Goal: Task Accomplishment & Management: Manage account settings

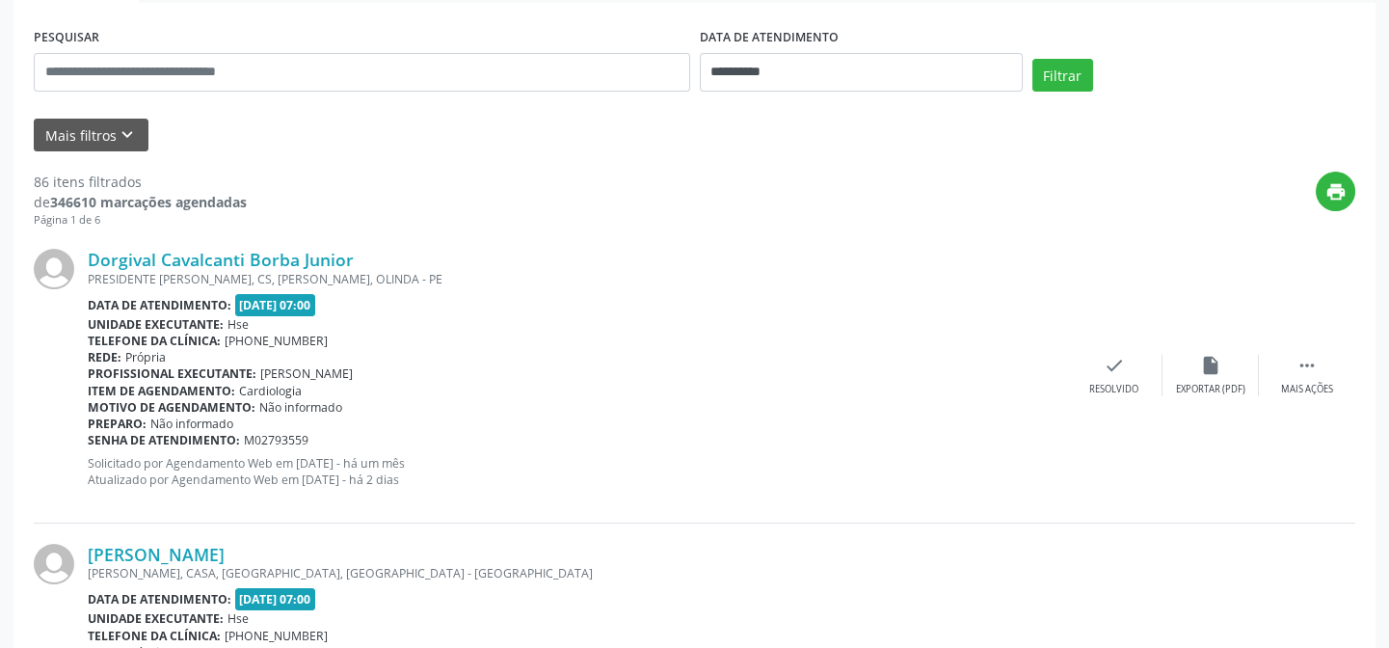
scroll to position [350, 0]
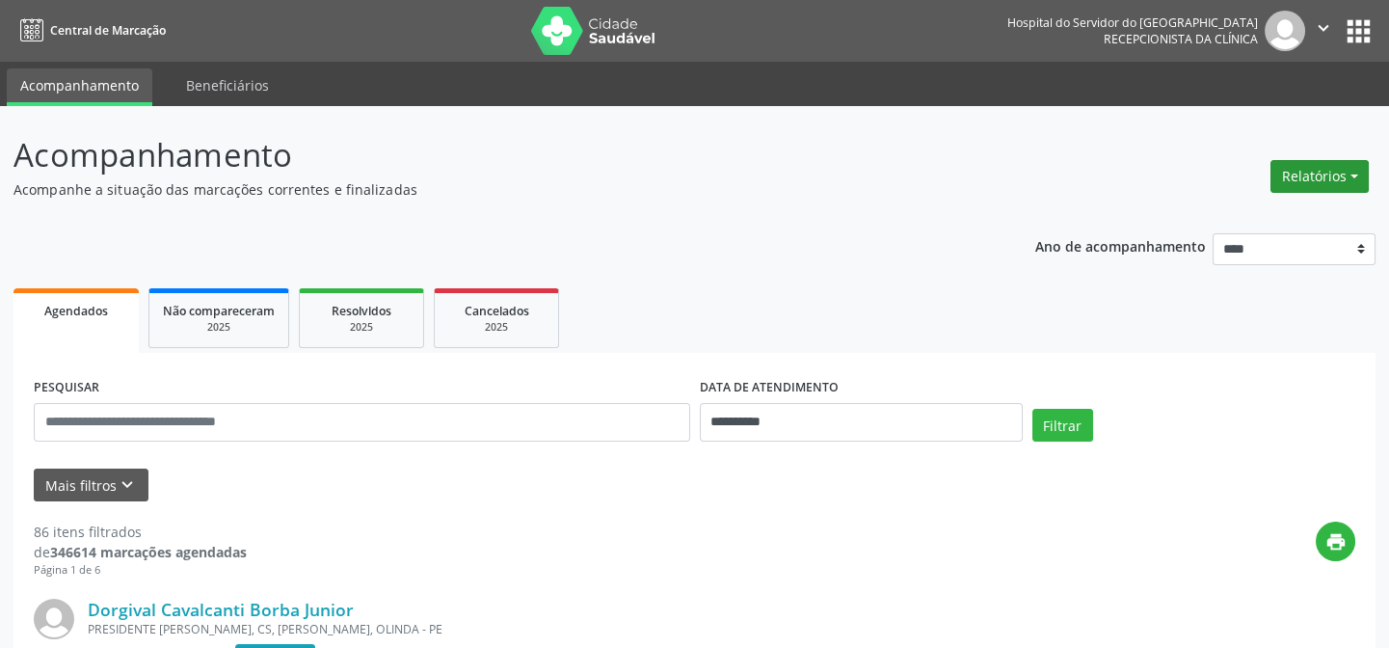
click at [1292, 186] on button "Relatórios" at bounding box center [1320, 176] width 98 height 33
click at [1250, 221] on link "Agendamentos" at bounding box center [1270, 216] width 207 height 27
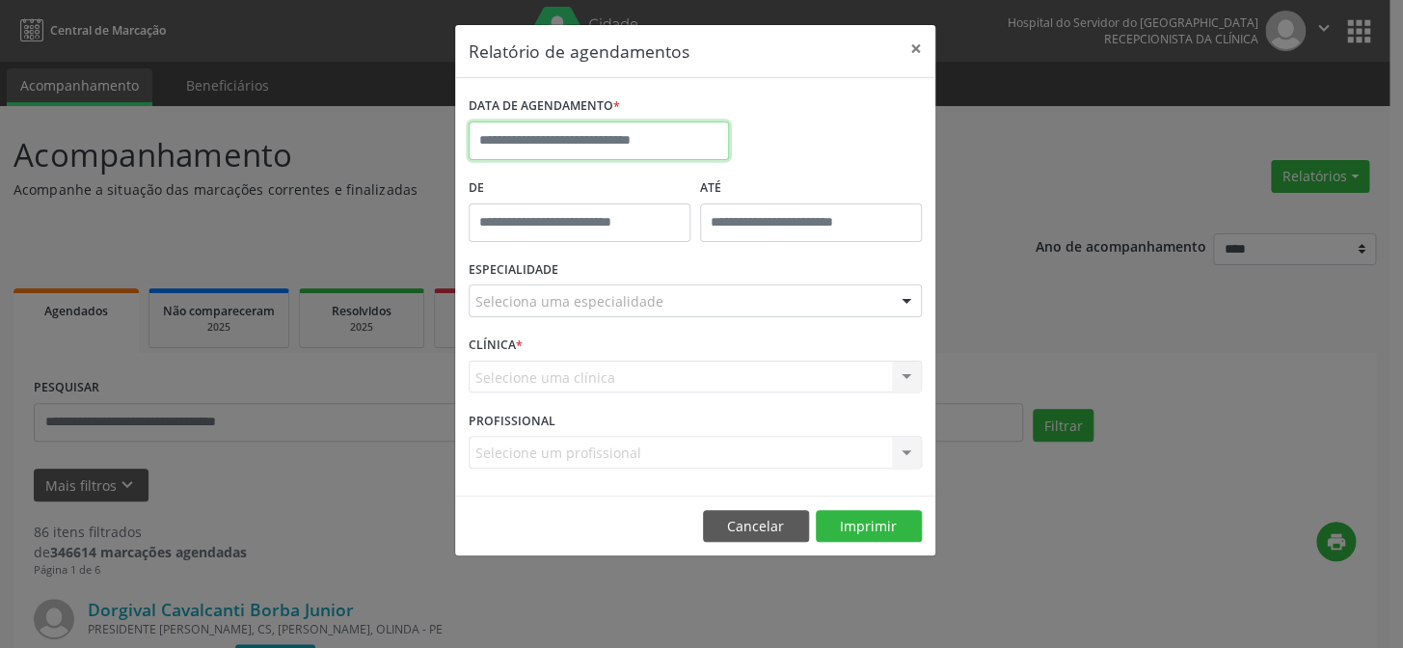
click at [525, 143] on input "text" at bounding box center [599, 140] width 260 height 39
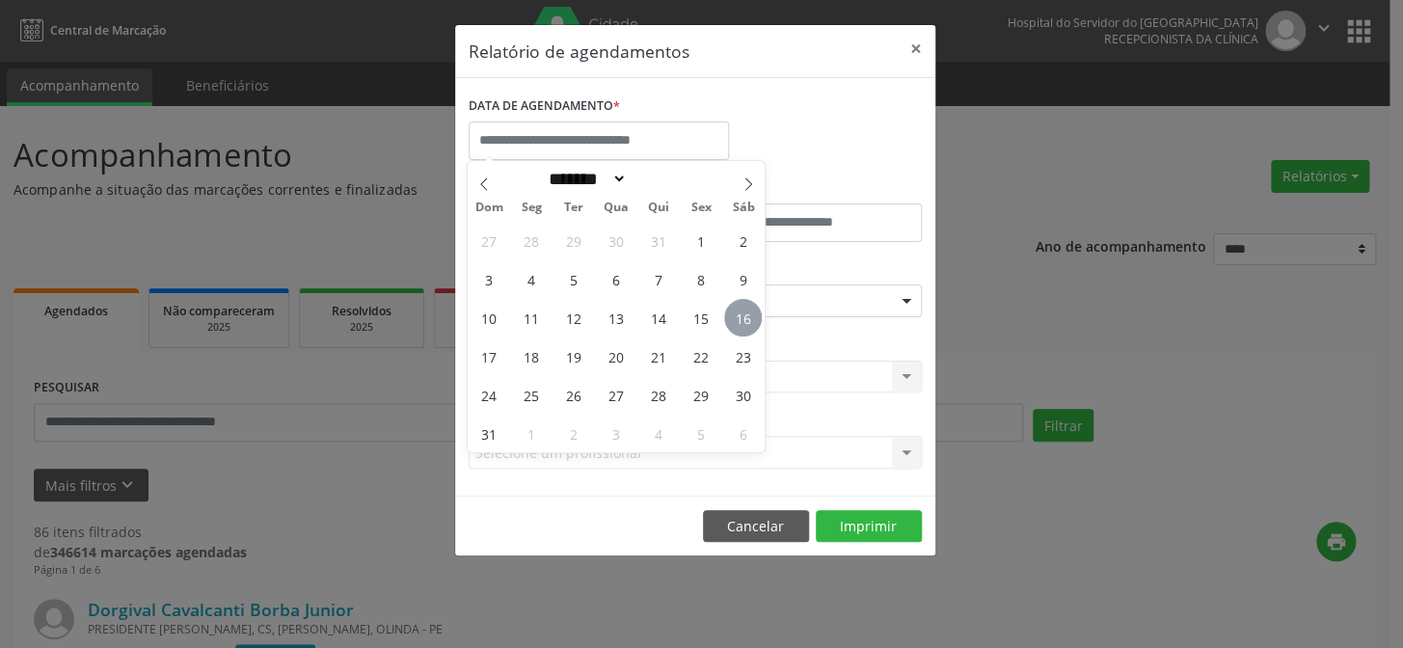
click at [741, 325] on span "16" at bounding box center [743, 318] width 38 height 38
type input "**********"
click at [741, 325] on span "16" at bounding box center [743, 318] width 38 height 38
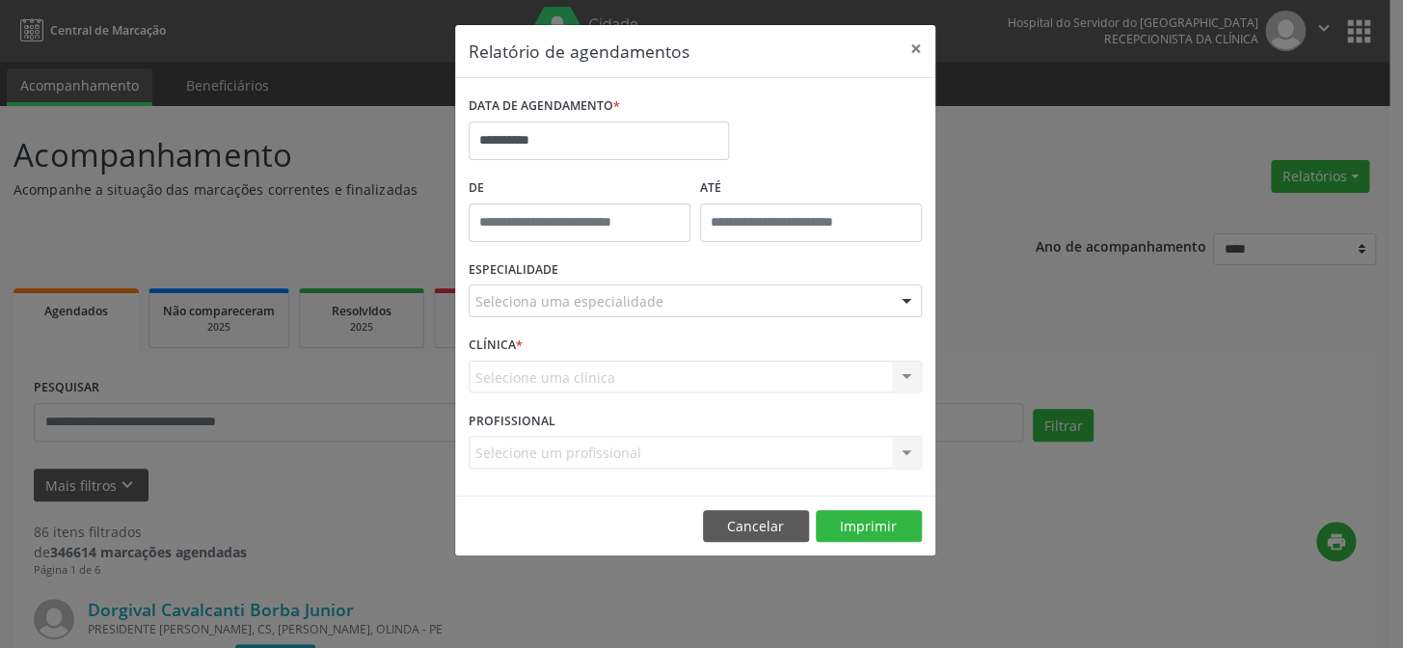
click at [908, 300] on div at bounding box center [906, 301] width 29 height 33
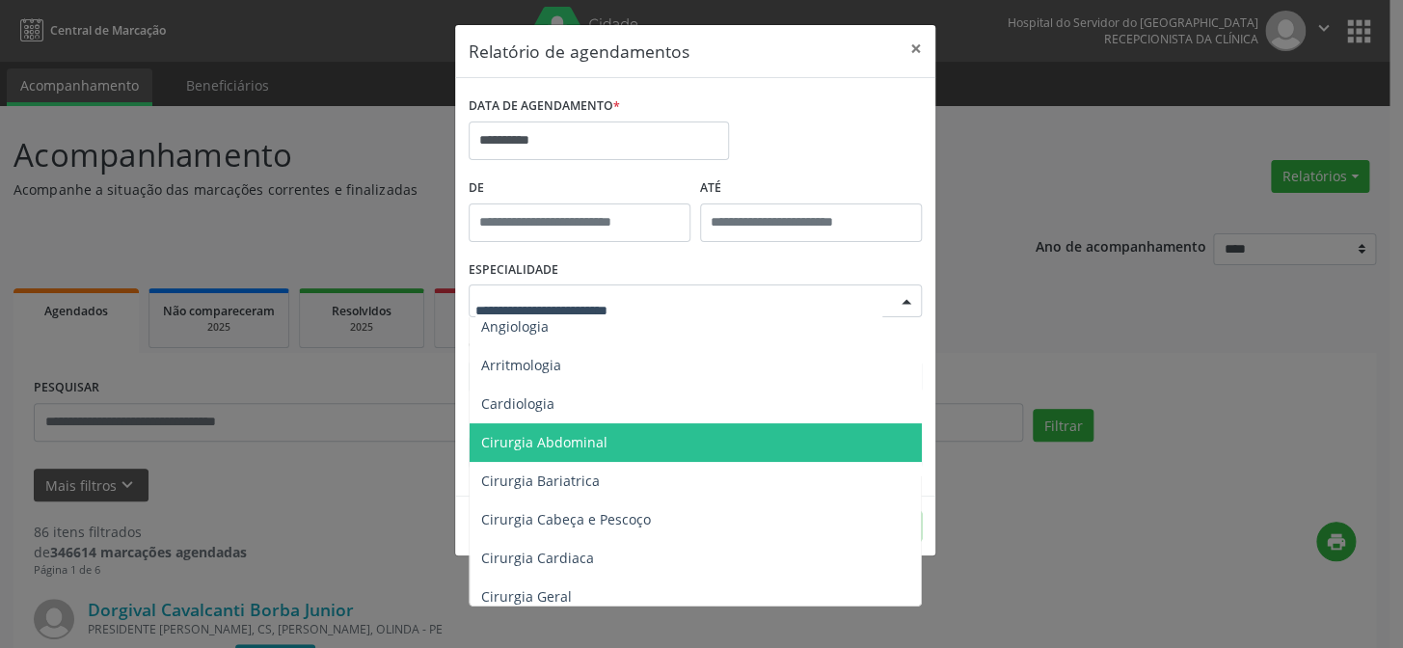
scroll to position [175, 0]
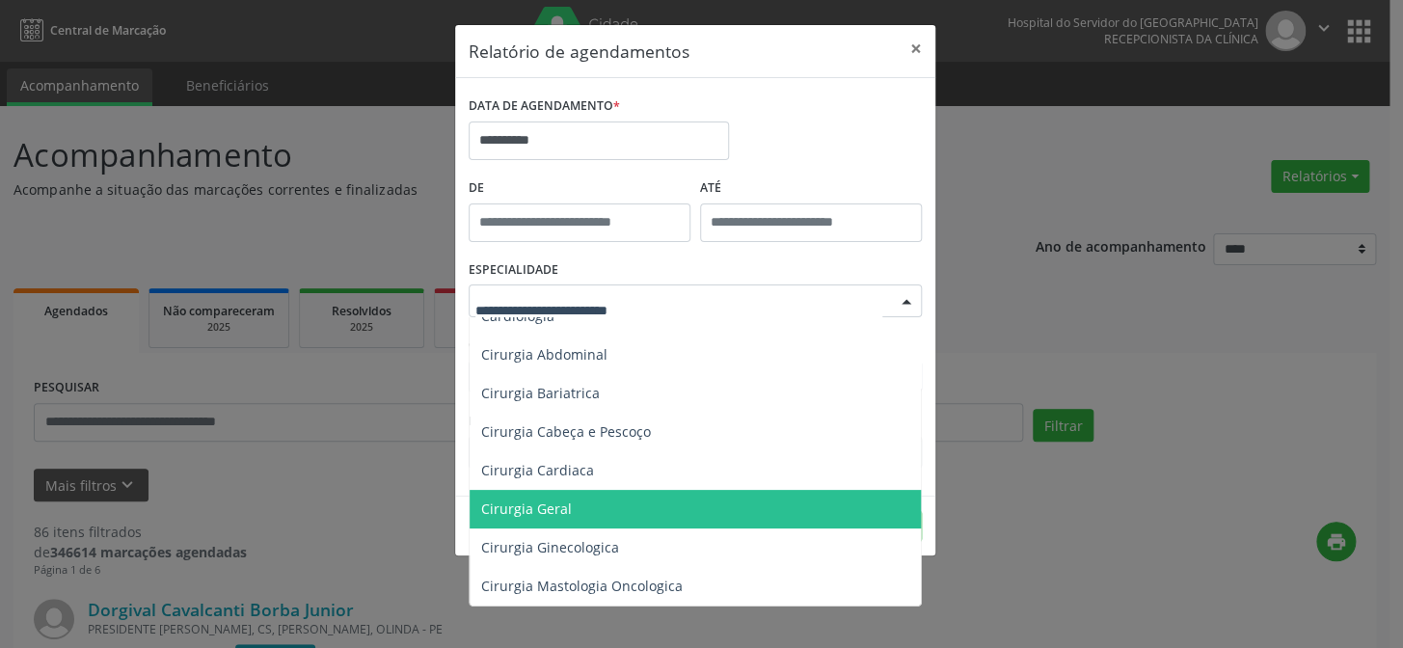
click at [756, 502] on span "Cirurgia Geral" at bounding box center [697, 509] width 454 height 39
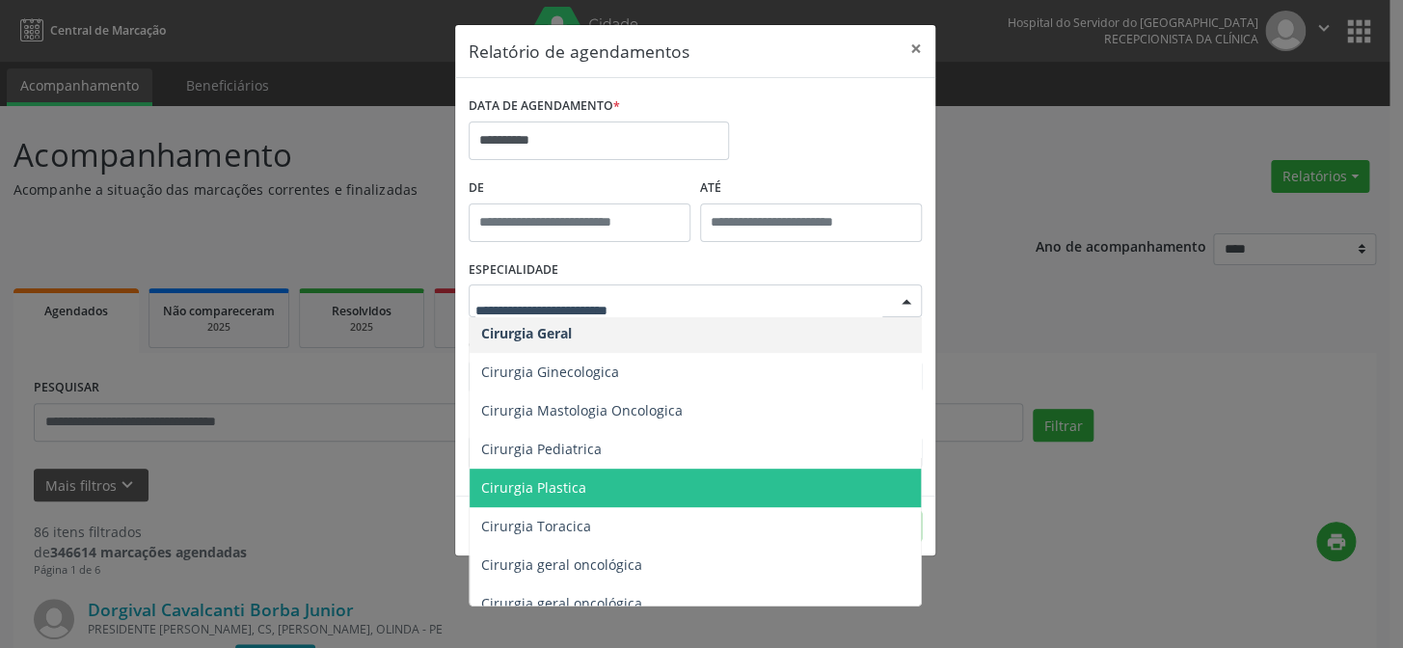
scroll to position [438, 0]
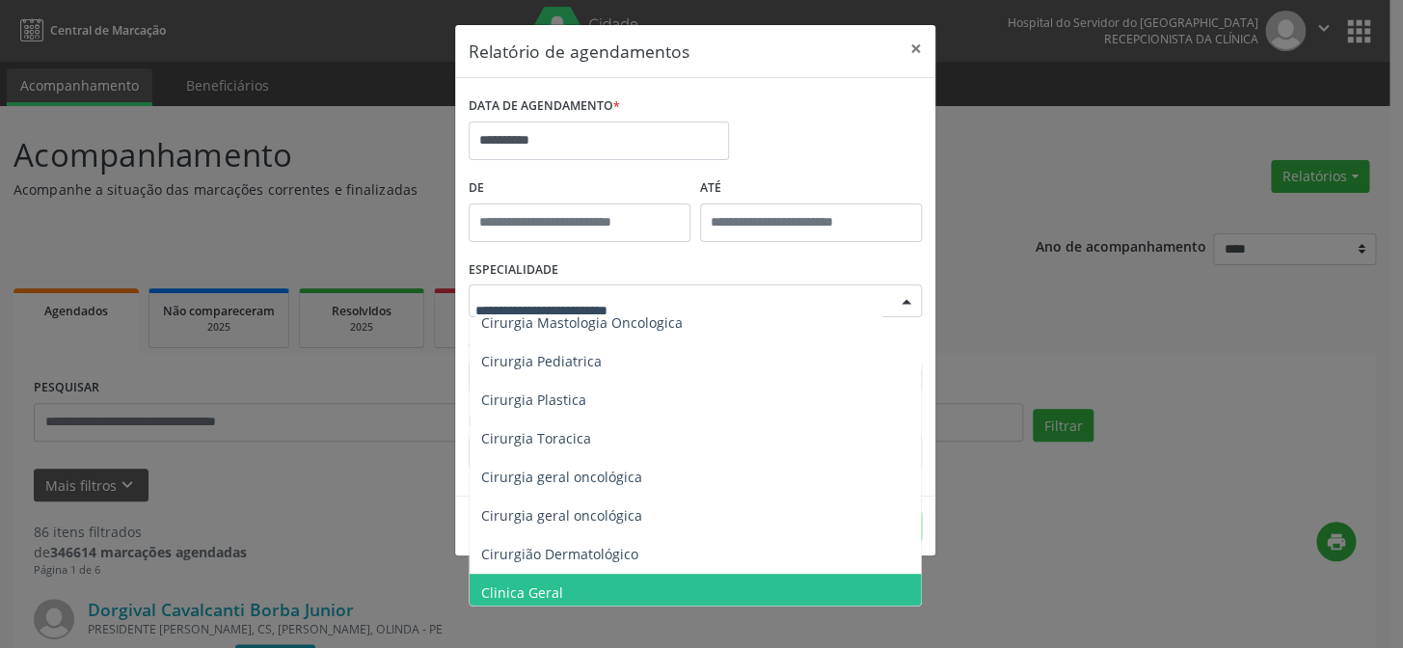
click at [639, 589] on span "Clinica Geral" at bounding box center [697, 593] width 454 height 39
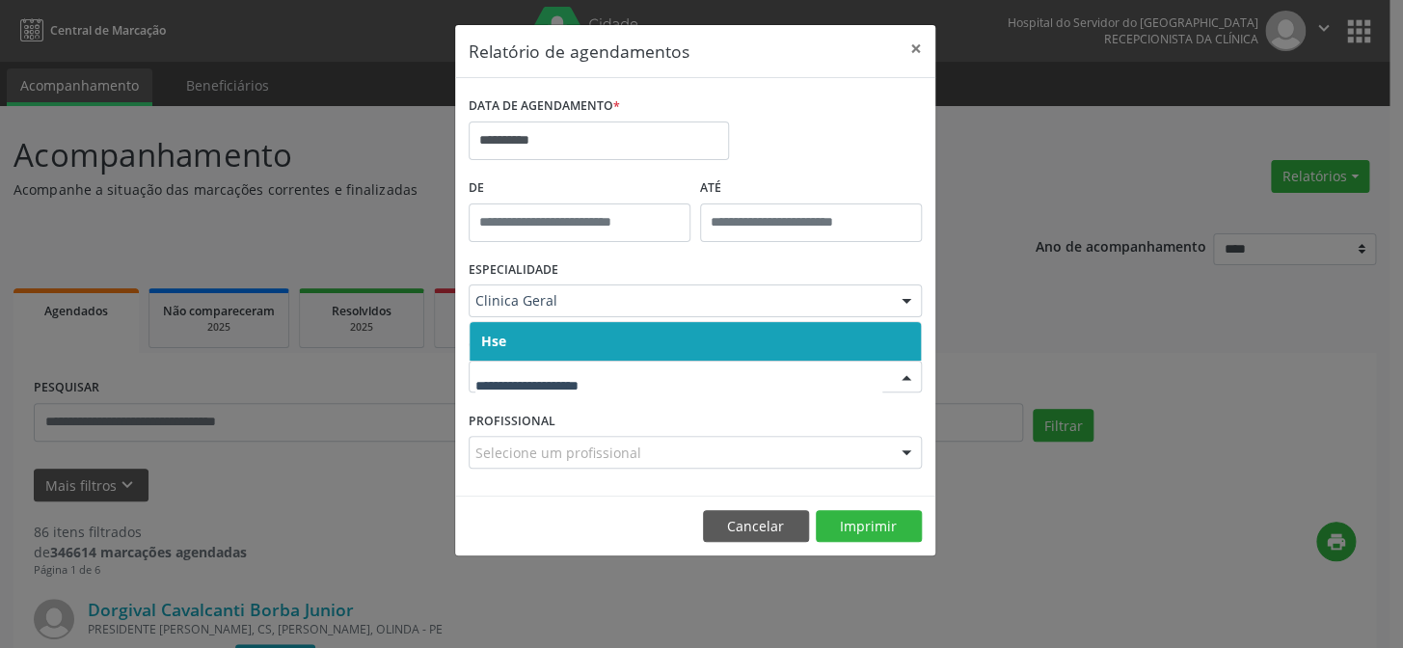
click at [865, 347] on span "Hse" at bounding box center [695, 341] width 451 height 39
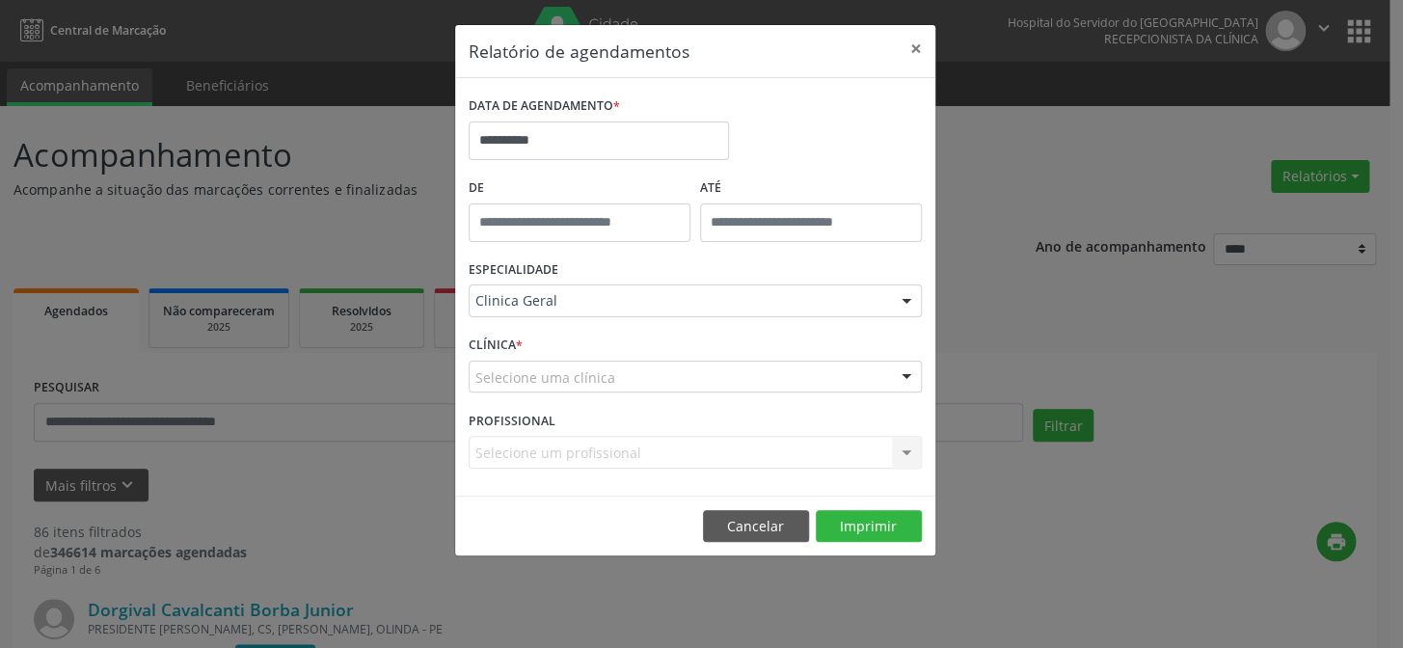
click at [872, 376] on div "Selecione uma clínica" at bounding box center [695, 377] width 453 height 33
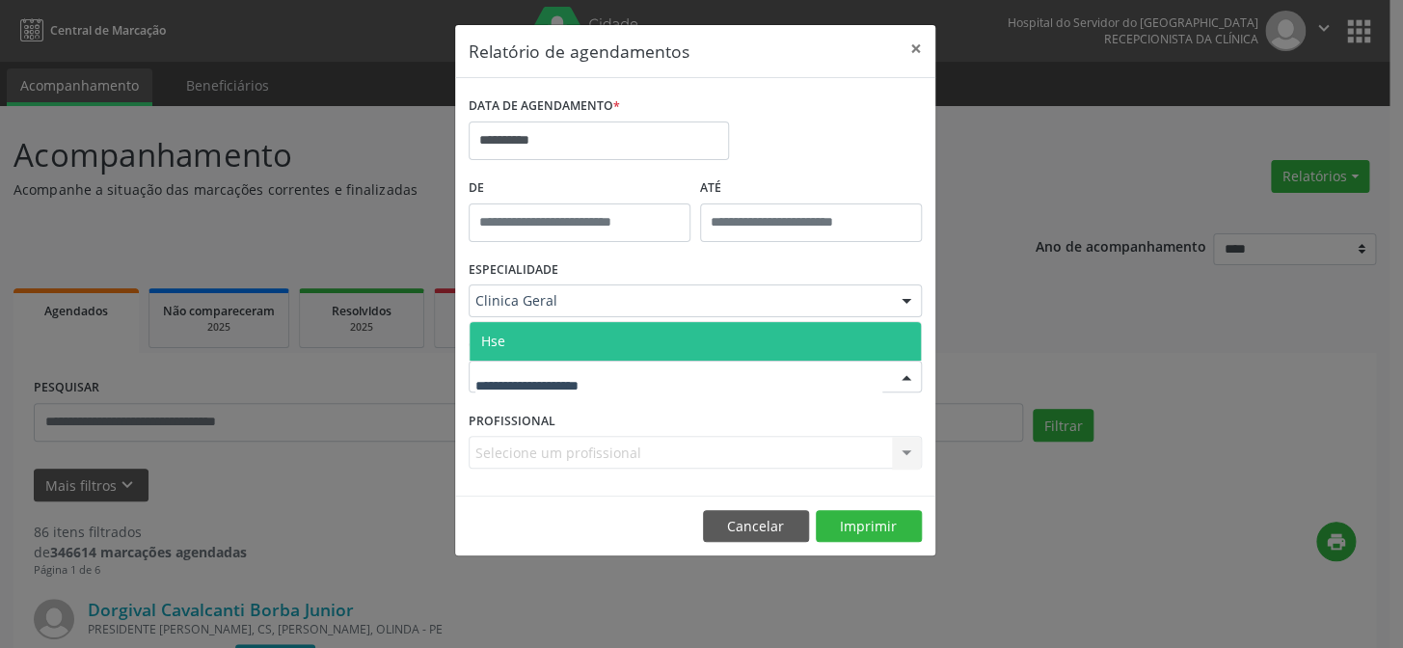
drag, startPoint x: 872, startPoint y: 339, endPoint x: 865, endPoint y: 364, distance: 26.0
click at [872, 341] on span "Hse" at bounding box center [695, 341] width 451 height 39
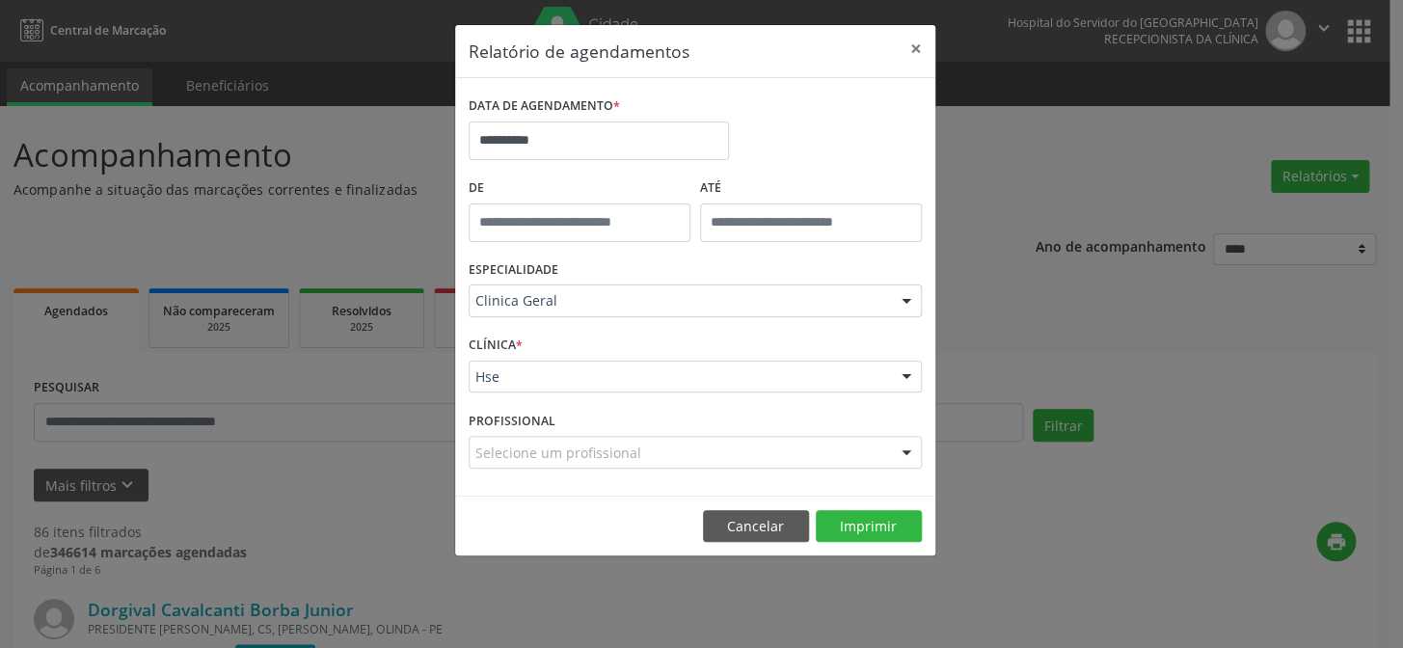
click at [825, 452] on div "Selecione um profissional" at bounding box center [695, 452] width 453 height 33
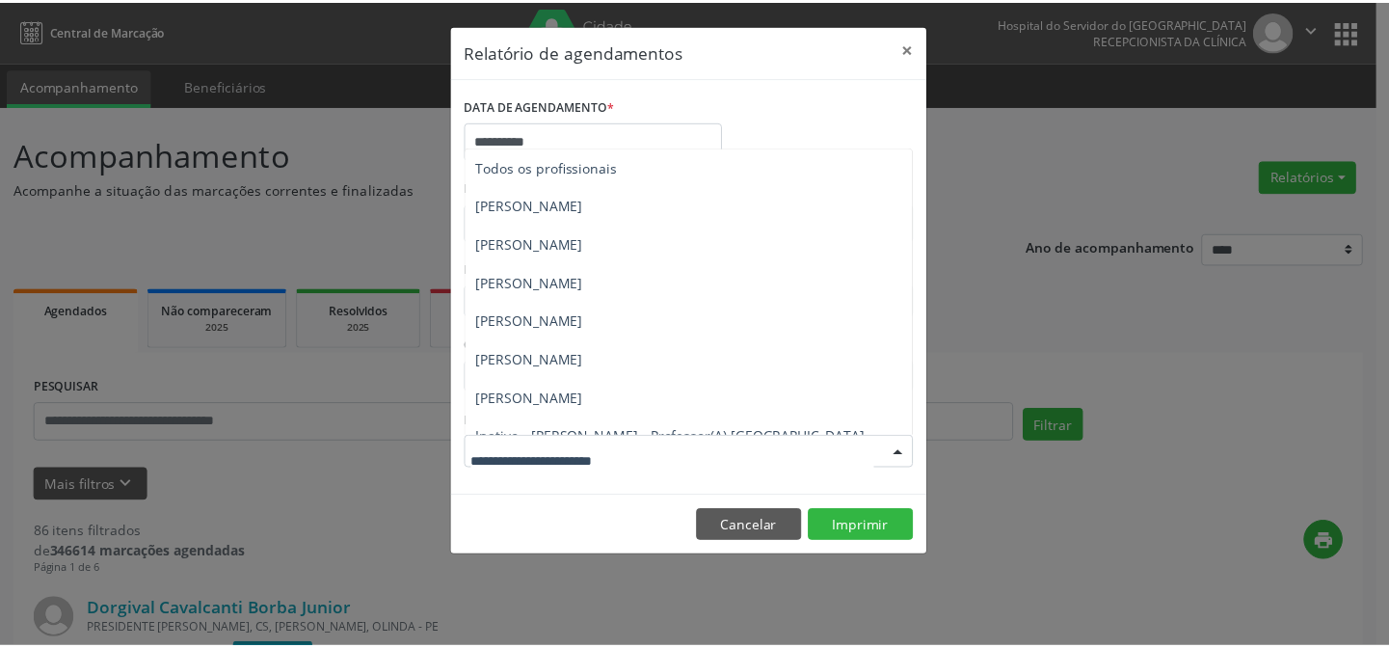
scroll to position [174, 0]
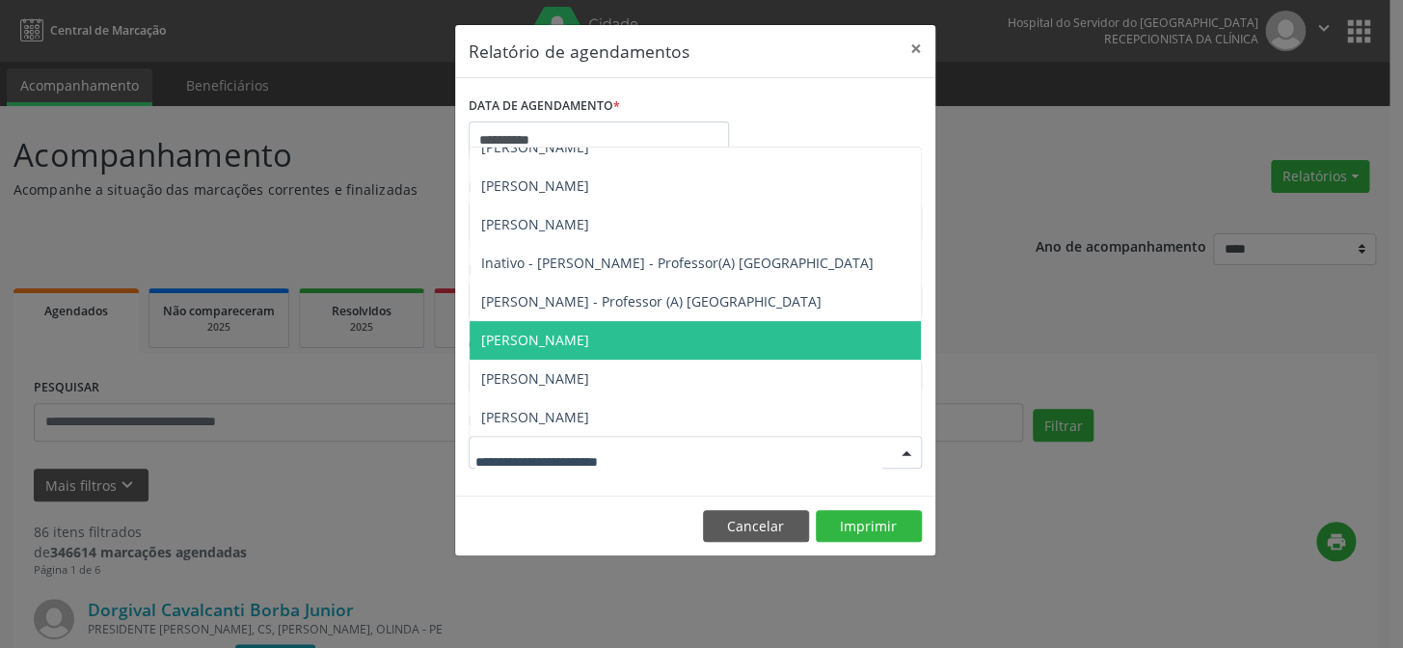
click at [750, 347] on span "[PERSON_NAME]" at bounding box center [695, 340] width 451 height 39
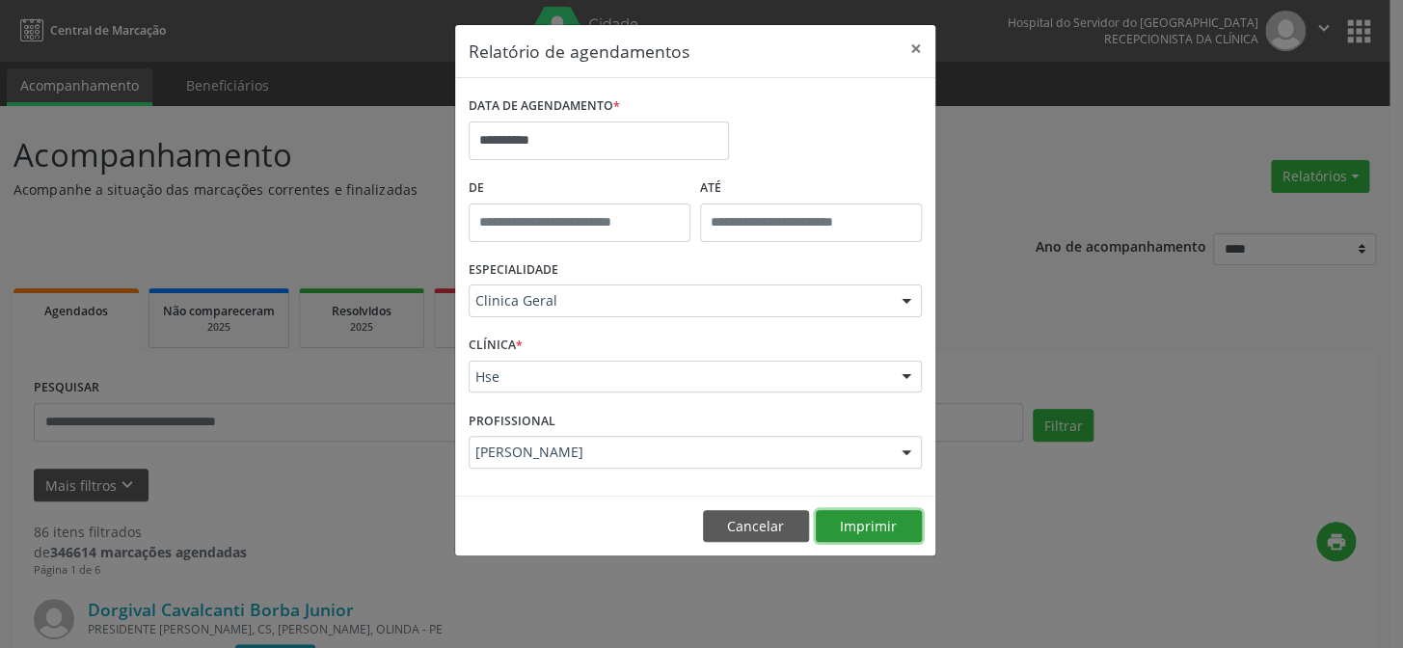
click at [841, 524] on button "Imprimir" at bounding box center [869, 526] width 106 height 33
drag, startPoint x: 752, startPoint y: 519, endPoint x: 715, endPoint y: 497, distance: 42.8
click at [749, 518] on button "Cancelar" at bounding box center [756, 526] width 106 height 33
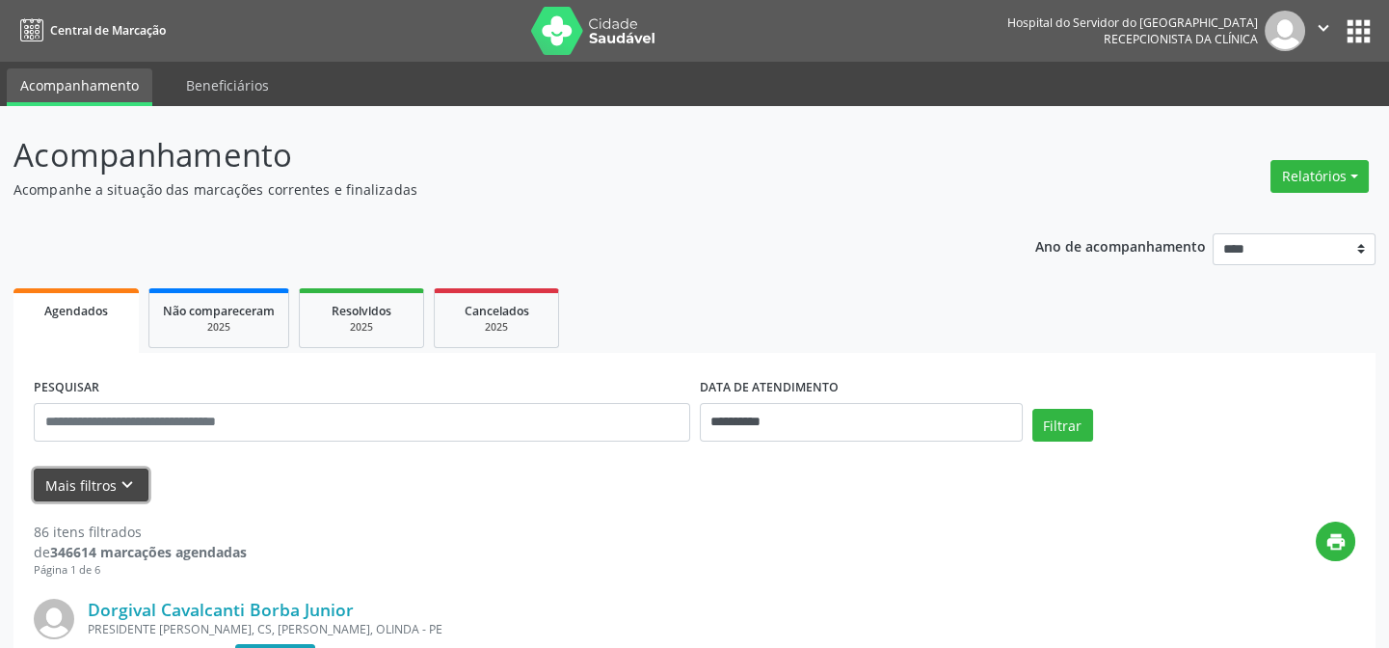
click at [111, 479] on button "Mais filtros keyboard_arrow_down" at bounding box center [91, 486] width 115 height 34
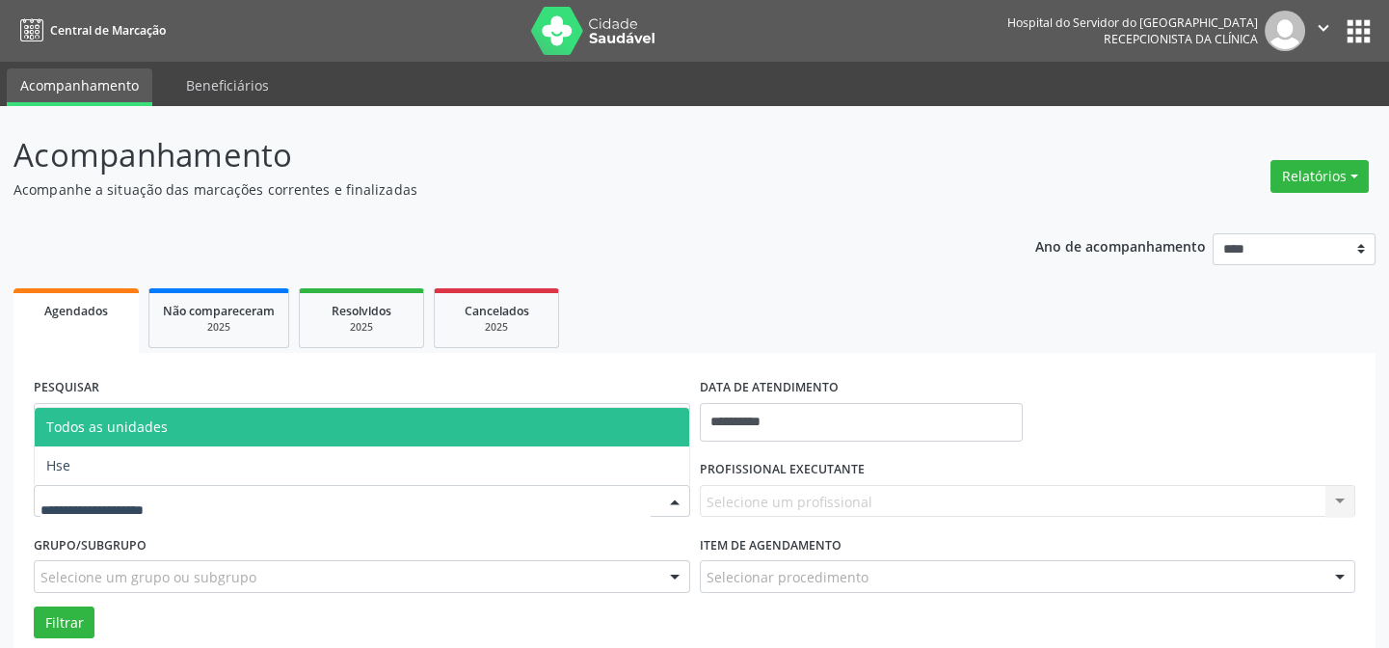
click at [645, 505] on div at bounding box center [362, 501] width 657 height 33
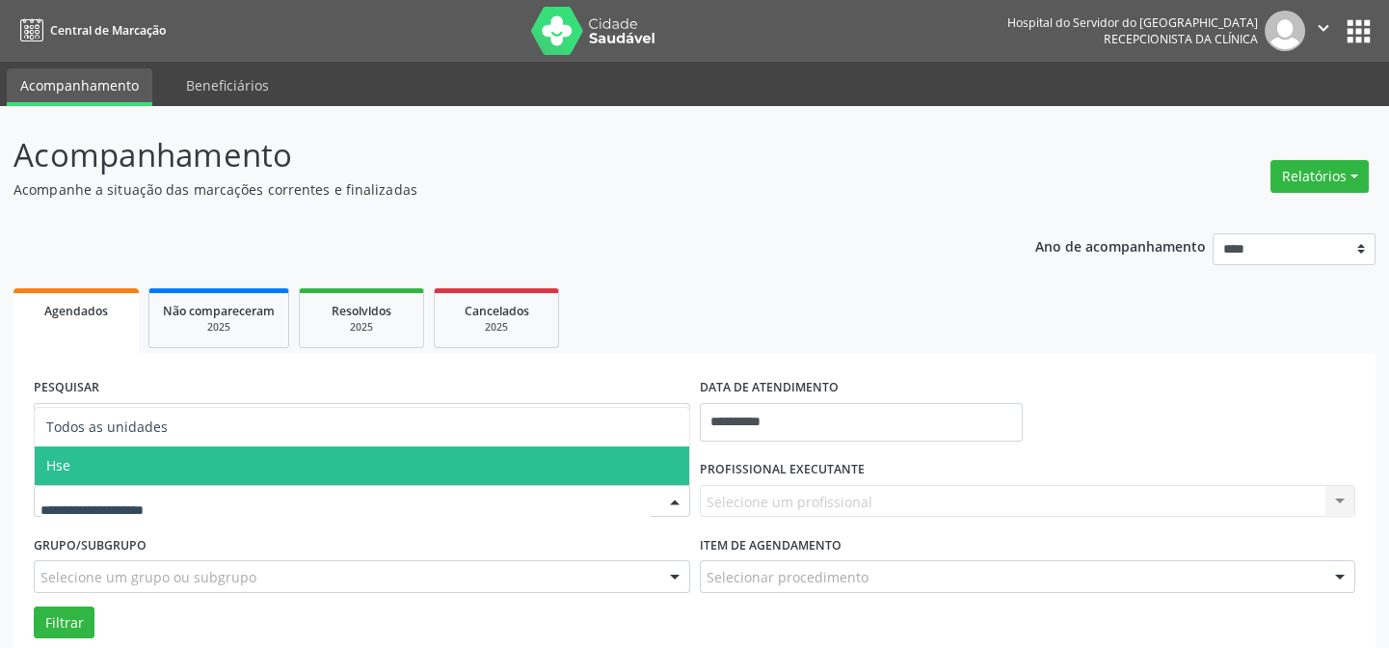
click at [386, 450] on span "Hse" at bounding box center [362, 465] width 655 height 39
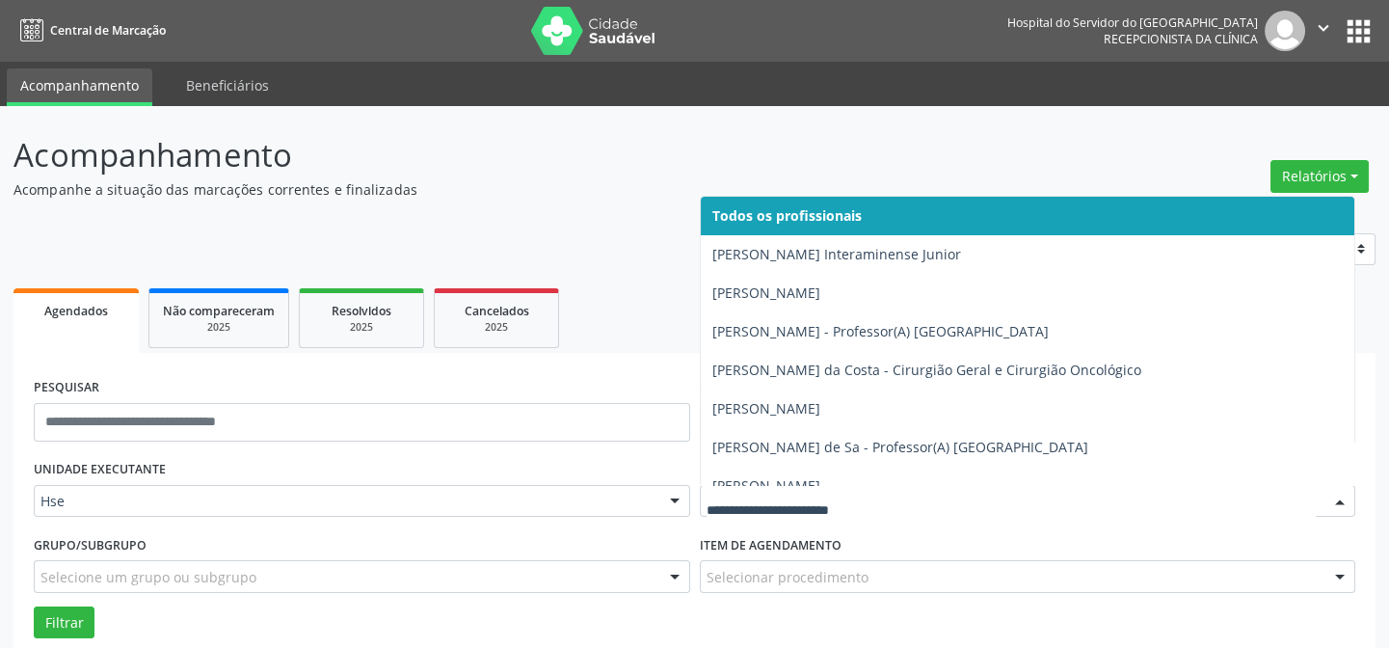
click at [1339, 508] on div at bounding box center [1340, 502] width 29 height 33
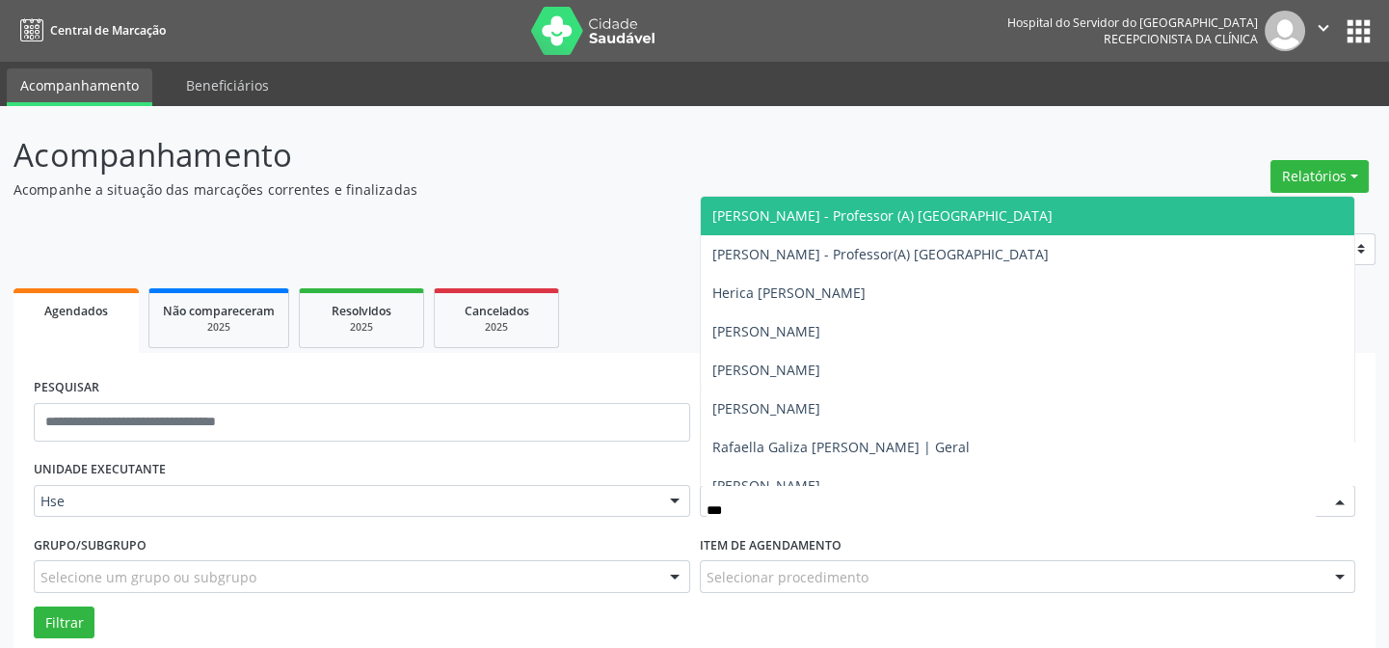
type input "****"
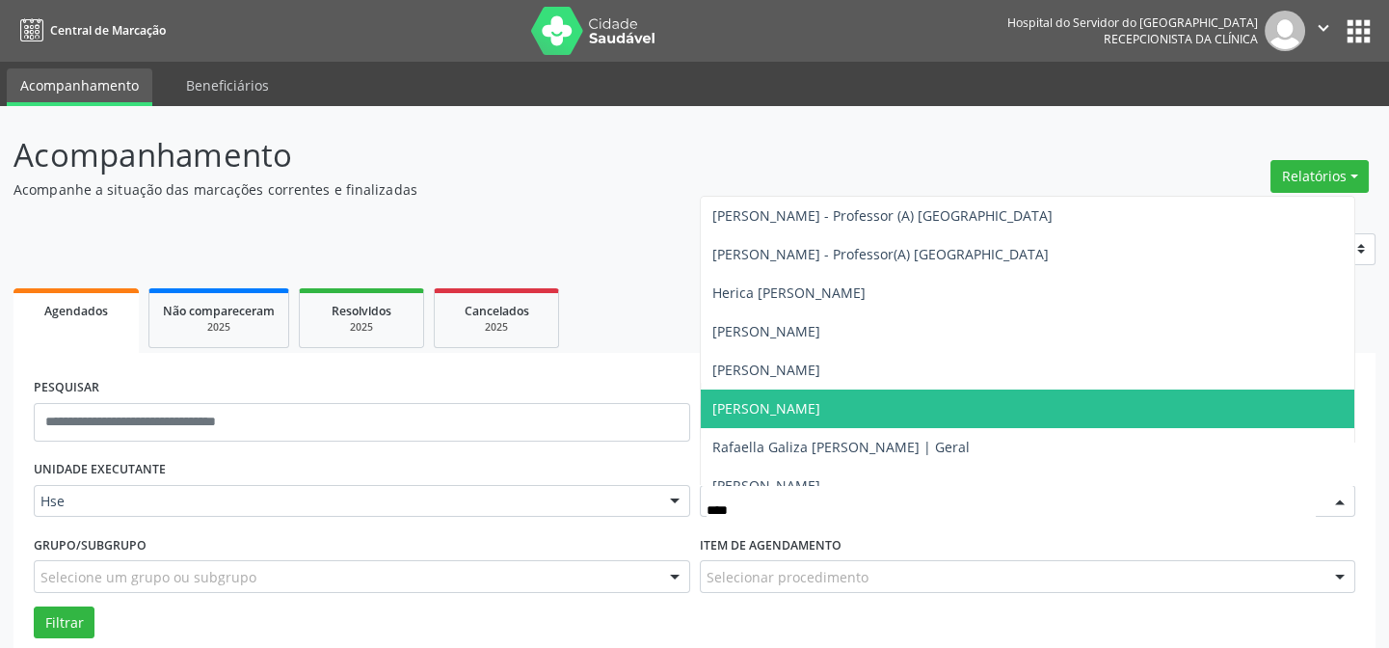
click at [1012, 409] on span "[PERSON_NAME]" at bounding box center [1028, 409] width 655 height 39
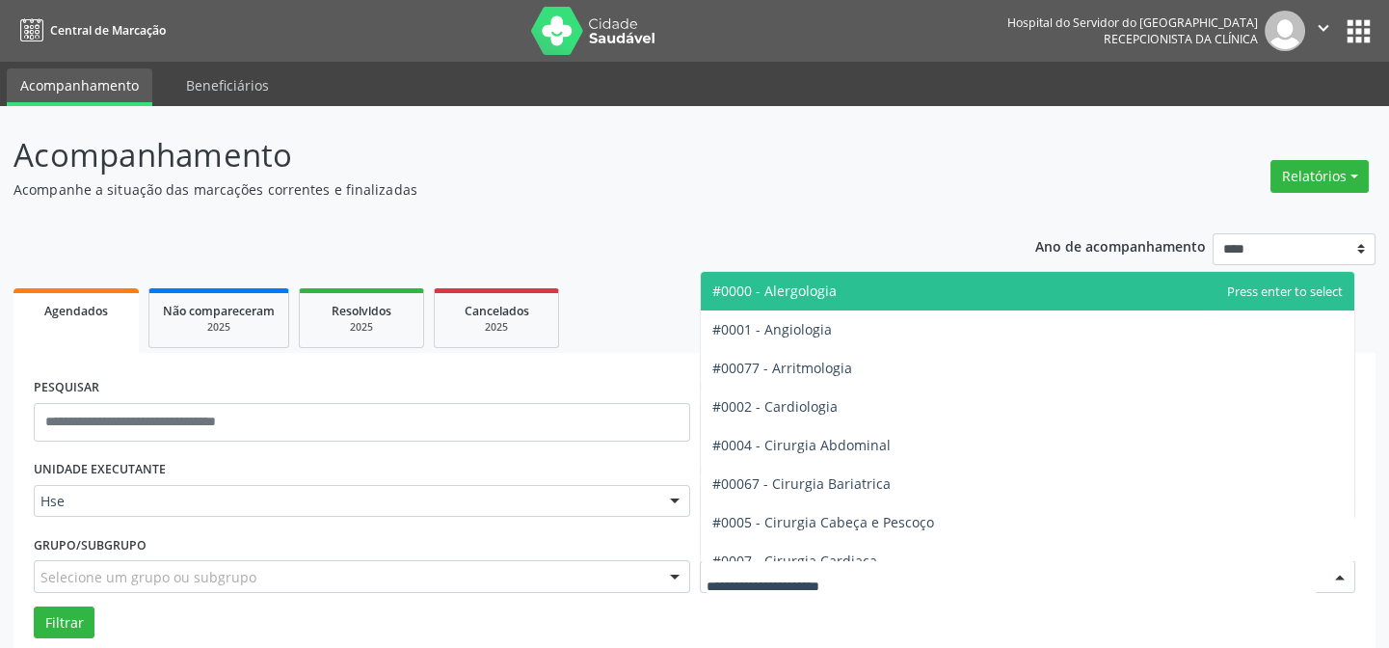
click at [1051, 569] on div at bounding box center [1028, 576] width 657 height 33
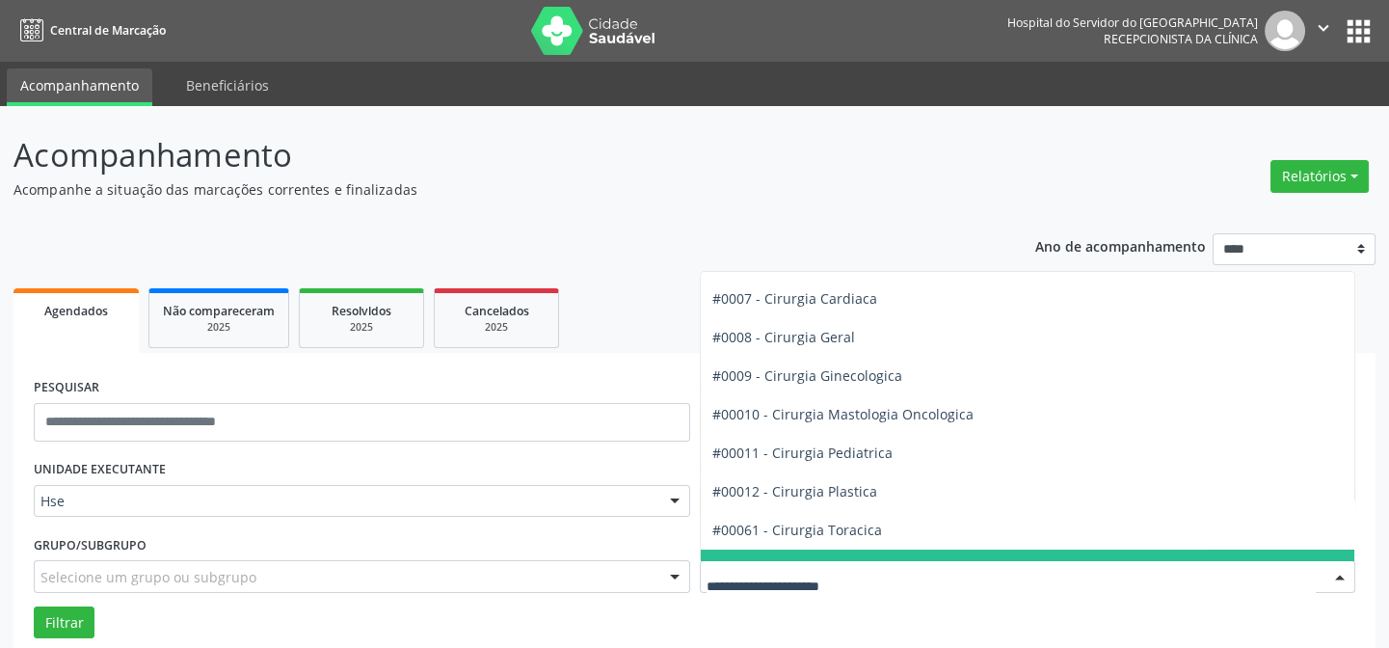
scroll to position [438, 0]
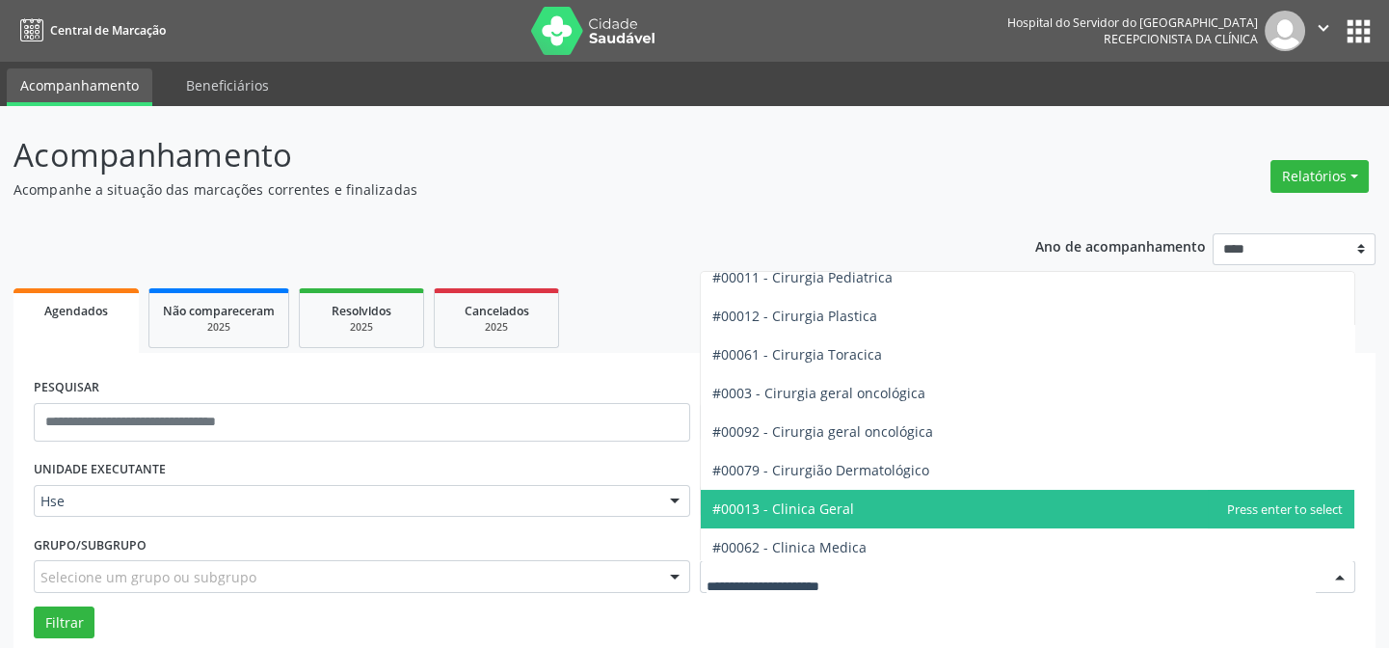
click at [1014, 500] on span "#00013 - Clinica Geral" at bounding box center [1028, 509] width 655 height 39
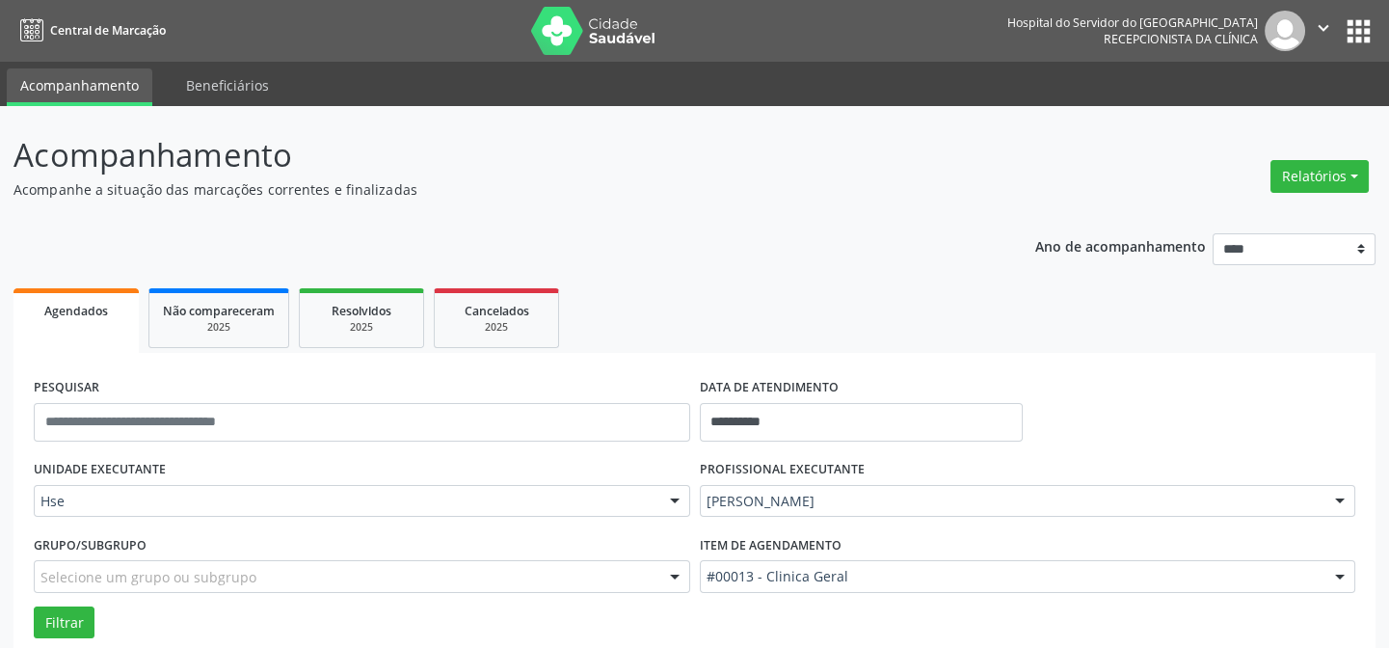
scroll to position [262, 0]
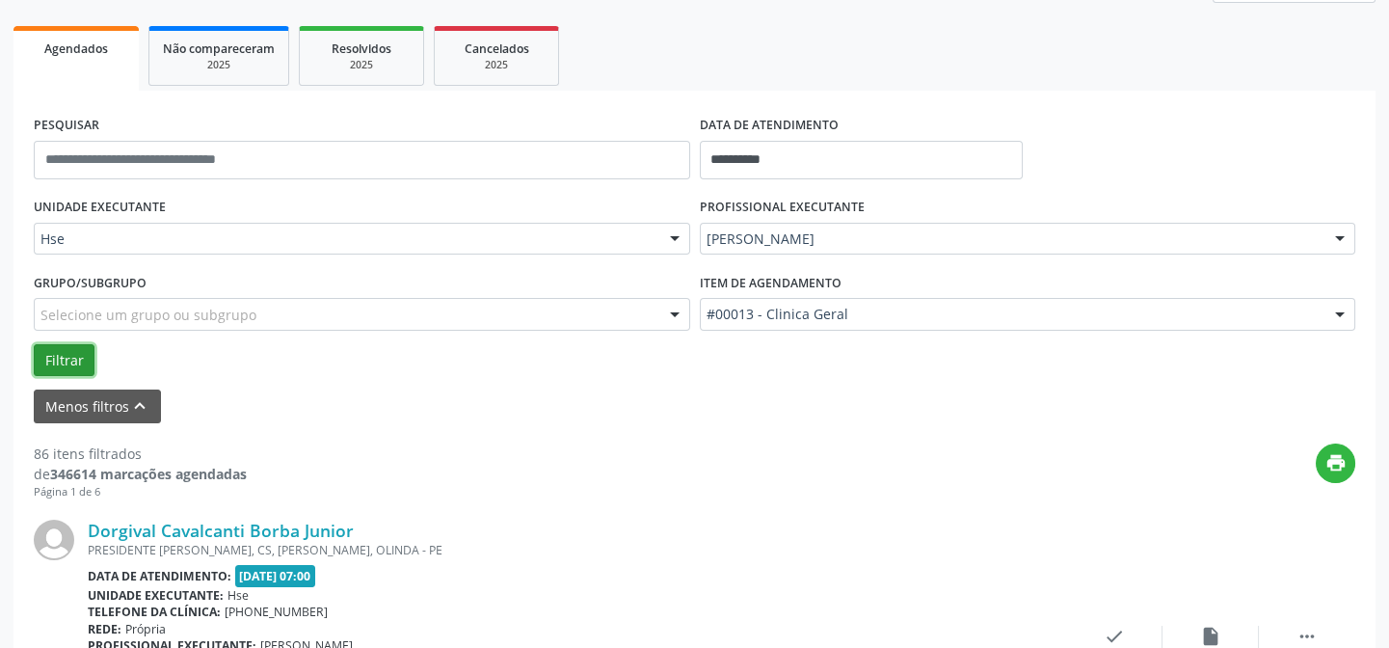
click at [77, 359] on button "Filtrar" at bounding box center [64, 360] width 61 height 33
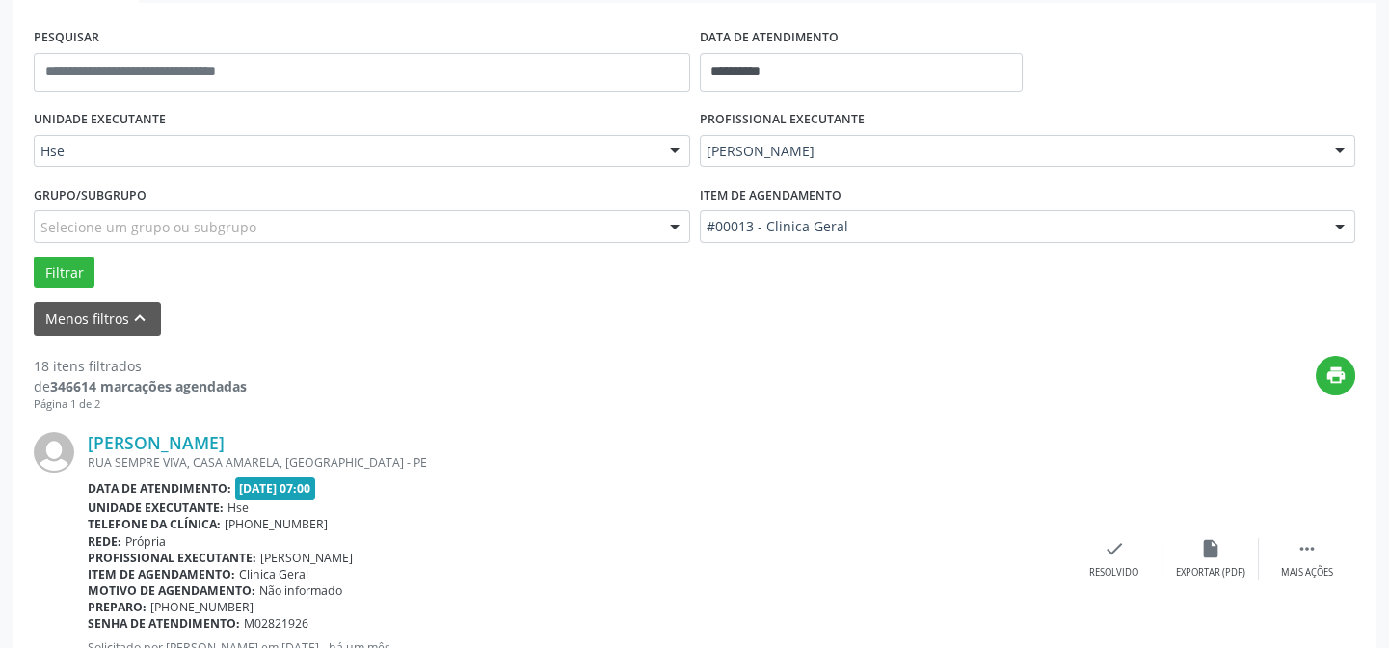
scroll to position [438, 0]
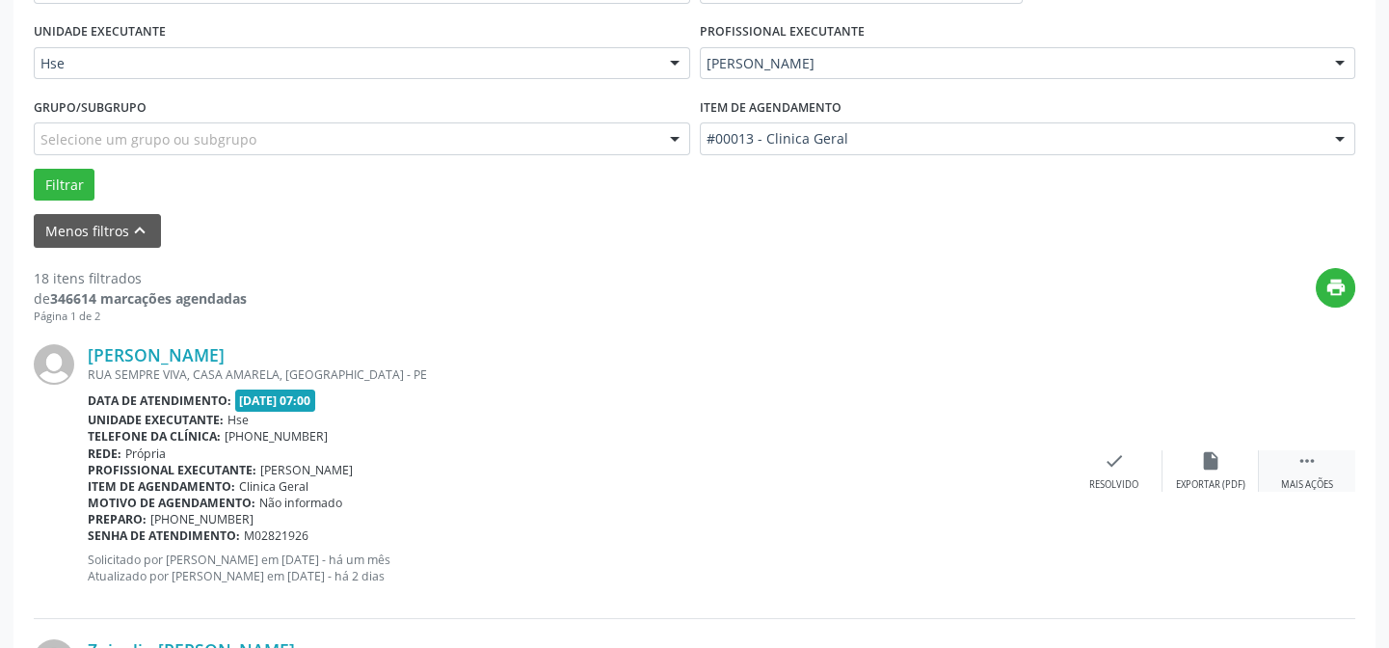
click at [1303, 458] on icon "" at bounding box center [1307, 460] width 21 height 21
click at [1210, 459] on icon "alarm_off" at bounding box center [1210, 460] width 21 height 21
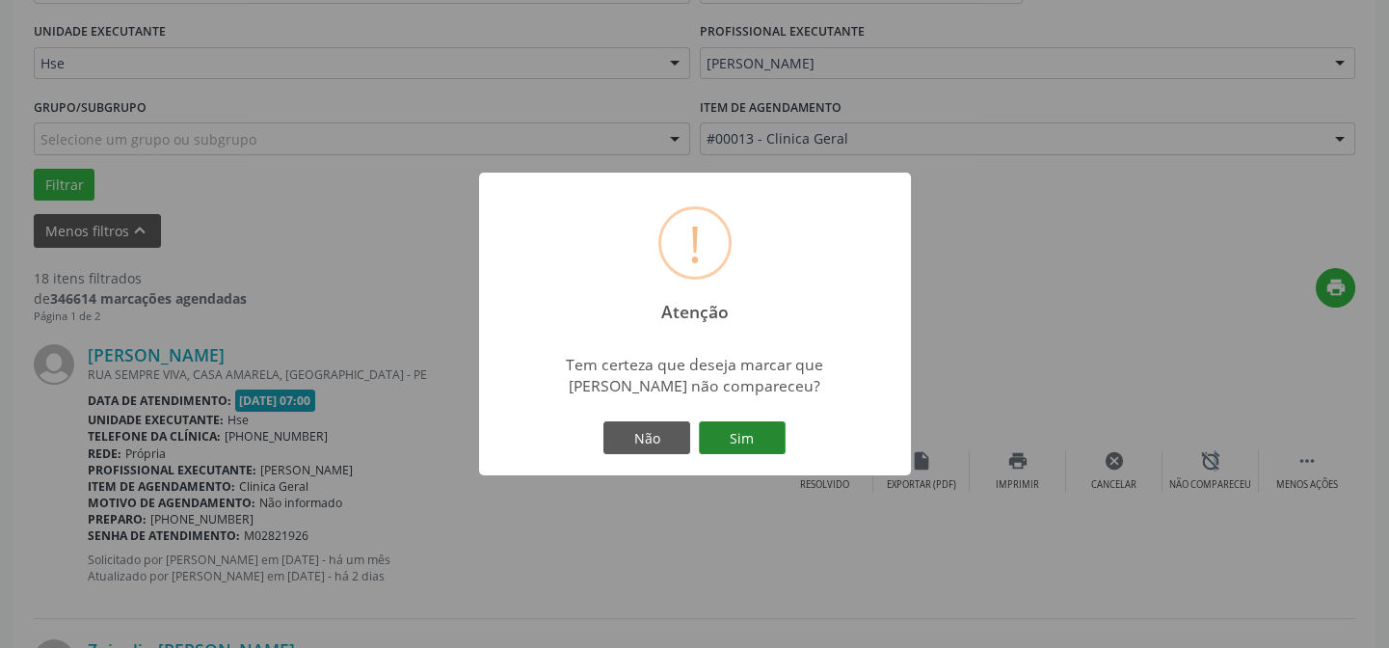
click at [768, 443] on button "Sim" at bounding box center [742, 437] width 87 height 33
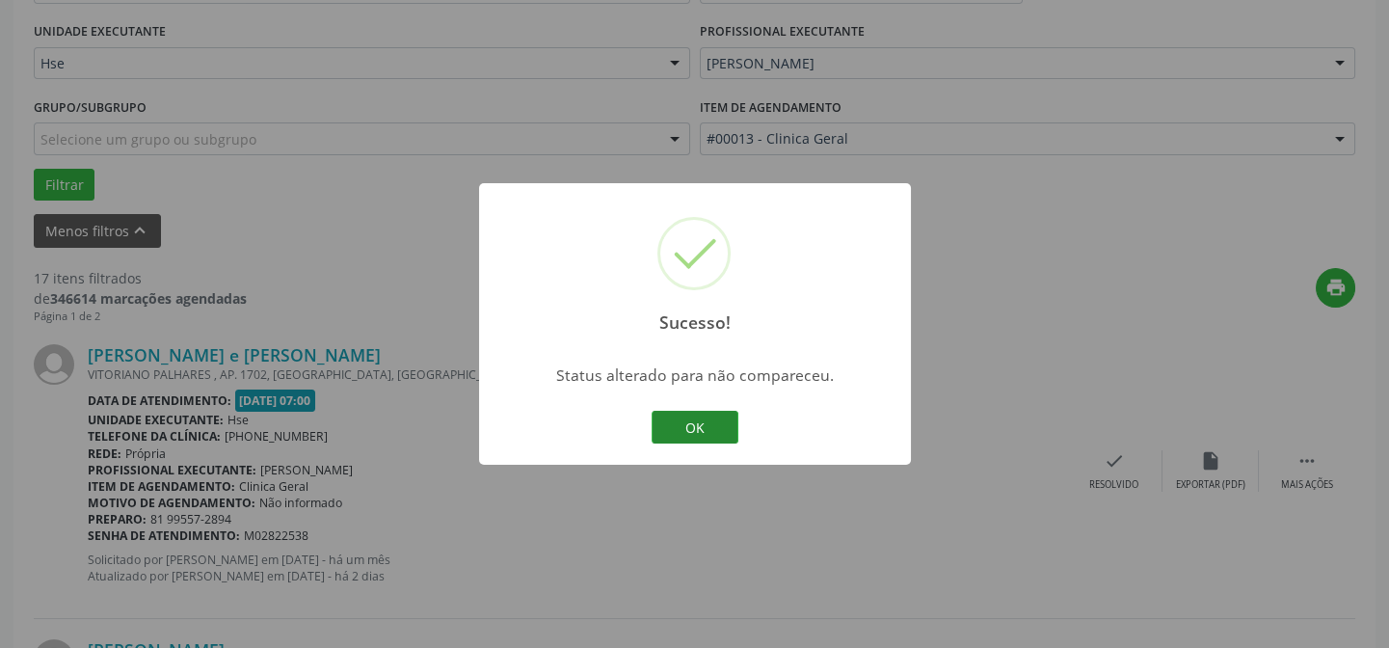
click at [675, 422] on button "OK" at bounding box center [695, 427] width 87 height 33
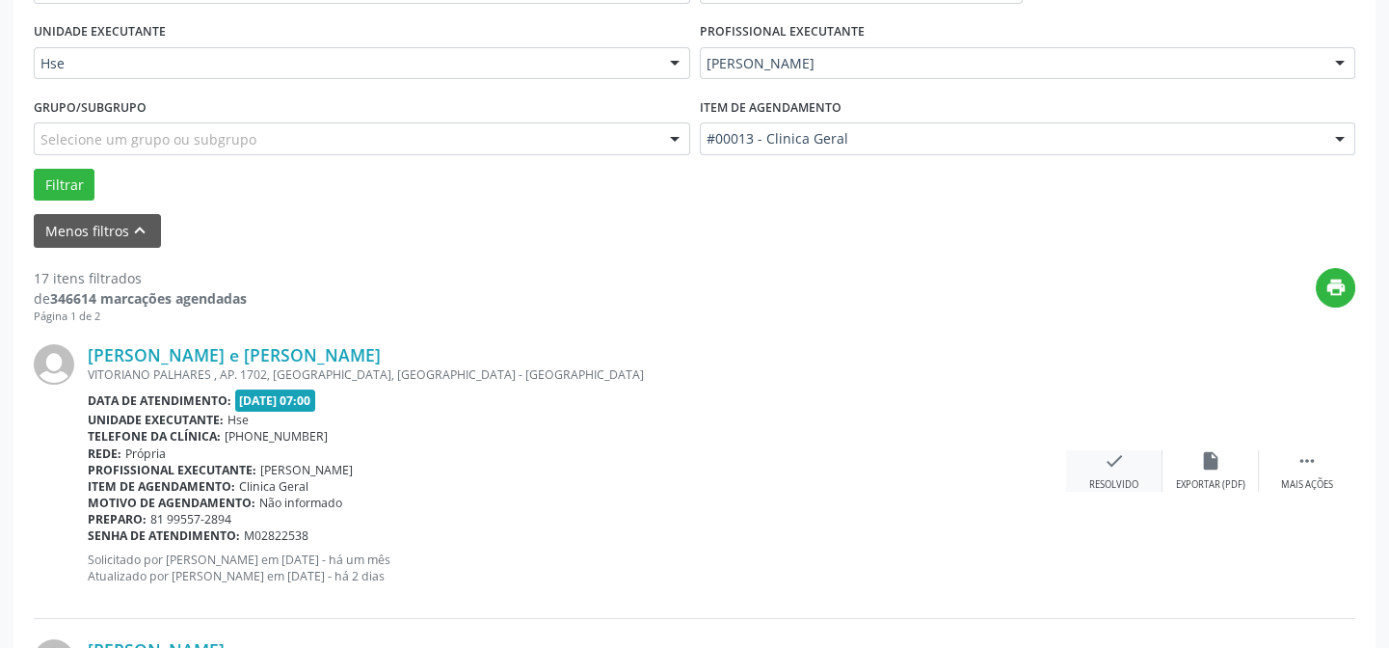
click at [1109, 458] on icon "check" at bounding box center [1114, 460] width 21 height 21
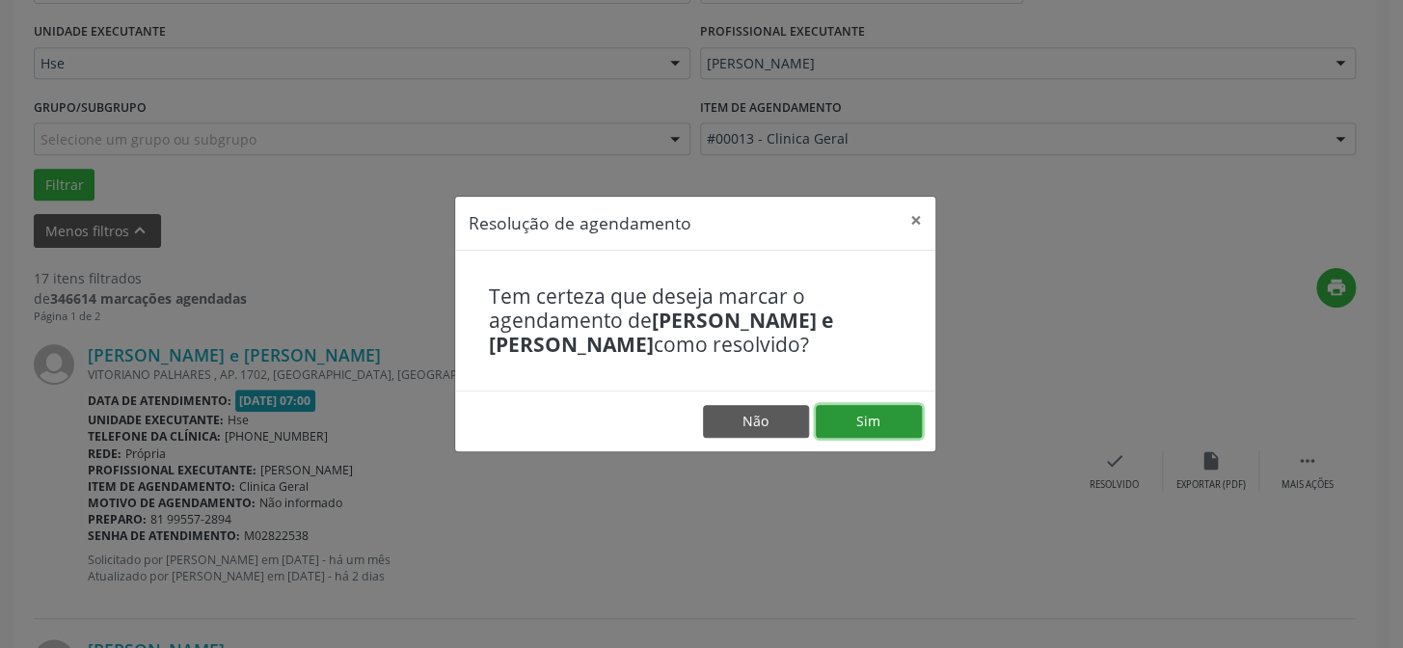
click at [868, 412] on button "Sim" at bounding box center [869, 421] width 106 height 33
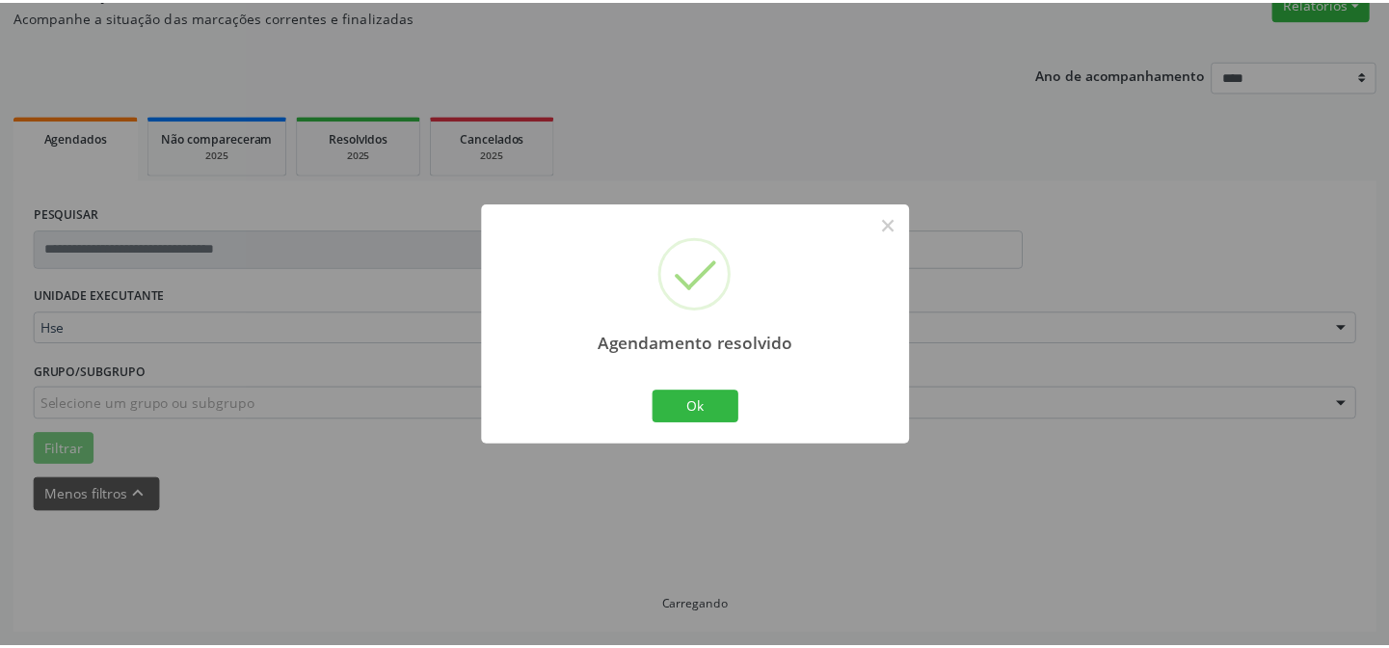
scroll to position [173, 0]
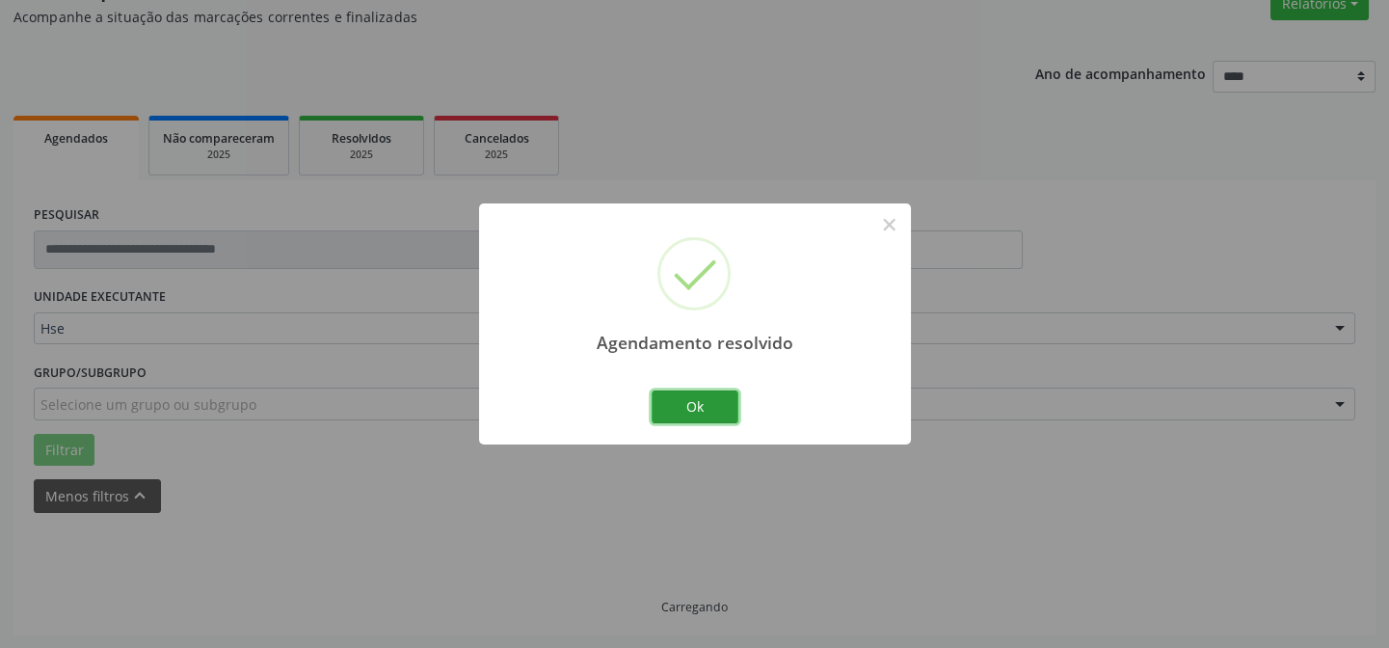
drag, startPoint x: 686, startPoint y: 408, endPoint x: 673, endPoint y: 417, distance: 15.2
click at [687, 409] on button "Ok" at bounding box center [695, 407] width 87 height 33
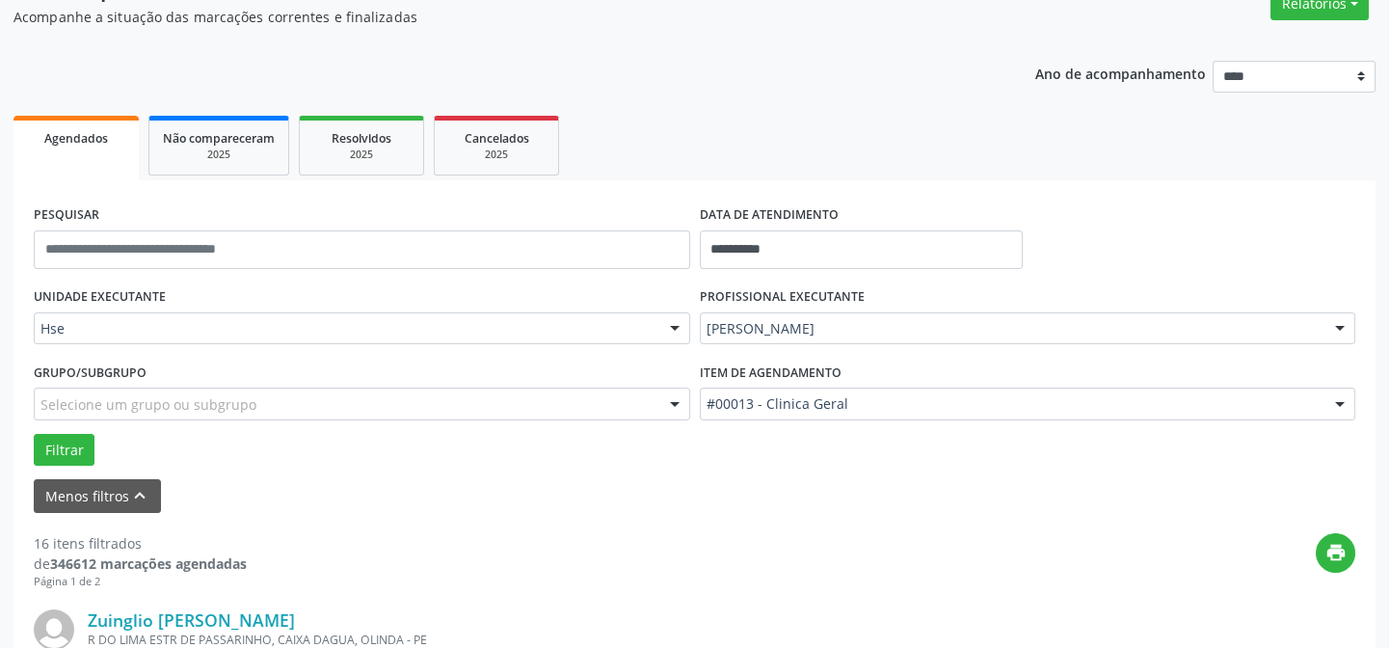
scroll to position [347, 0]
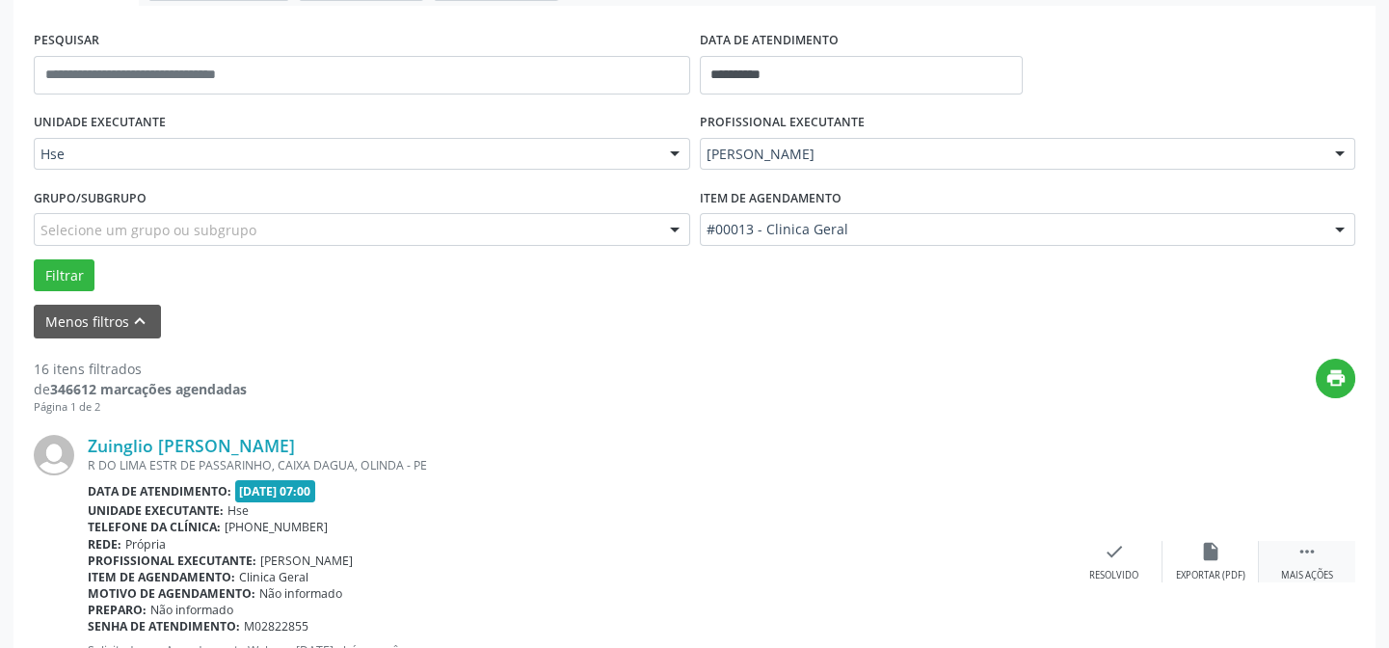
click at [1307, 550] on icon "" at bounding box center [1307, 551] width 21 height 21
click at [1209, 543] on icon "alarm_off" at bounding box center [1210, 551] width 21 height 21
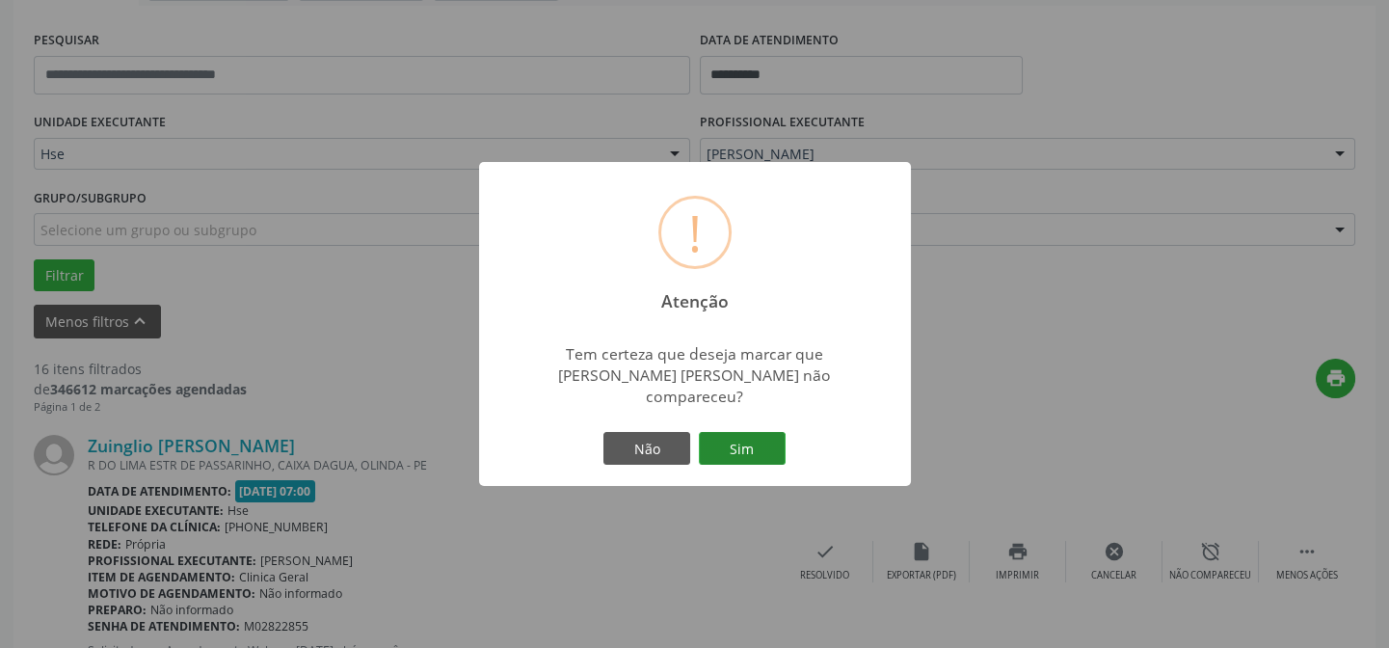
click at [736, 438] on button "Sim" at bounding box center [742, 448] width 87 height 33
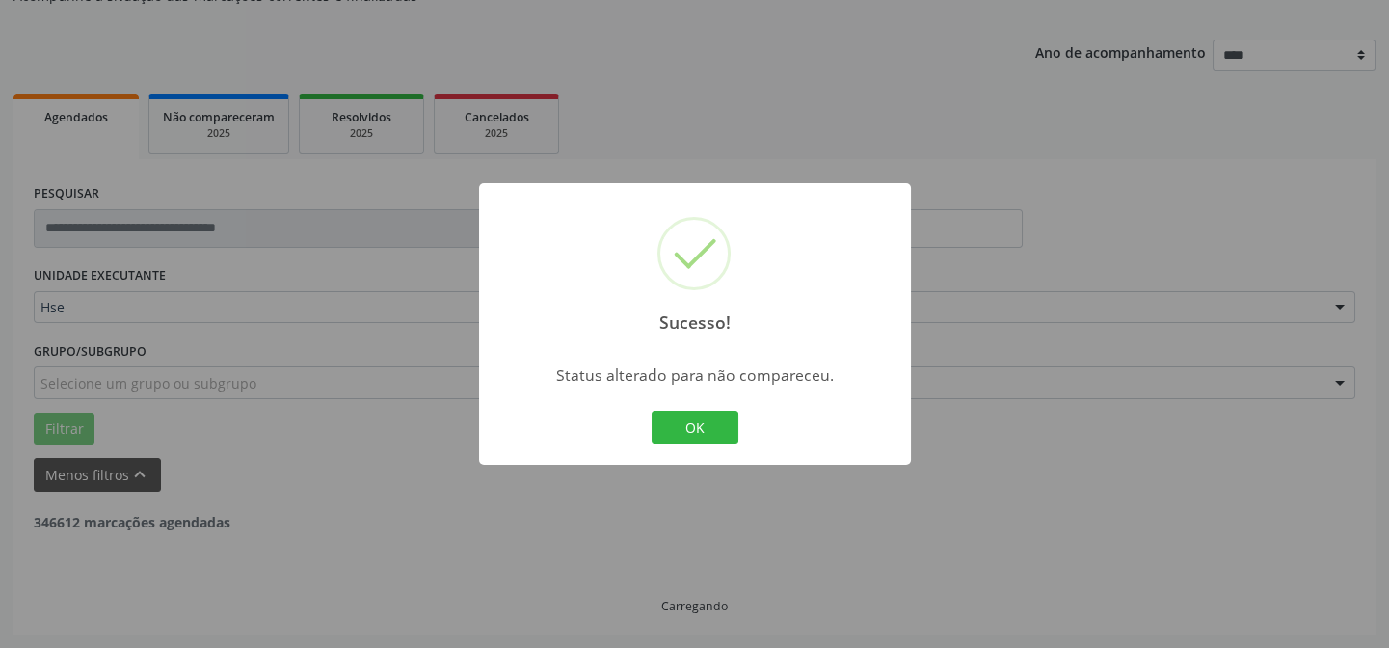
scroll to position [193, 0]
click at [685, 423] on button "OK" at bounding box center [695, 427] width 87 height 33
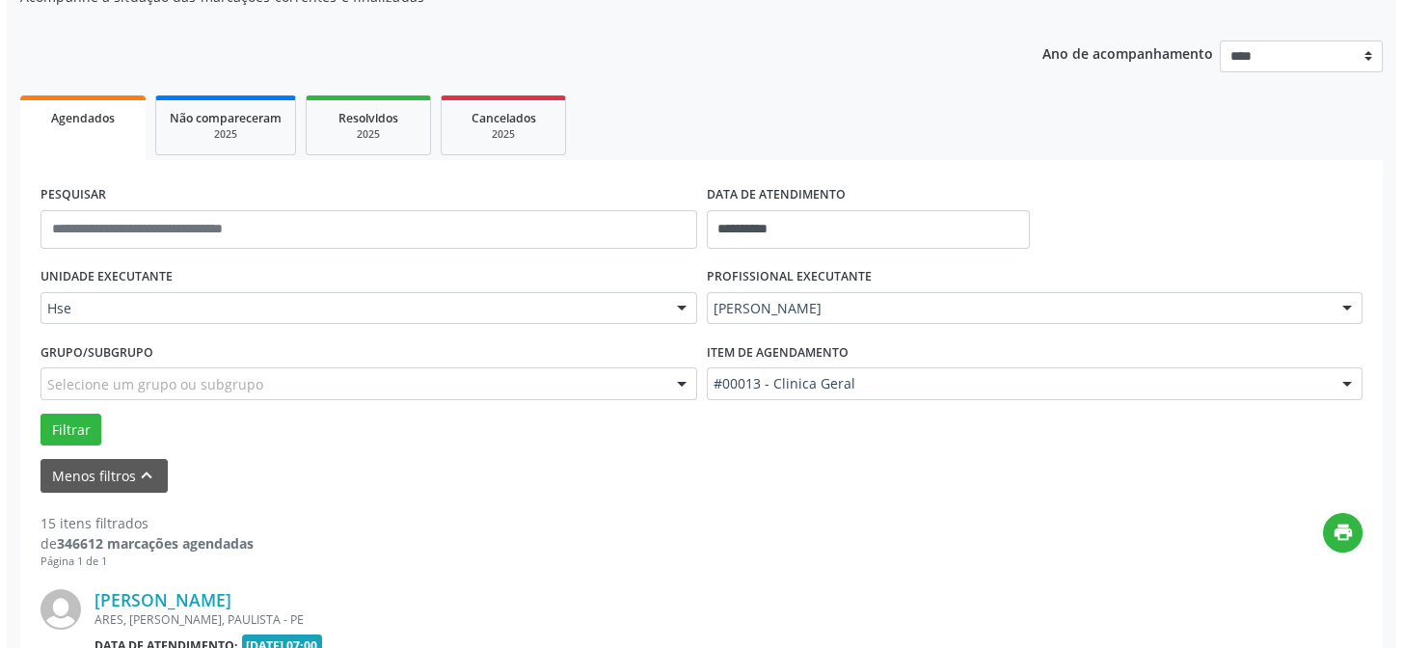
scroll to position [347, 0]
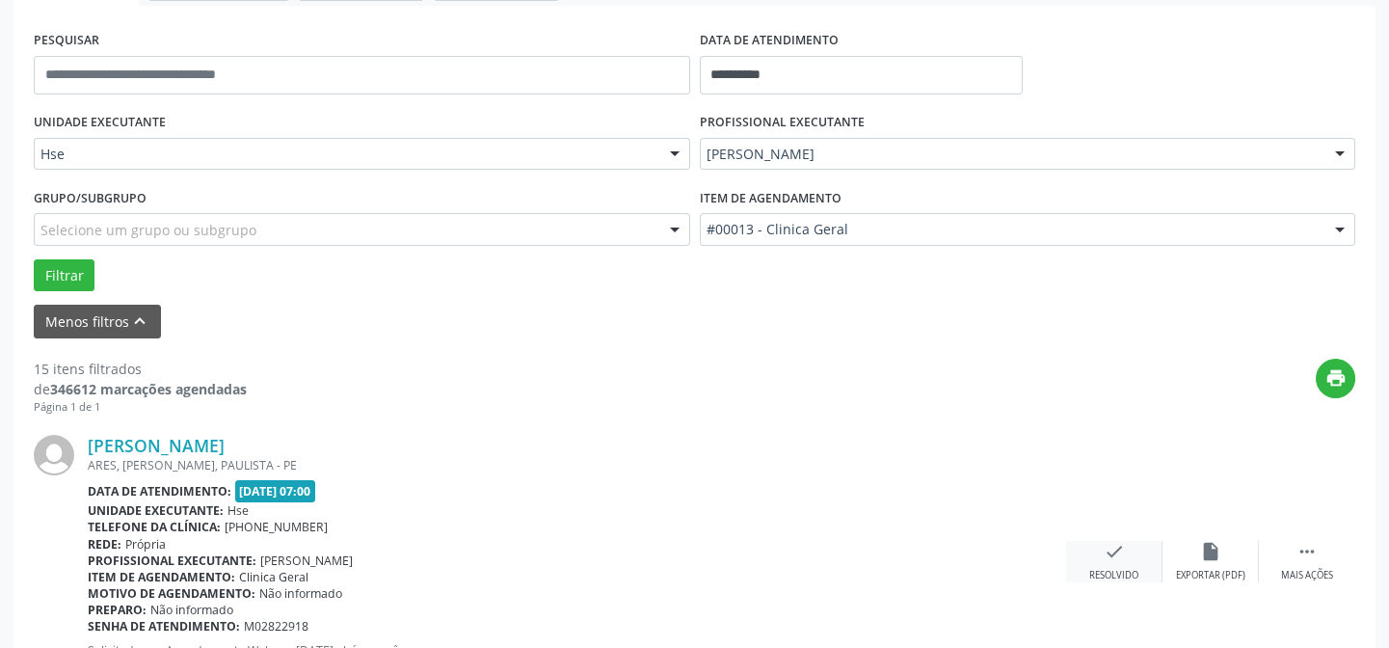
click at [1111, 550] on icon "check" at bounding box center [1114, 551] width 21 height 21
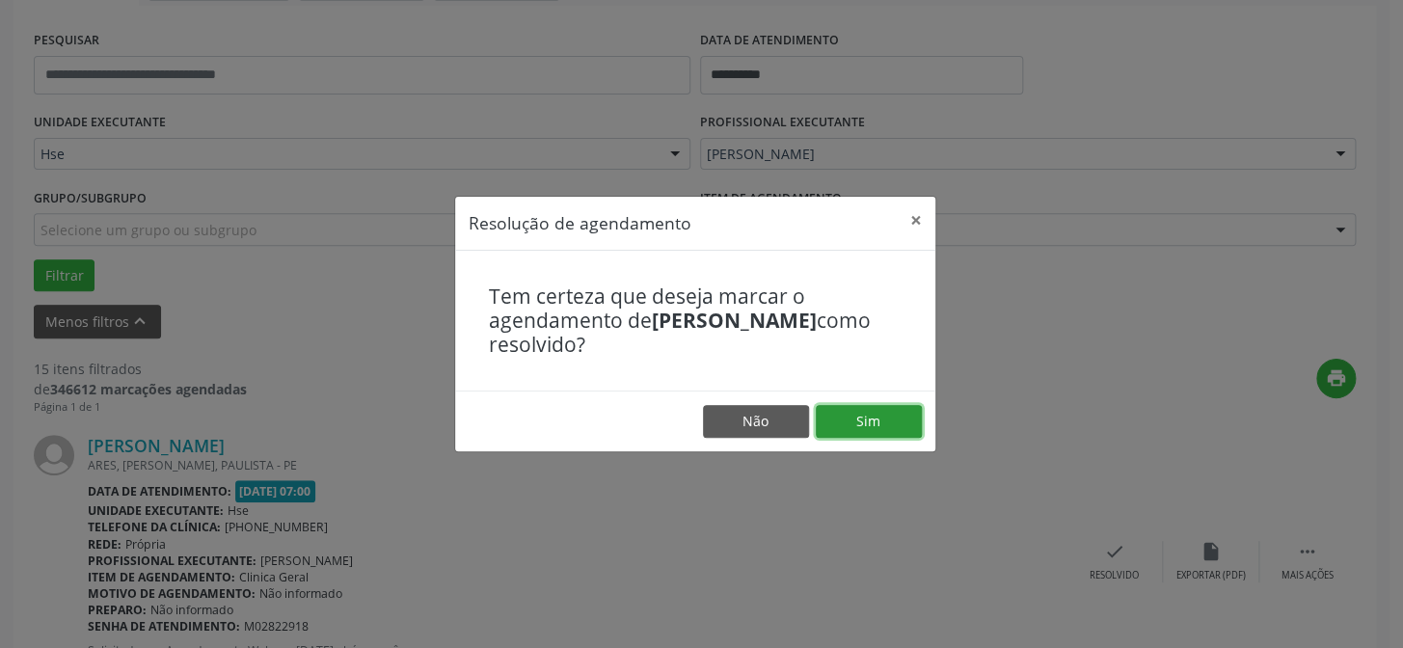
click at [872, 425] on button "Sim" at bounding box center [869, 421] width 106 height 33
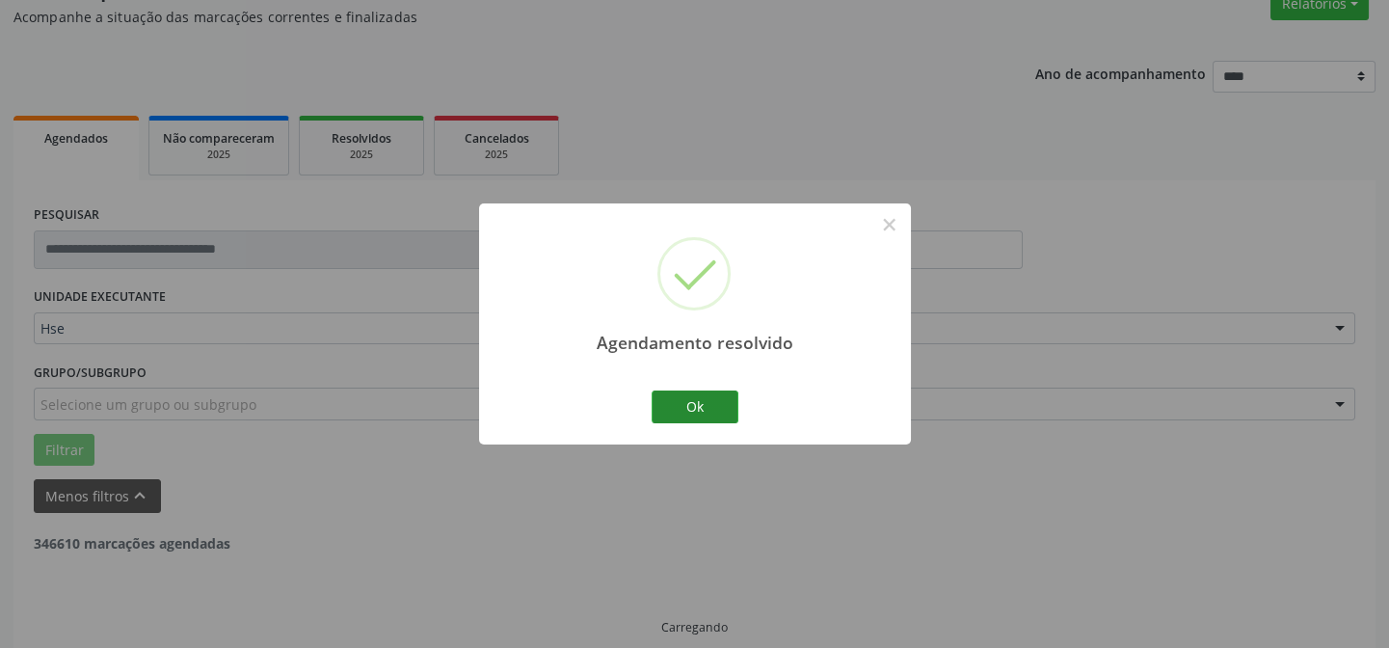
scroll to position [193, 0]
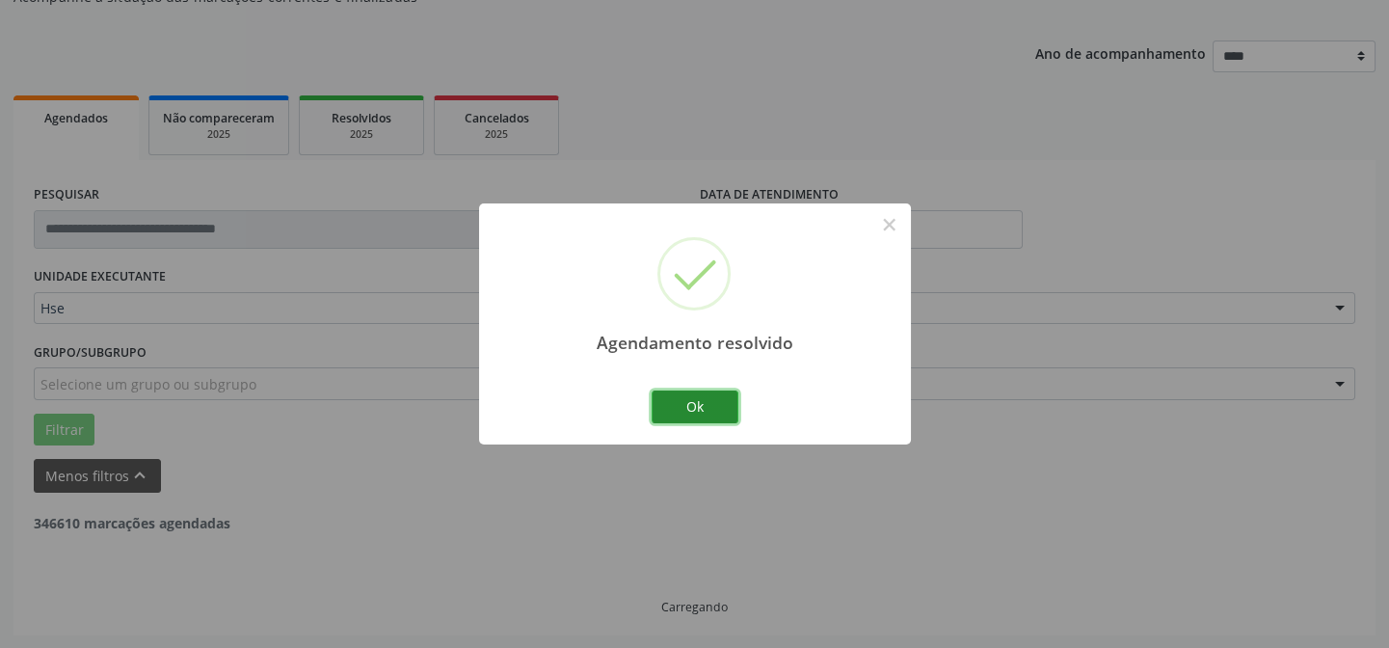
click at [713, 417] on button "Ok" at bounding box center [695, 407] width 87 height 33
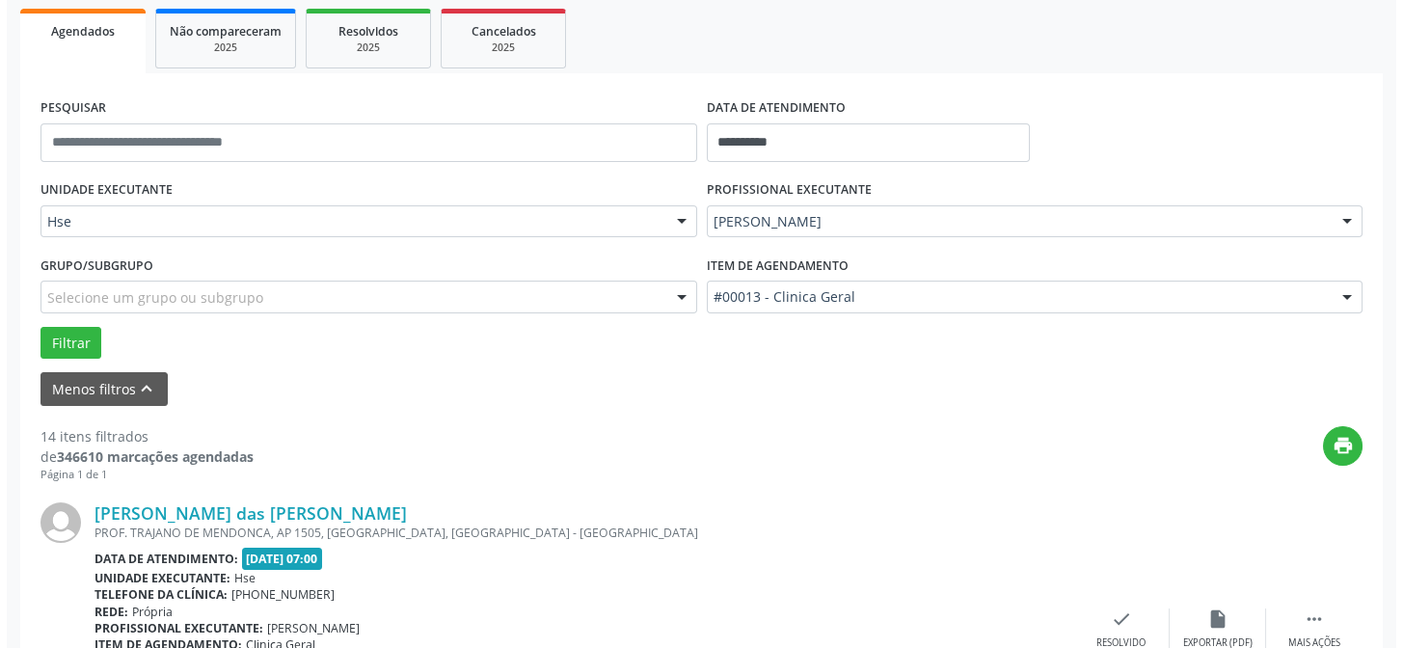
scroll to position [455, 0]
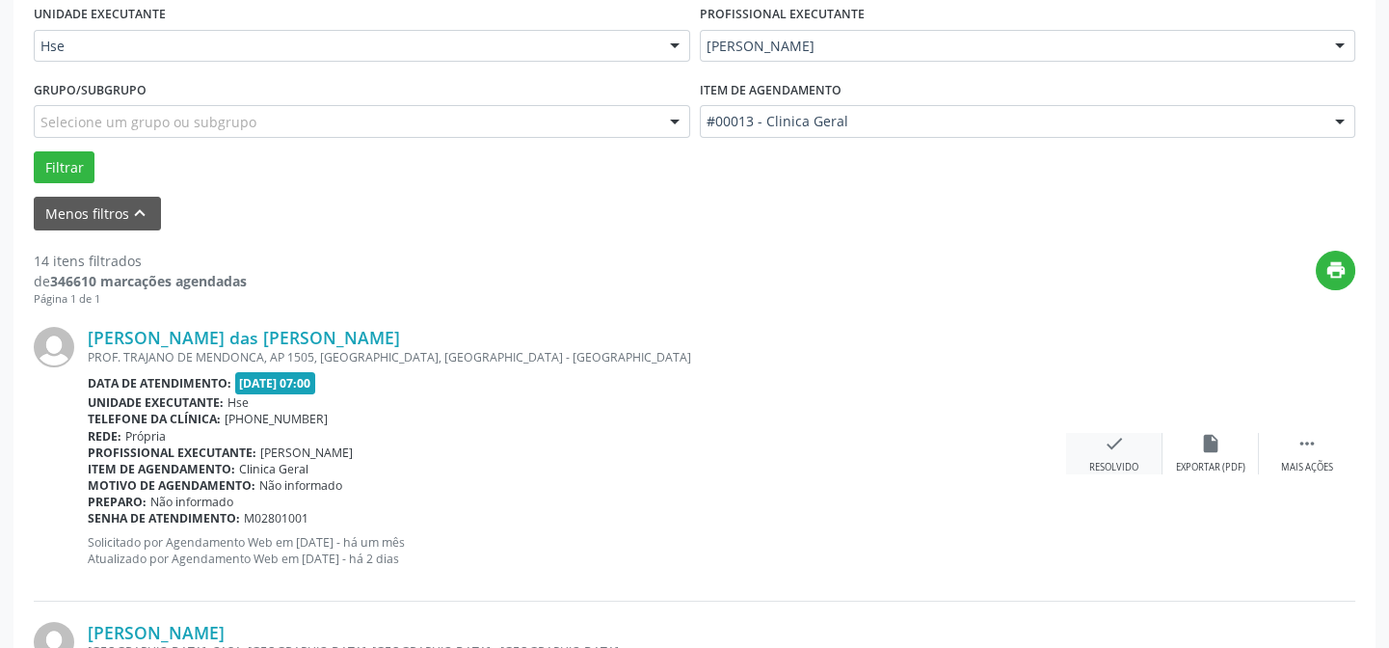
click at [1109, 442] on icon "check" at bounding box center [1114, 443] width 21 height 21
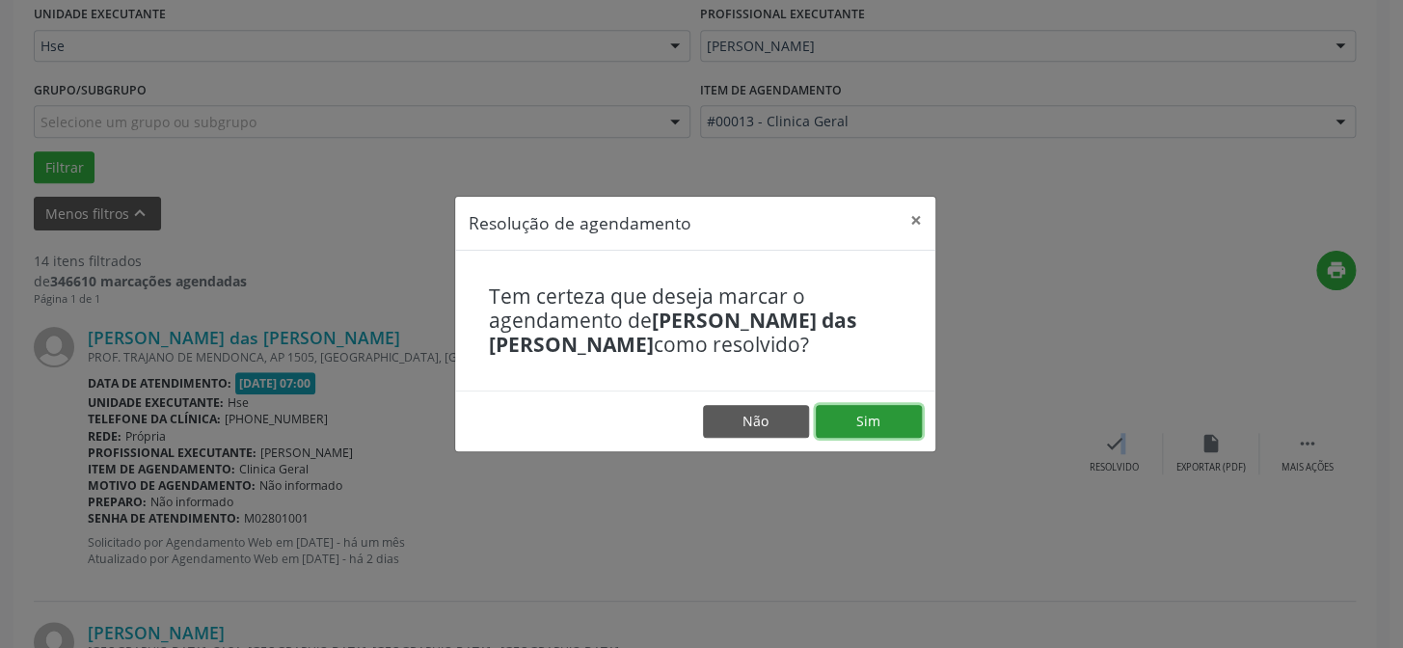
drag, startPoint x: 884, startPoint y: 423, endPoint x: 848, endPoint y: 429, distance: 37.1
click at [878, 423] on button "Sim" at bounding box center [869, 421] width 106 height 33
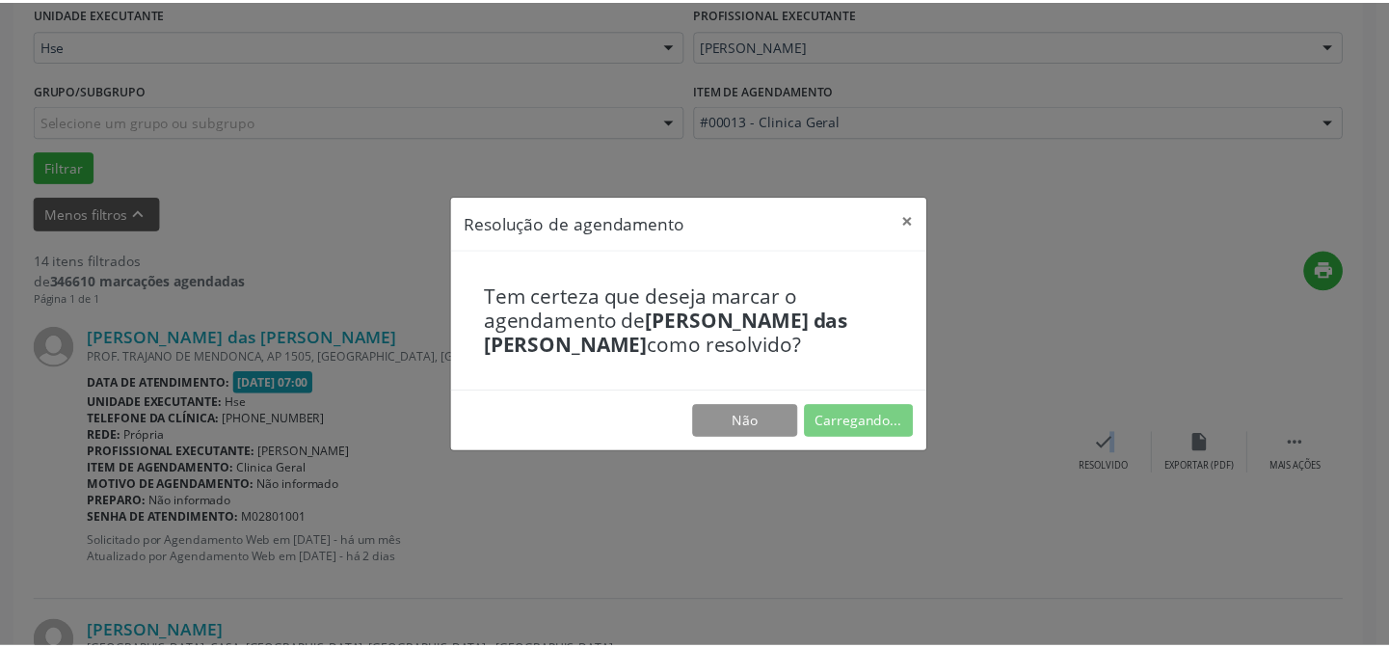
scroll to position [173, 0]
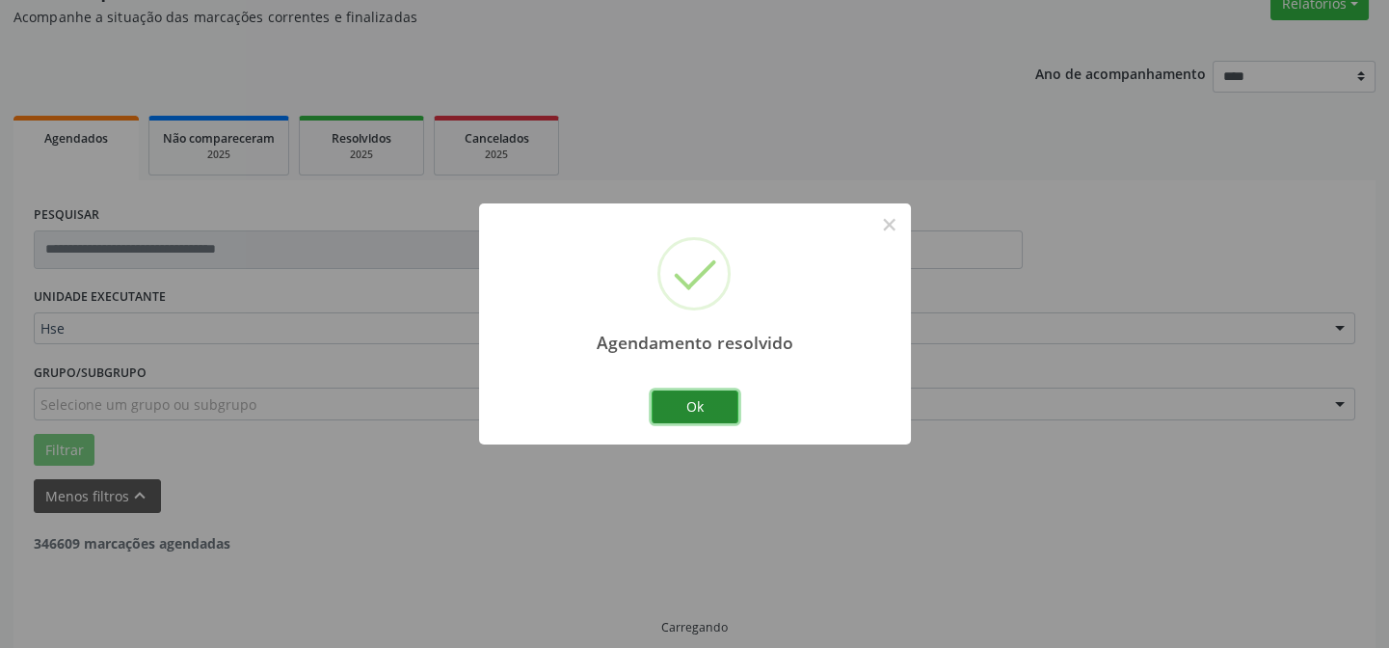
click at [679, 407] on button "Ok" at bounding box center [695, 407] width 87 height 33
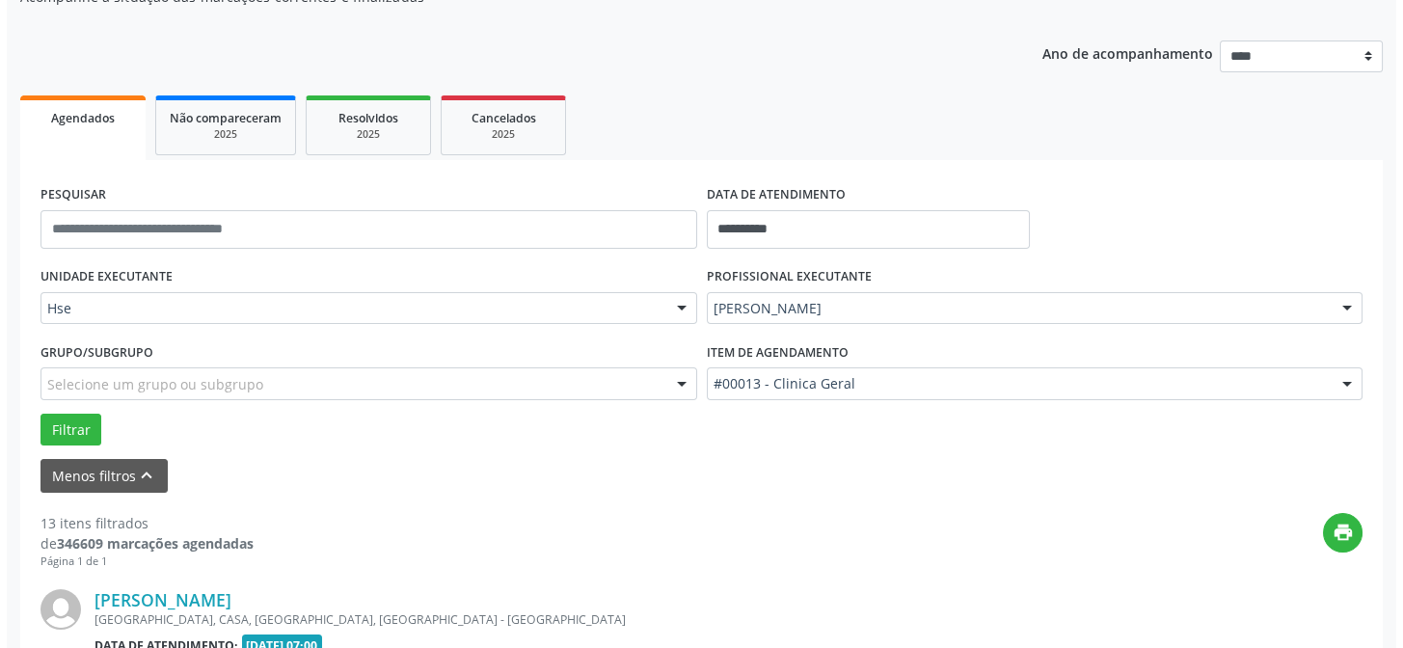
scroll to position [280, 0]
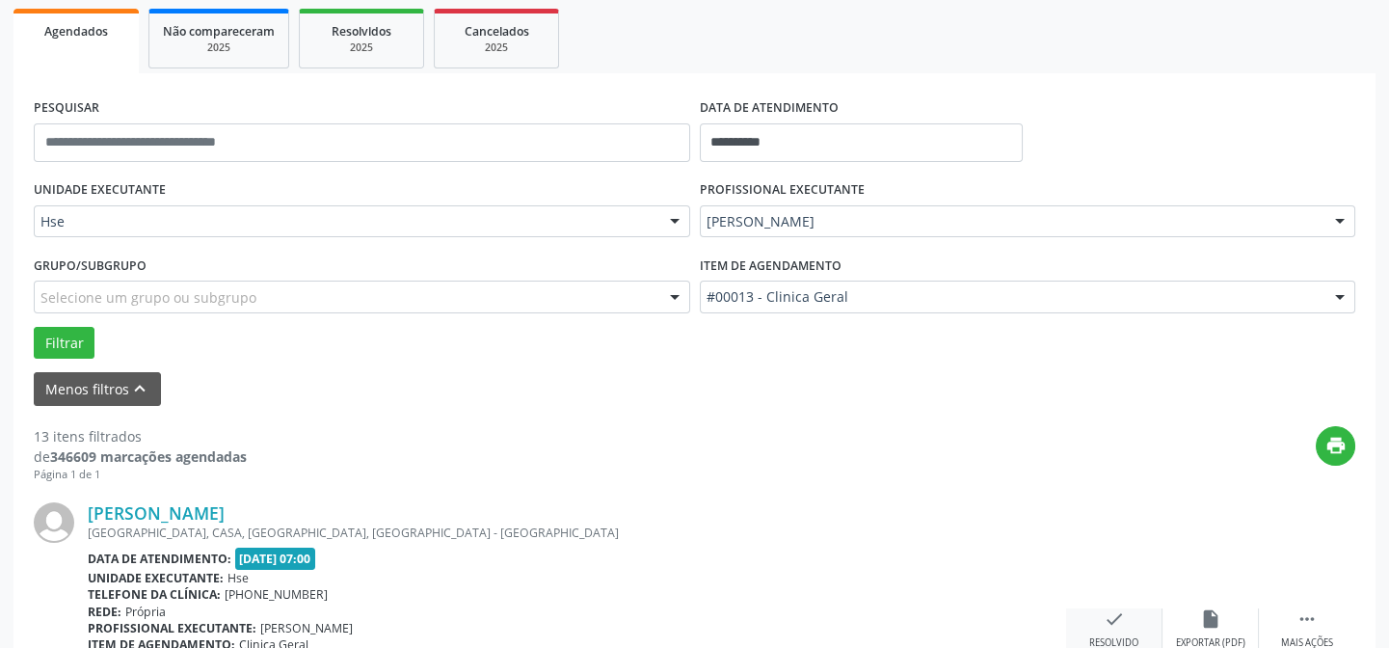
click at [1108, 616] on icon "check" at bounding box center [1114, 618] width 21 height 21
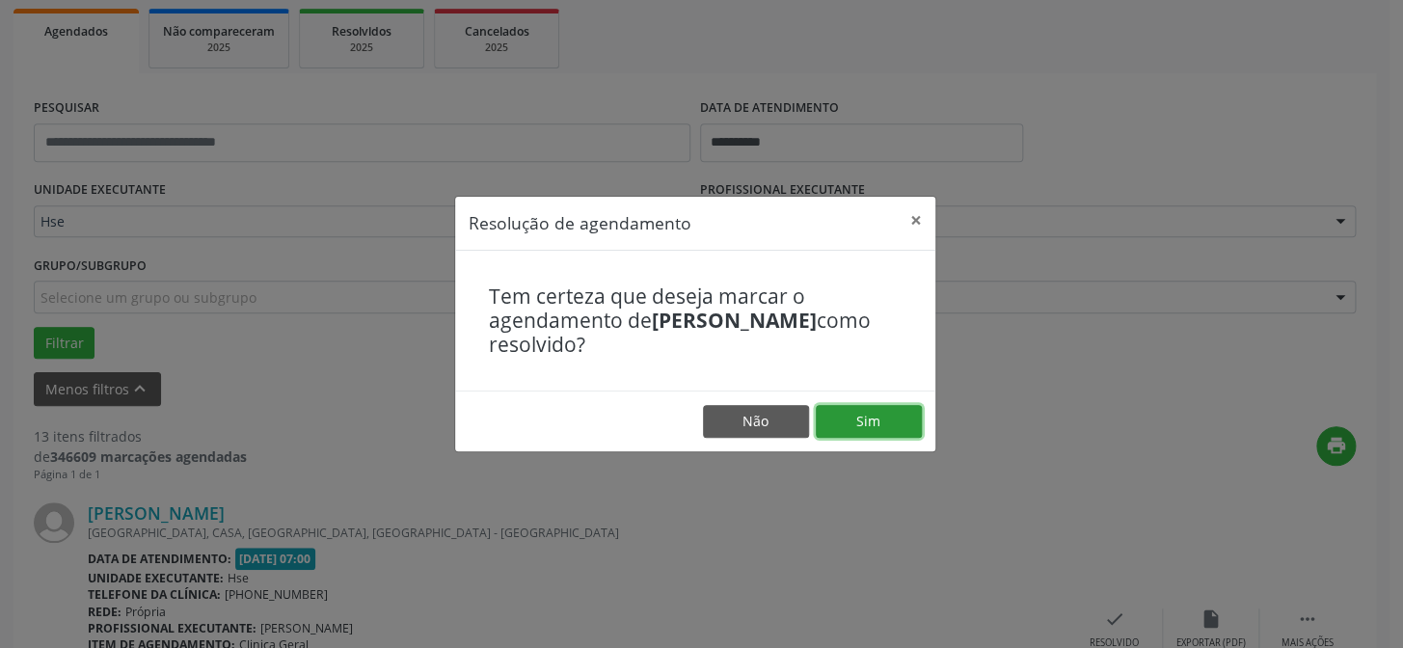
drag, startPoint x: 863, startPoint y: 418, endPoint x: 840, endPoint y: 429, distance: 25.5
click at [863, 419] on button "Sim" at bounding box center [869, 421] width 106 height 33
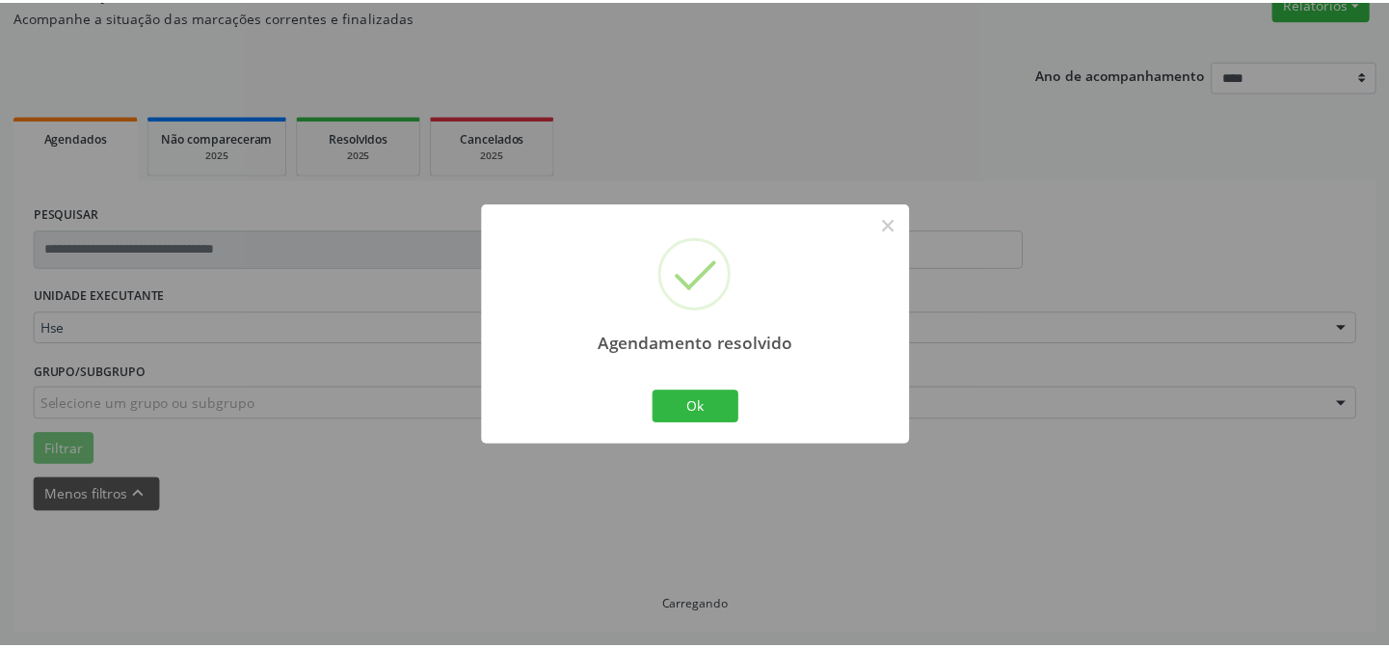
scroll to position [173, 0]
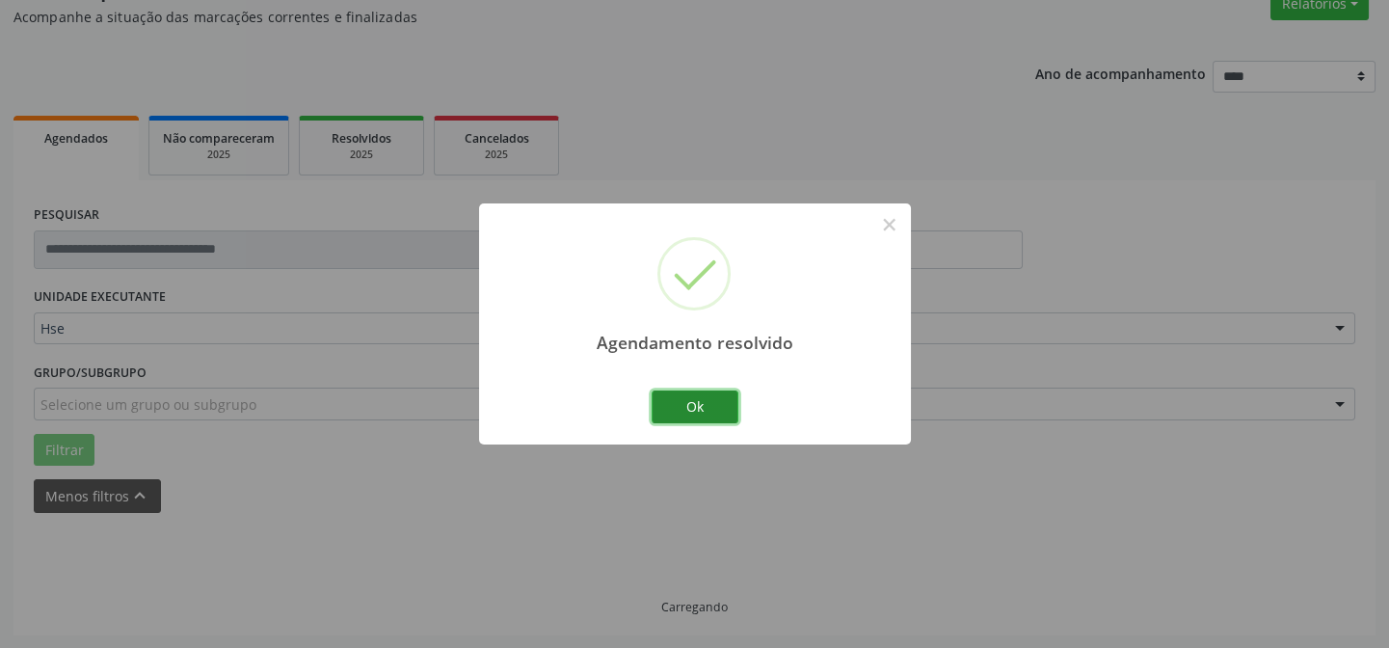
click at [695, 411] on button "Ok" at bounding box center [695, 407] width 87 height 33
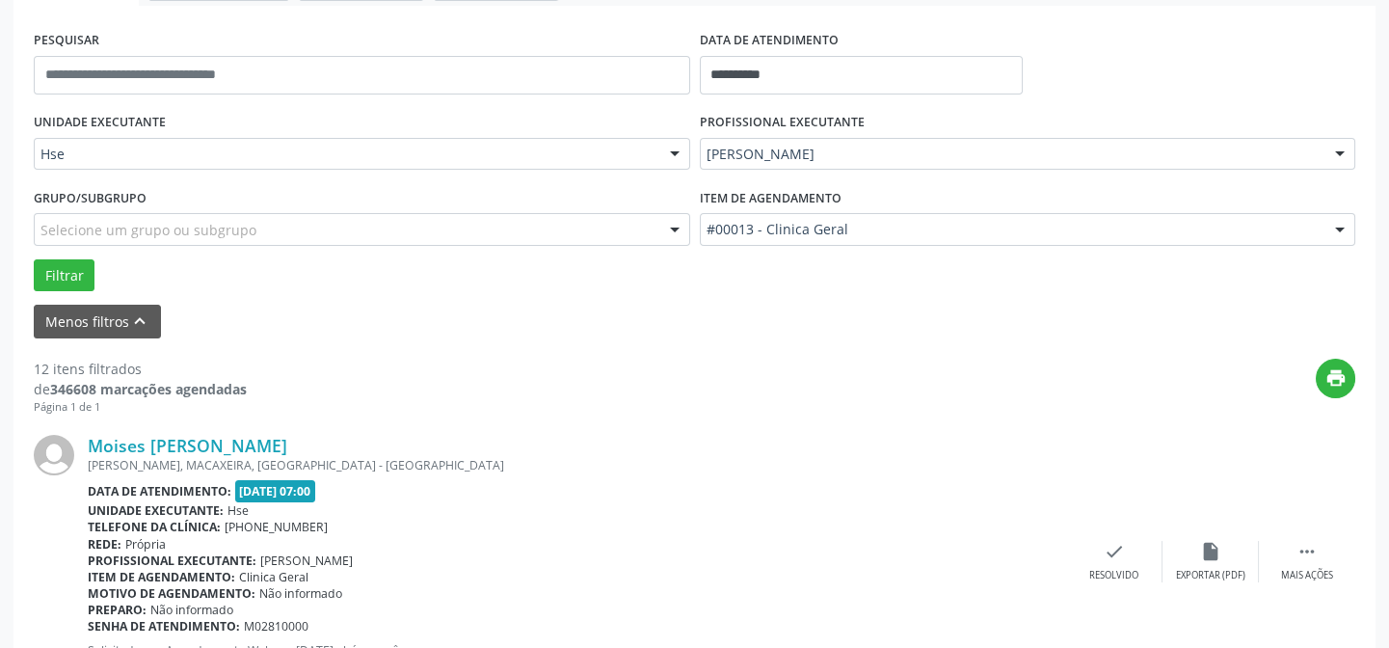
scroll to position [435, 0]
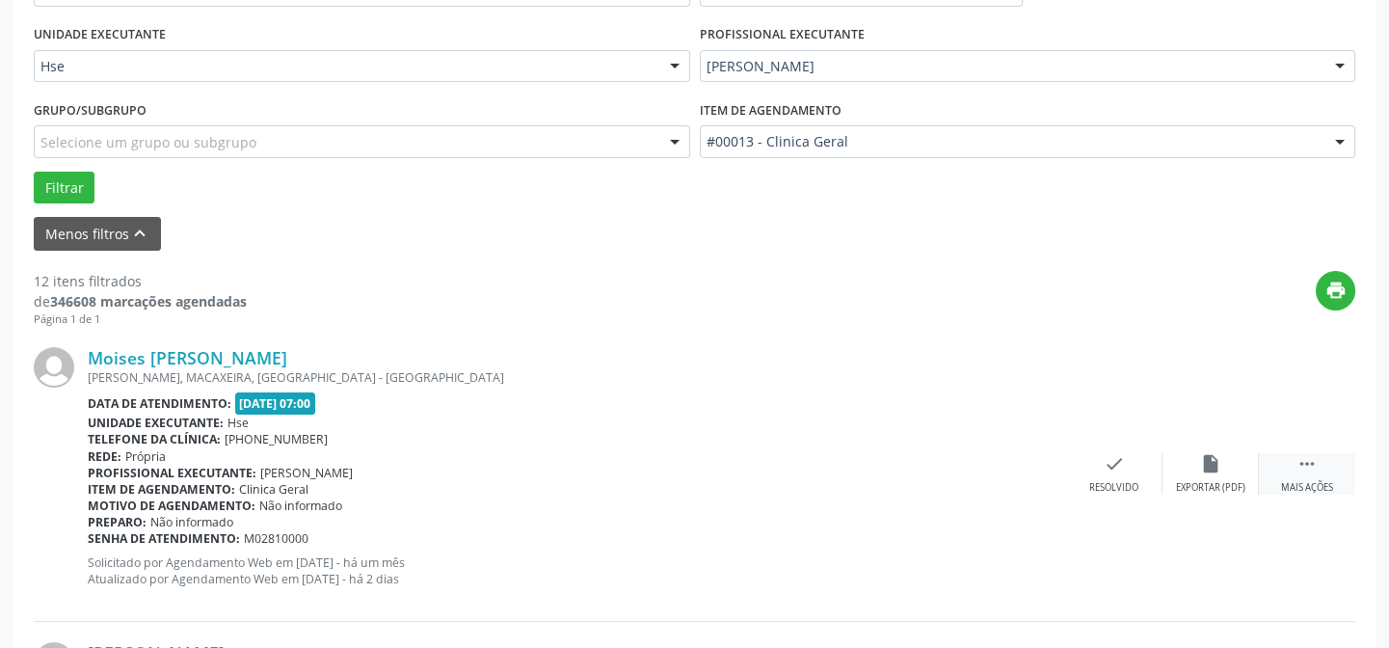
click at [1311, 460] on icon "" at bounding box center [1307, 463] width 21 height 21
click at [1206, 462] on icon "alarm_off" at bounding box center [1210, 463] width 21 height 21
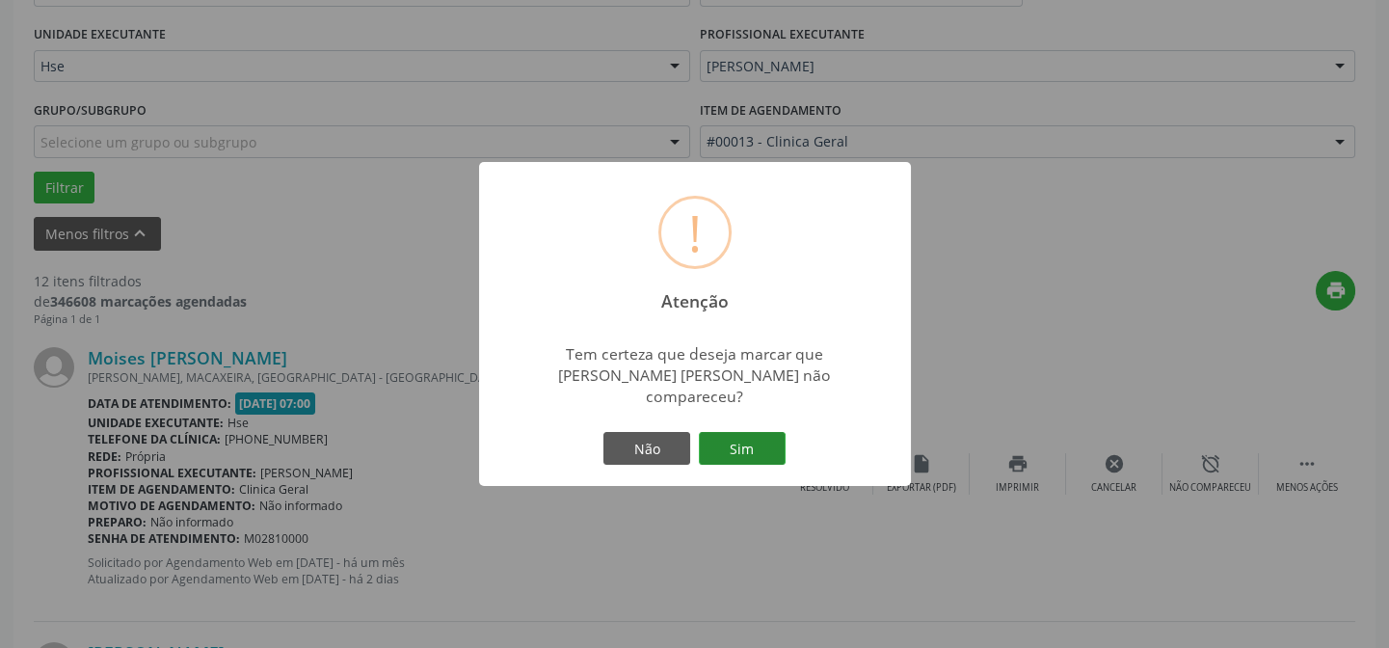
click at [749, 440] on button "Sim" at bounding box center [742, 448] width 87 height 33
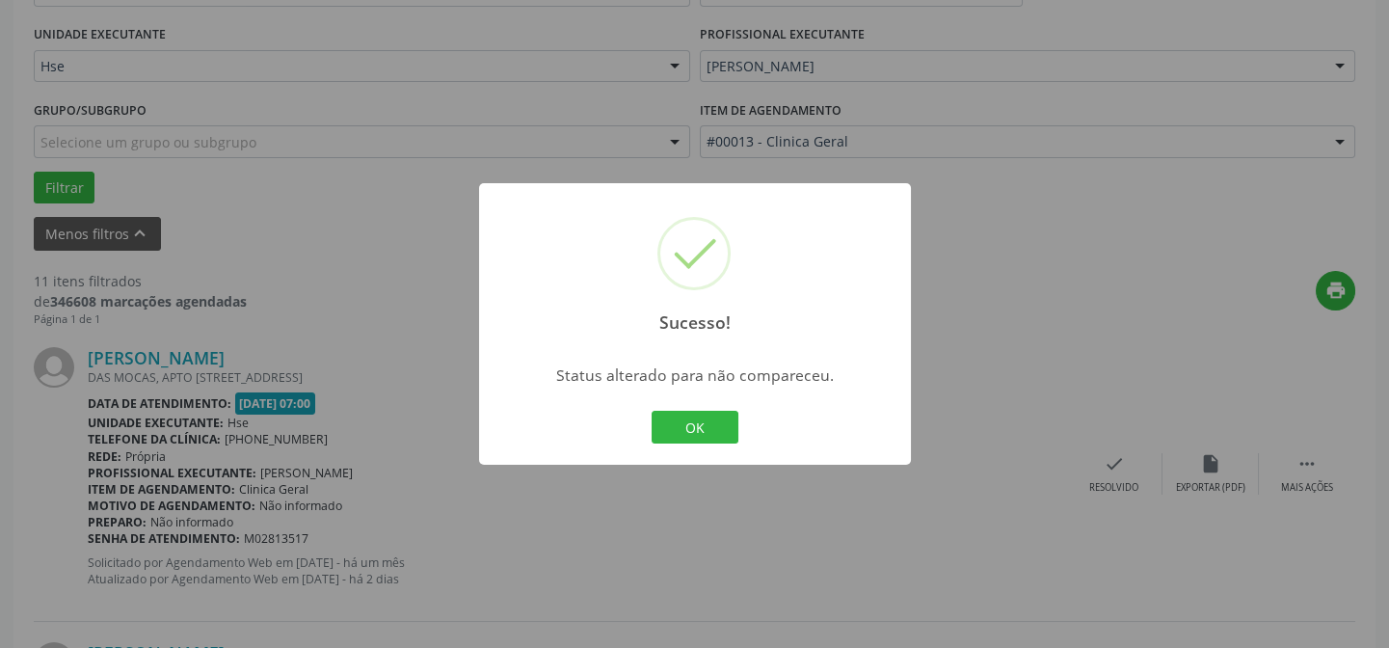
drag, startPoint x: 680, startPoint y: 421, endPoint x: 682, endPoint y: 431, distance: 9.8
click at [680, 423] on button "OK" at bounding box center [695, 427] width 87 height 33
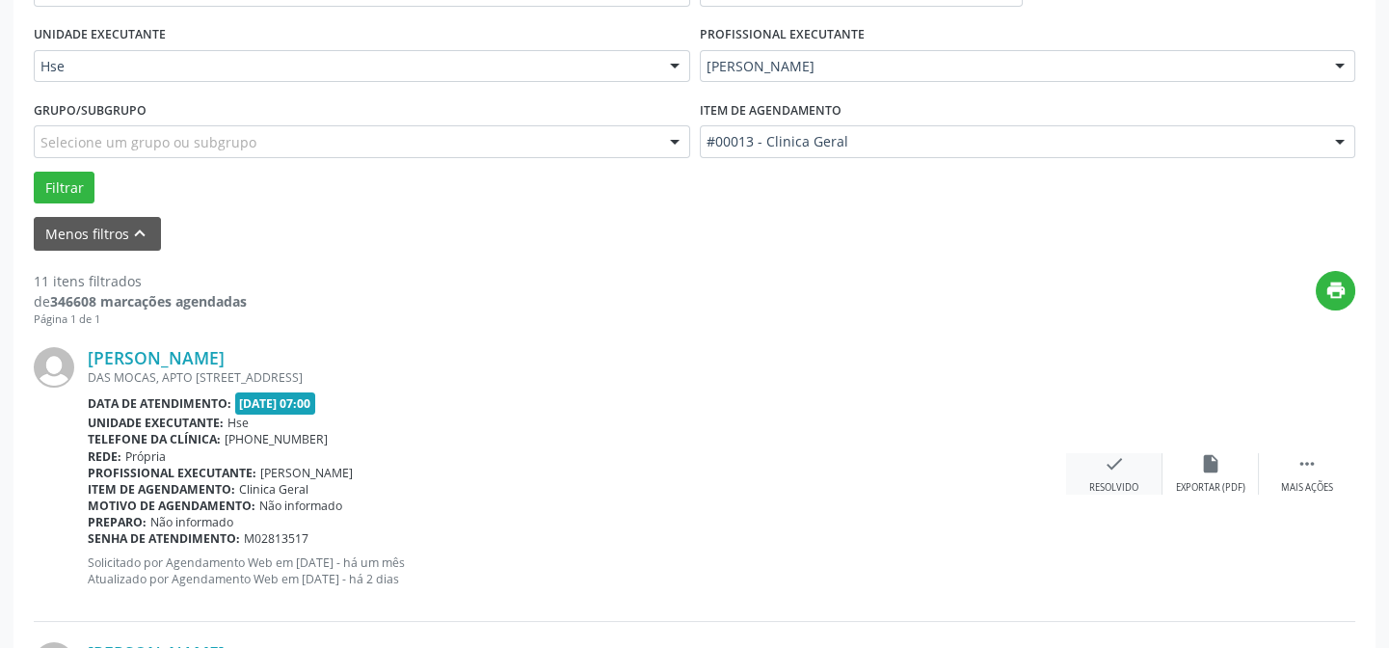
click at [1116, 463] on icon "check" at bounding box center [1114, 463] width 21 height 21
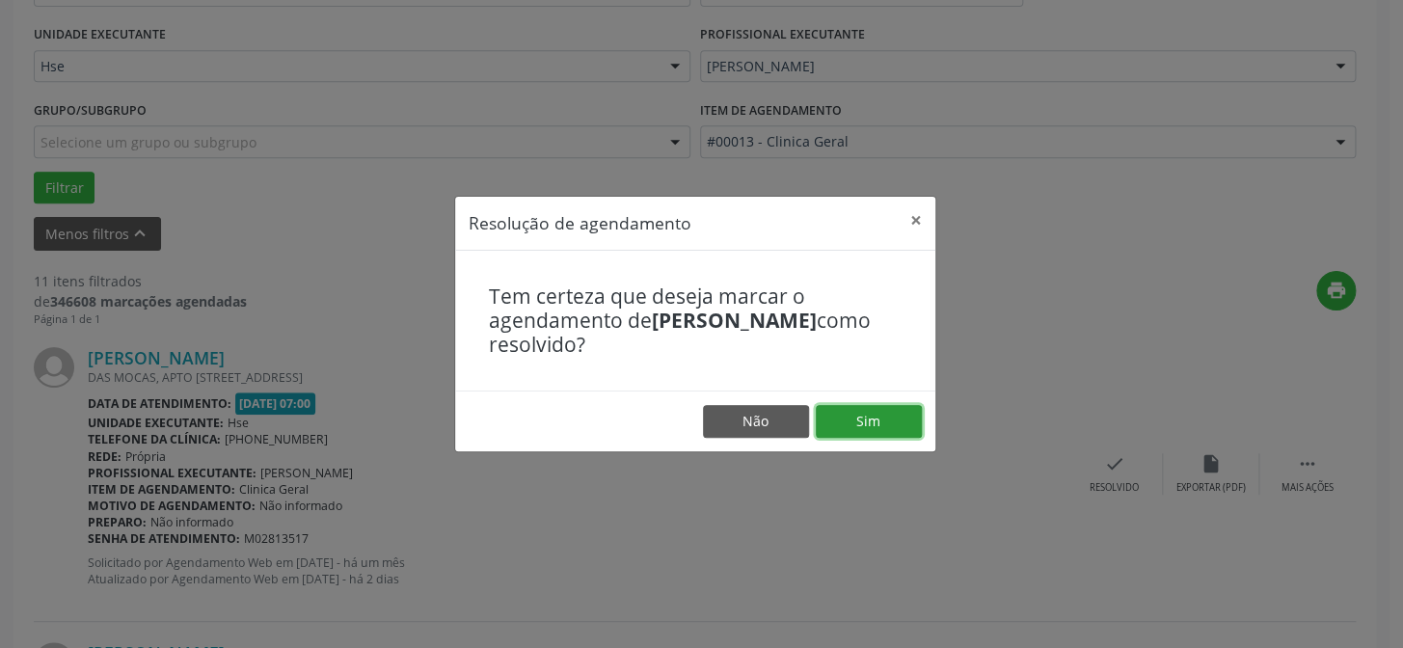
click at [862, 417] on button "Sim" at bounding box center [869, 421] width 106 height 33
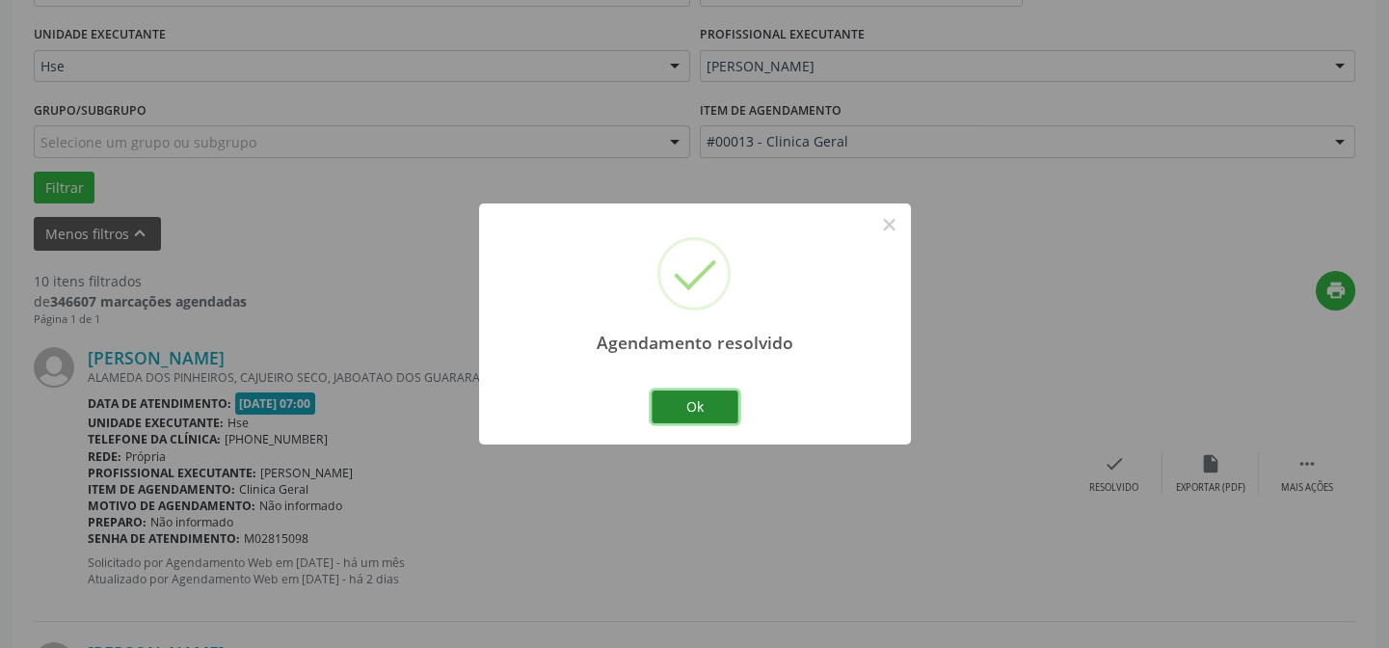
click at [697, 400] on button "Ok" at bounding box center [695, 407] width 87 height 33
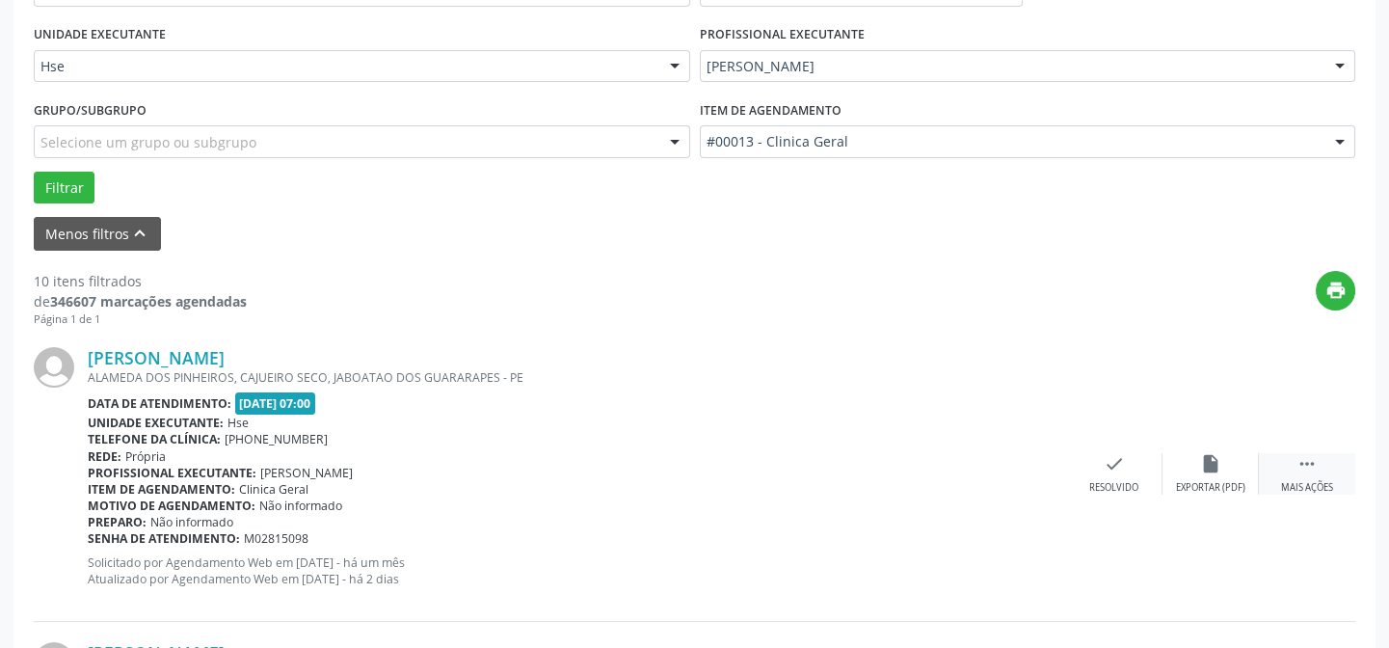
click at [1302, 458] on icon "" at bounding box center [1307, 463] width 21 height 21
click at [1207, 460] on icon "alarm_off" at bounding box center [1210, 463] width 21 height 21
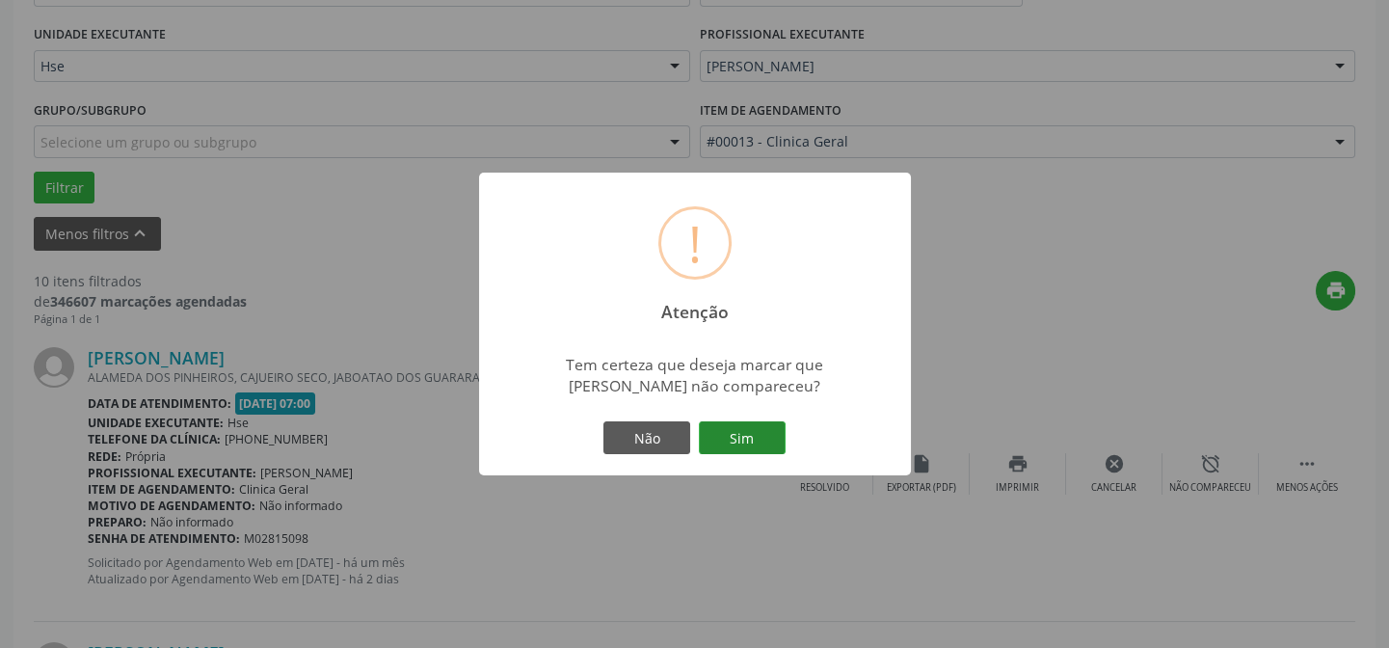
click at [739, 438] on button "Sim" at bounding box center [742, 437] width 87 height 33
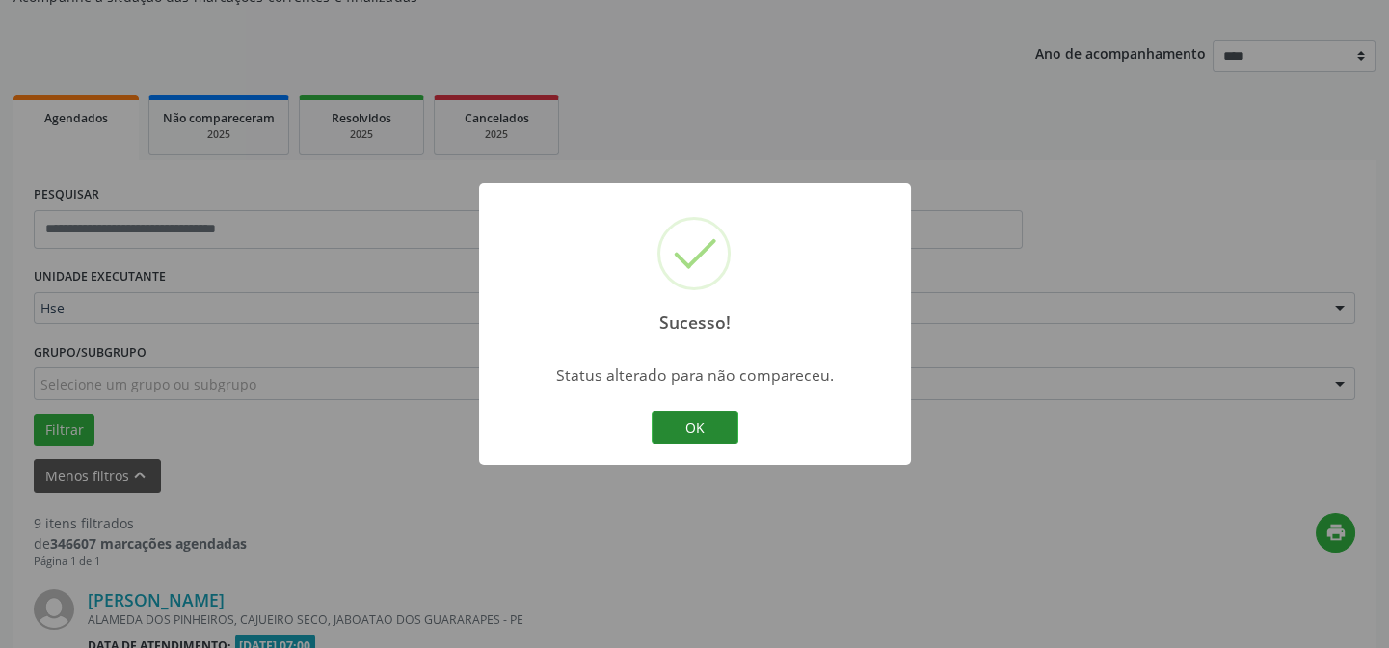
click at [702, 429] on button "OK" at bounding box center [695, 427] width 87 height 33
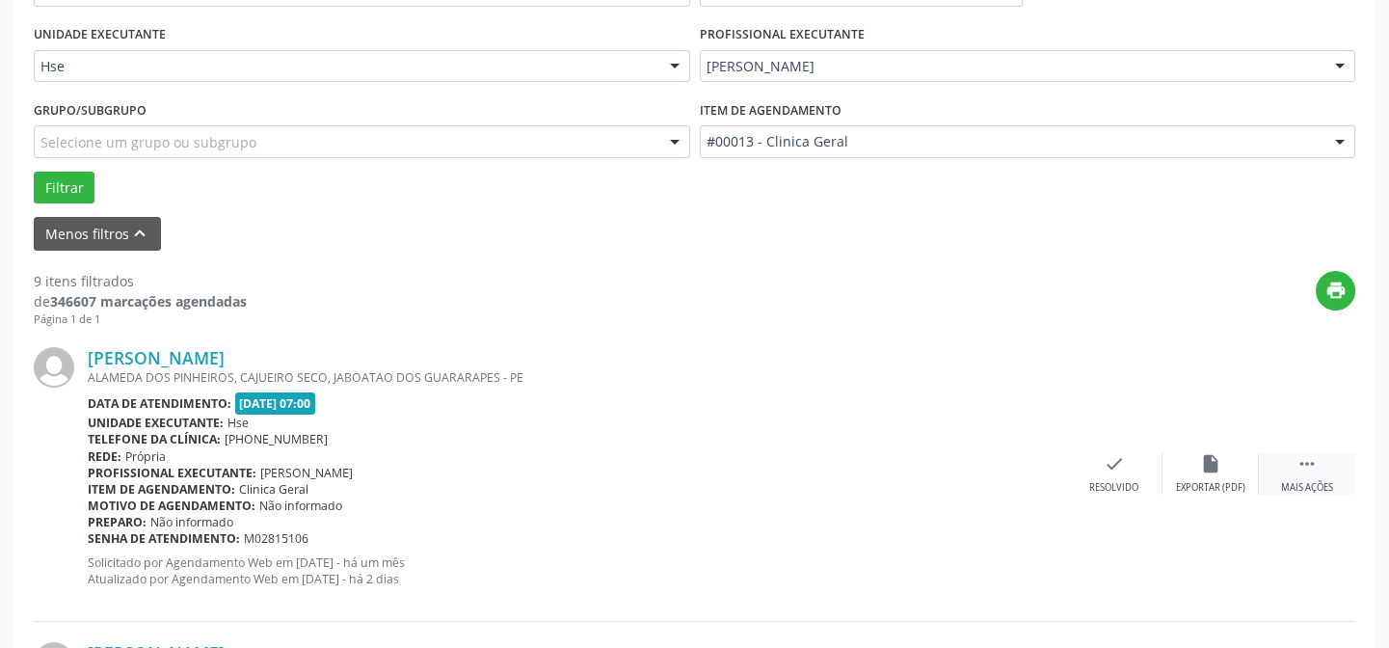
drag, startPoint x: 1302, startPoint y: 458, endPoint x: 1275, endPoint y: 471, distance: 30.2
click at [1302, 461] on icon "" at bounding box center [1307, 463] width 21 height 21
click at [1209, 461] on icon "alarm_off" at bounding box center [1210, 463] width 21 height 21
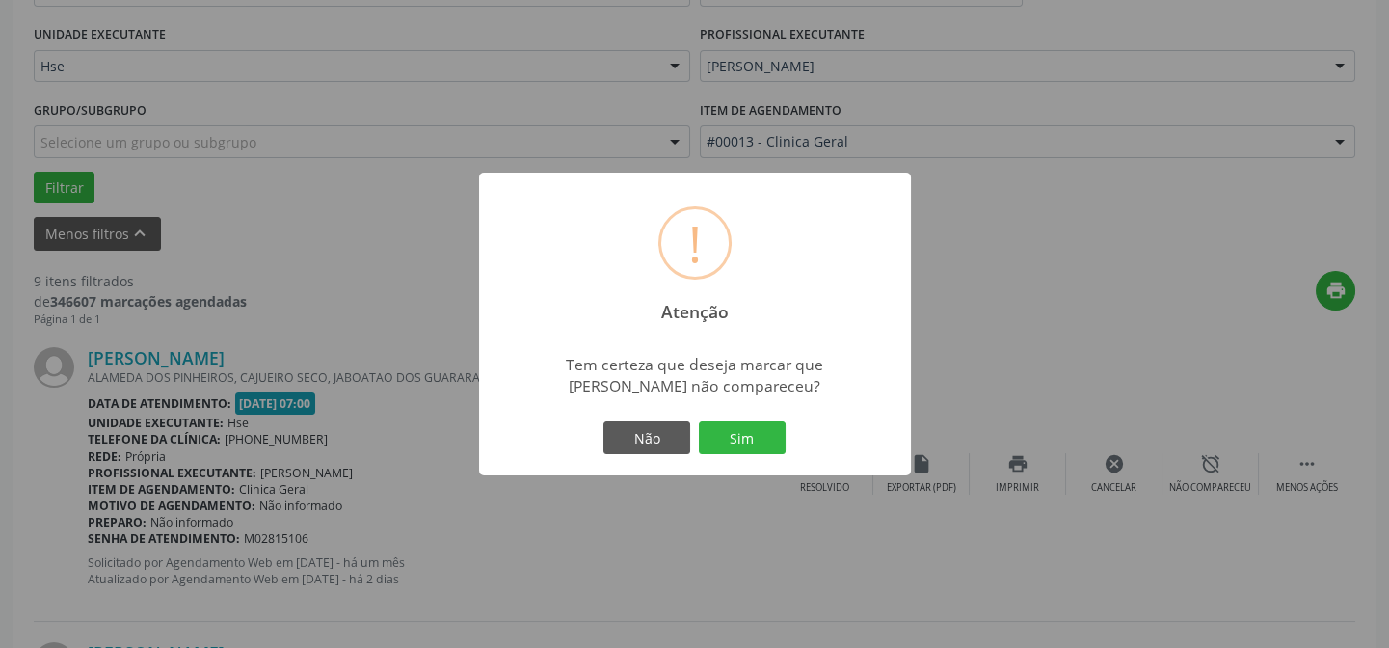
click at [721, 433] on button "Sim" at bounding box center [742, 437] width 87 height 33
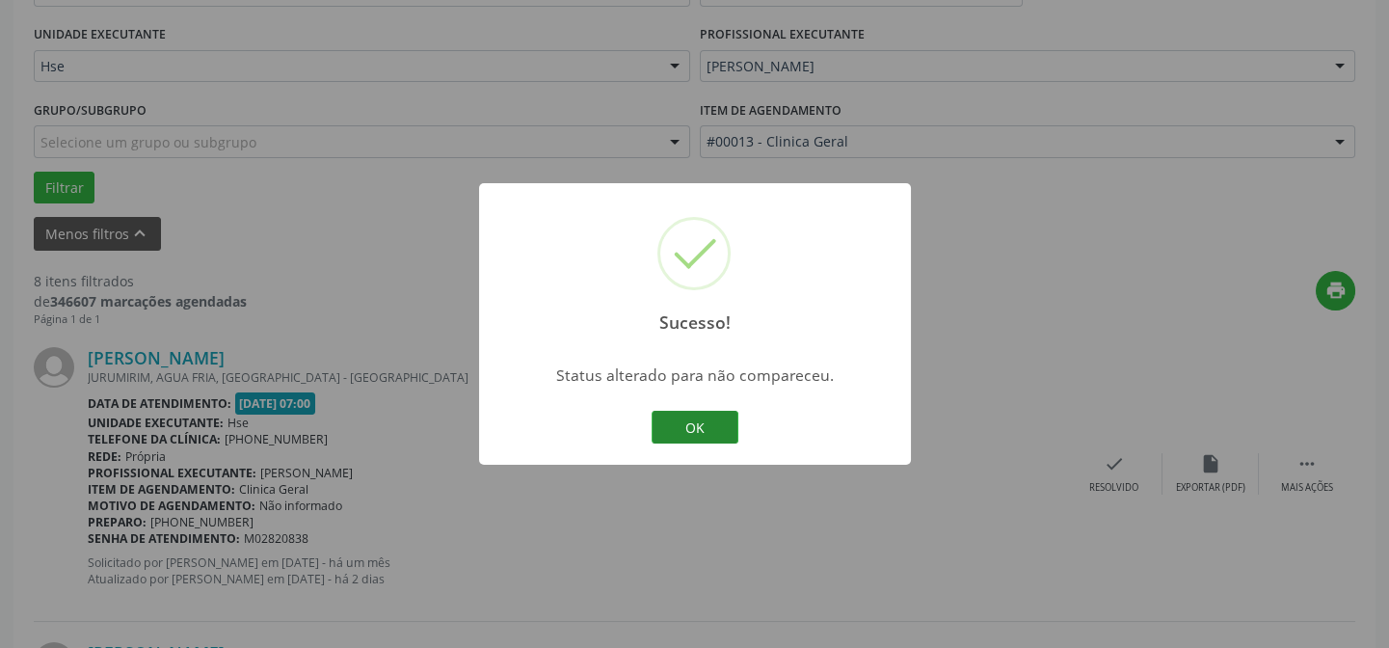
click at [703, 425] on button "OK" at bounding box center [695, 427] width 87 height 33
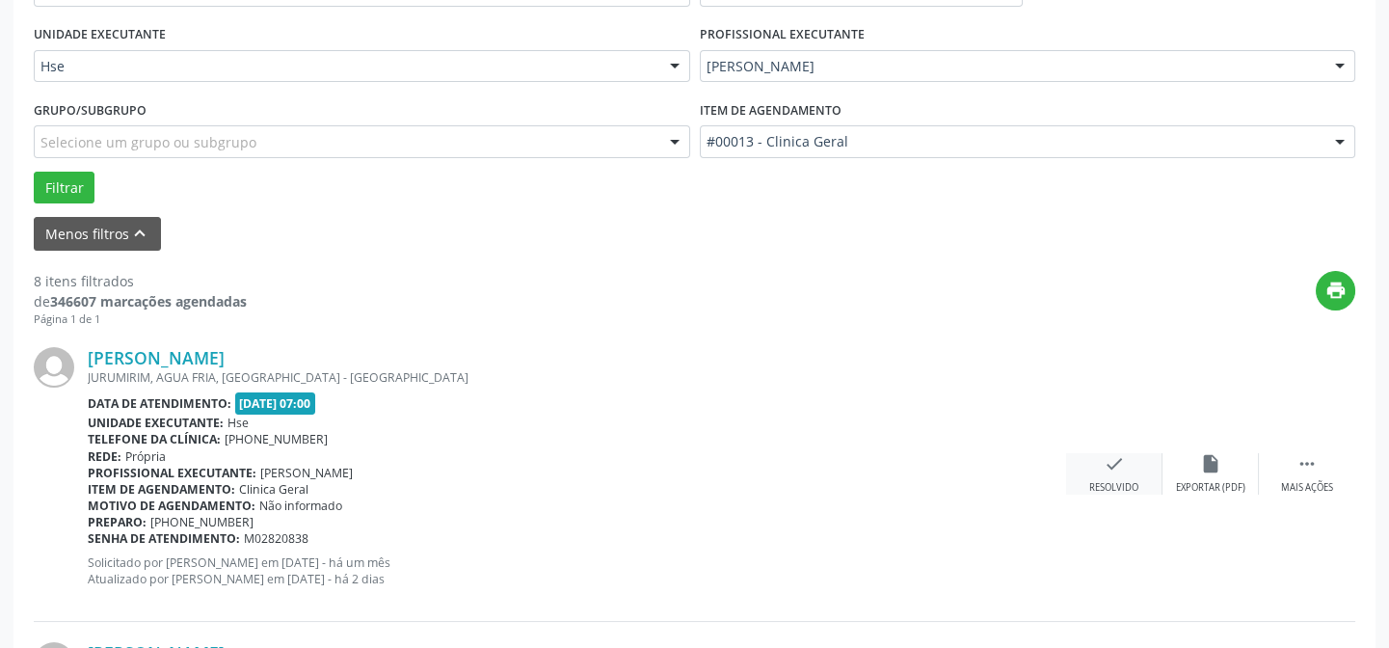
click at [1109, 462] on icon "check" at bounding box center [1114, 463] width 21 height 21
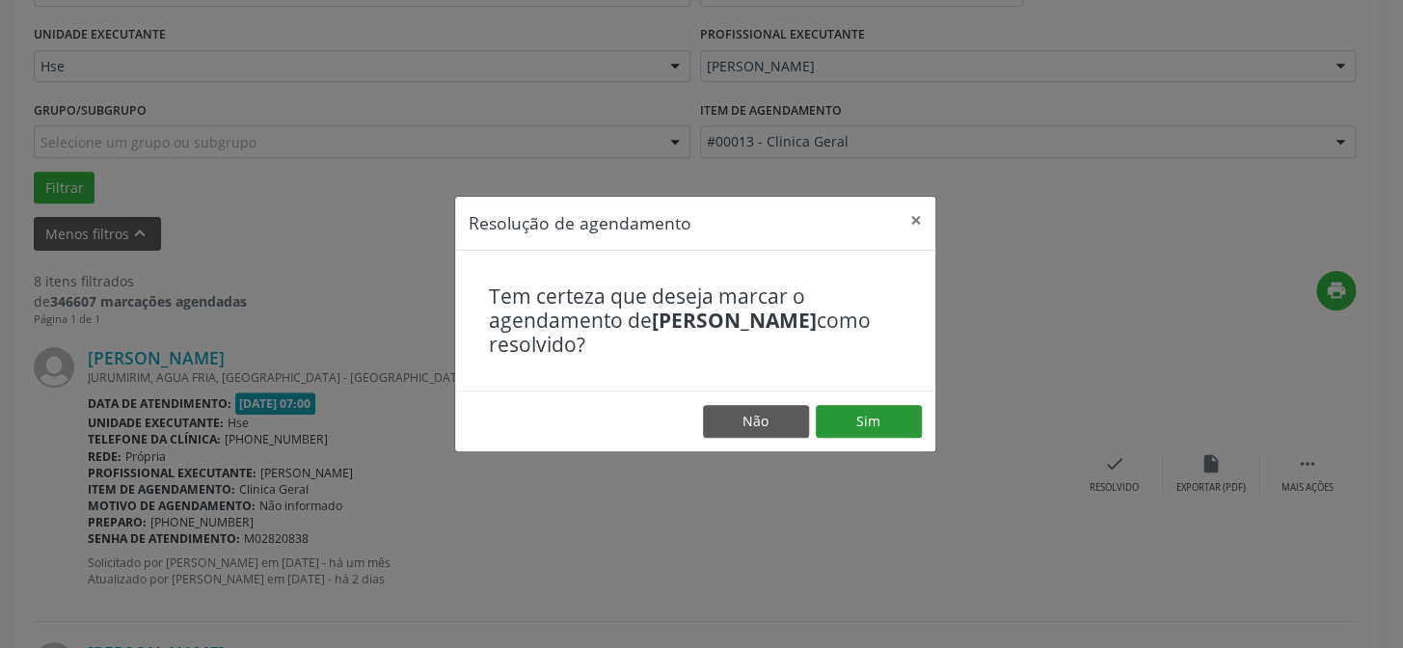
click at [881, 405] on footer "Não Sim" at bounding box center [695, 421] width 480 height 61
click at [877, 414] on button "Sim" at bounding box center [869, 421] width 106 height 33
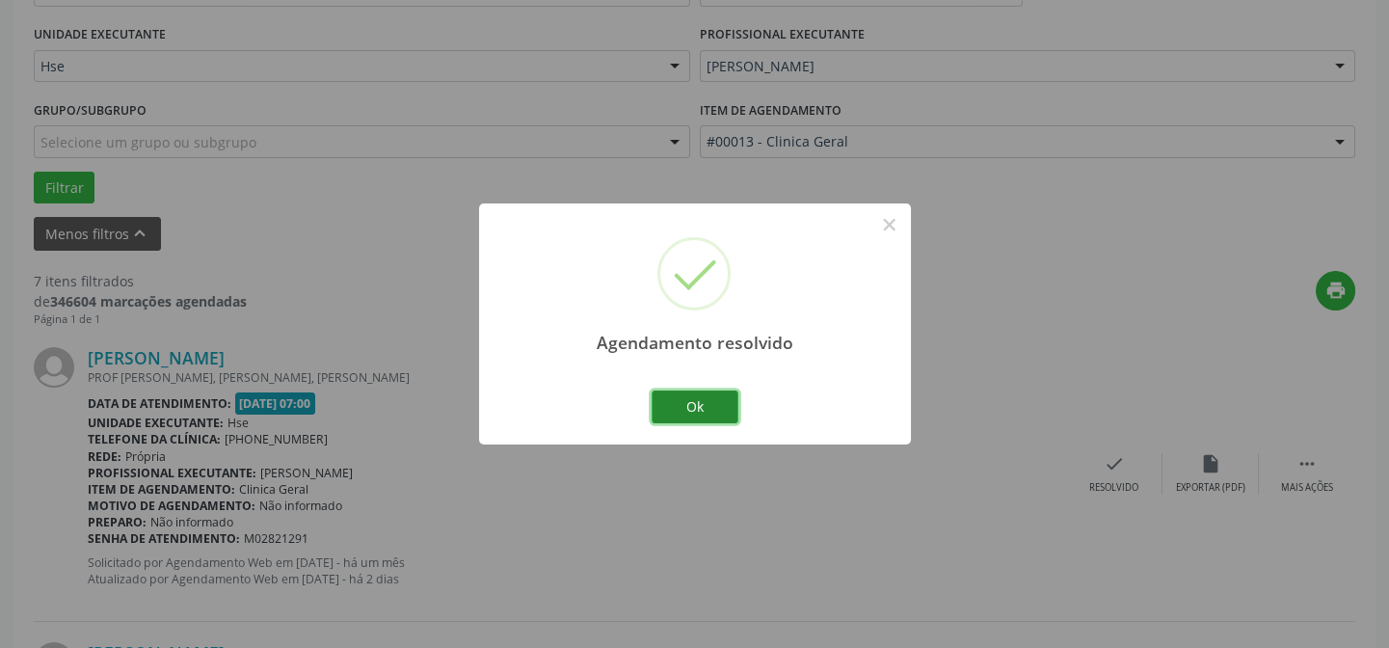
click at [715, 406] on button "Ok" at bounding box center [695, 407] width 87 height 33
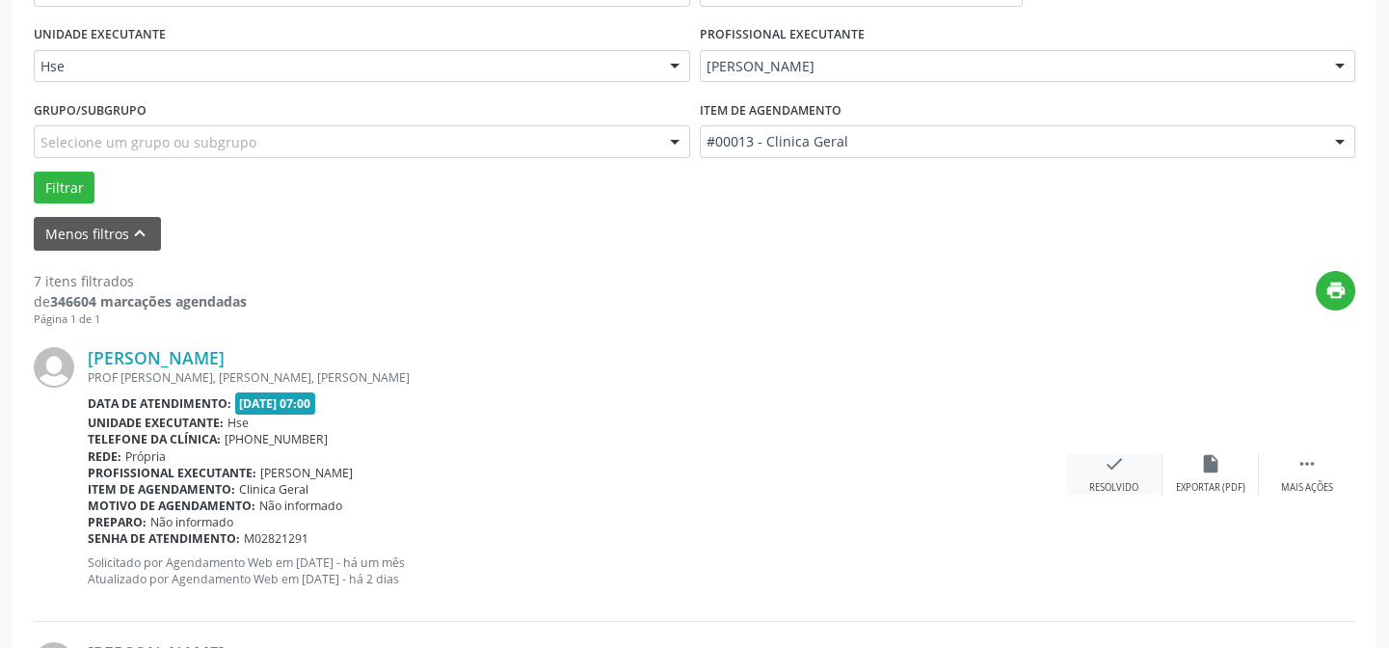
click at [1113, 462] on icon "check" at bounding box center [1114, 463] width 21 height 21
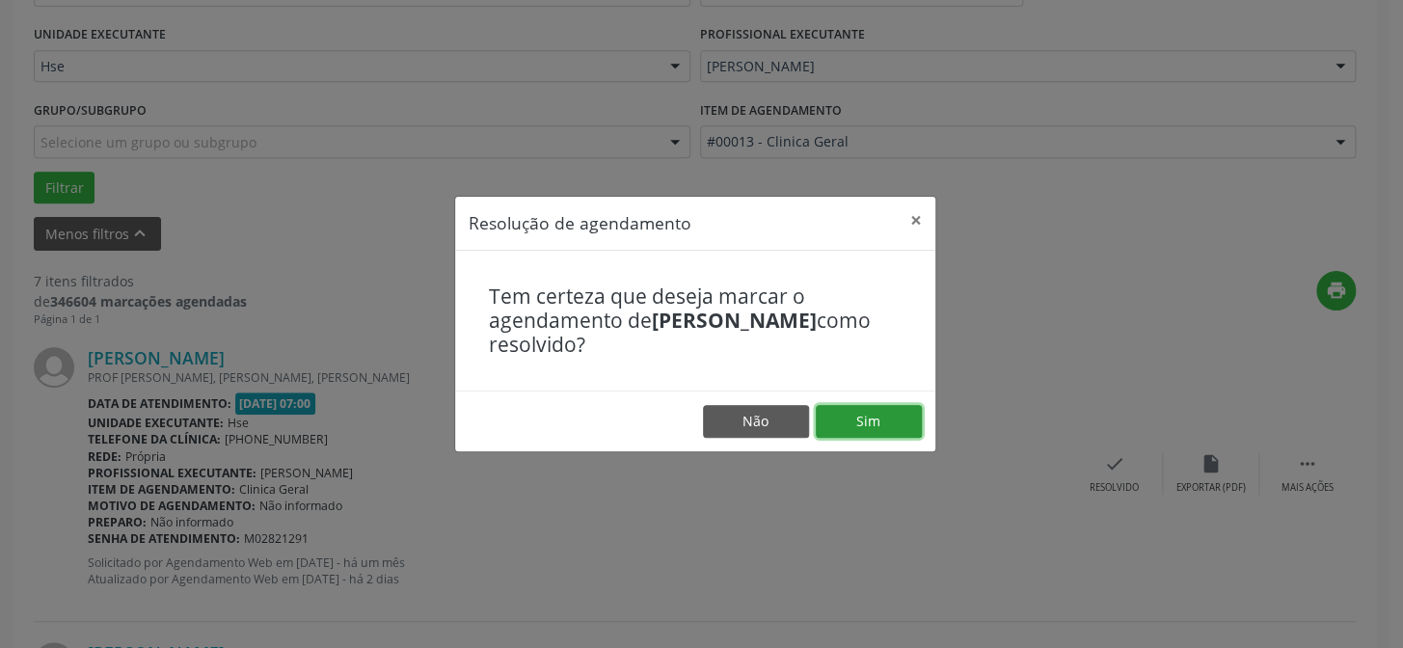
click at [857, 417] on button "Sim" at bounding box center [869, 421] width 106 height 33
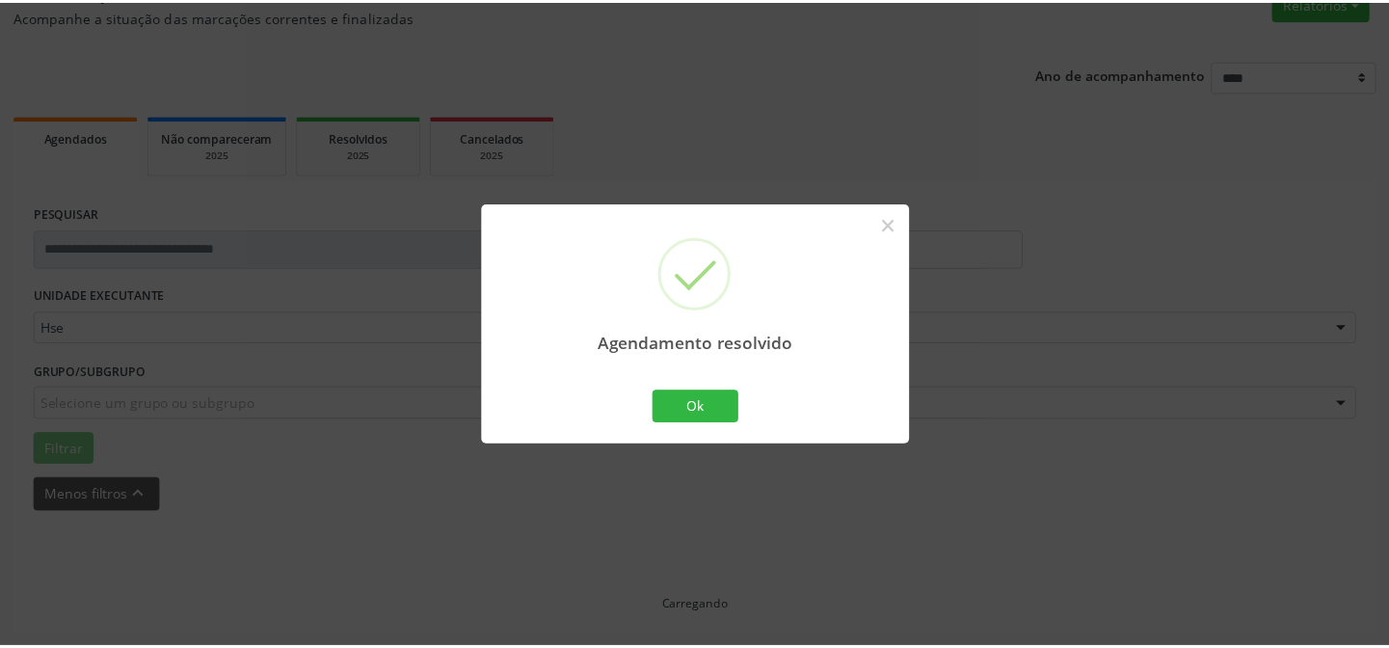
scroll to position [173, 0]
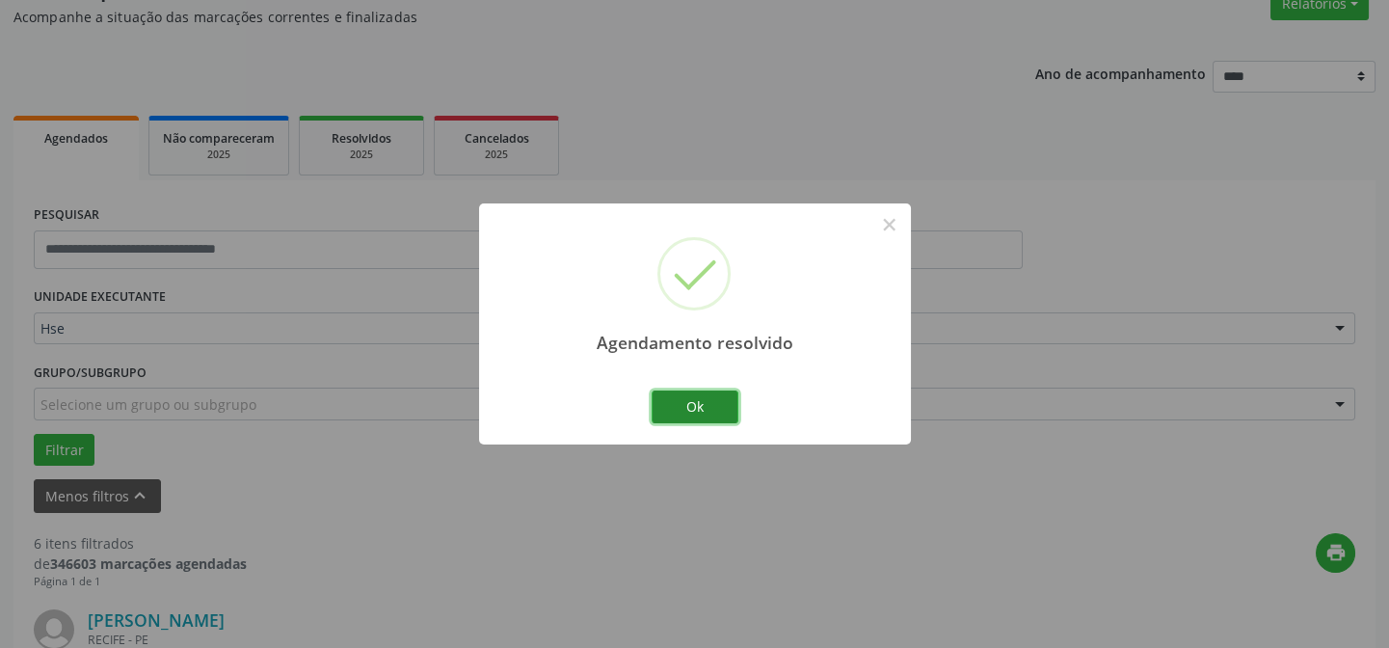
click at [702, 411] on button "Ok" at bounding box center [695, 407] width 87 height 33
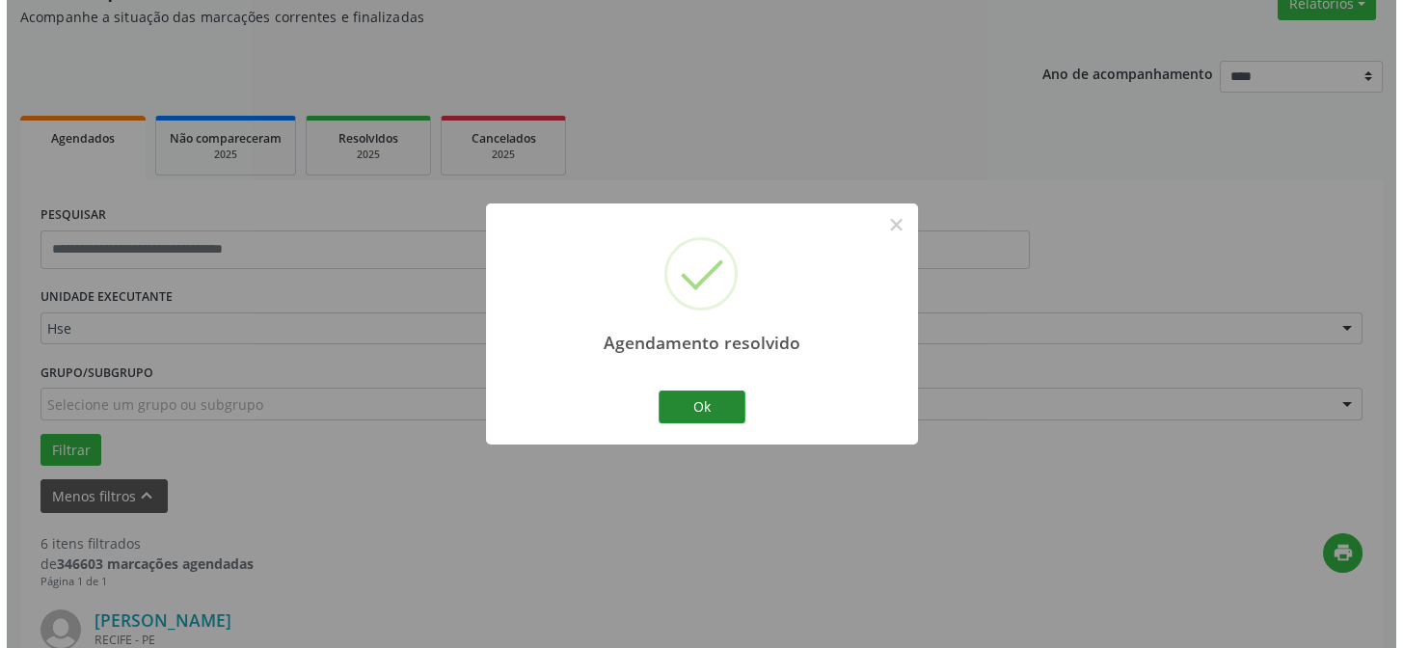
scroll to position [435, 0]
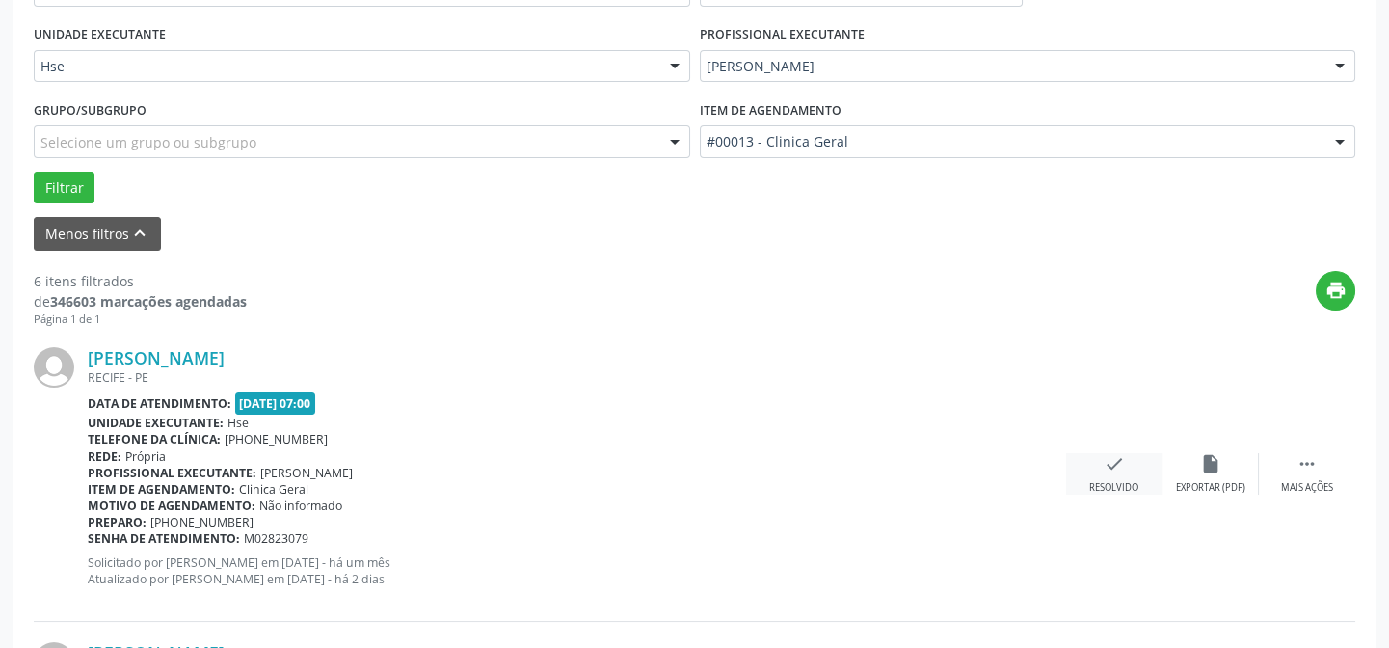
click at [1113, 461] on icon "check" at bounding box center [1114, 463] width 21 height 21
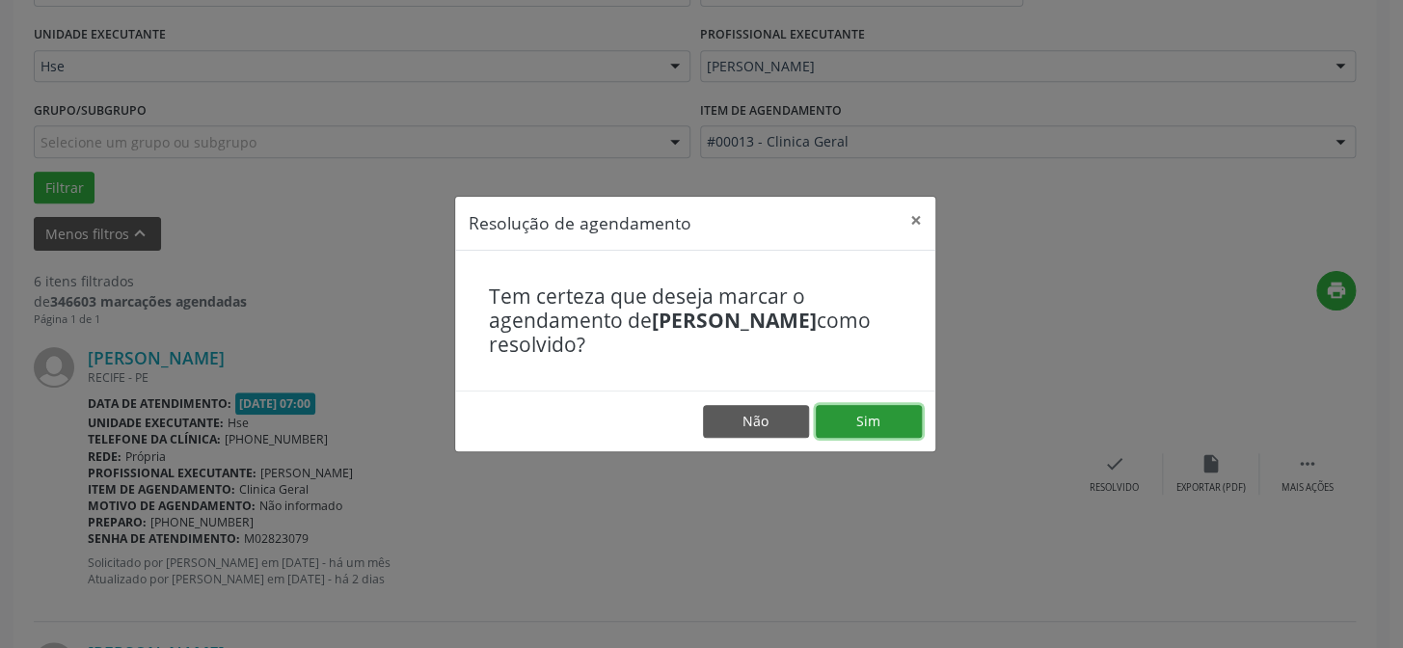
click at [861, 424] on button "Sim" at bounding box center [869, 421] width 106 height 33
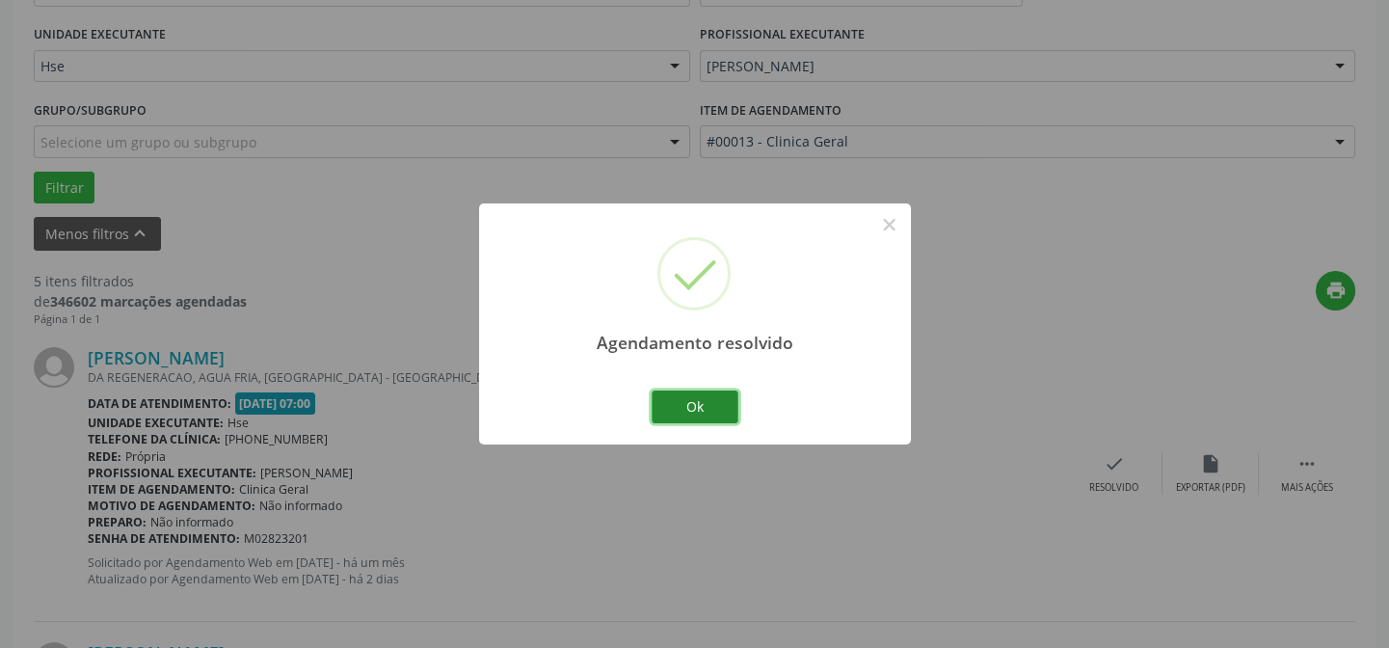
click at [688, 407] on button "Ok" at bounding box center [695, 407] width 87 height 33
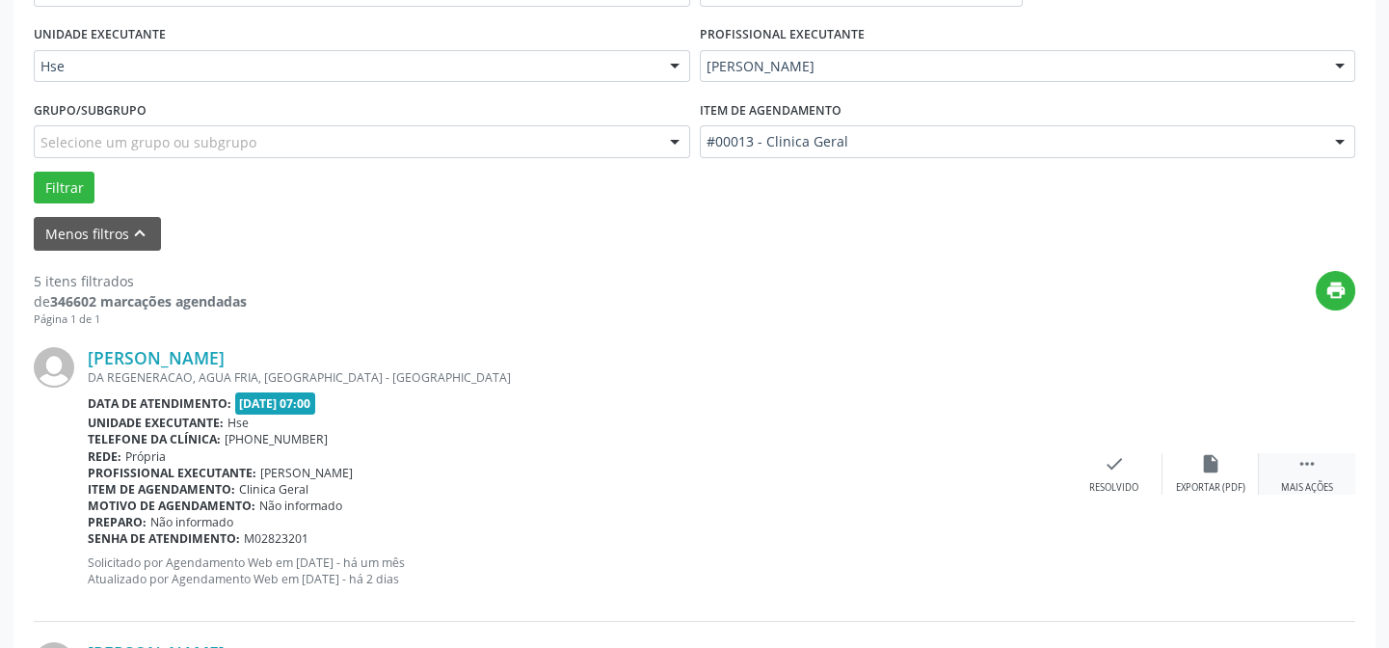
click at [1314, 466] on icon "" at bounding box center [1307, 463] width 21 height 21
click at [1216, 463] on icon "alarm_off" at bounding box center [1210, 463] width 21 height 21
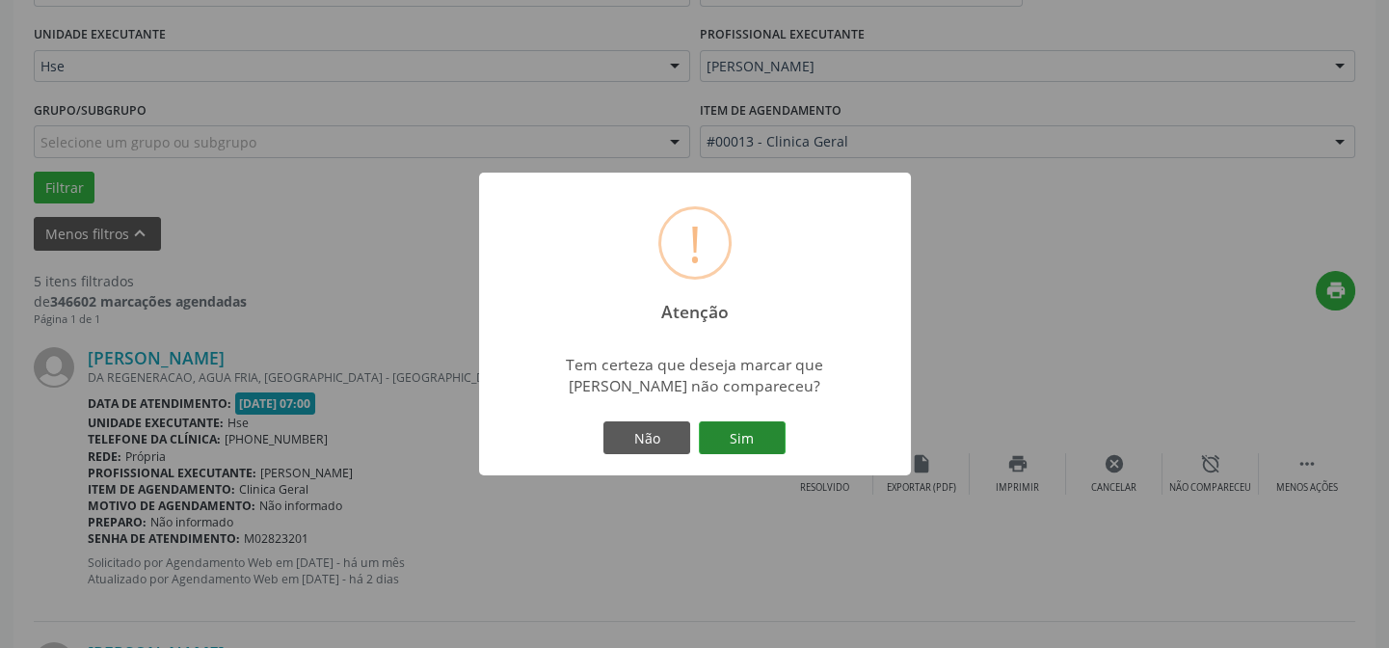
click at [753, 444] on button "Sim" at bounding box center [742, 437] width 87 height 33
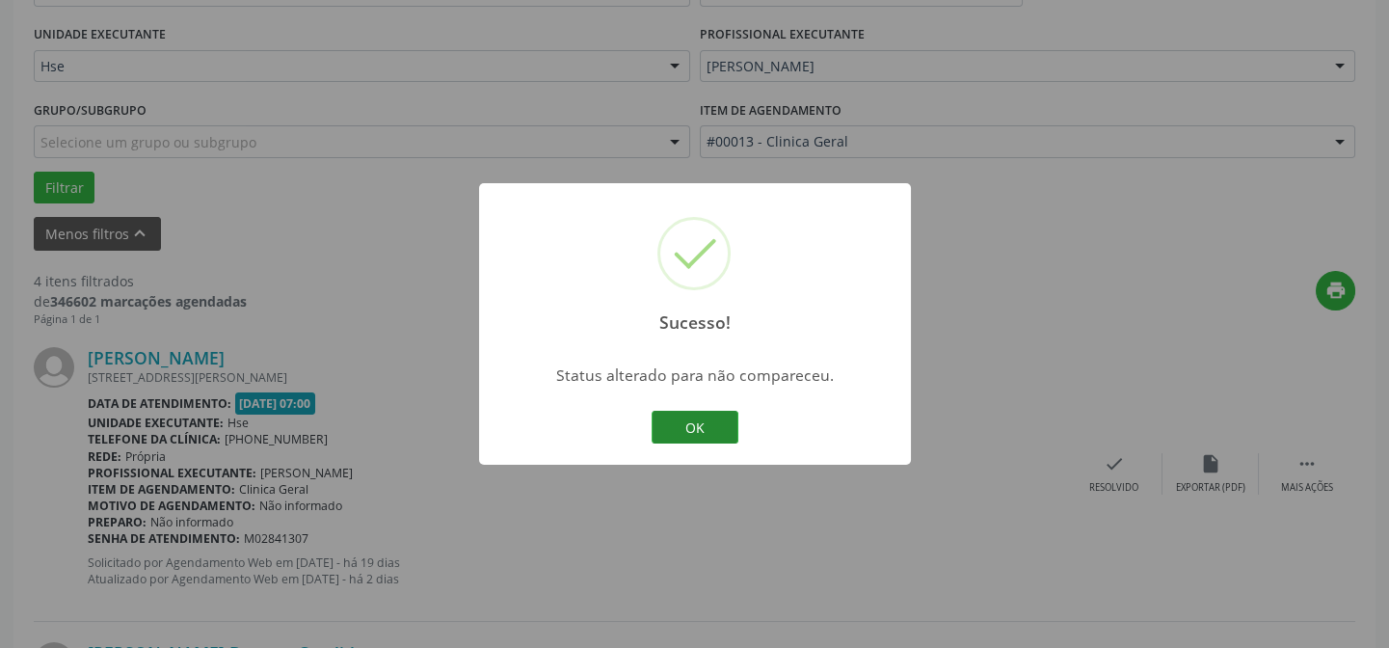
click at [685, 427] on button "OK" at bounding box center [695, 427] width 87 height 33
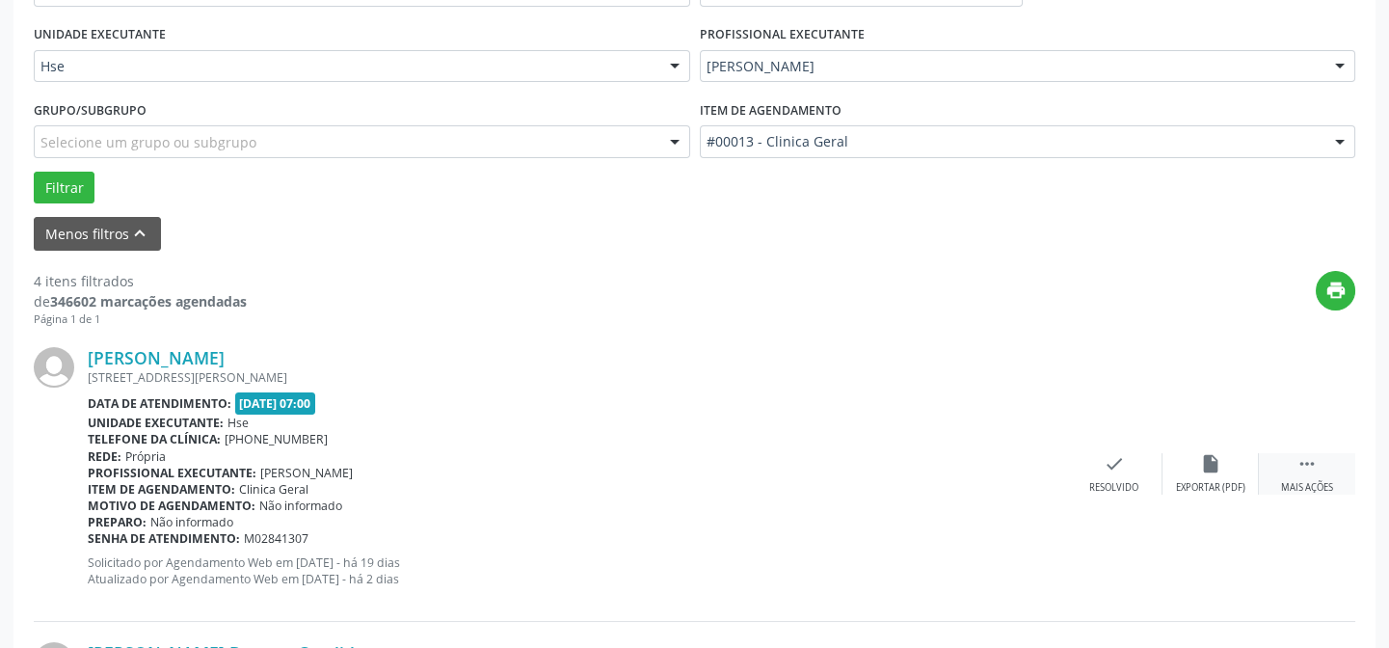
drag, startPoint x: 1302, startPoint y: 463, endPoint x: 1282, endPoint y: 461, distance: 19.4
click at [1303, 463] on icon "" at bounding box center [1307, 463] width 21 height 21
click at [1212, 462] on icon "alarm_off" at bounding box center [1210, 463] width 21 height 21
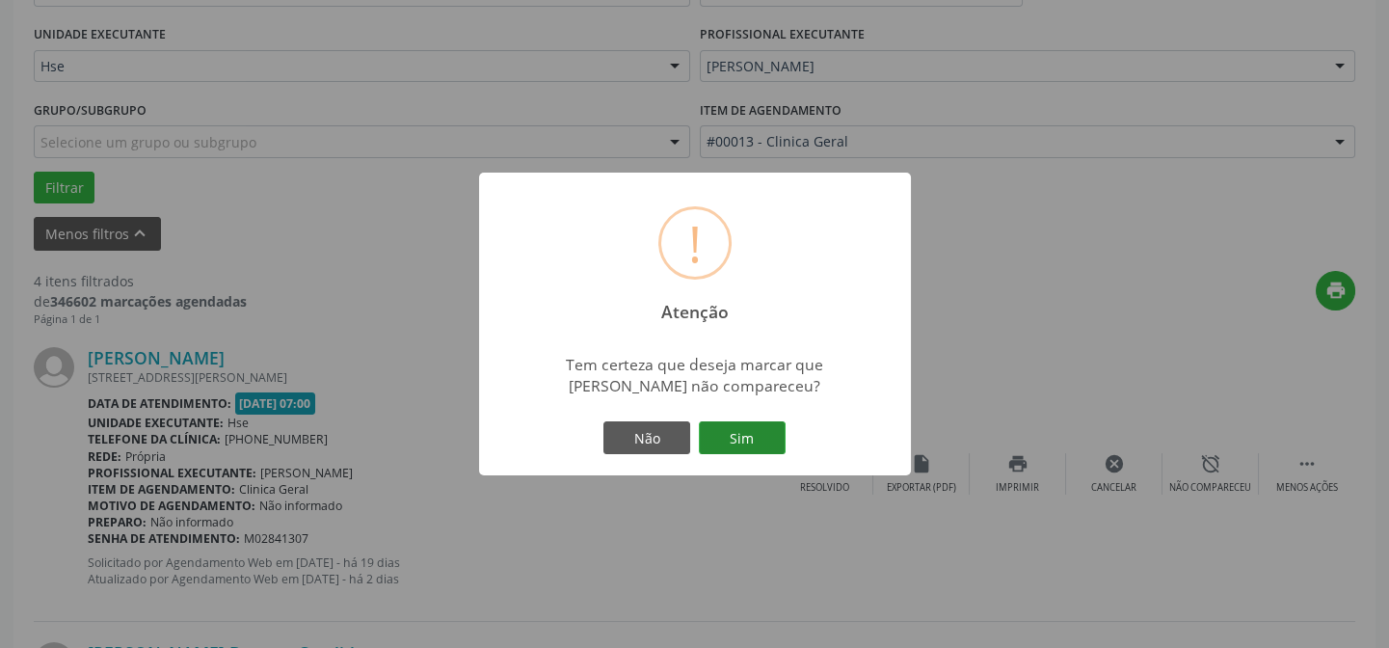
click at [725, 430] on button "Sim" at bounding box center [742, 437] width 87 height 33
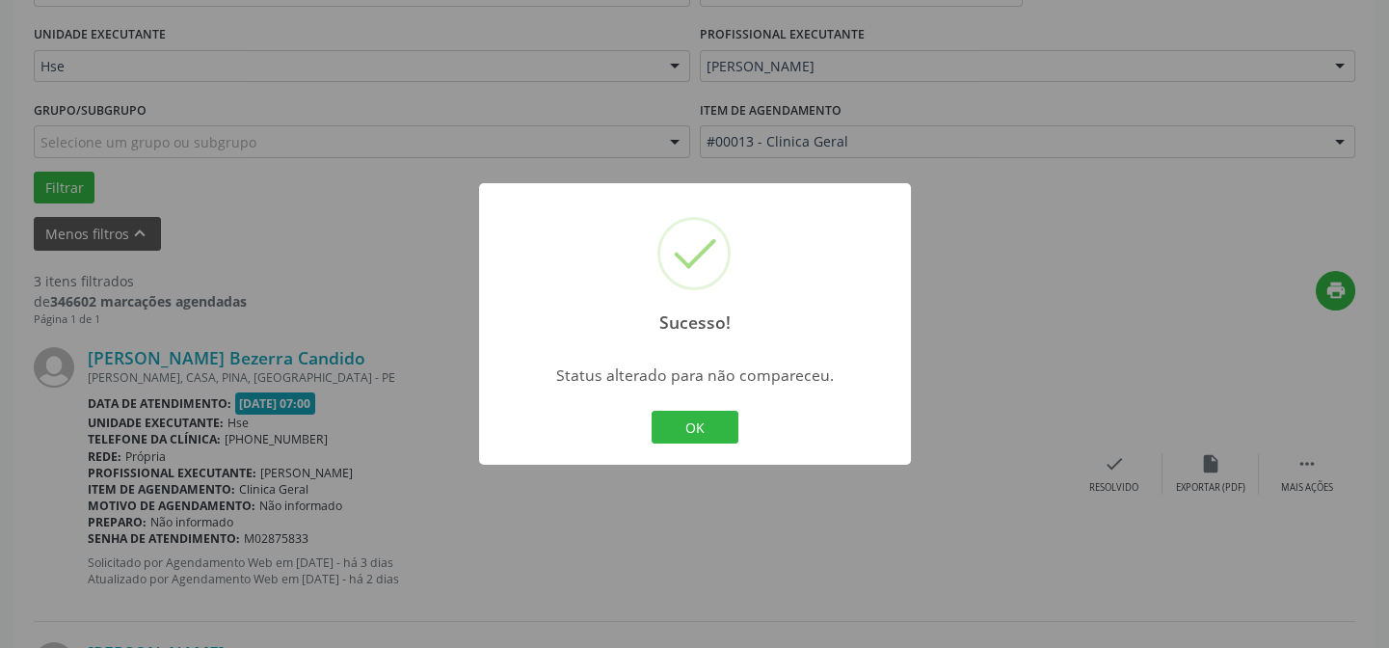
click at [683, 433] on button "OK" at bounding box center [695, 427] width 87 height 33
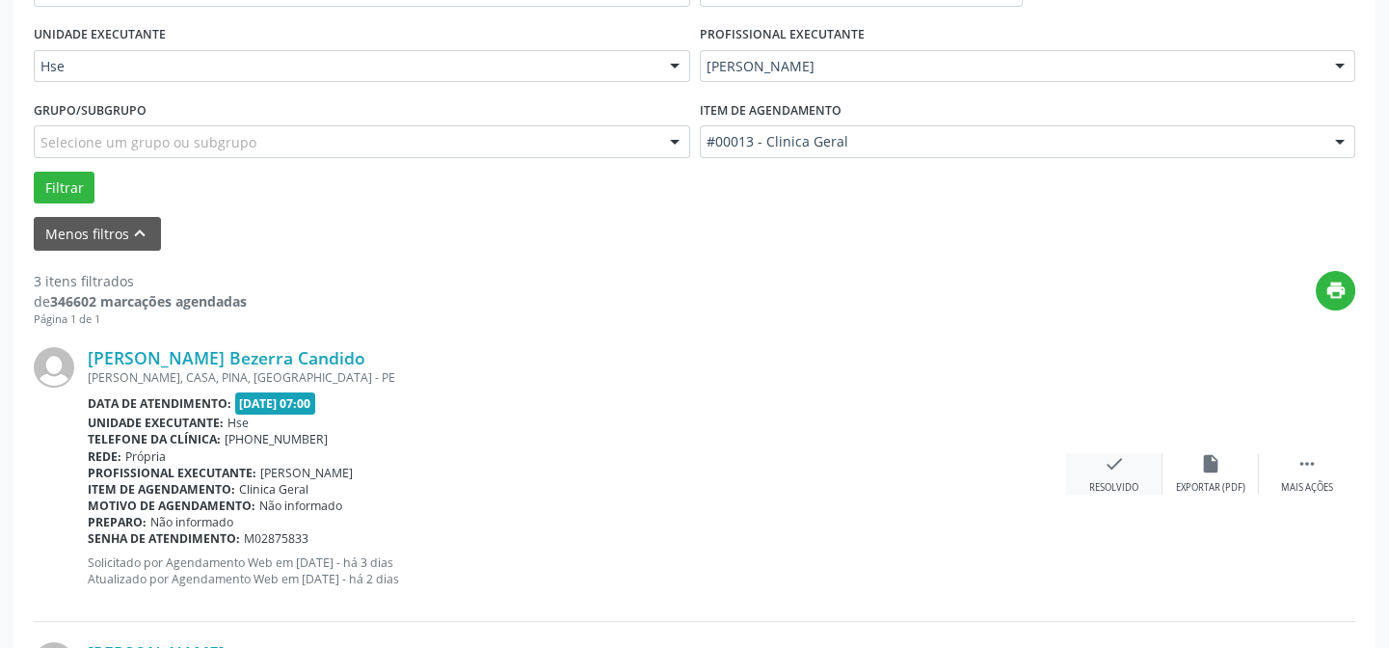
click at [1105, 466] on icon "check" at bounding box center [1114, 463] width 21 height 21
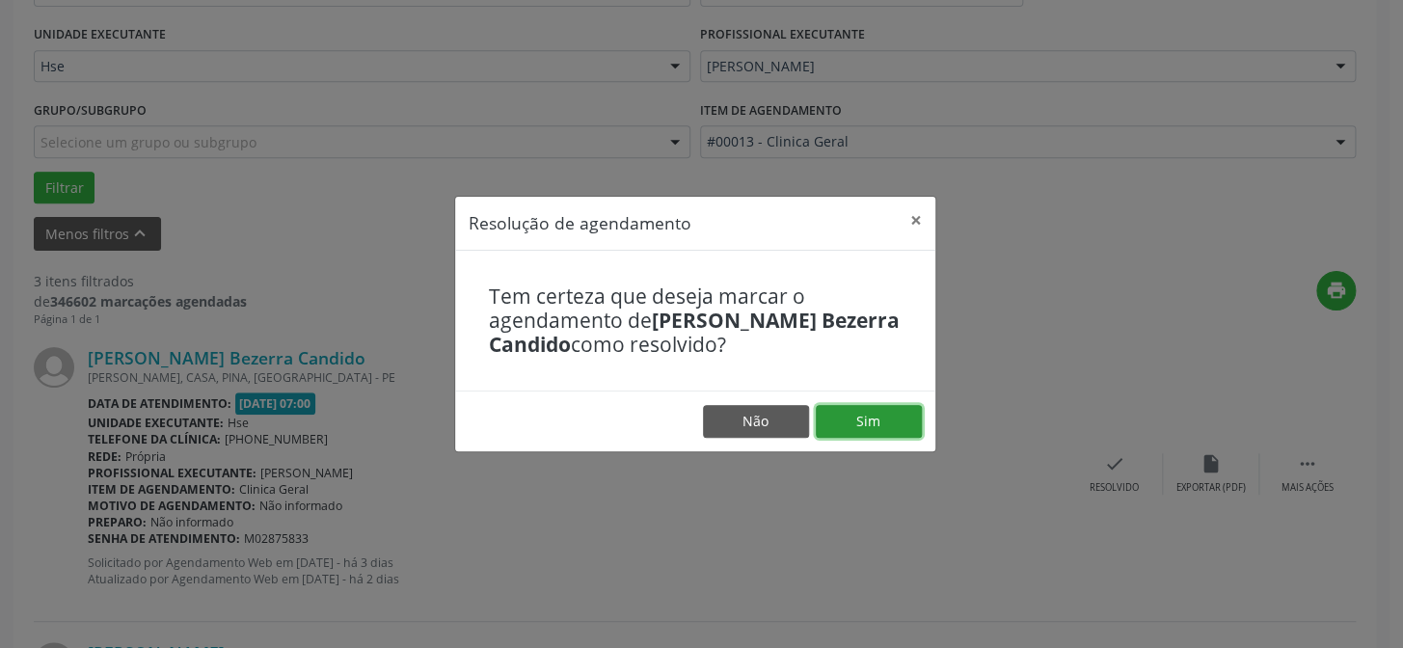
click at [883, 432] on button "Sim" at bounding box center [869, 421] width 106 height 33
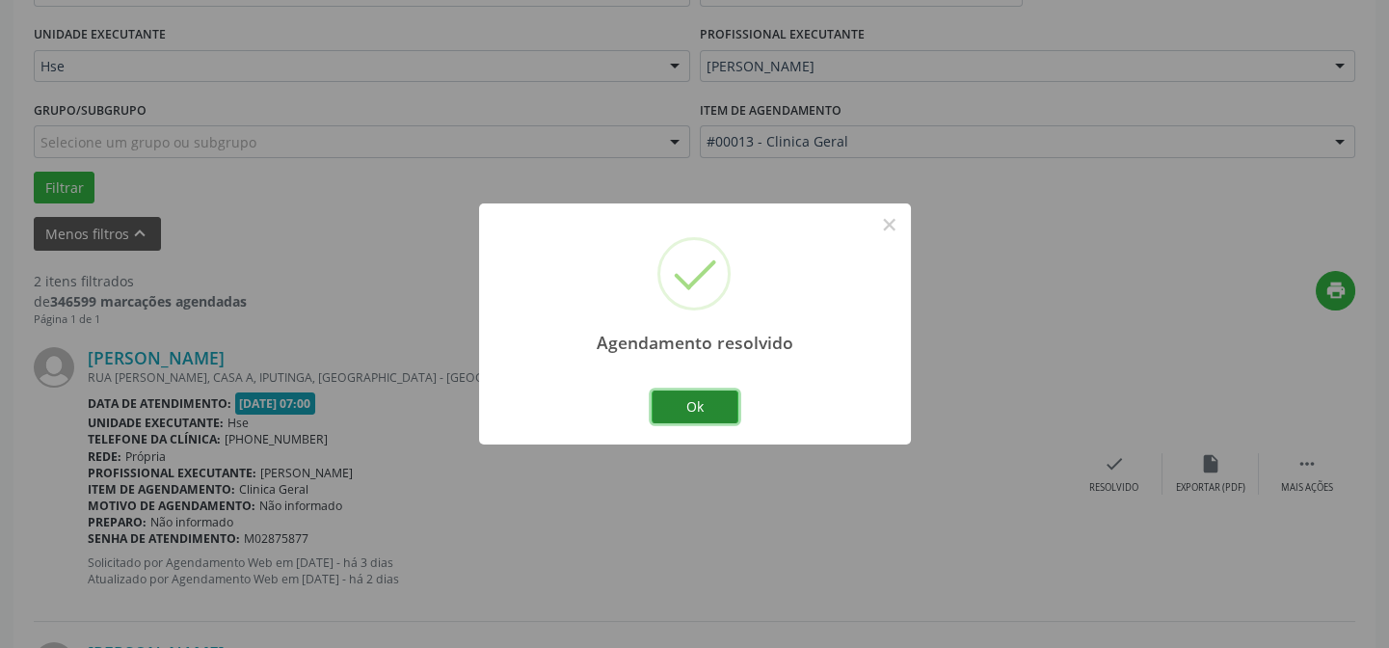
click at [667, 409] on button "Ok" at bounding box center [695, 407] width 87 height 33
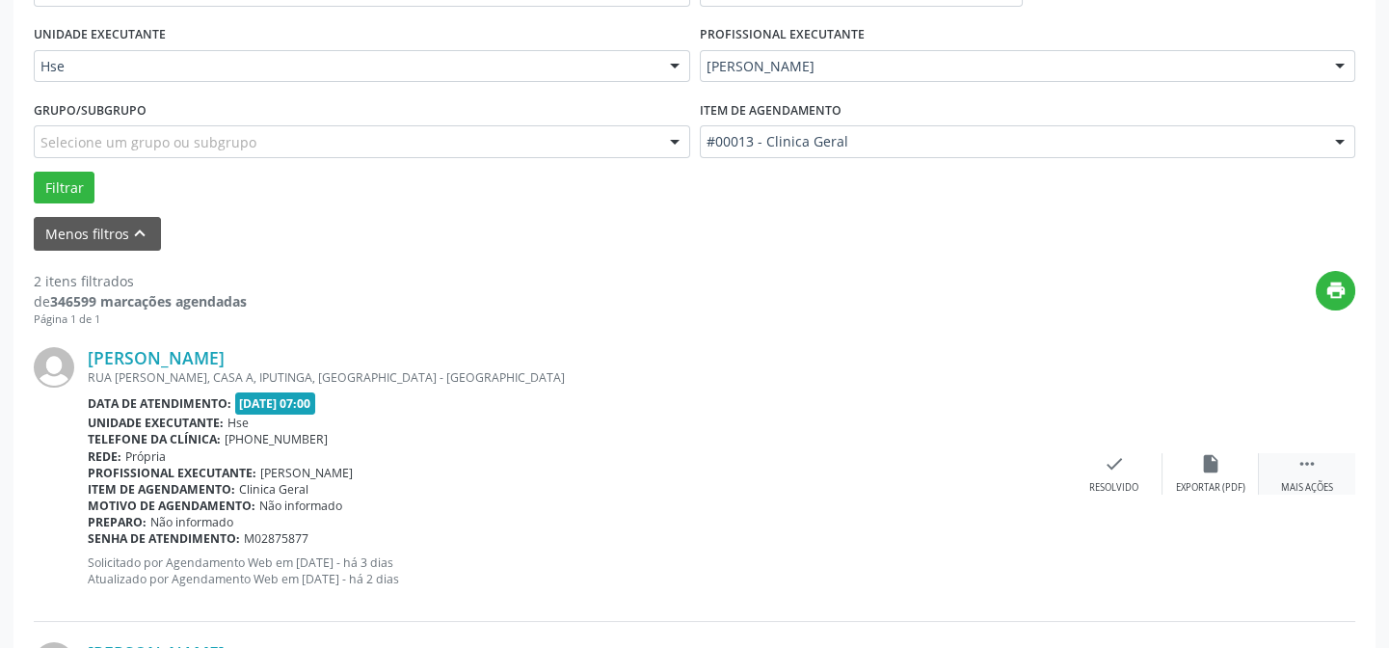
click at [1304, 457] on icon "" at bounding box center [1307, 463] width 21 height 21
click at [1210, 465] on icon "alarm_off" at bounding box center [1210, 463] width 21 height 21
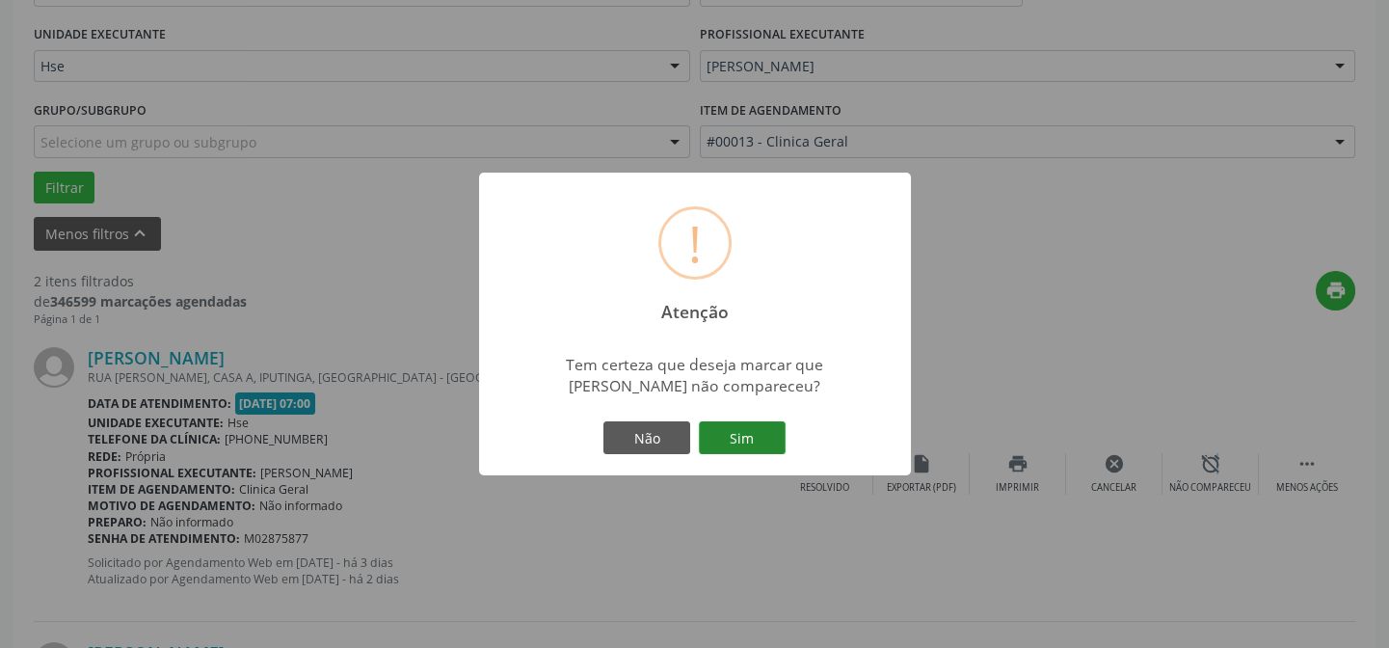
click at [731, 428] on button "Sim" at bounding box center [742, 437] width 87 height 33
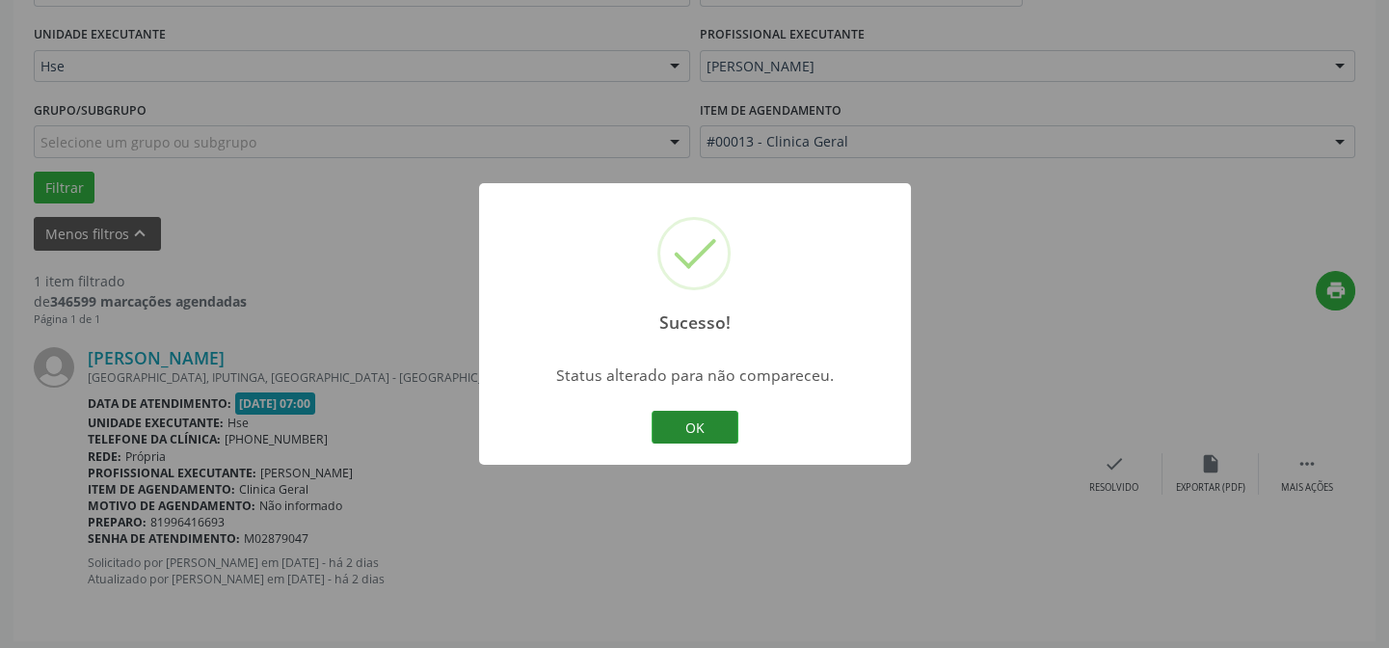
click at [701, 432] on button "OK" at bounding box center [695, 427] width 87 height 33
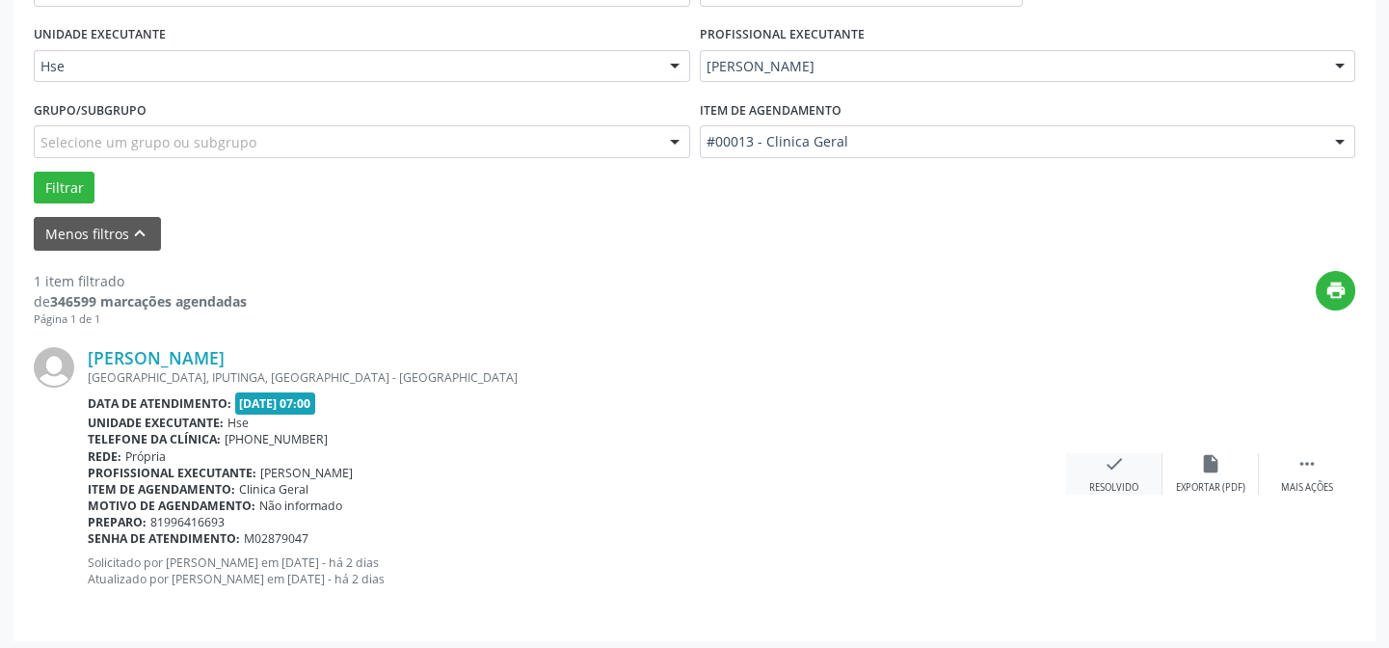
click at [1120, 468] on icon "check" at bounding box center [1114, 463] width 21 height 21
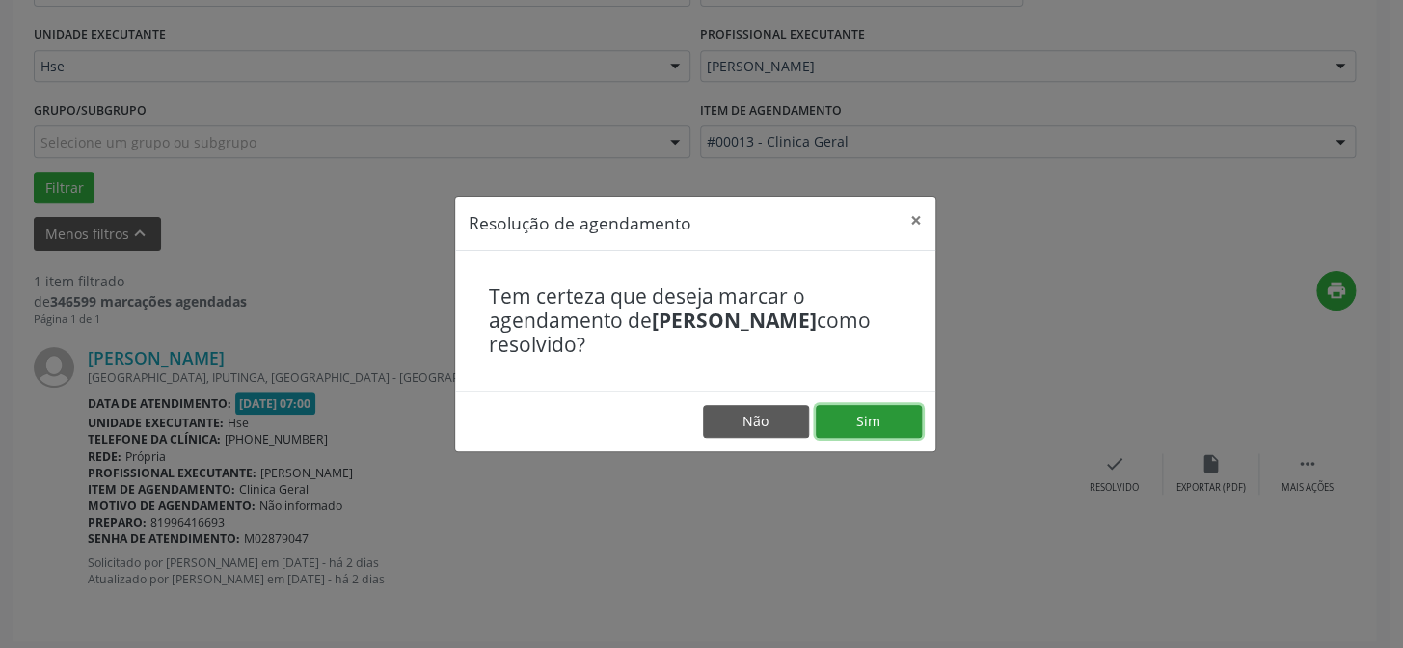
click at [876, 428] on button "Sim" at bounding box center [869, 421] width 106 height 33
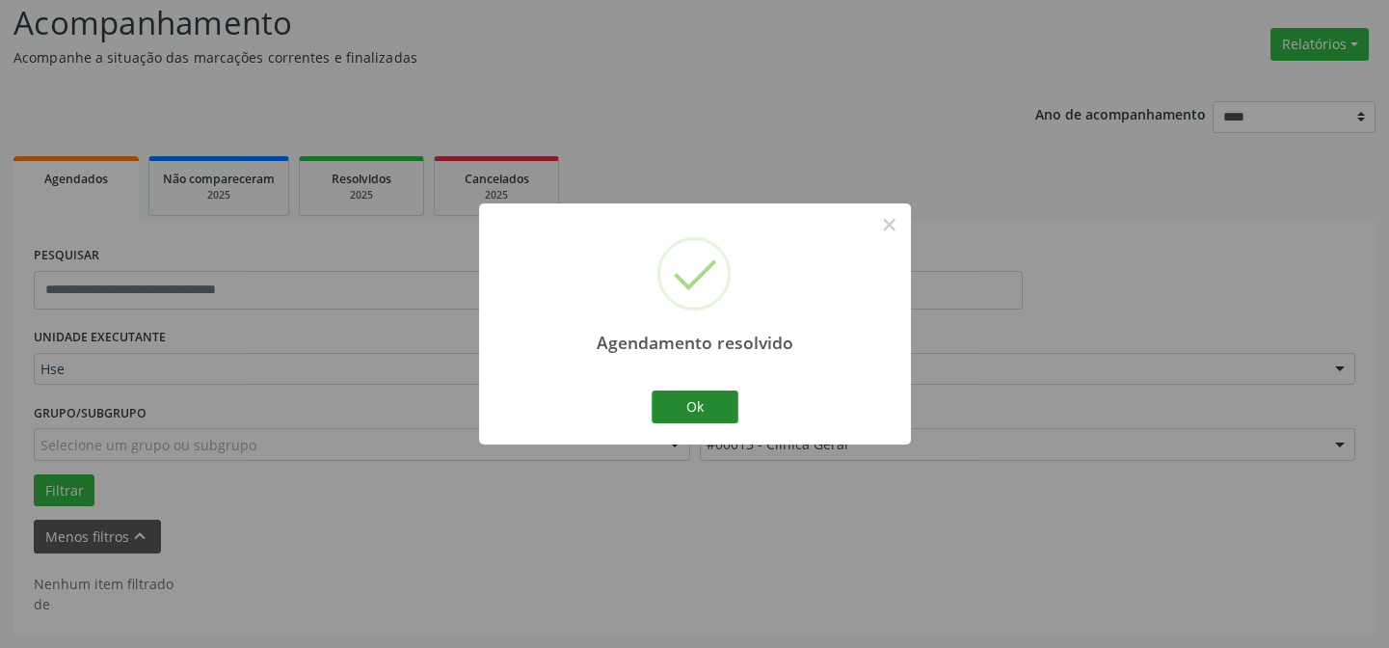
scroll to position [130, 0]
click at [700, 411] on button "Ok" at bounding box center [695, 407] width 87 height 33
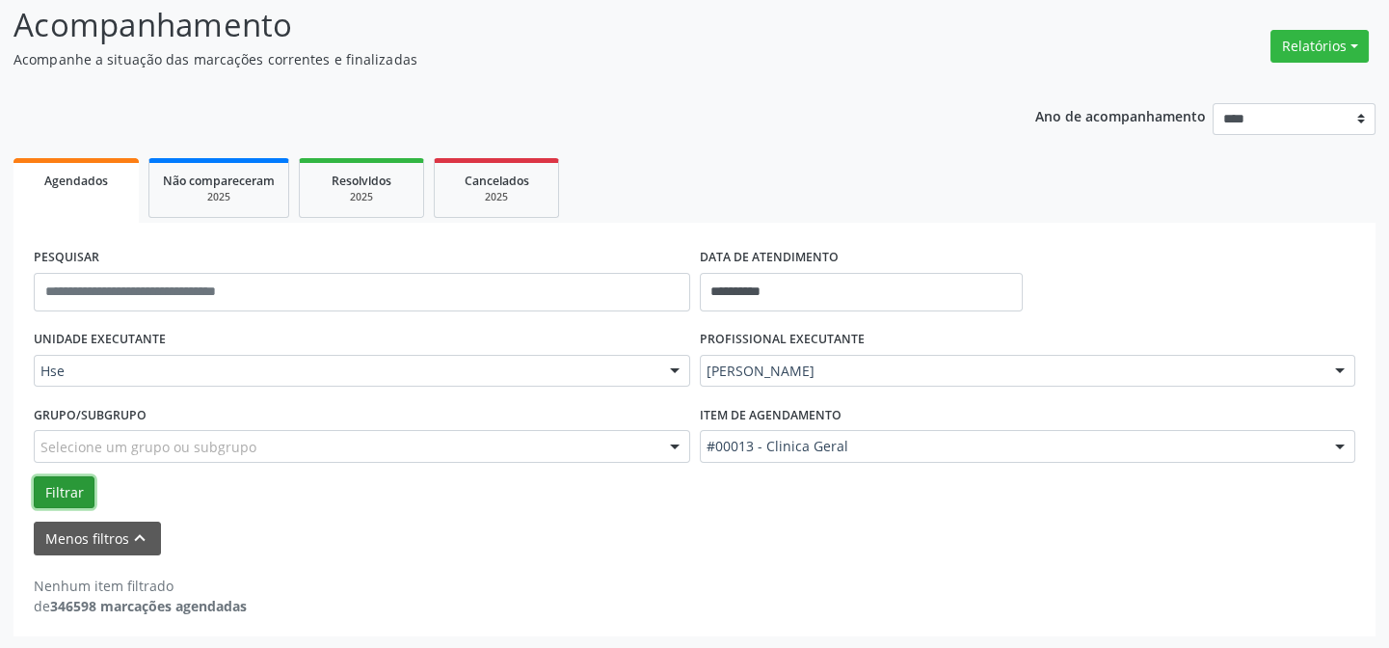
click at [44, 493] on button "Filtrar" at bounding box center [64, 492] width 61 height 33
click at [140, 537] on icon "keyboard_arrow_up" at bounding box center [139, 537] width 21 height 21
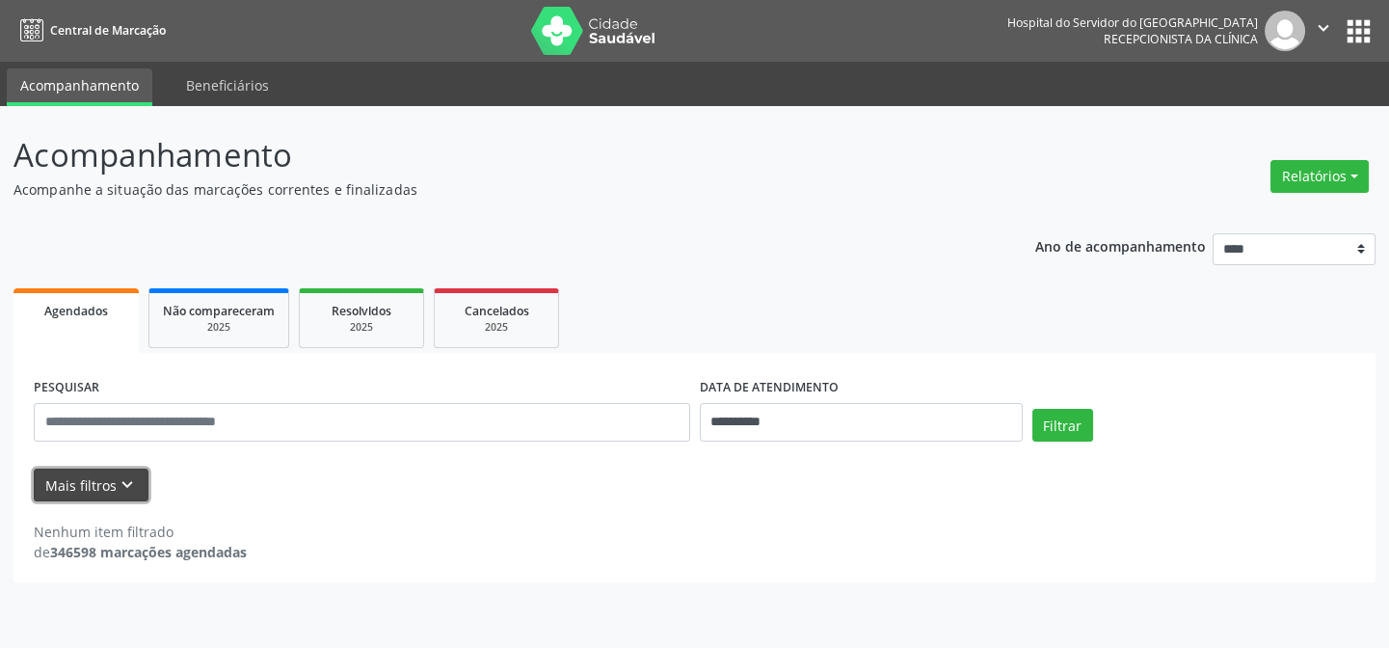
scroll to position [0, 0]
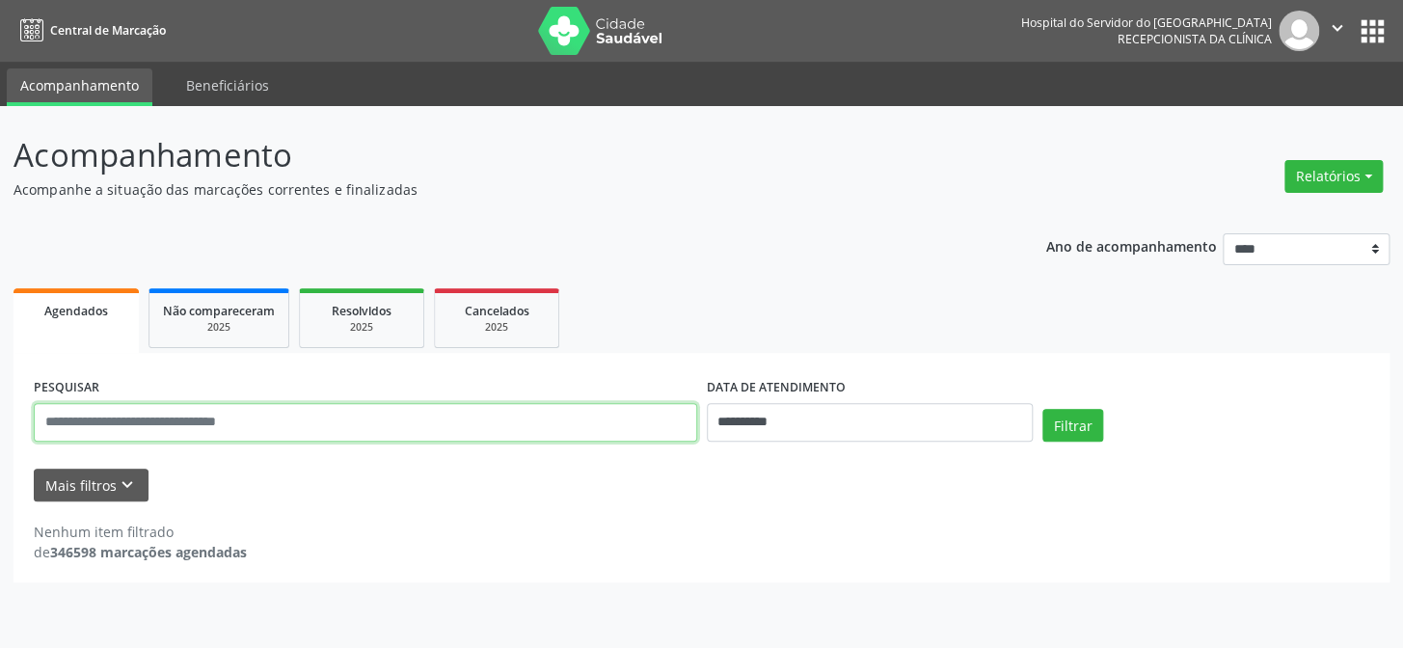
click at [183, 417] on input "text" at bounding box center [365, 422] width 663 height 39
type input "**********"
click at [1042, 409] on button "Filtrar" at bounding box center [1072, 425] width 61 height 33
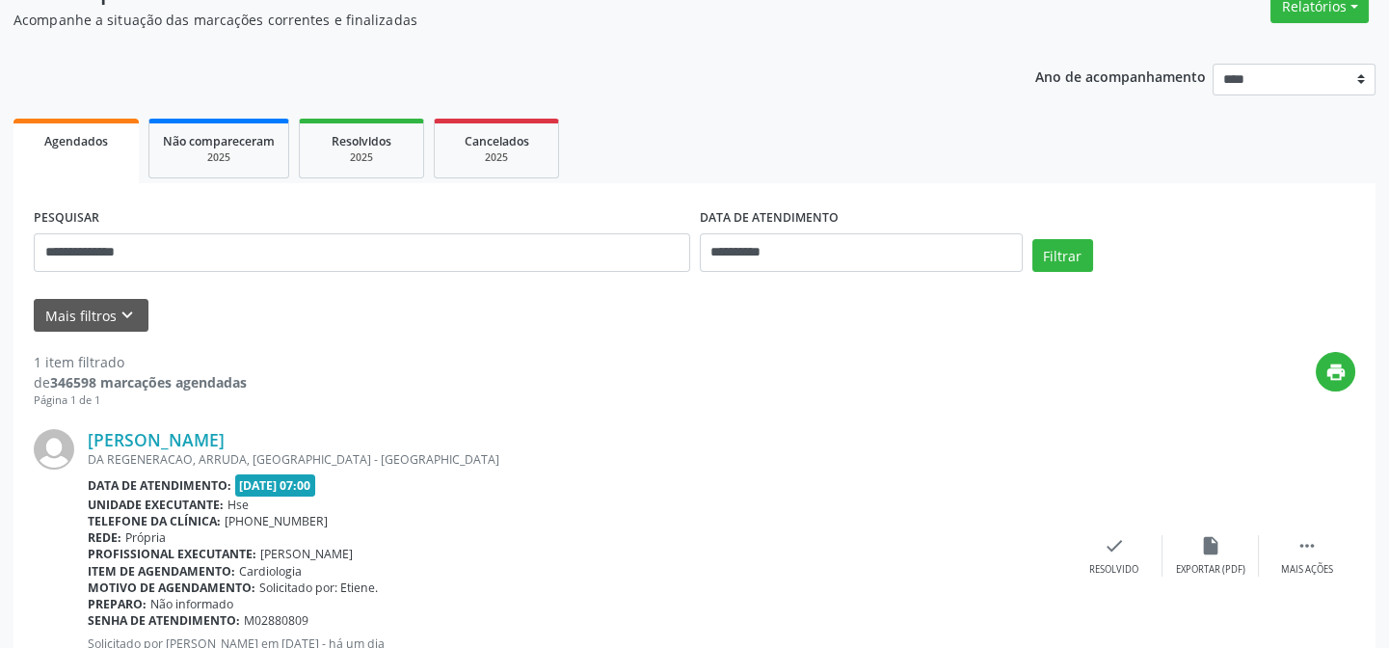
scroll to position [257, 0]
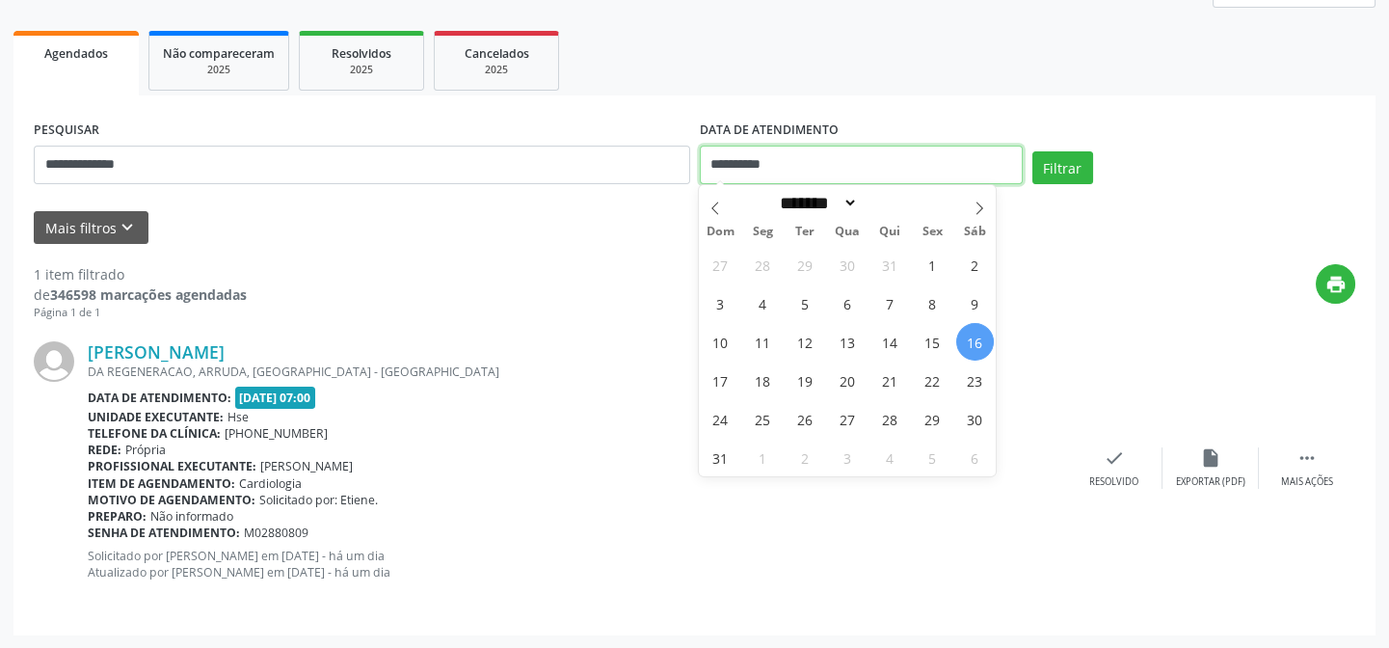
drag, startPoint x: 714, startPoint y: 169, endPoint x: 820, endPoint y: 166, distance: 105.1
click at [820, 166] on input "**********" at bounding box center [861, 165] width 323 height 39
click at [1033, 151] on button "Filtrar" at bounding box center [1063, 167] width 61 height 33
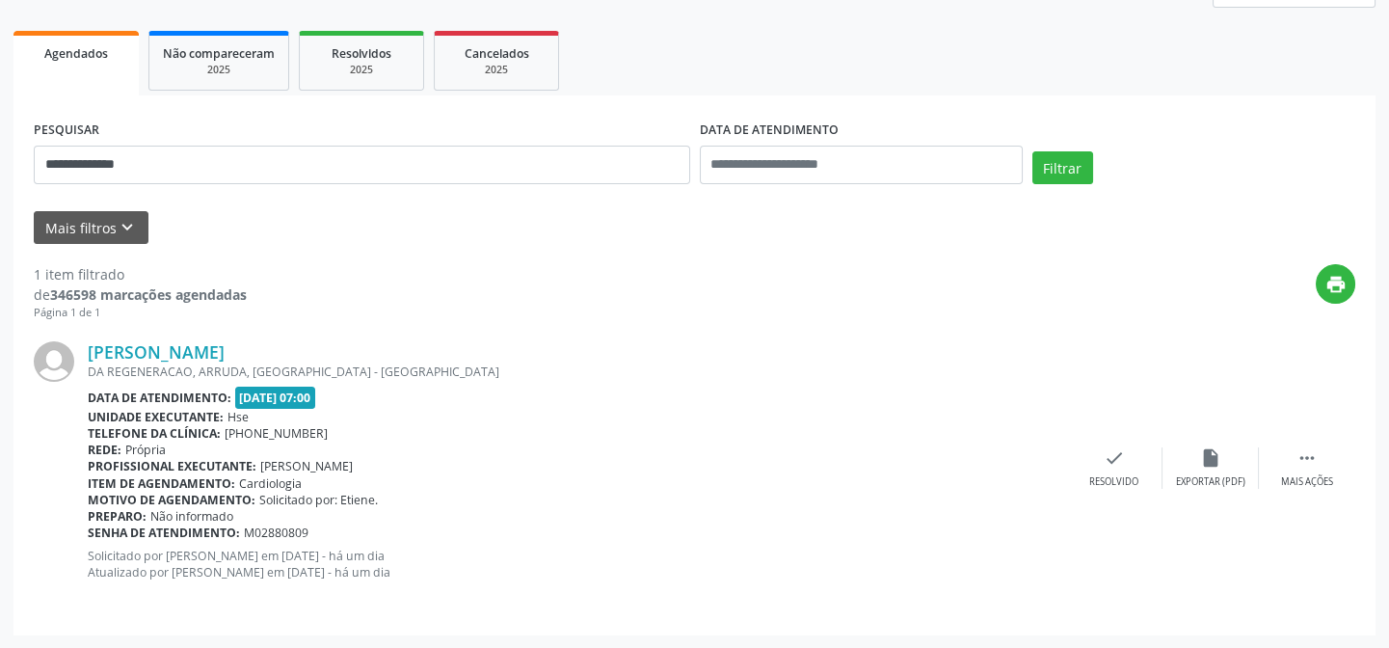
click at [595, 525] on div "Senha de atendimento: M02880809" at bounding box center [577, 533] width 979 height 16
click at [1067, 175] on button "Filtrar" at bounding box center [1063, 167] width 61 height 33
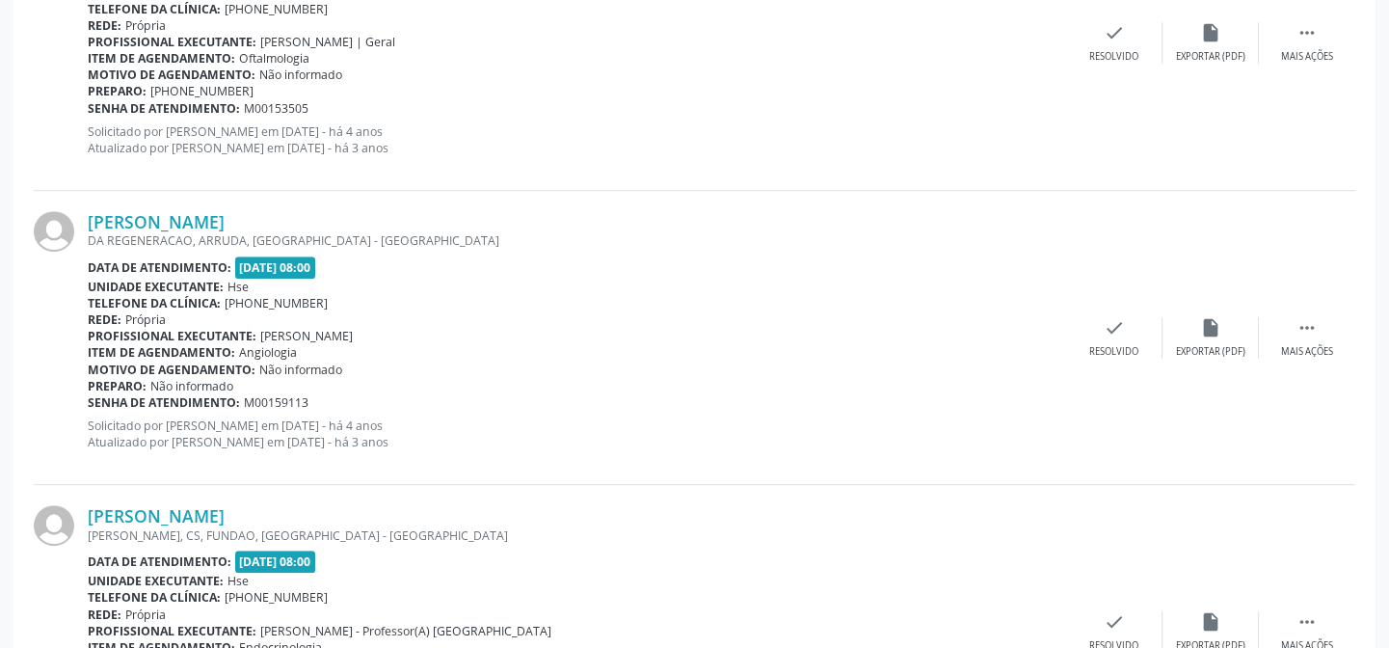
scroll to position [2536, 0]
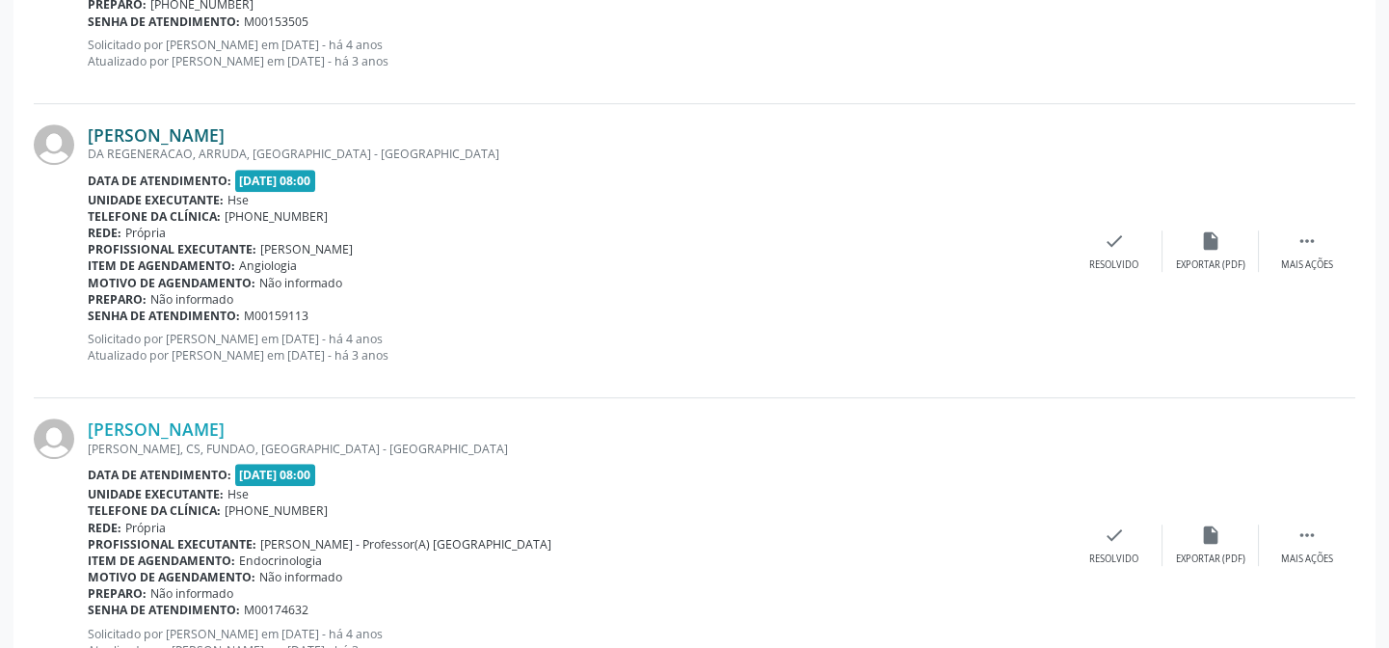
click at [146, 131] on link "Paulo da Silva" at bounding box center [156, 134] width 137 height 21
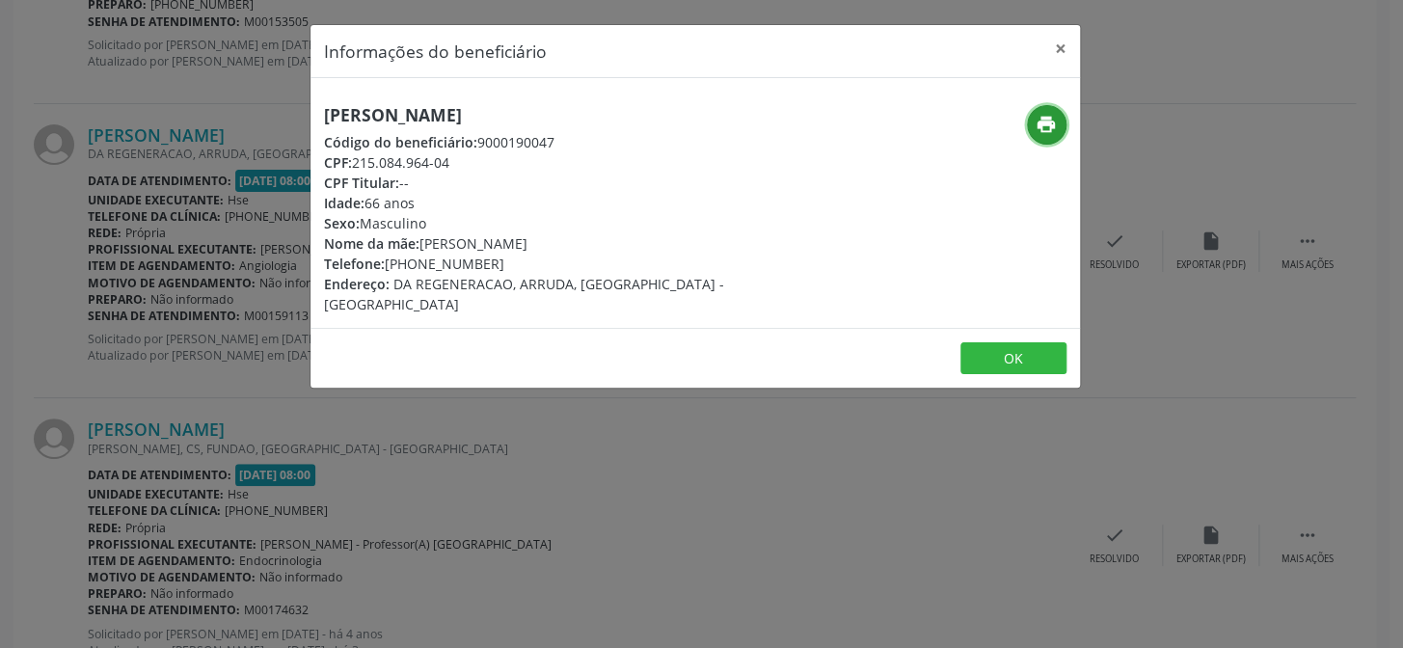
click at [1053, 125] on icon "print" at bounding box center [1046, 124] width 21 height 21
click at [1056, 44] on button "×" at bounding box center [1060, 48] width 39 height 47
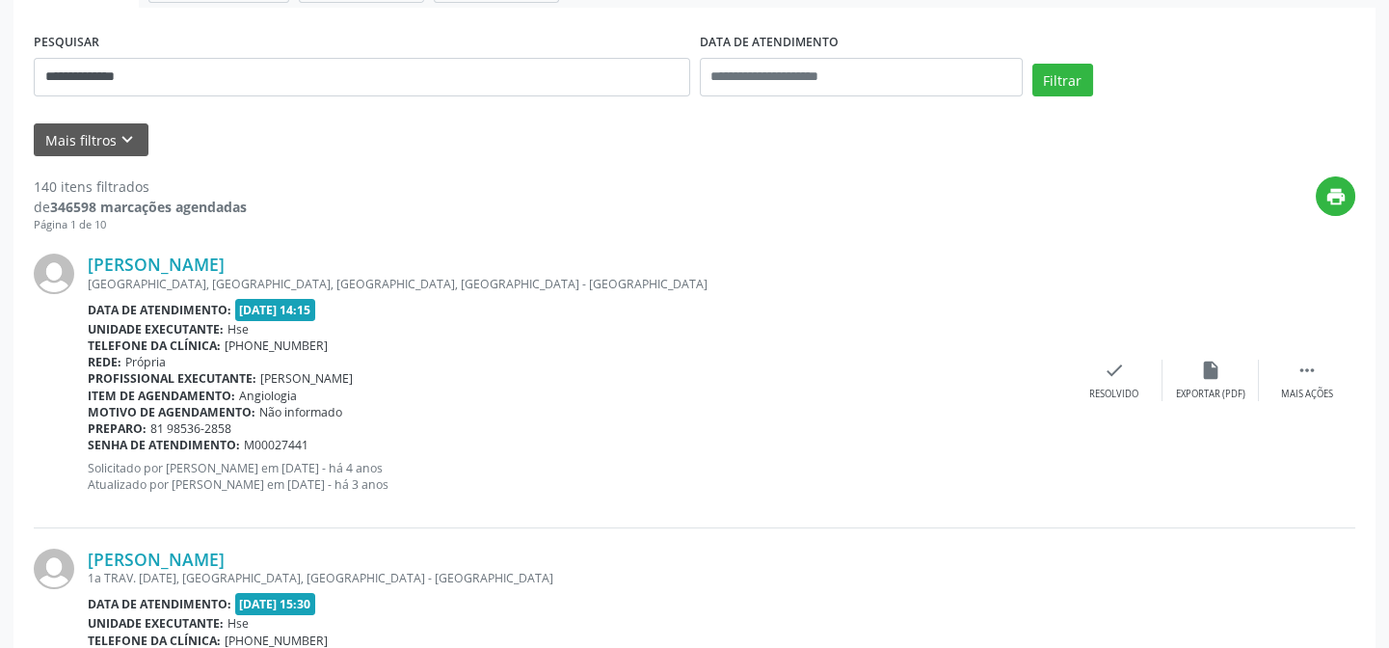
scroll to position [82, 0]
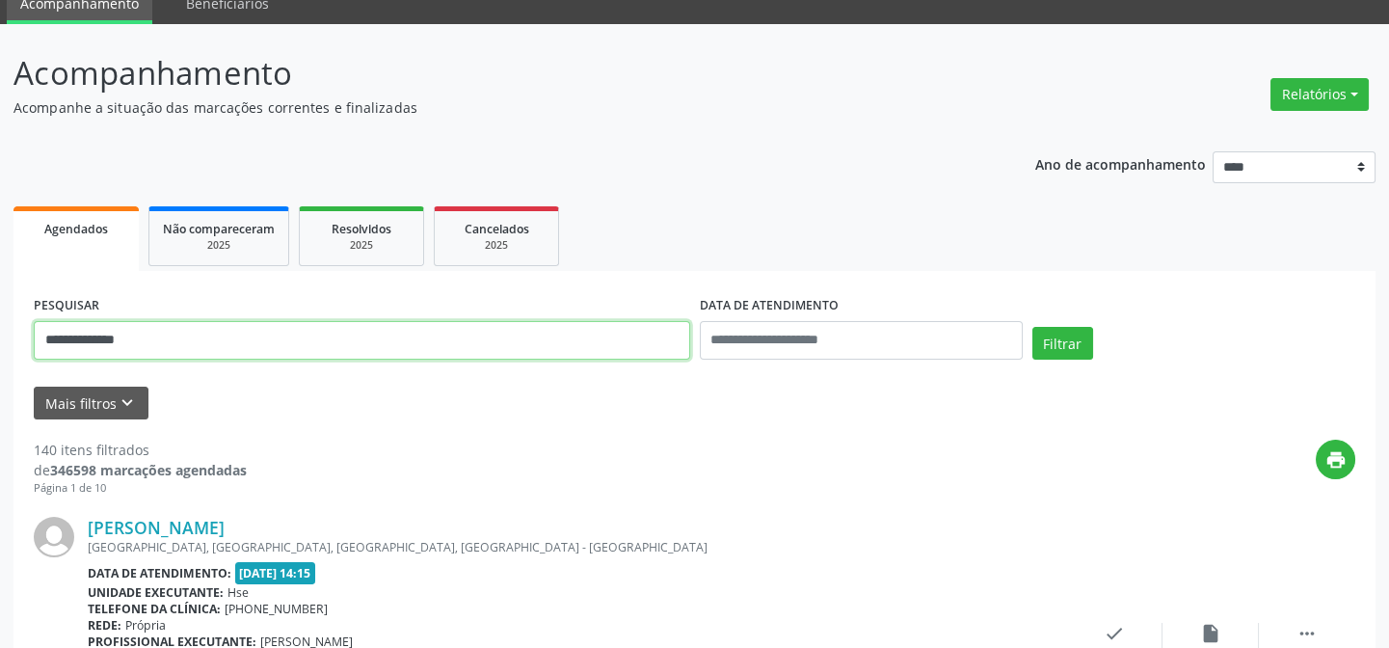
drag, startPoint x: 202, startPoint y: 341, endPoint x: 0, endPoint y: 391, distance: 207.4
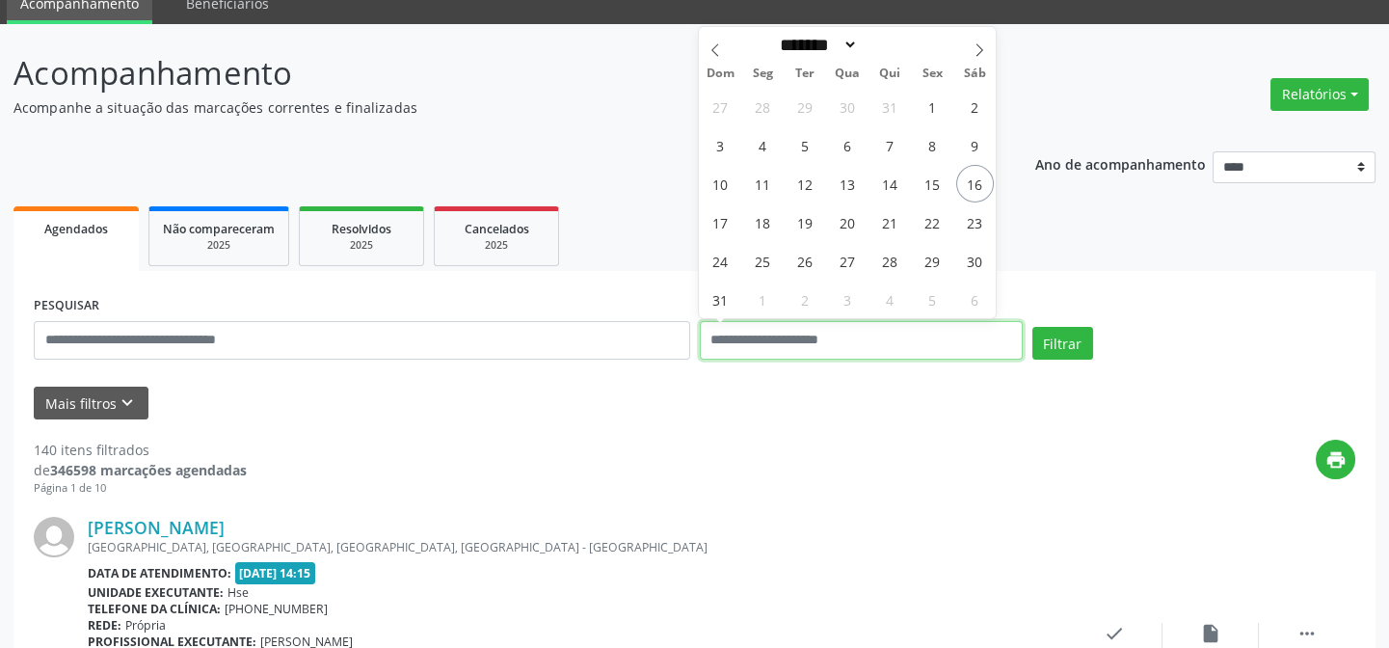
click at [793, 346] on input "text" at bounding box center [861, 340] width 323 height 39
click at [982, 183] on span "16" at bounding box center [975, 184] width 38 height 38
type input "**********"
click at [982, 183] on span "16" at bounding box center [975, 184] width 38 height 38
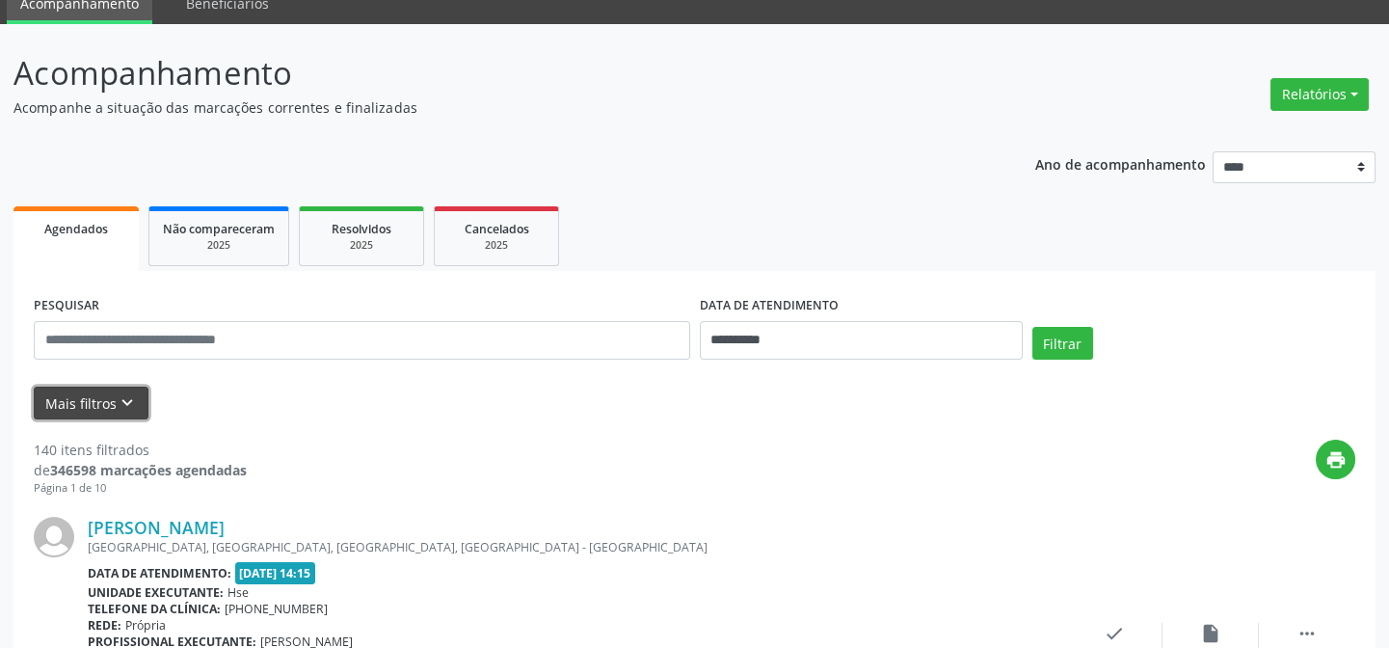
click at [103, 397] on button "Mais filtros keyboard_arrow_down" at bounding box center [91, 404] width 115 height 34
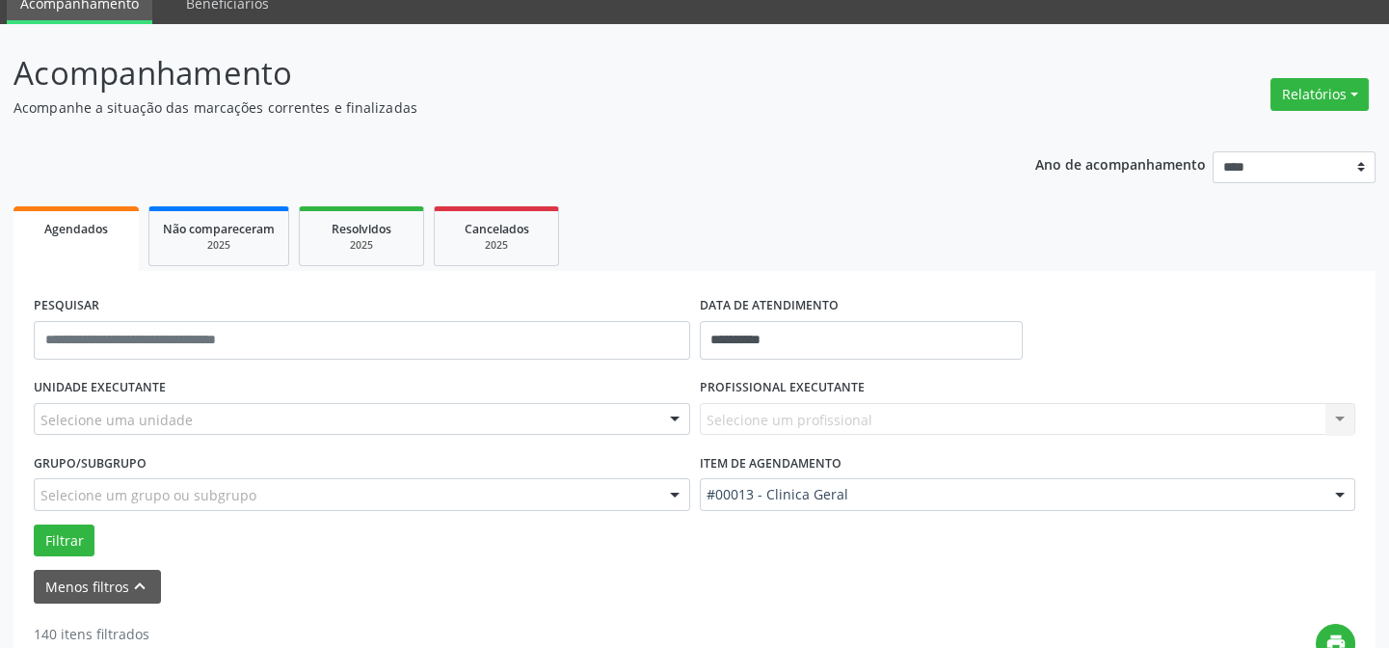
drag, startPoint x: 462, startPoint y: 417, endPoint x: 450, endPoint y: 430, distance: 17.1
click at [462, 419] on div "Selecione uma unidade" at bounding box center [362, 419] width 657 height 33
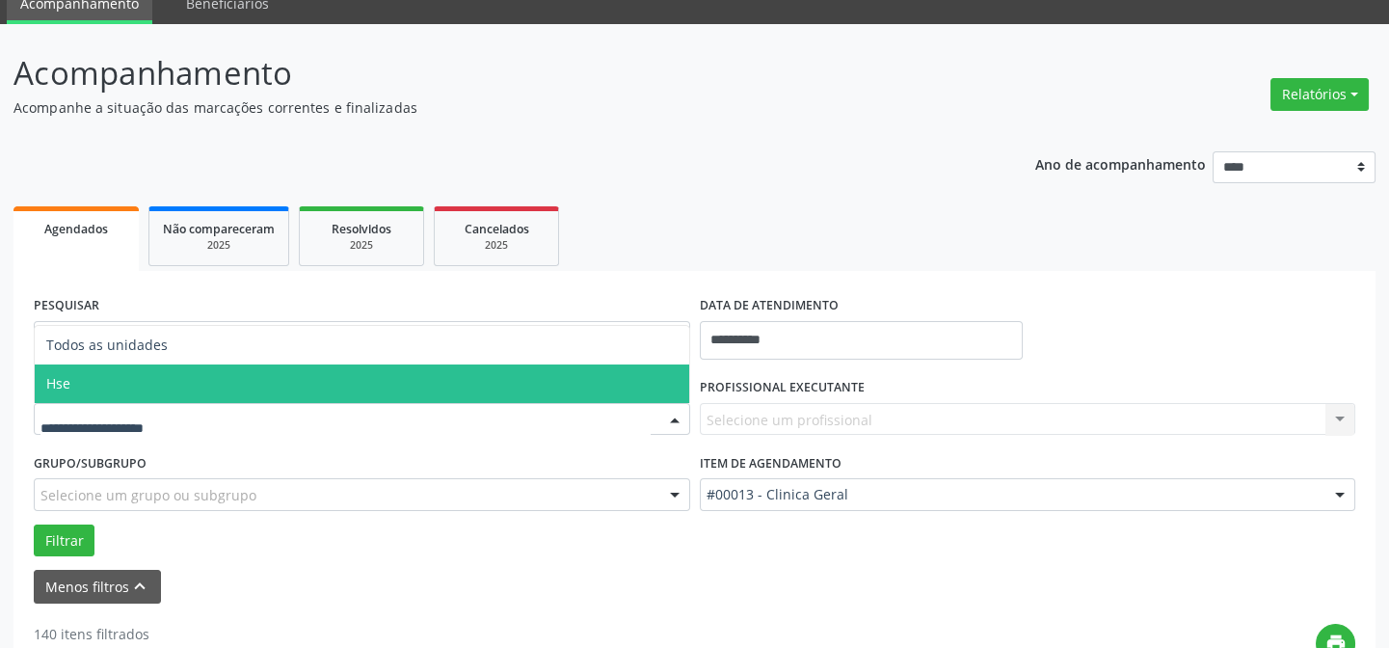
click at [343, 386] on span "Hse" at bounding box center [362, 383] width 655 height 39
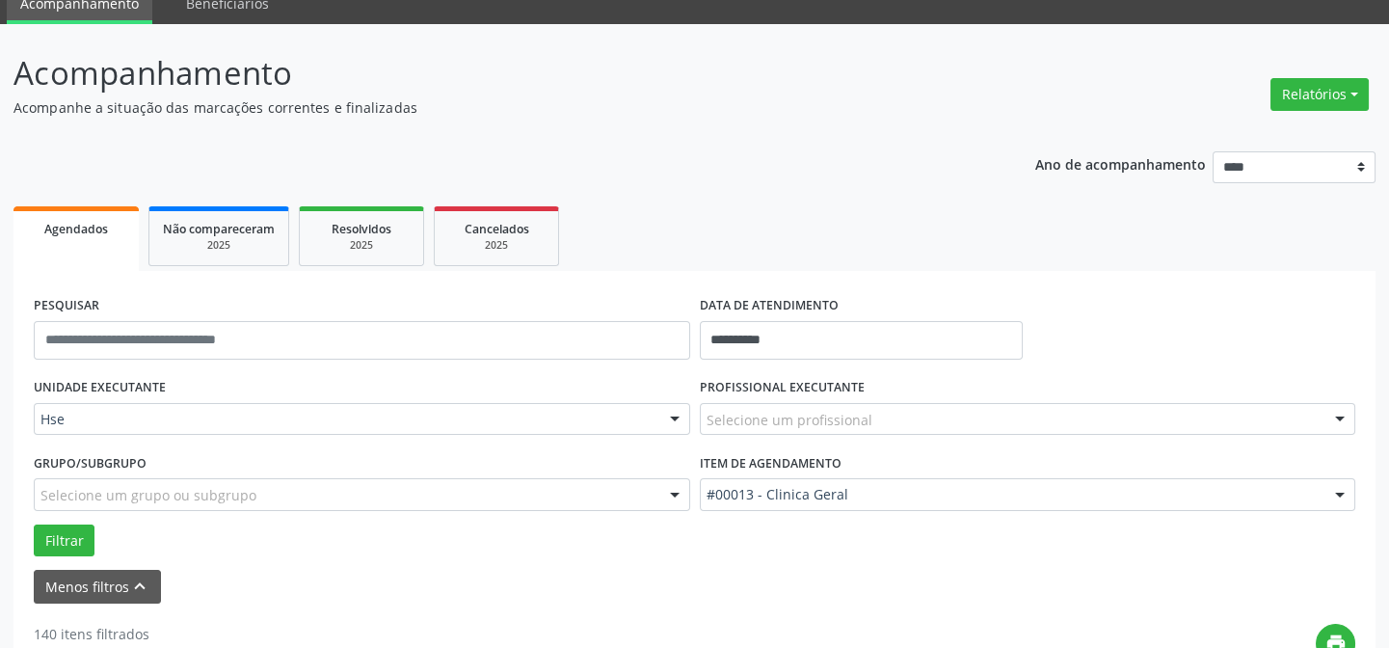
click at [1157, 414] on div "Selecione um profissional" at bounding box center [1028, 419] width 657 height 33
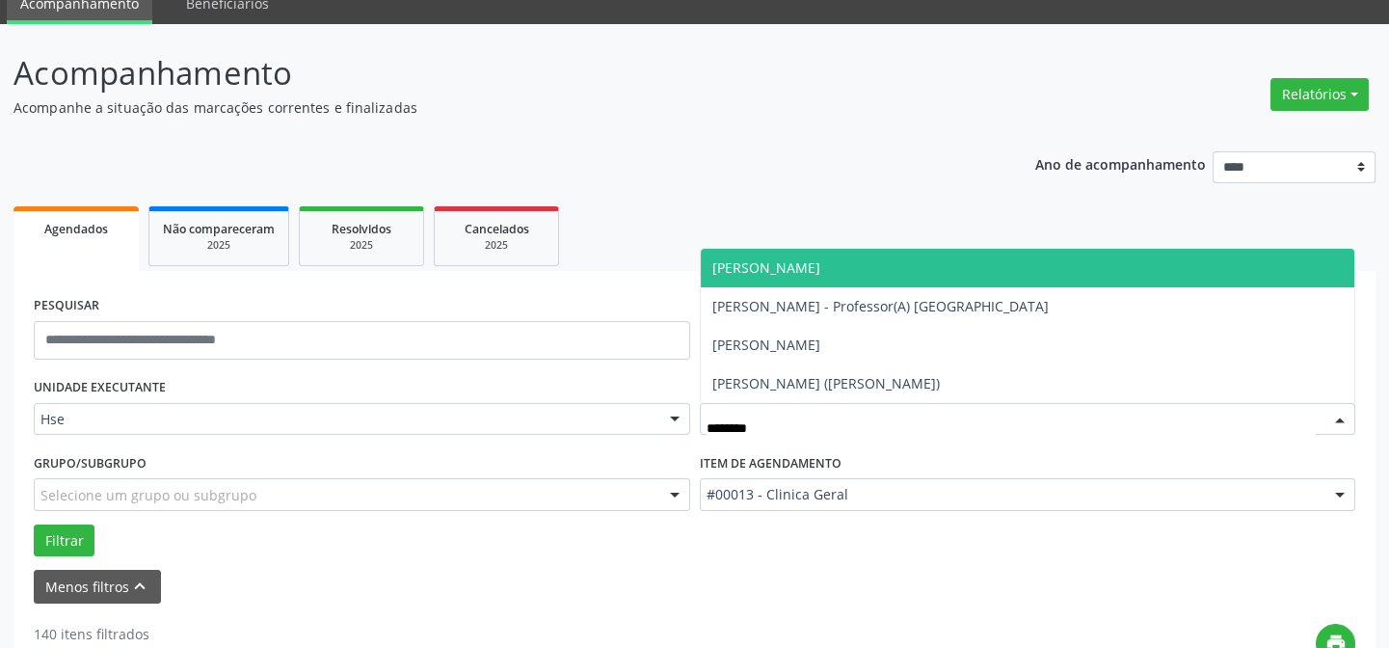
click at [859, 256] on span "Gabriela Felix de Souza" at bounding box center [1028, 268] width 655 height 39
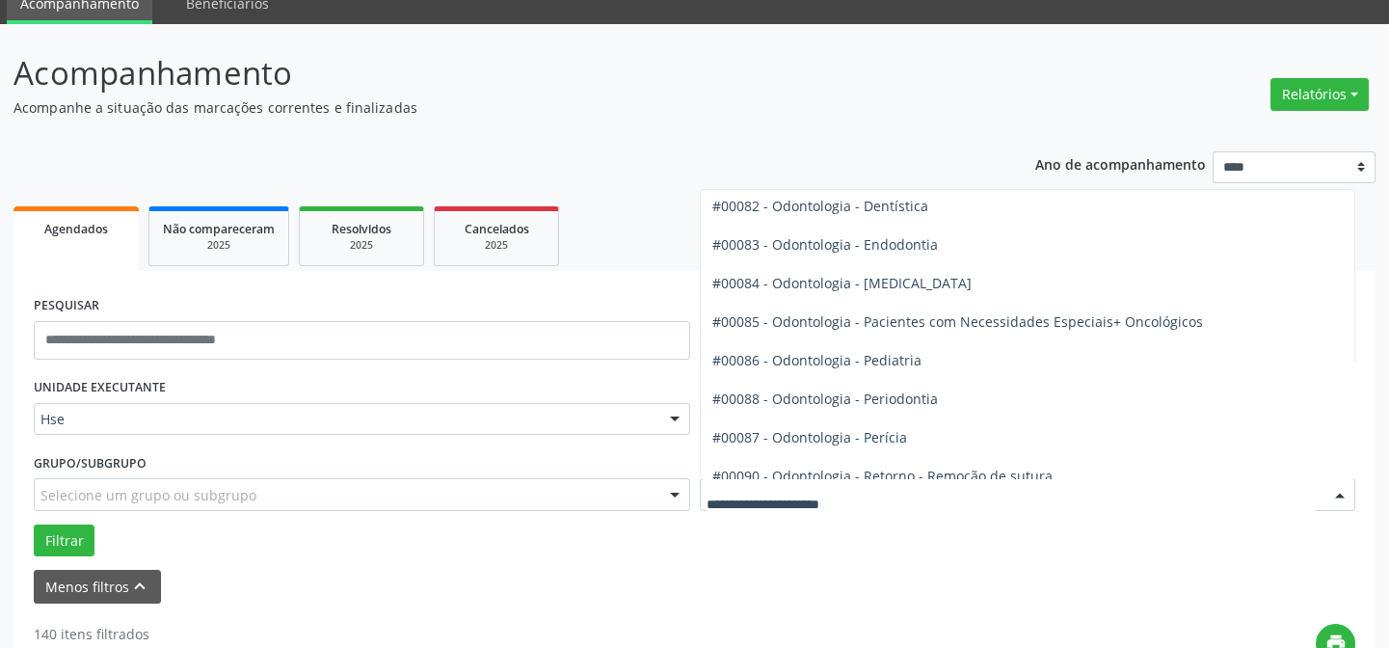
scroll to position [2893, 0]
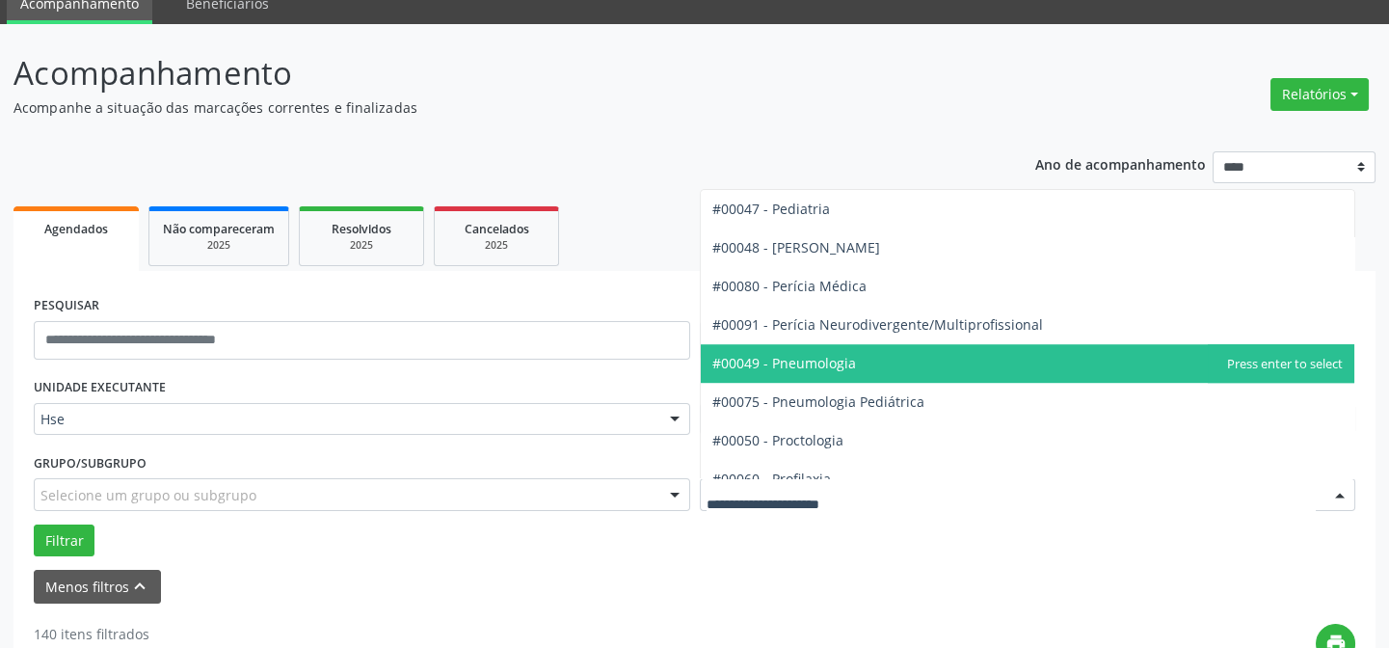
click at [884, 362] on span "#00049 - Pneumologia" at bounding box center [1028, 363] width 655 height 39
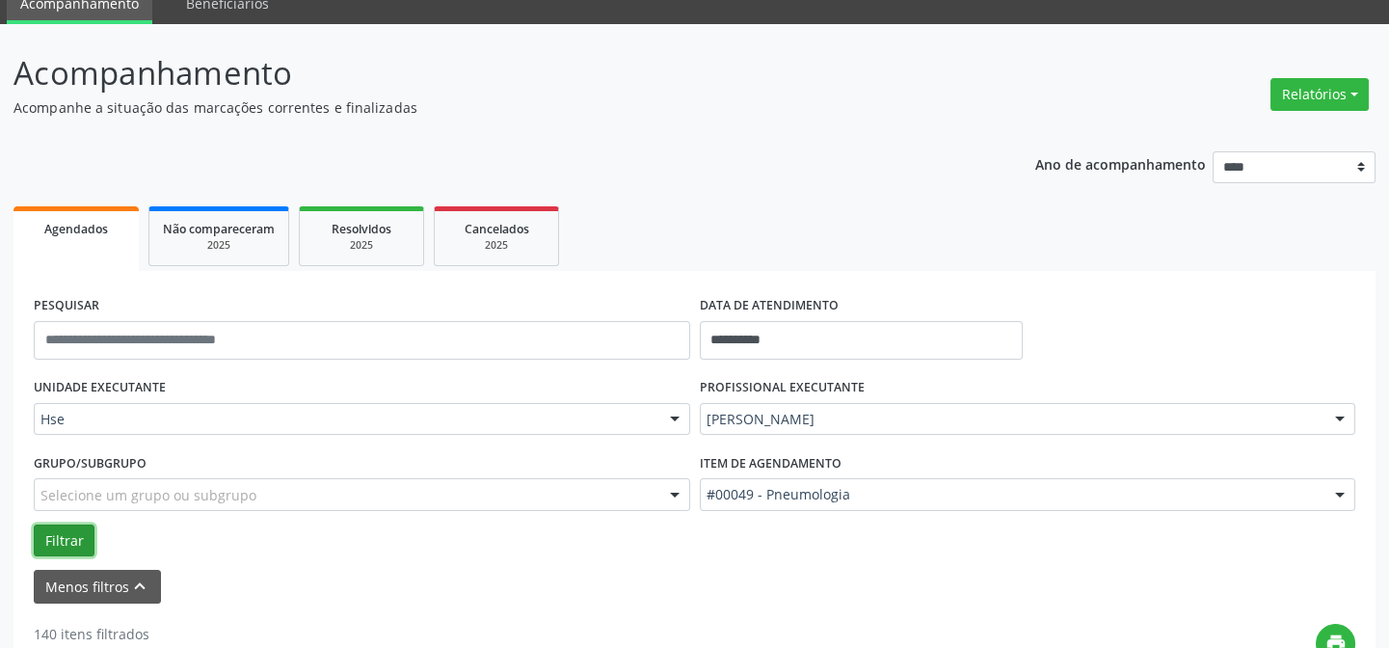
click at [68, 540] on button "Filtrar" at bounding box center [64, 541] width 61 height 33
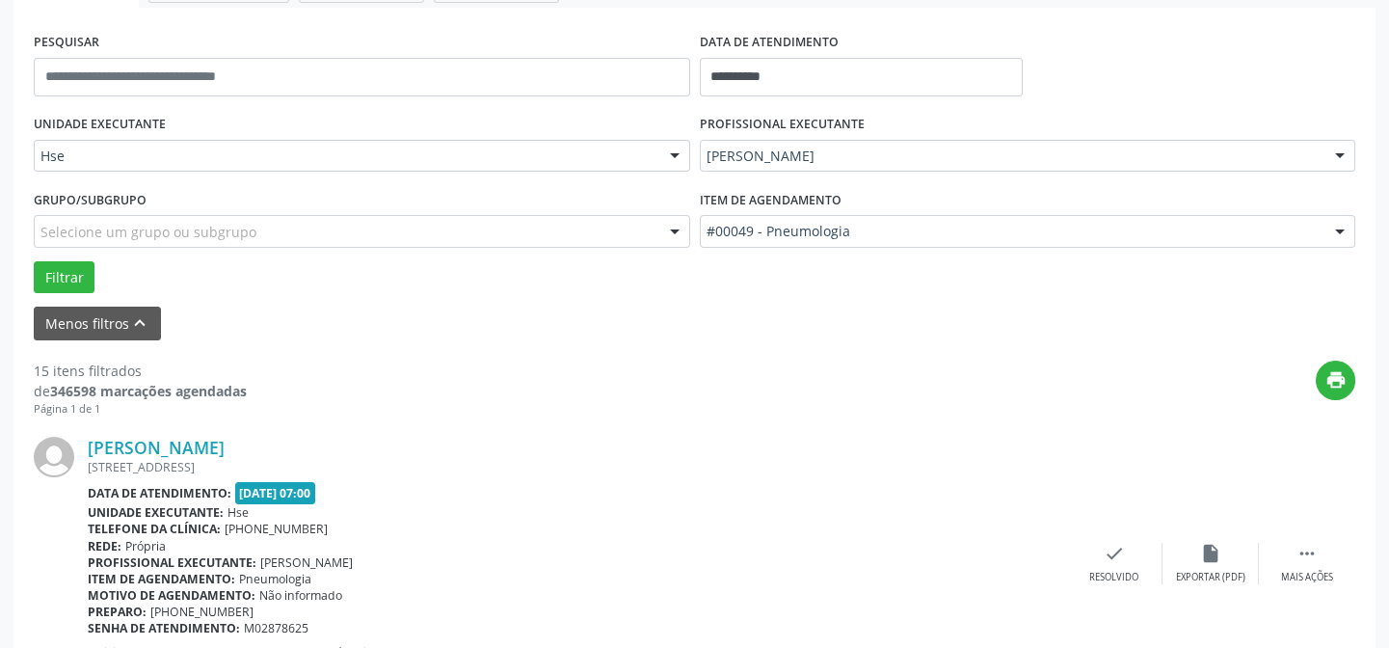
scroll to position [521, 0]
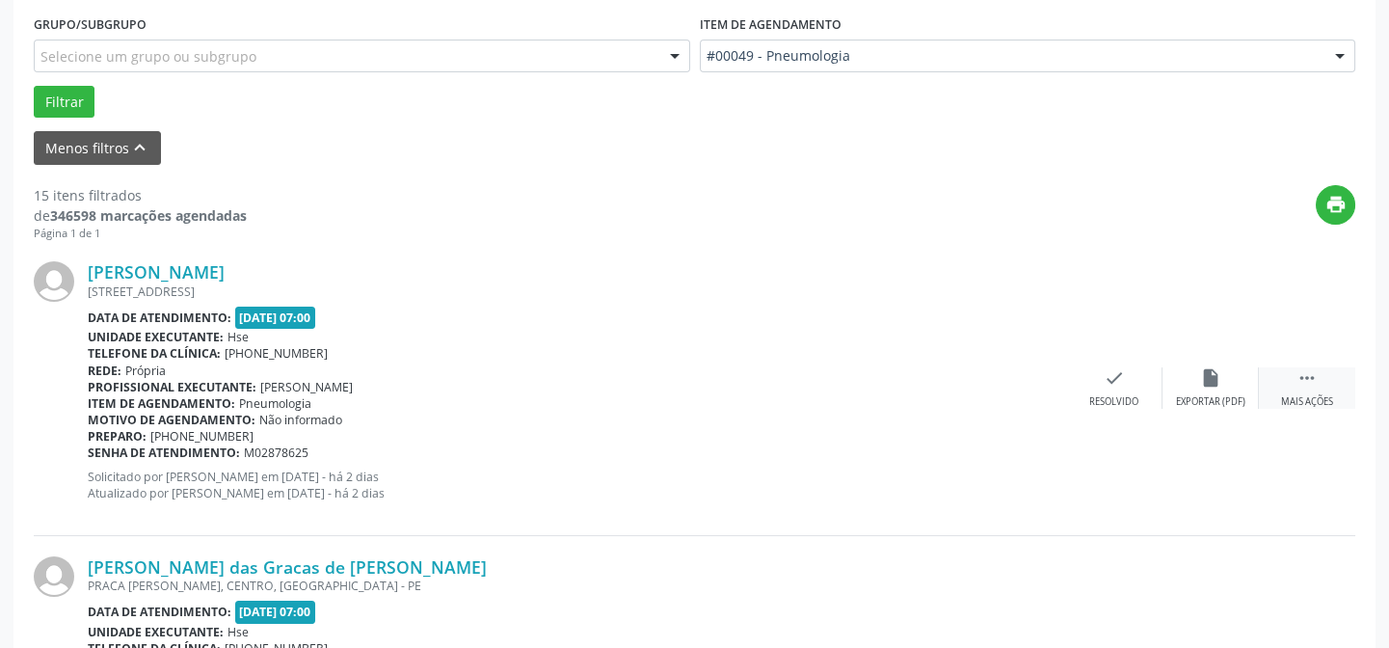
click at [1314, 376] on icon "" at bounding box center [1307, 377] width 21 height 21
click at [1215, 379] on icon "alarm_off" at bounding box center [1210, 377] width 21 height 21
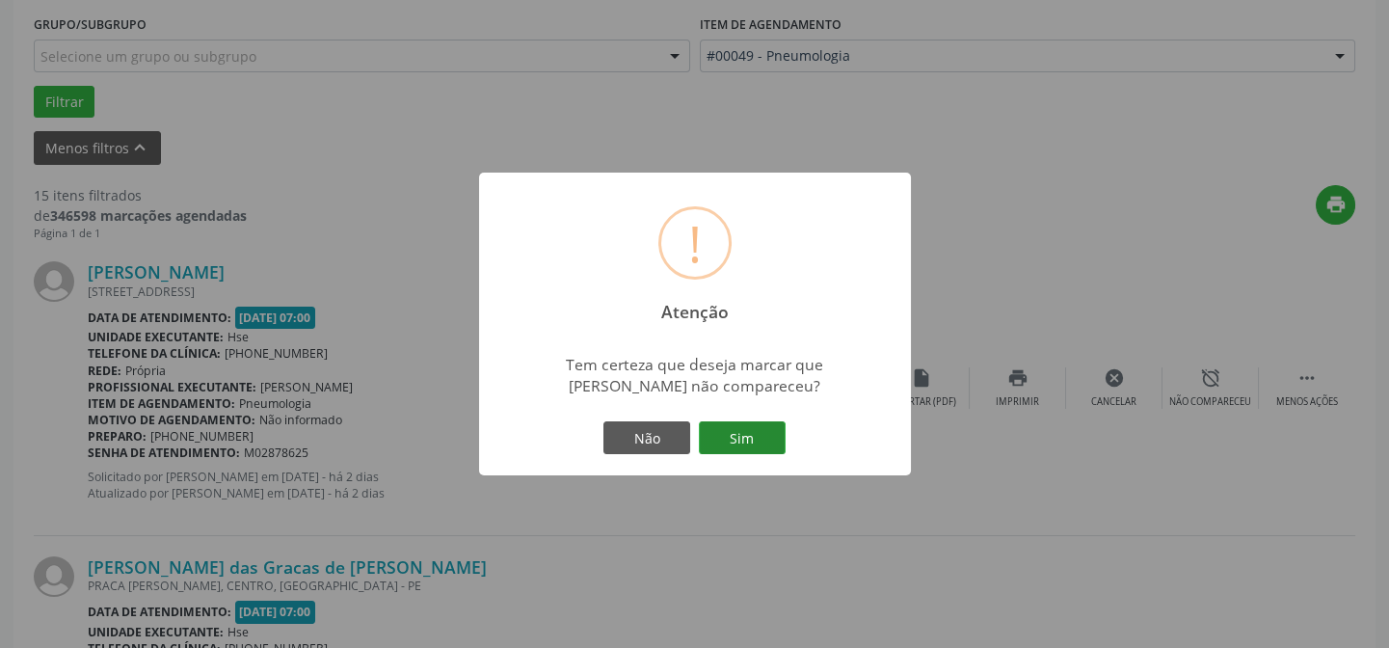
click at [741, 443] on button "Sim" at bounding box center [742, 437] width 87 height 33
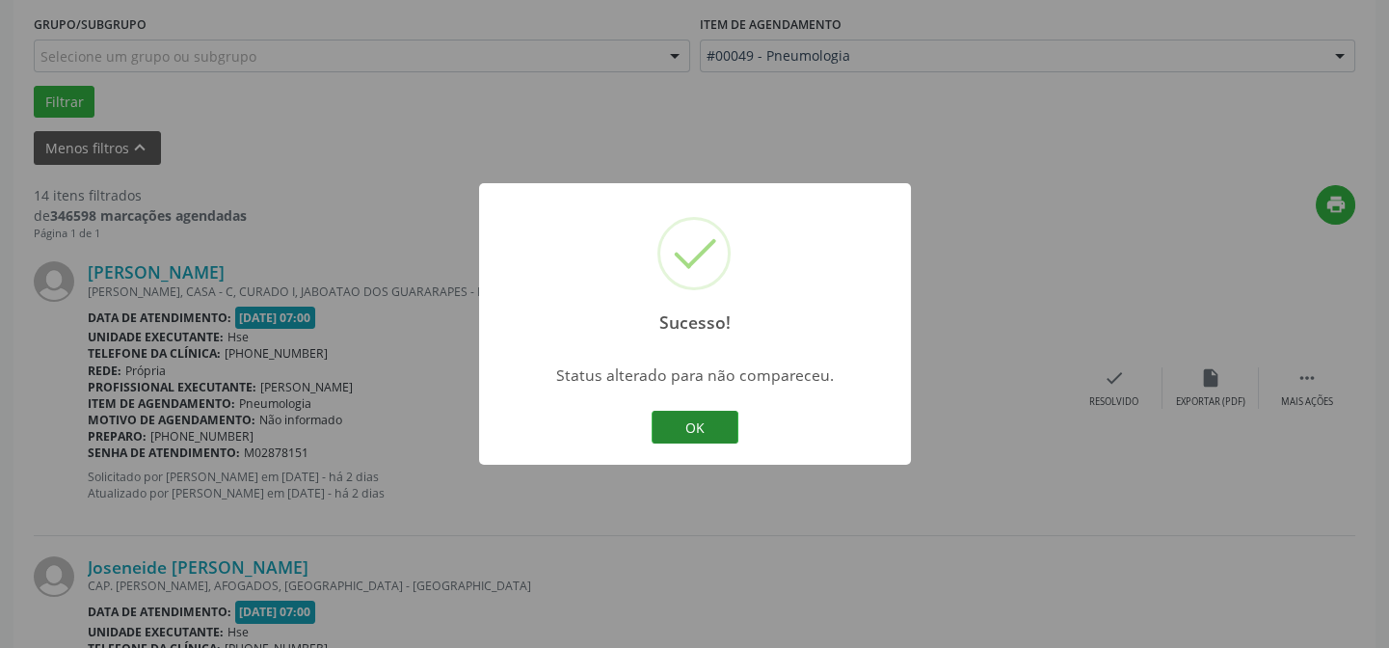
click at [711, 436] on button "OK" at bounding box center [695, 427] width 87 height 33
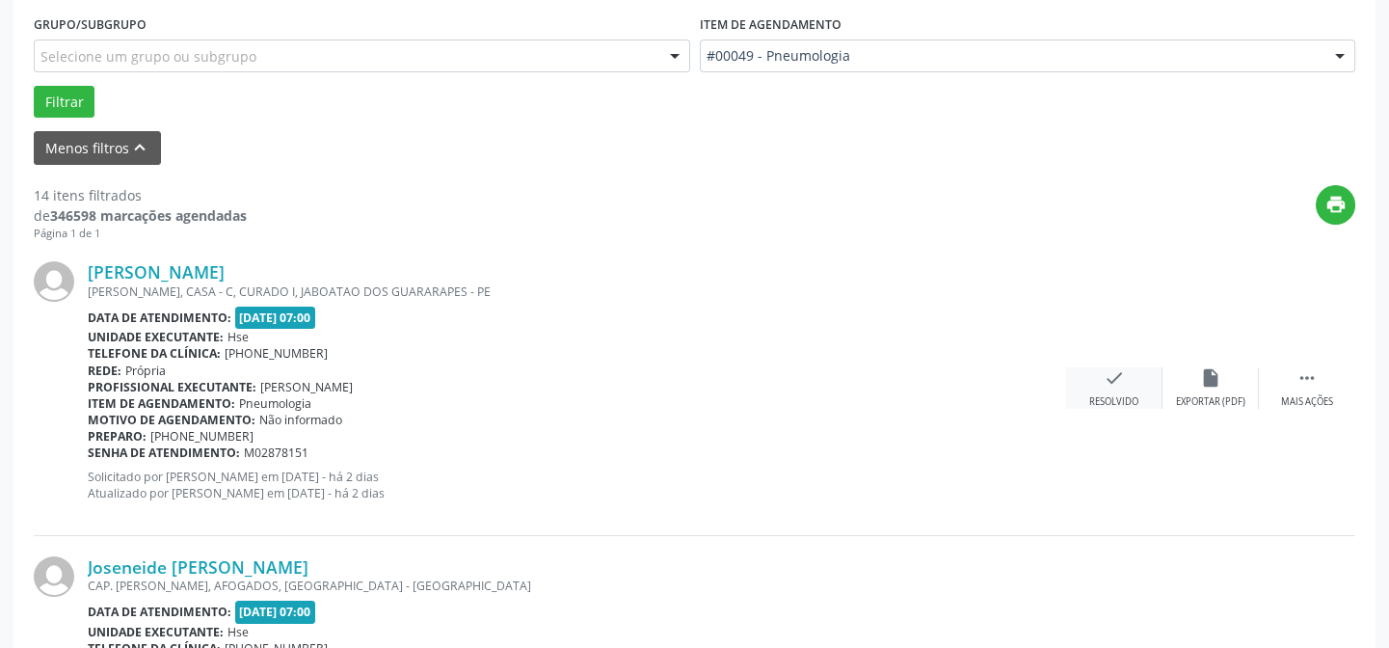
click at [1102, 387] on div "check Resolvido" at bounding box center [1114, 387] width 96 height 41
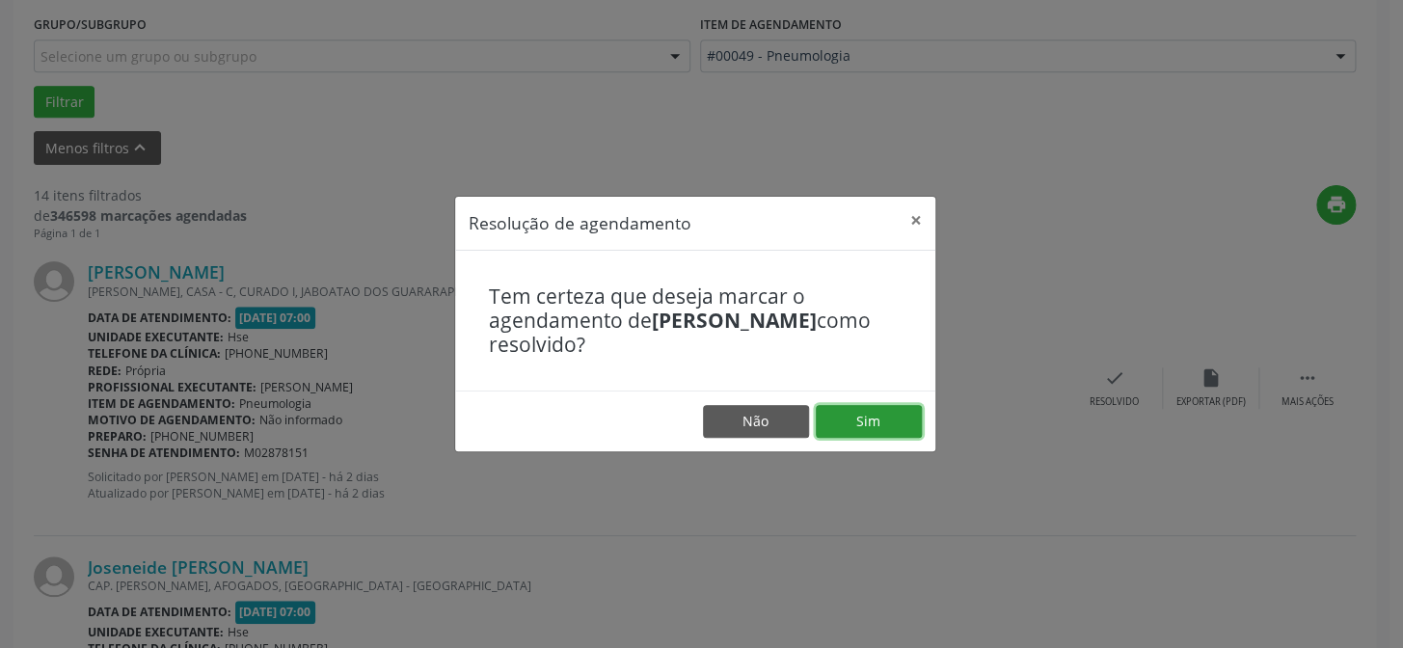
click at [864, 411] on button "Sim" at bounding box center [869, 421] width 106 height 33
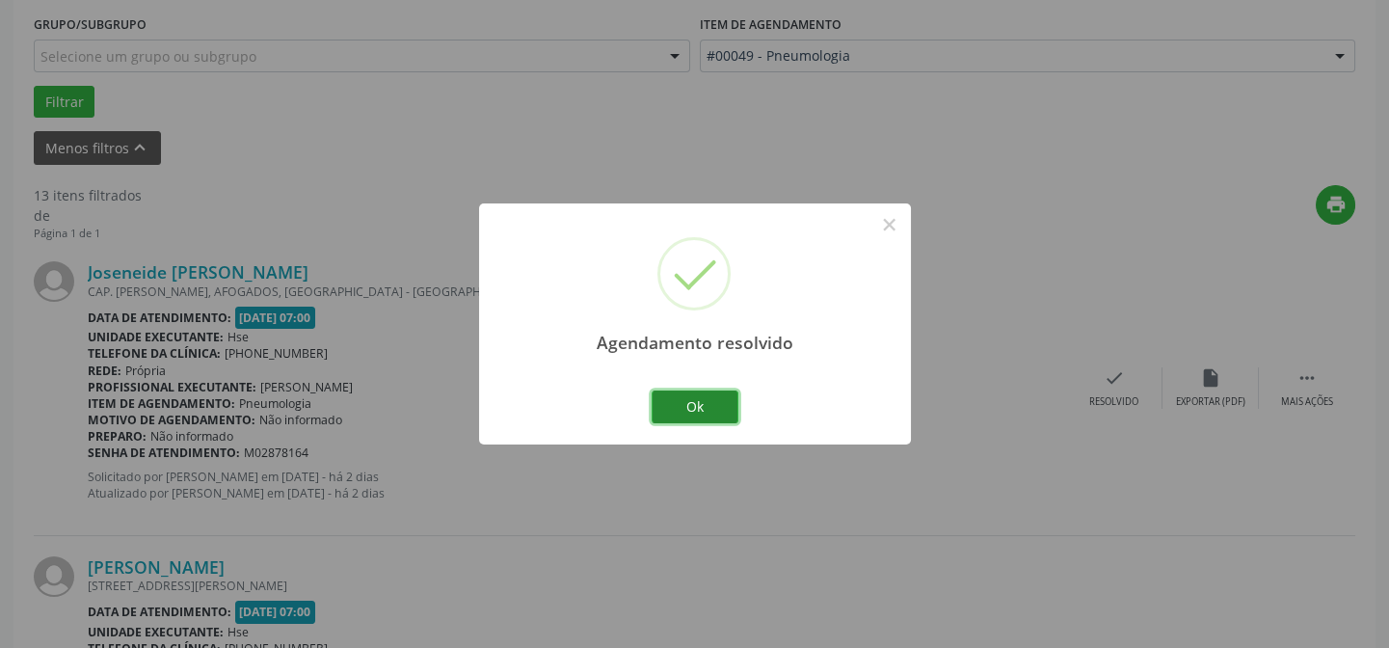
click at [704, 411] on button "Ok" at bounding box center [695, 407] width 87 height 33
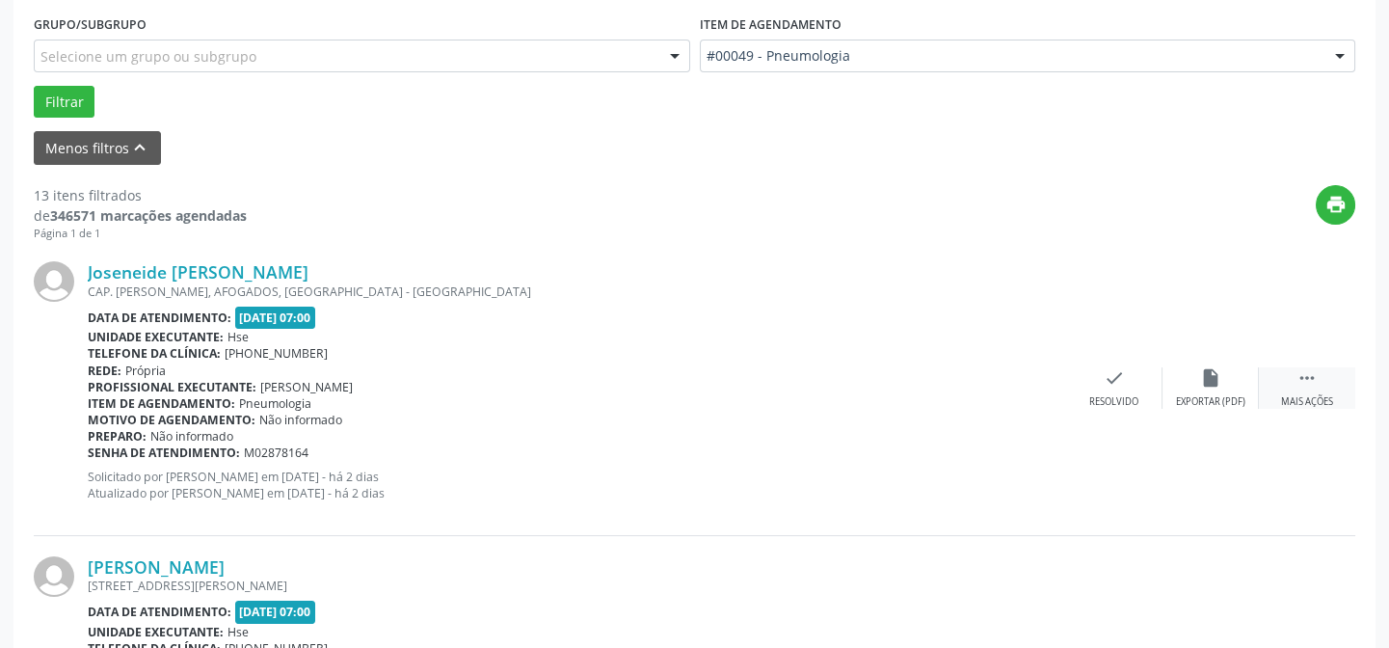
click at [1307, 374] on icon "" at bounding box center [1307, 377] width 21 height 21
click at [1205, 382] on icon "alarm_off" at bounding box center [1210, 377] width 21 height 21
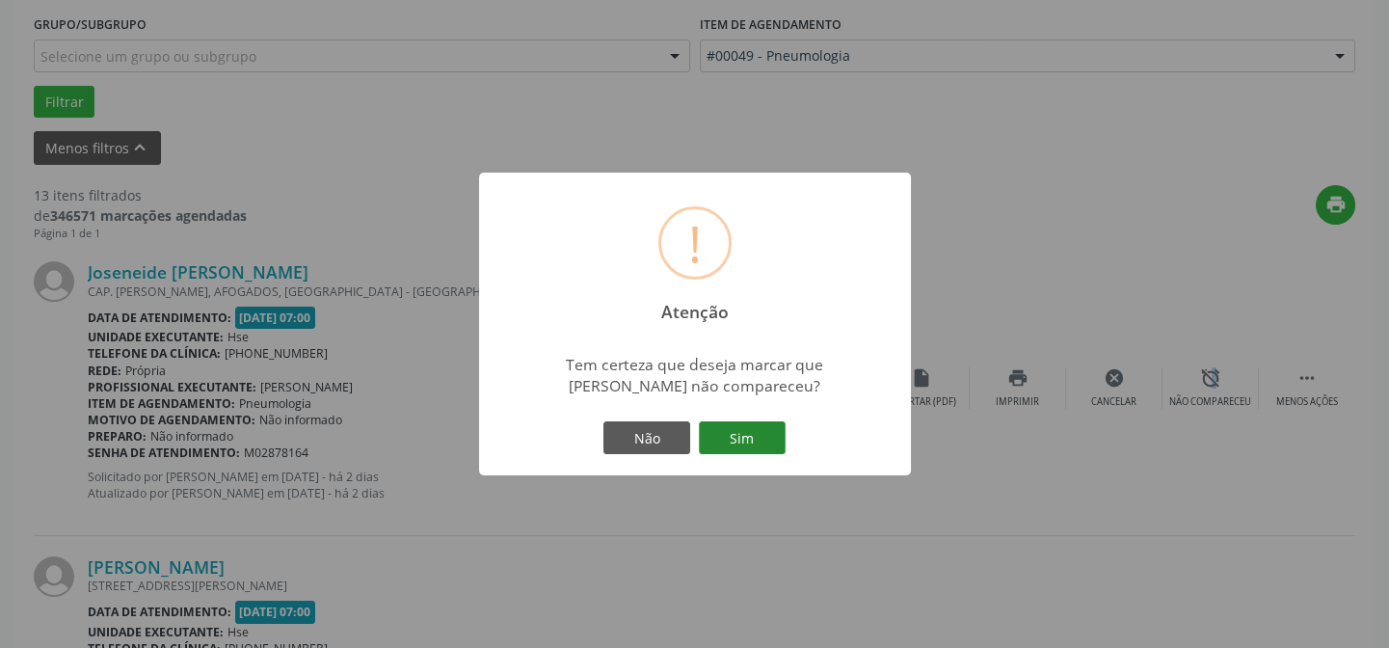
click at [757, 432] on button "Sim" at bounding box center [742, 437] width 87 height 33
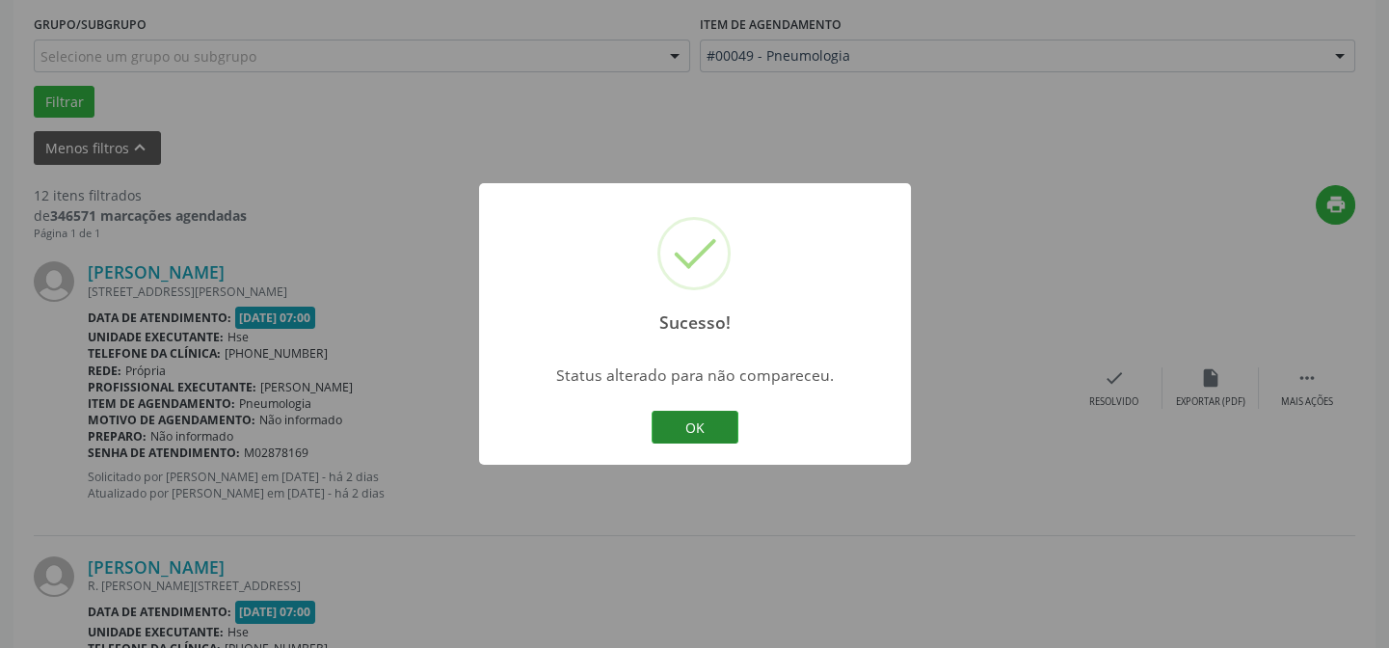
click at [690, 425] on button "OK" at bounding box center [695, 427] width 87 height 33
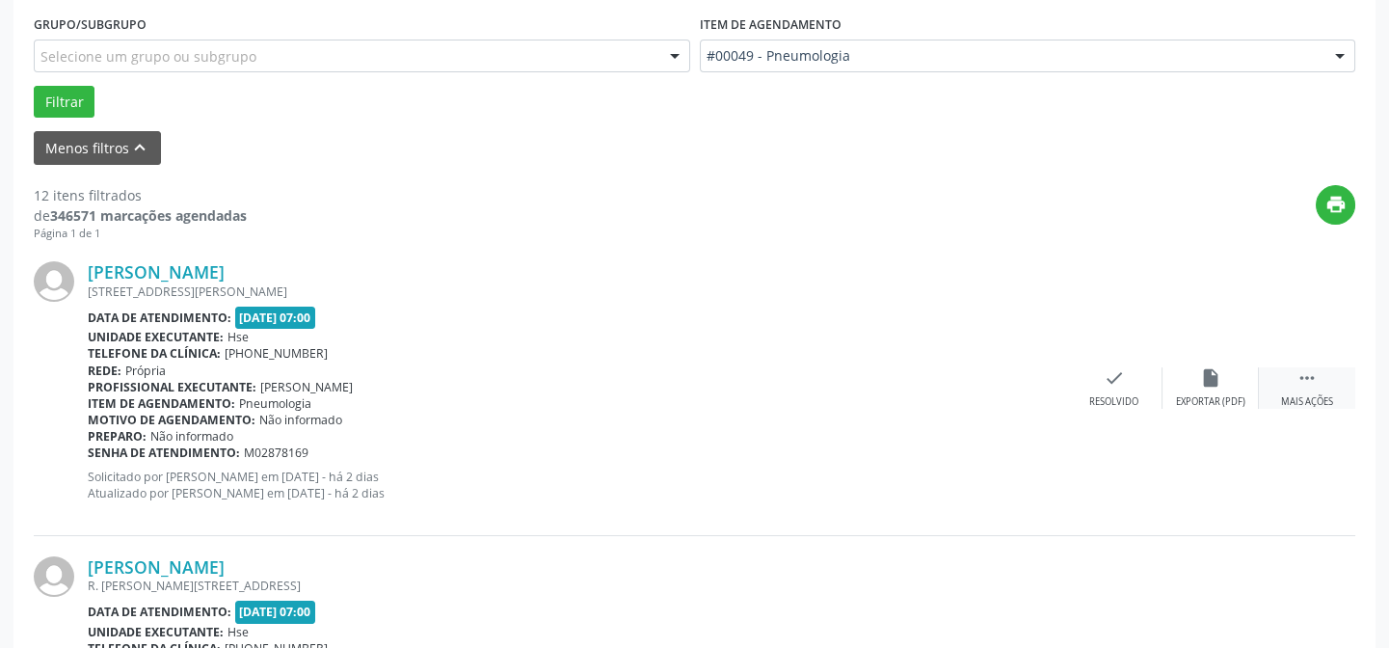
click at [1305, 378] on icon "" at bounding box center [1307, 377] width 21 height 21
click at [1204, 381] on icon "alarm_off" at bounding box center [1210, 377] width 21 height 21
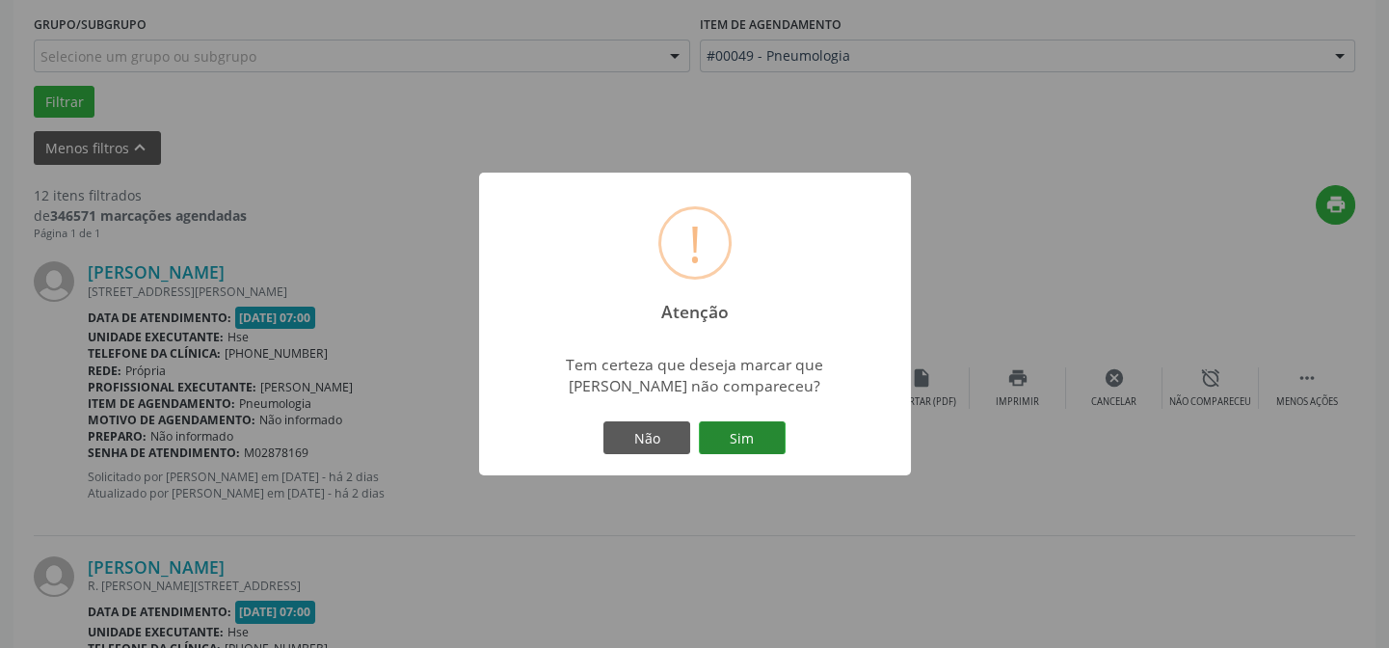
click at [764, 445] on button "Sim" at bounding box center [742, 437] width 87 height 33
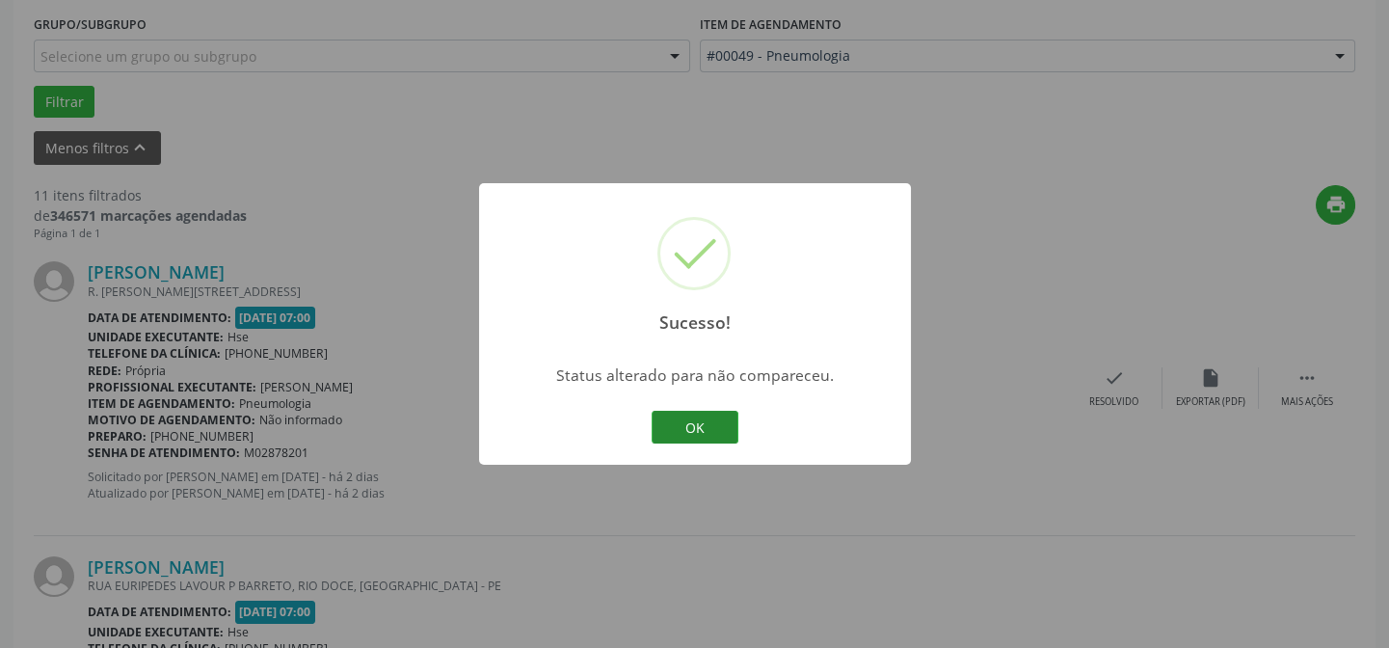
click at [675, 434] on button "OK" at bounding box center [695, 427] width 87 height 33
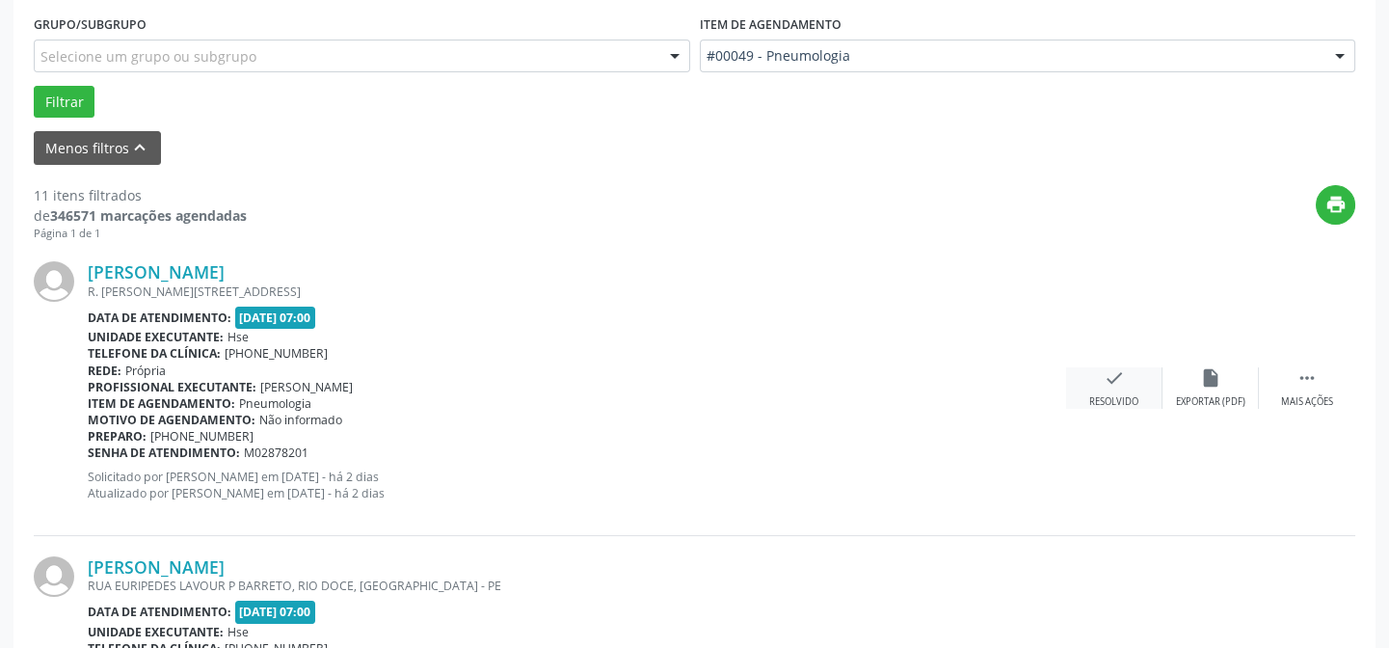
click at [1109, 378] on icon "check" at bounding box center [1114, 377] width 21 height 21
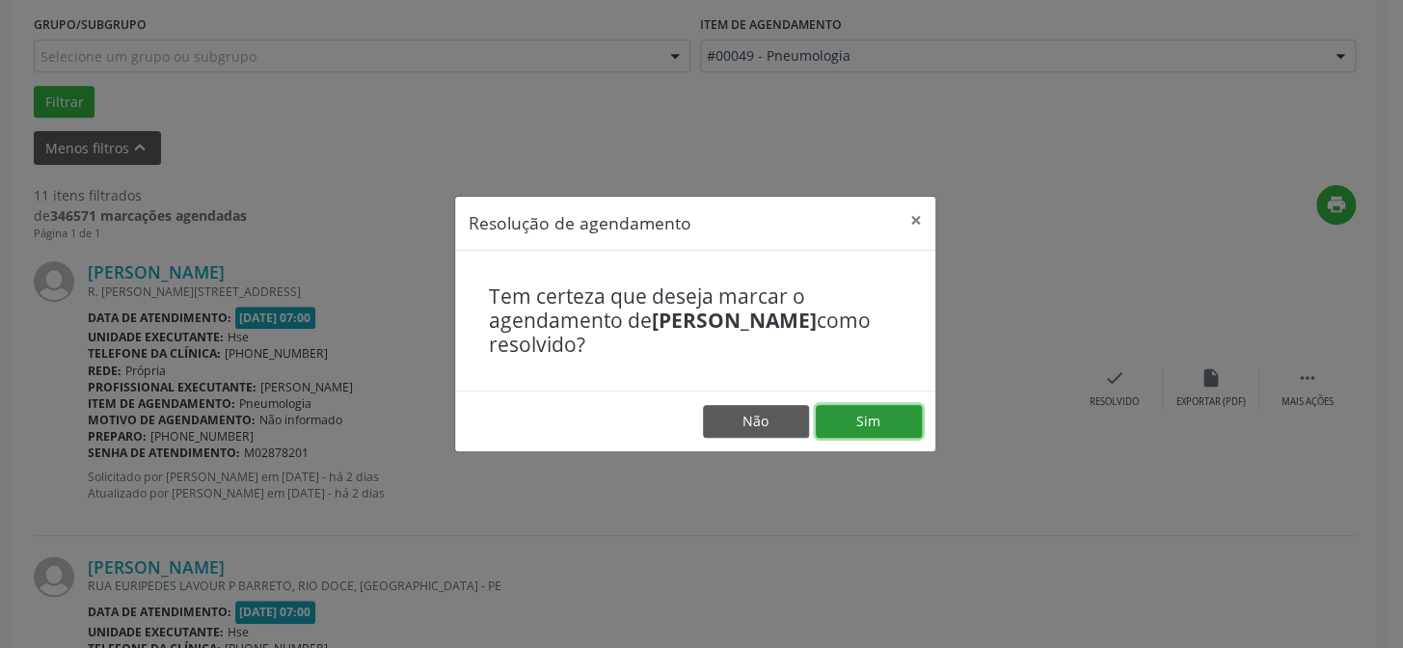
click at [875, 433] on button "Sim" at bounding box center [869, 421] width 106 height 33
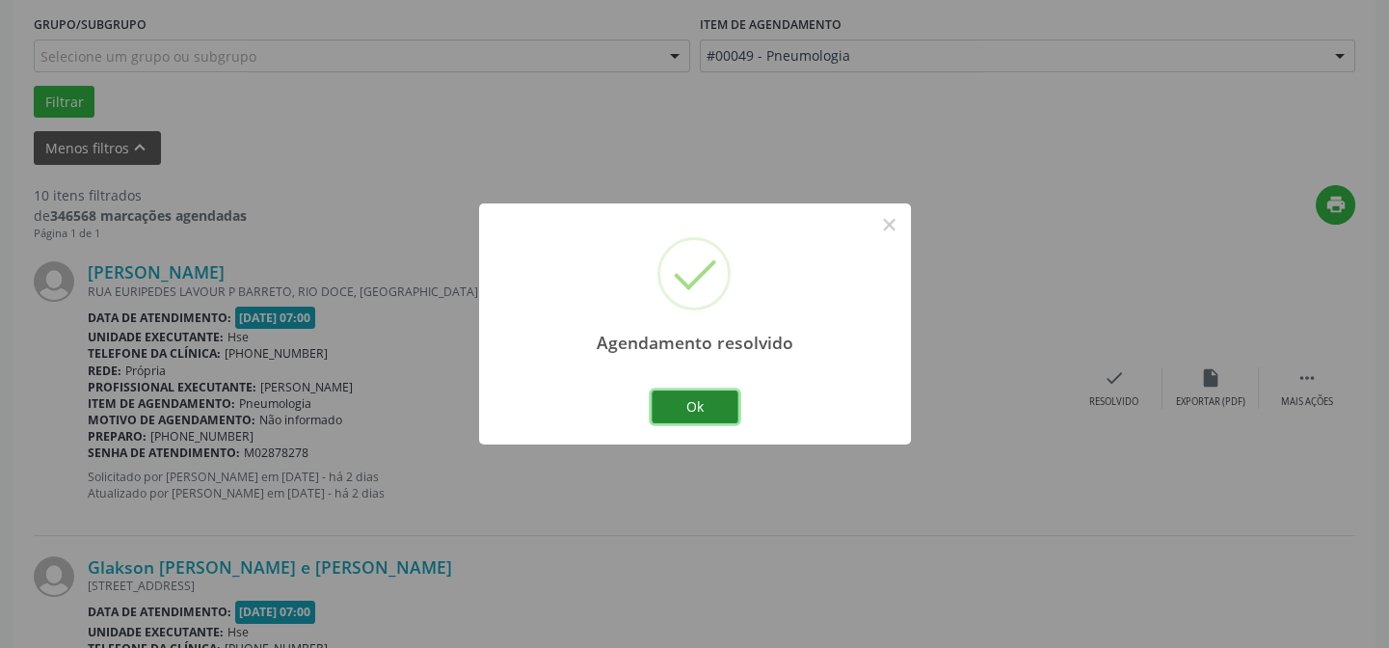
click at [675, 410] on button "Ok" at bounding box center [695, 407] width 87 height 33
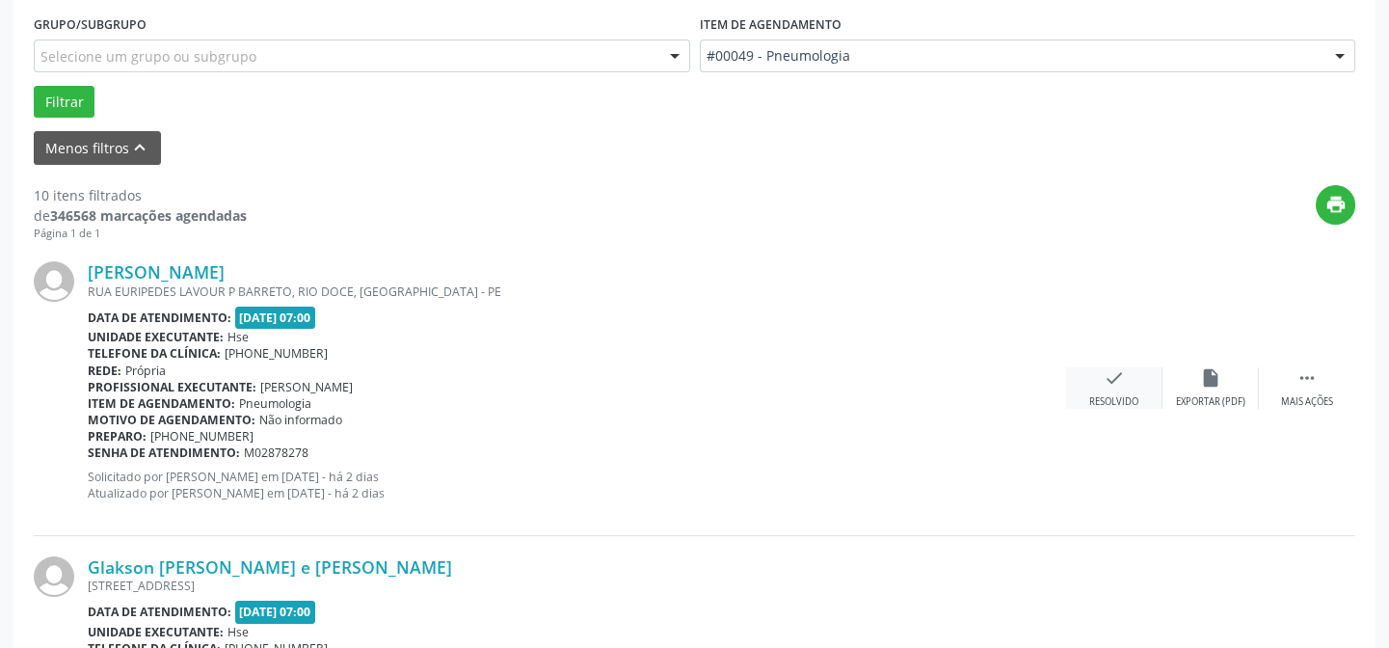
click at [1105, 380] on icon "check" at bounding box center [1114, 377] width 21 height 21
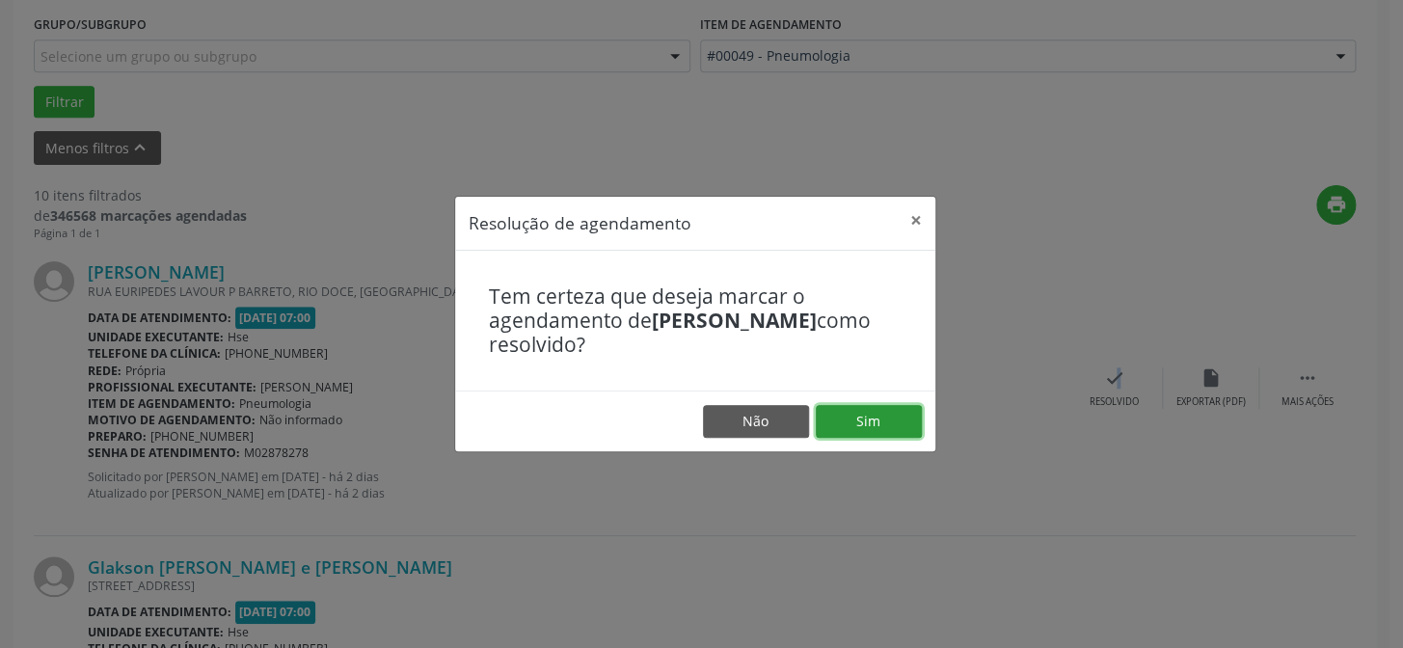
click at [848, 413] on button "Sim" at bounding box center [869, 421] width 106 height 33
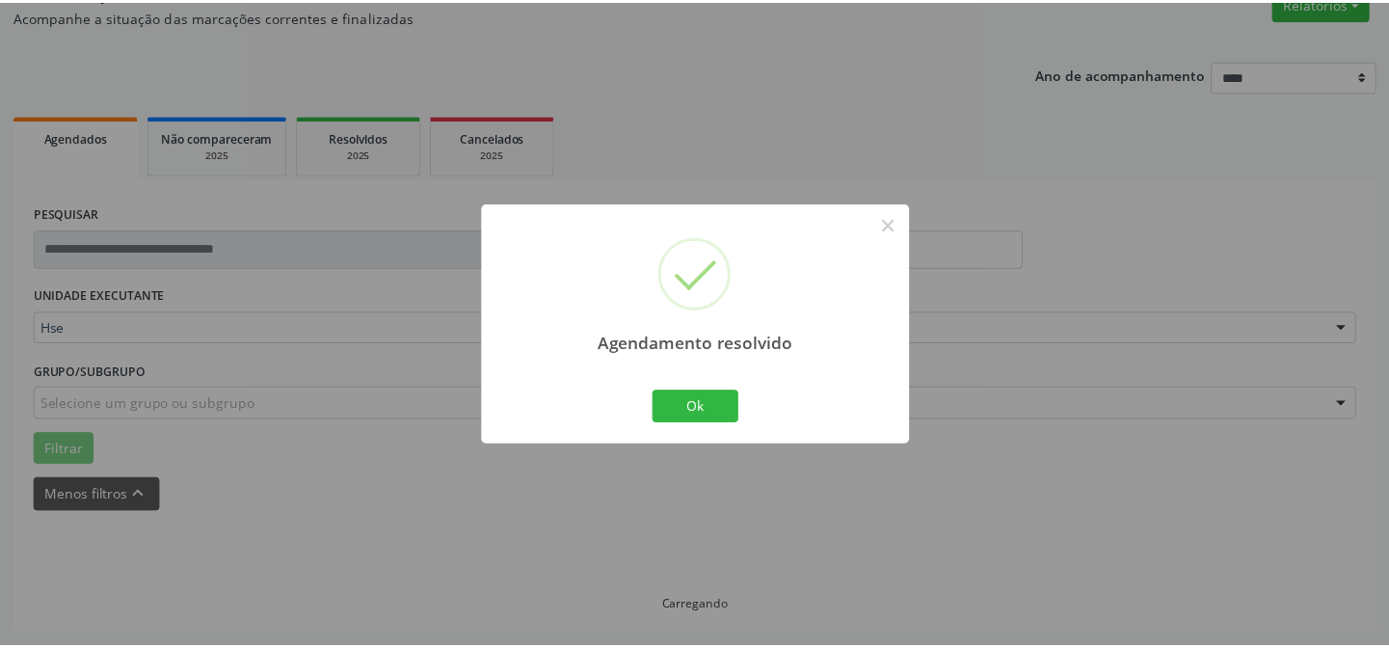
scroll to position [173, 0]
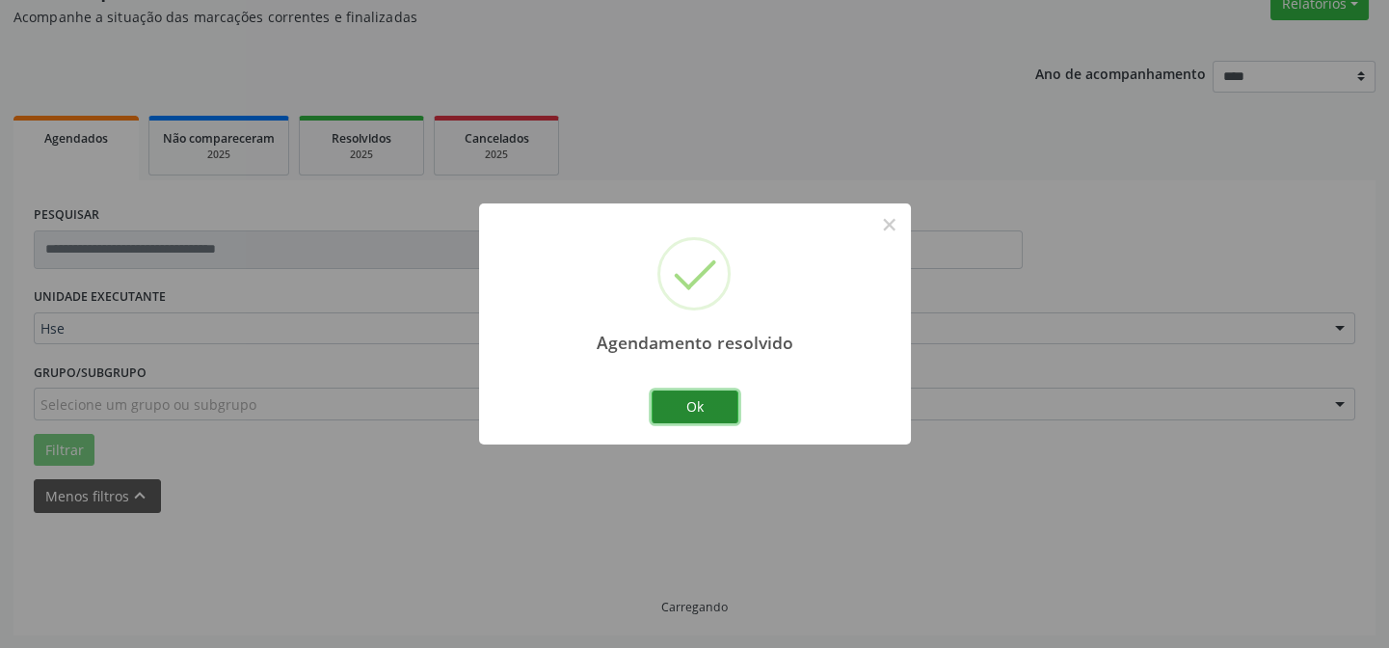
click at [667, 405] on button "Ok" at bounding box center [695, 407] width 87 height 33
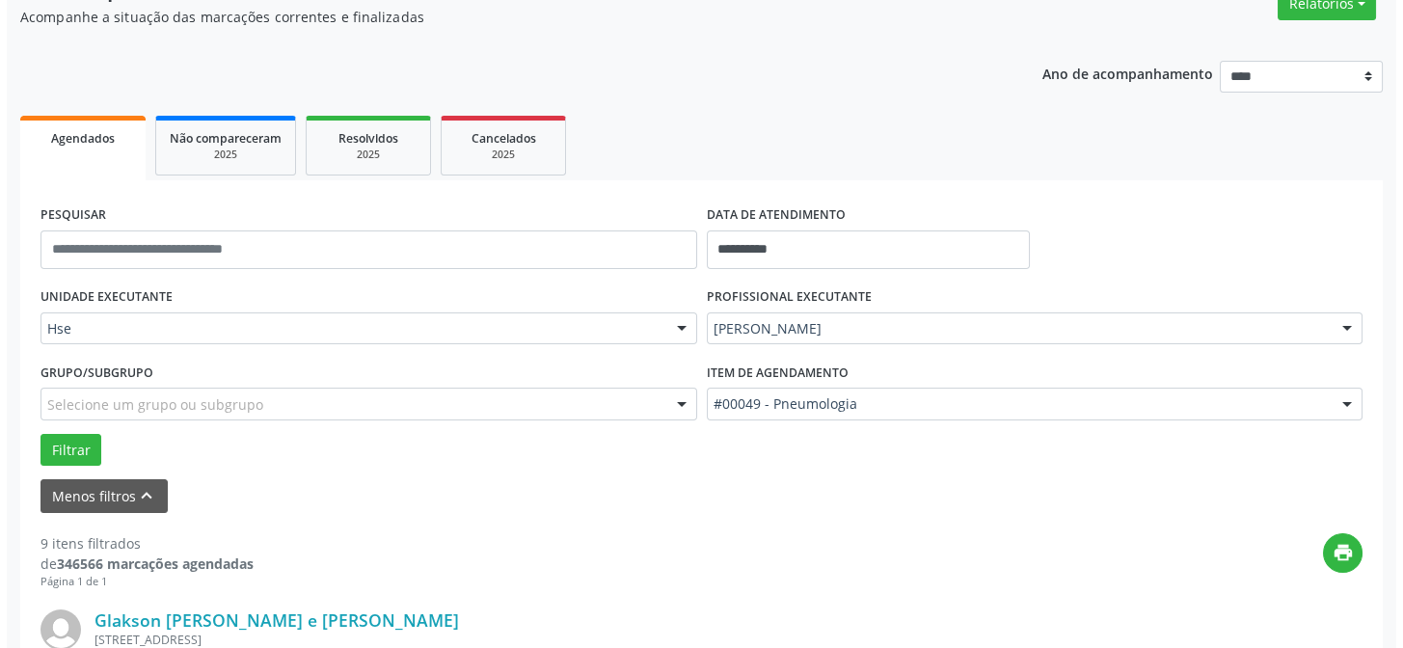
scroll to position [347, 0]
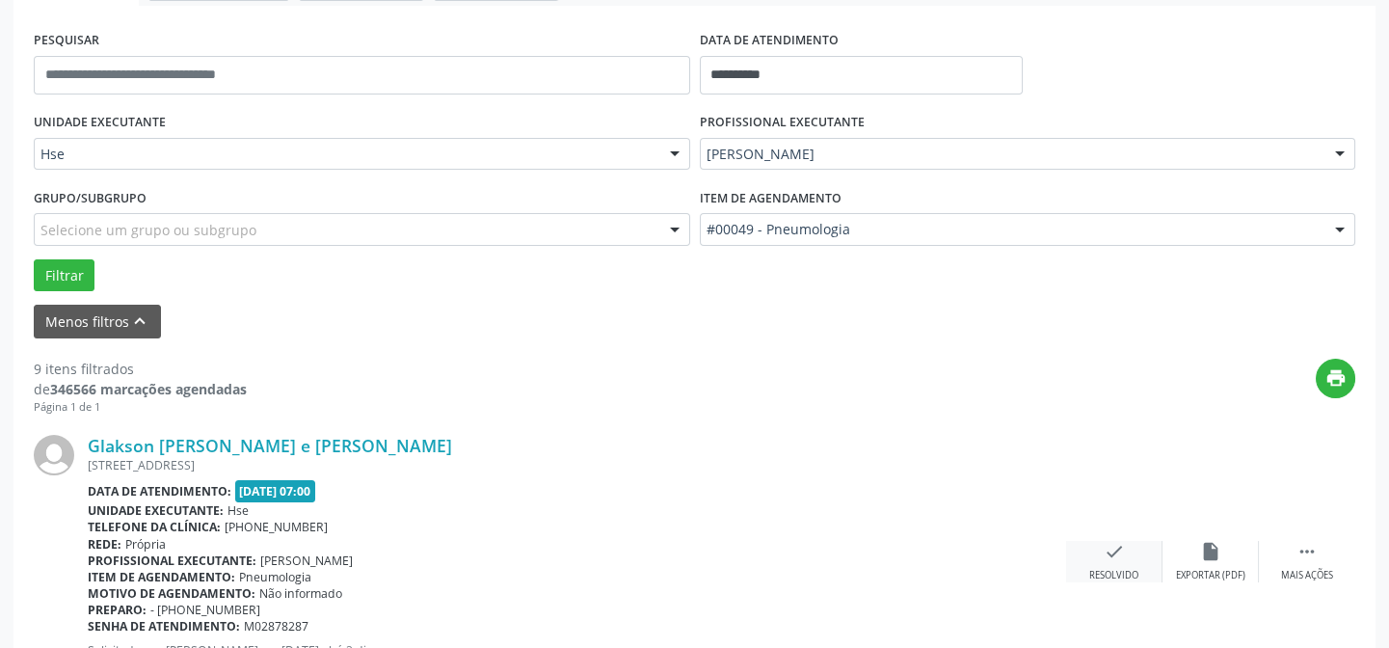
click at [1111, 559] on icon "check" at bounding box center [1114, 551] width 21 height 21
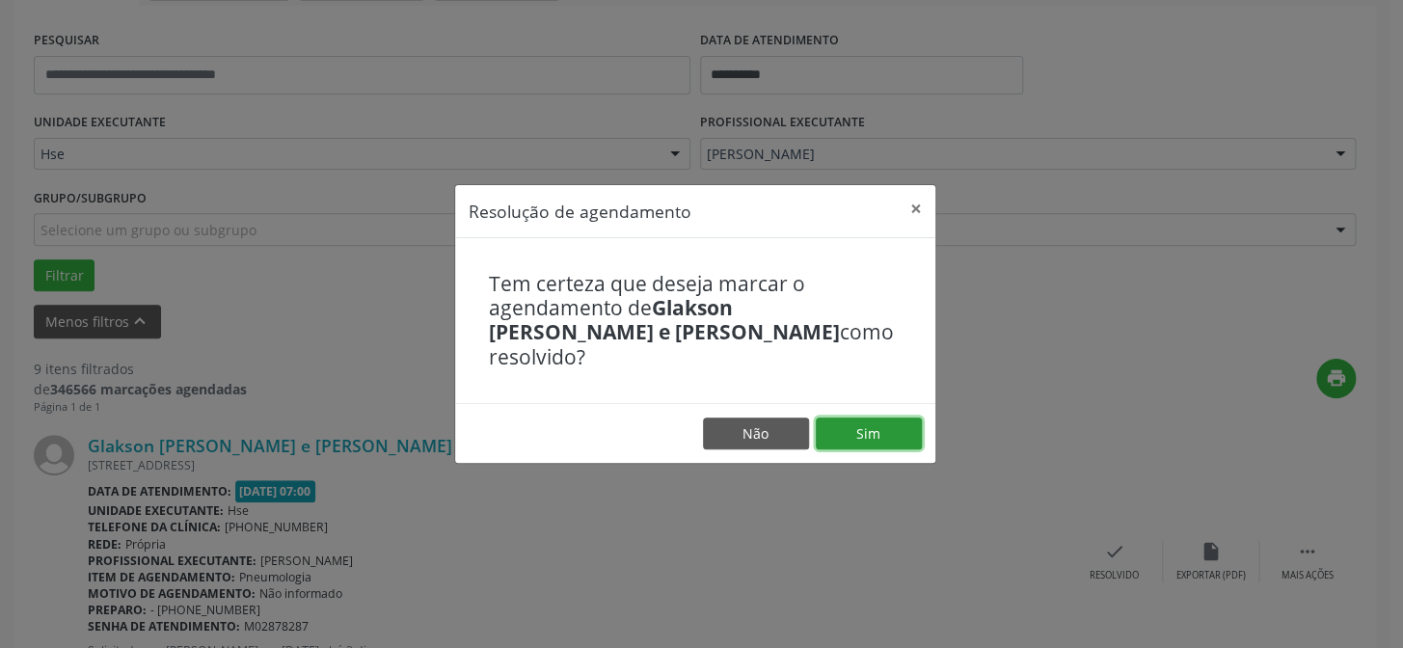
click at [863, 424] on button "Sim" at bounding box center [869, 433] width 106 height 33
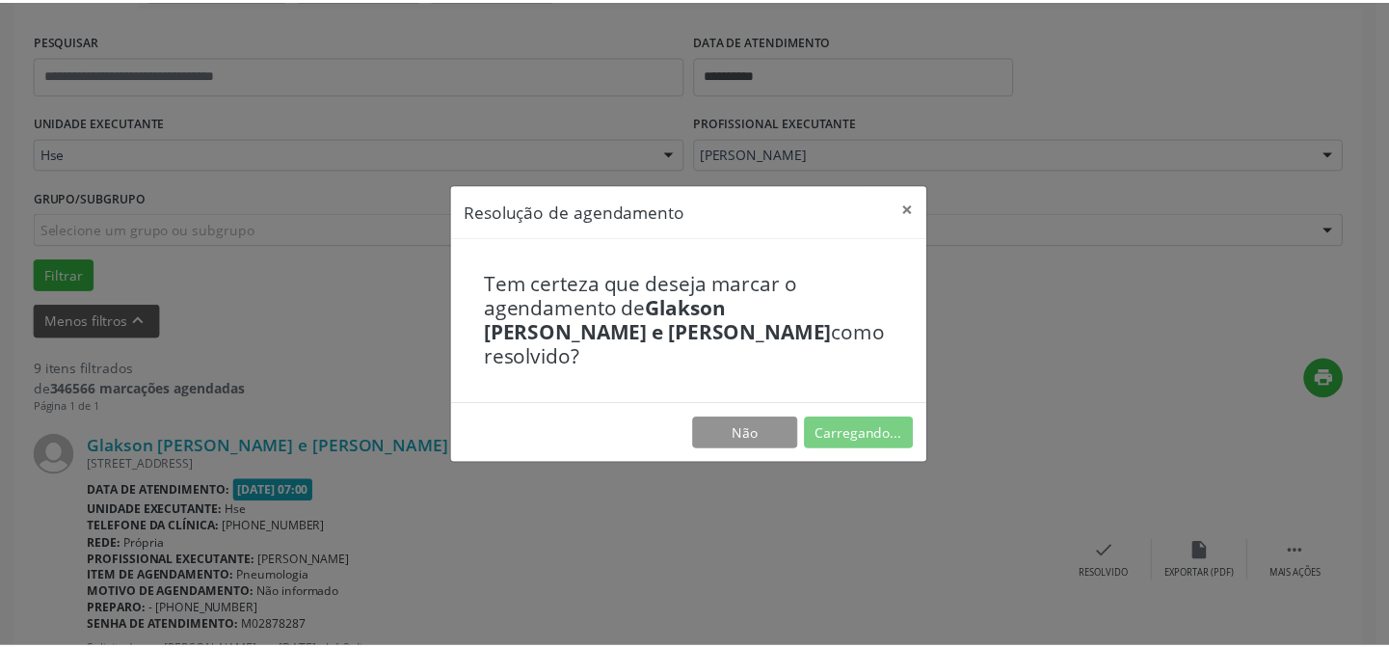
scroll to position [173, 0]
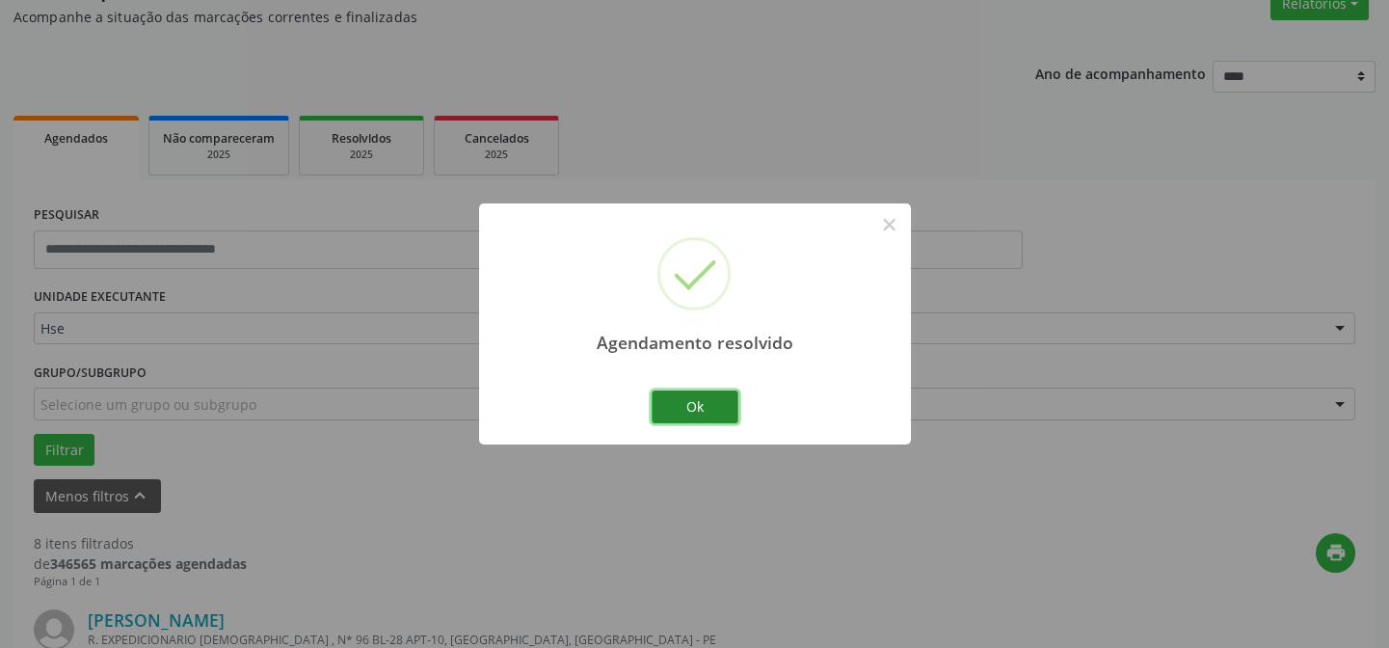
click at [698, 415] on button "Ok" at bounding box center [695, 407] width 87 height 33
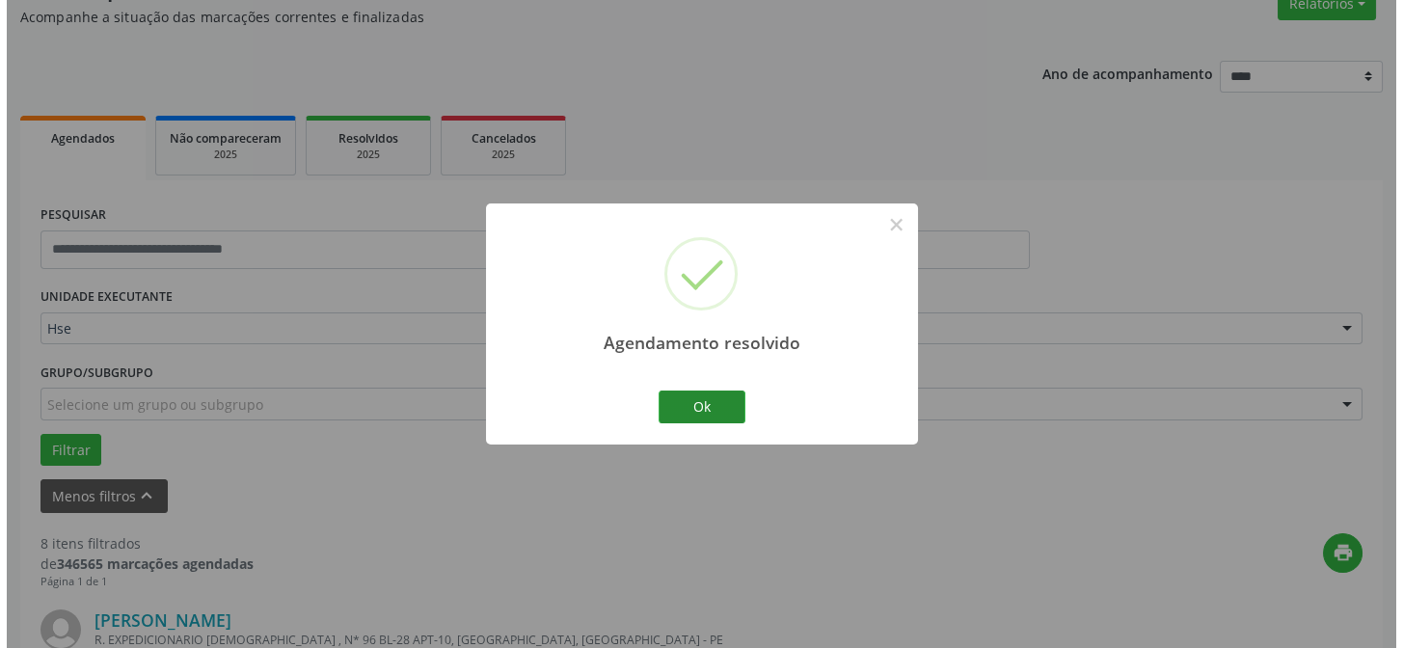
scroll to position [347, 0]
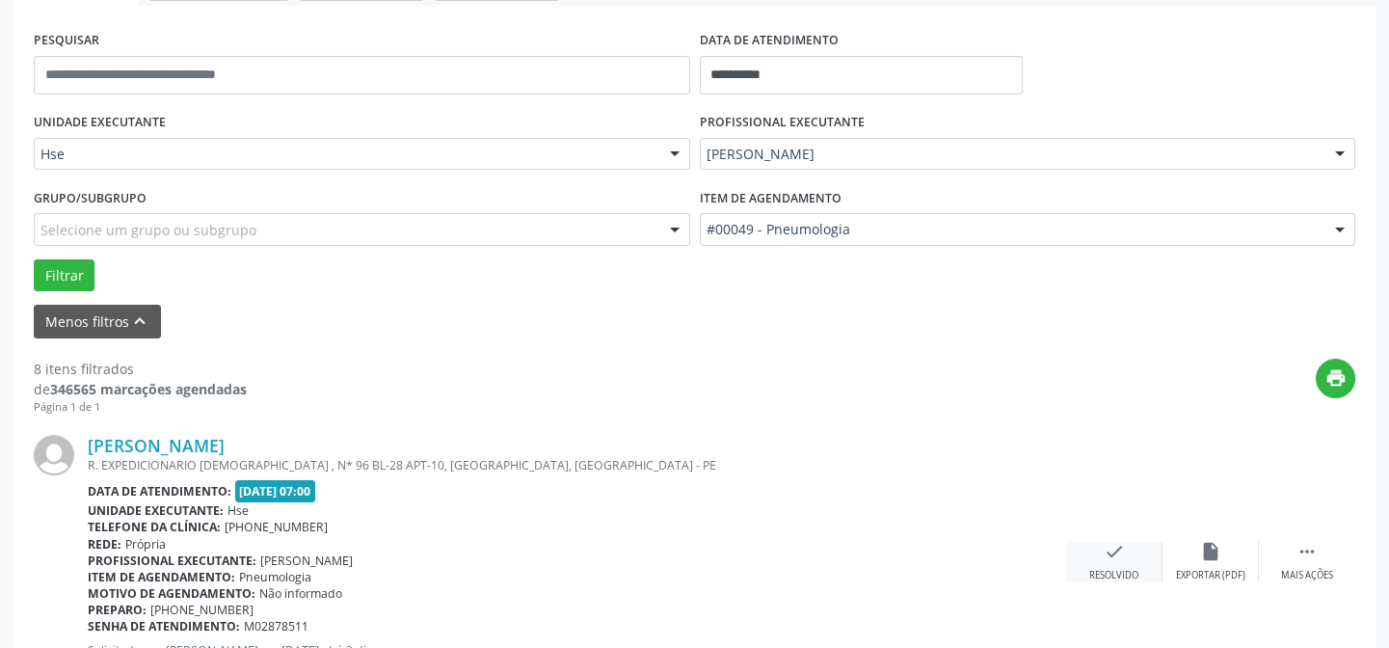
click at [1107, 552] on icon "check" at bounding box center [1114, 551] width 21 height 21
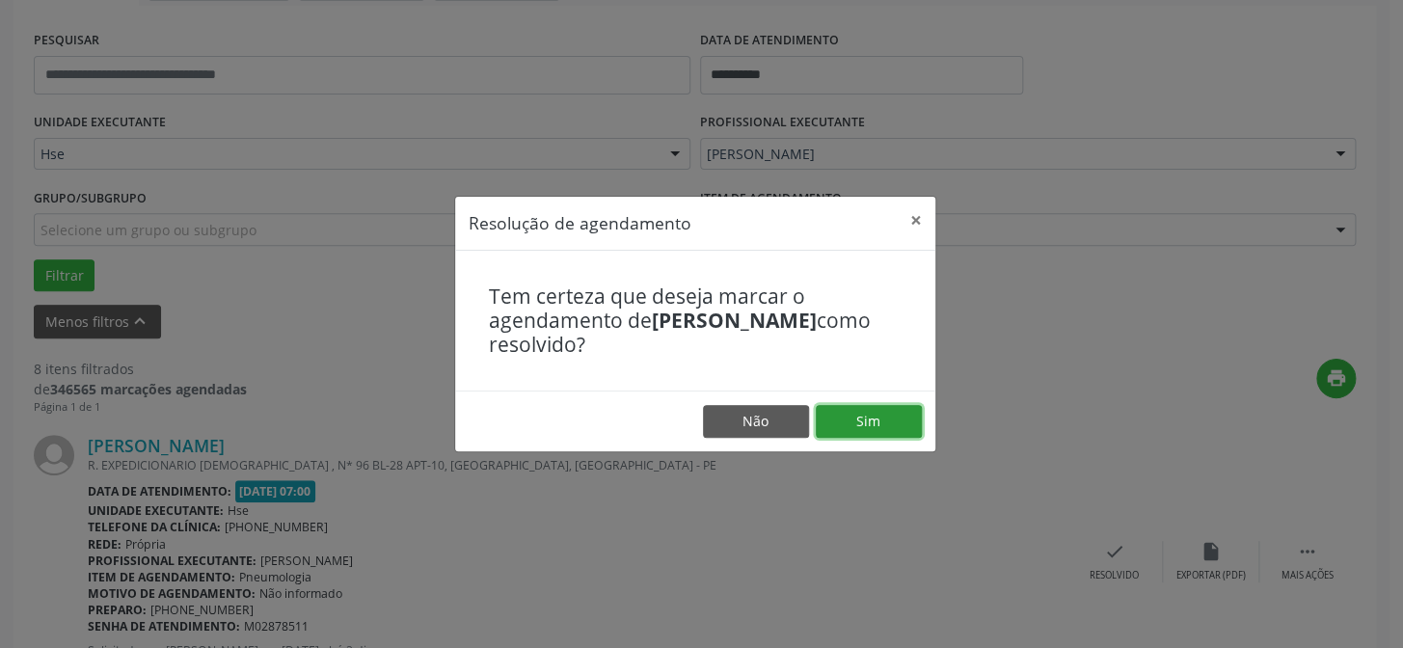
click at [866, 425] on button "Sim" at bounding box center [869, 421] width 106 height 33
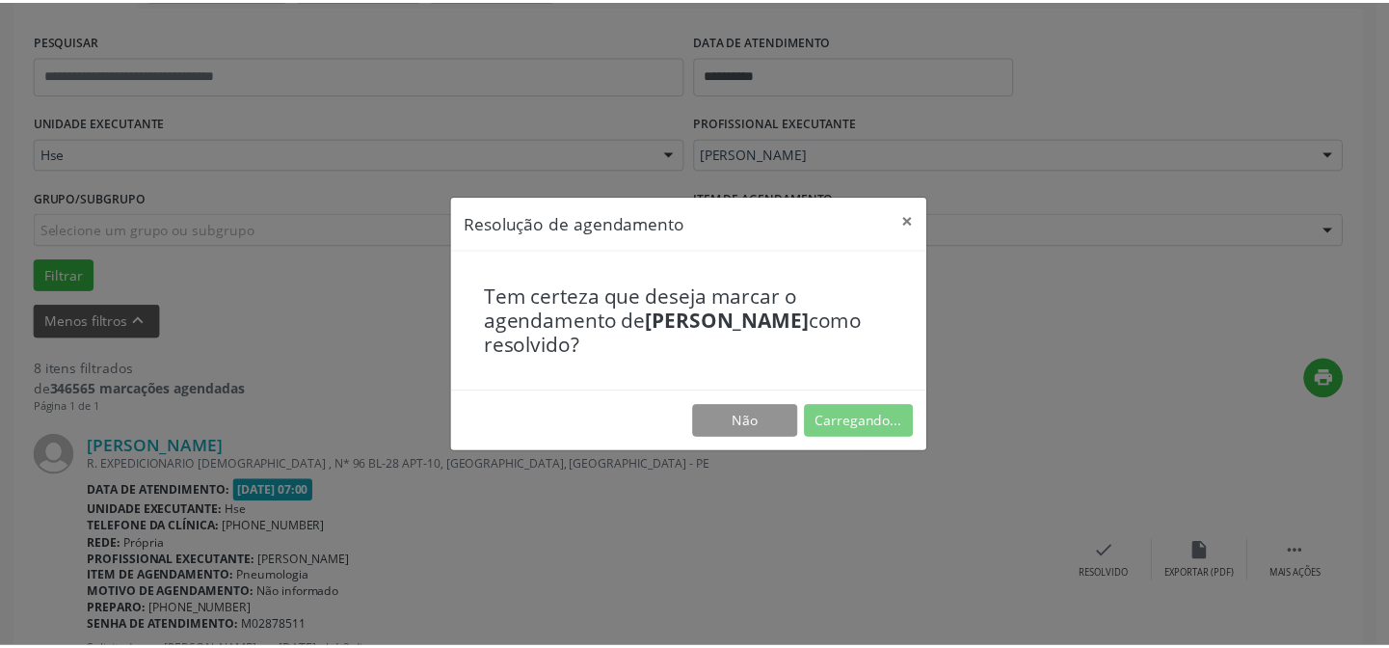
scroll to position [173, 0]
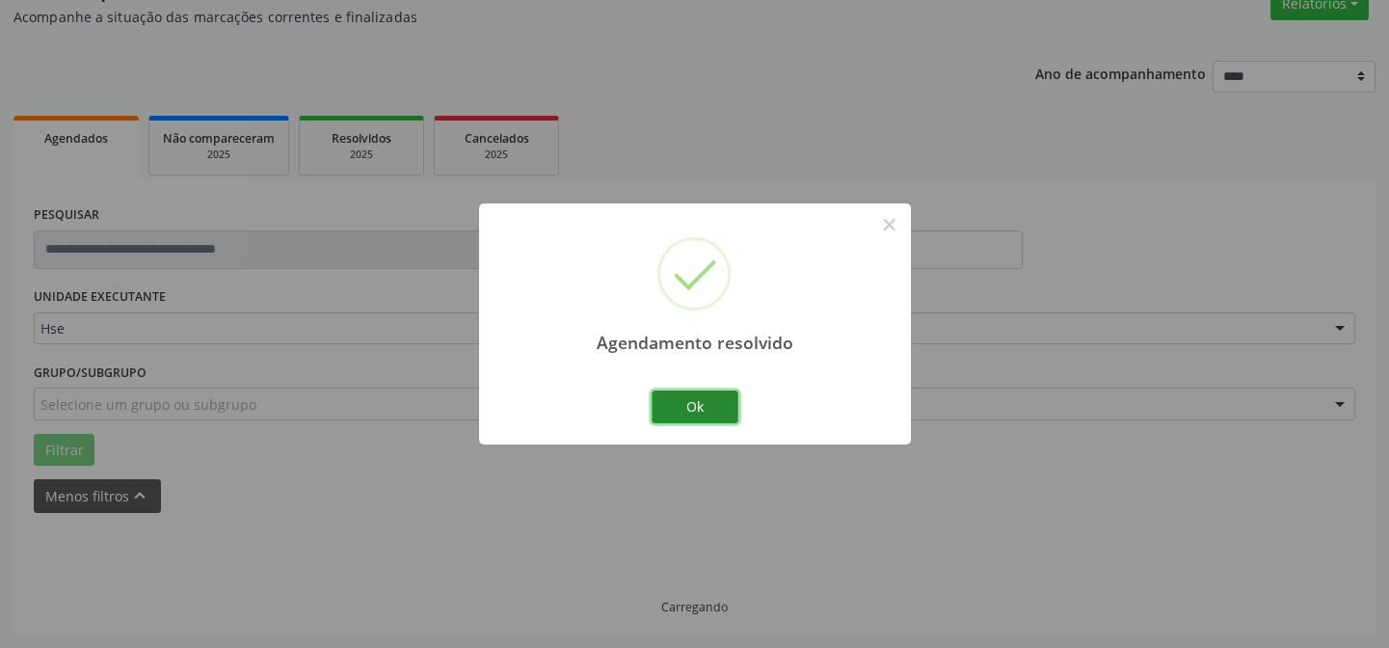
click at [700, 409] on button "Ok" at bounding box center [695, 407] width 87 height 33
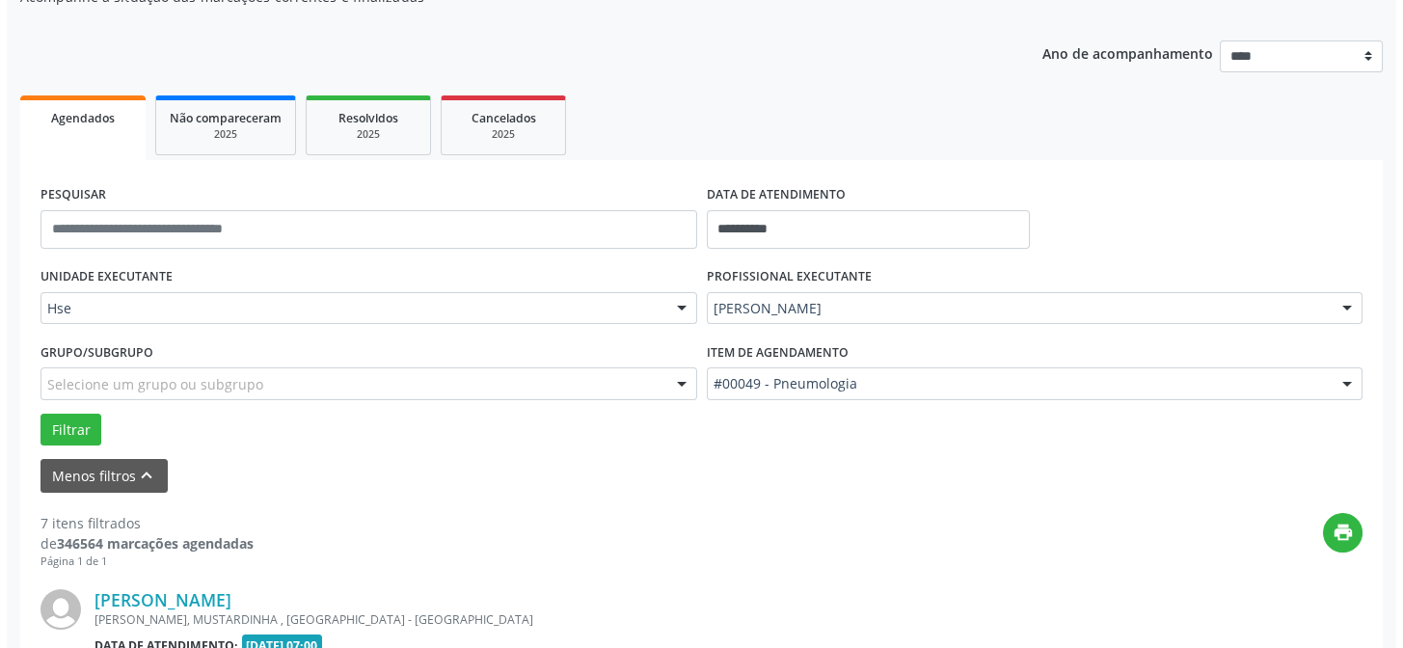
scroll to position [367, 0]
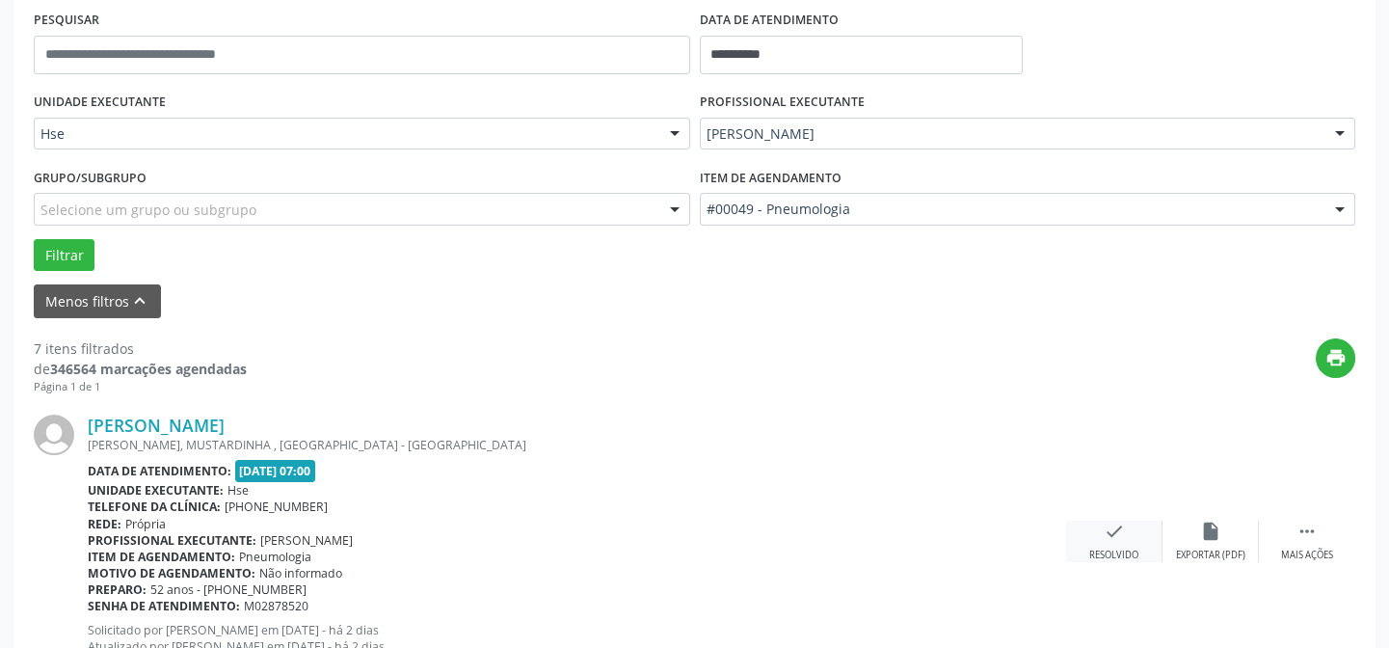
click at [1113, 530] on icon "check" at bounding box center [1114, 531] width 21 height 21
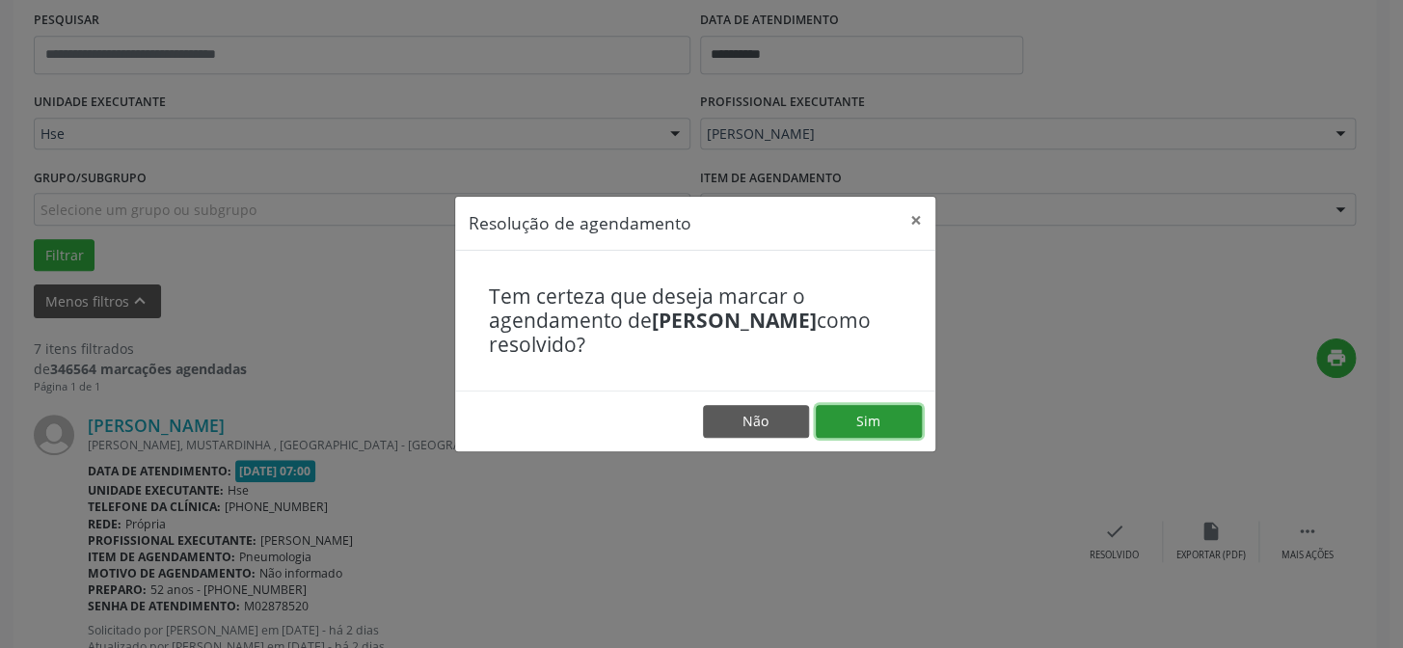
click at [843, 423] on button "Sim" at bounding box center [869, 421] width 106 height 33
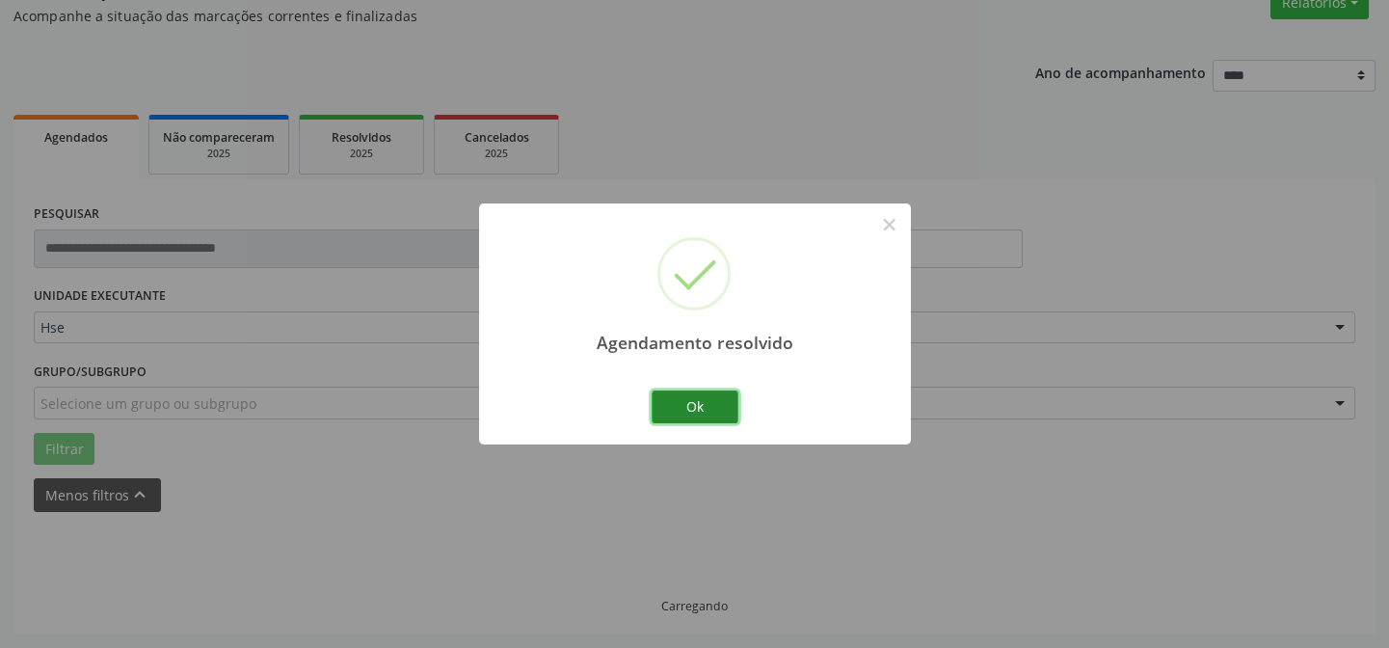
click at [678, 412] on button "Ok" at bounding box center [695, 407] width 87 height 33
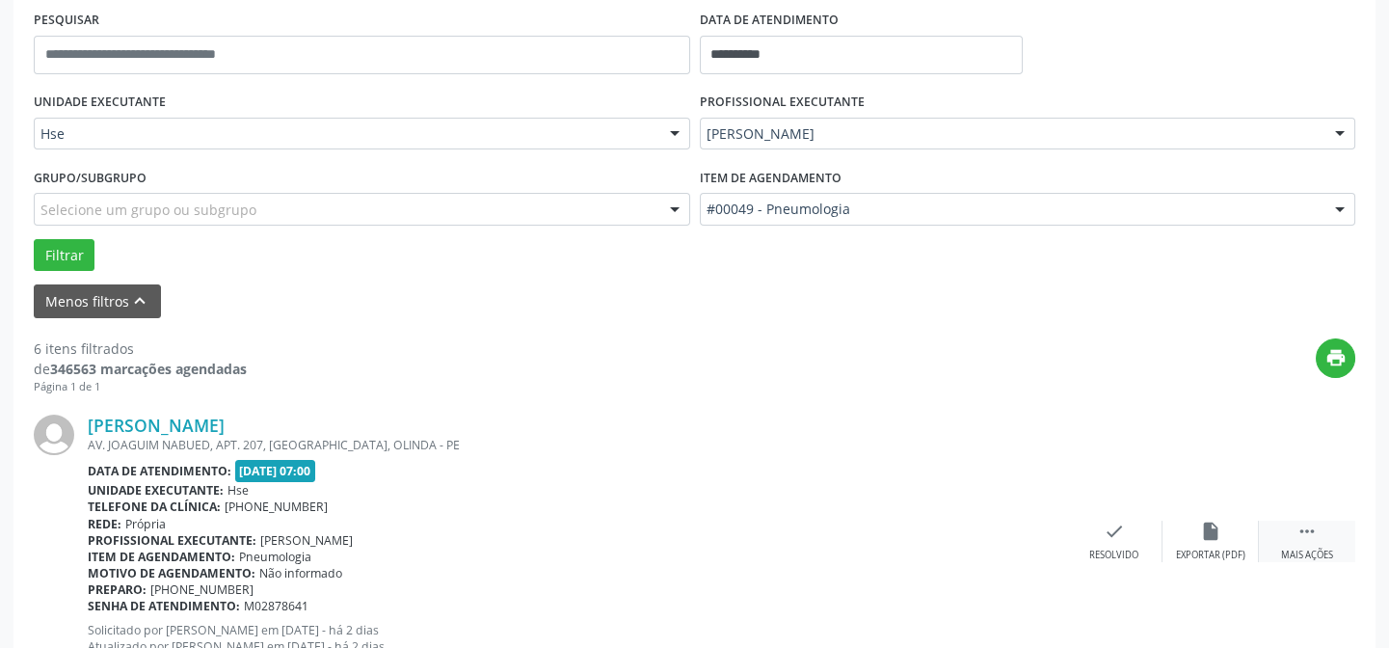
drag, startPoint x: 1312, startPoint y: 528, endPoint x: 1303, endPoint y: 527, distance: 9.7
click at [1312, 528] on icon "" at bounding box center [1307, 531] width 21 height 21
click at [1217, 537] on icon "alarm_off" at bounding box center [1210, 531] width 21 height 21
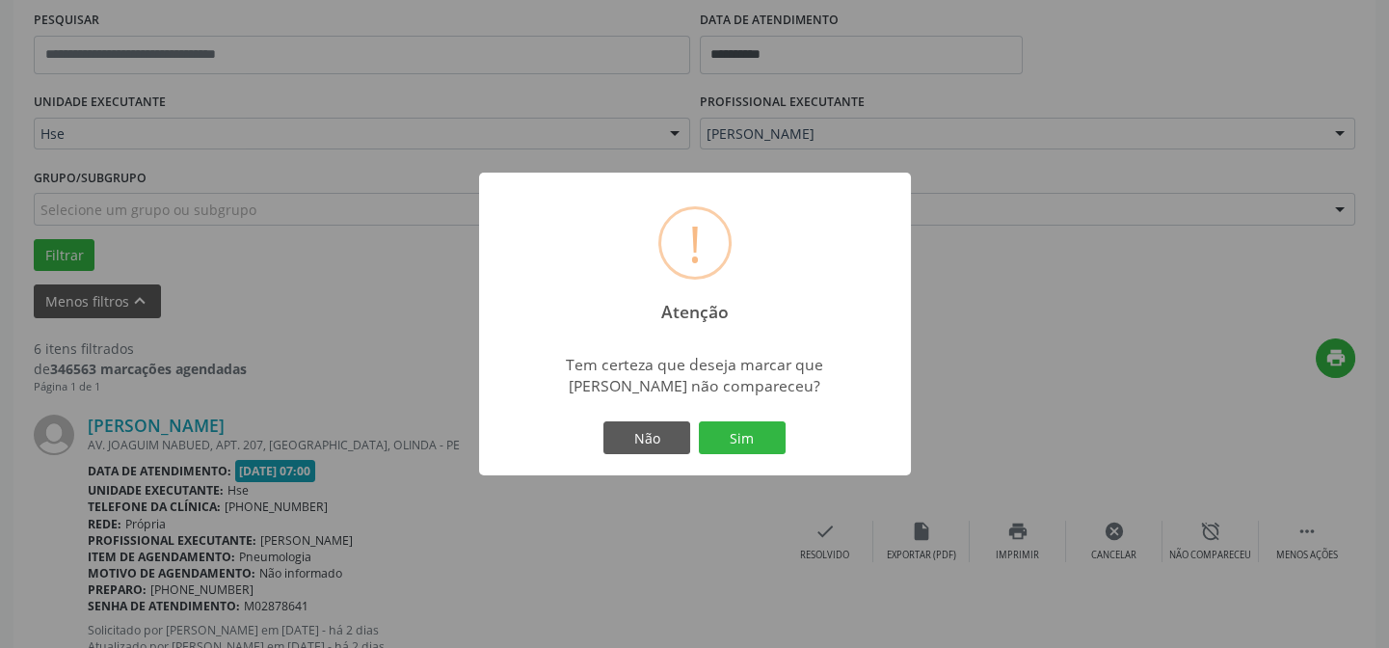
click at [752, 428] on button "Sim" at bounding box center [742, 437] width 87 height 33
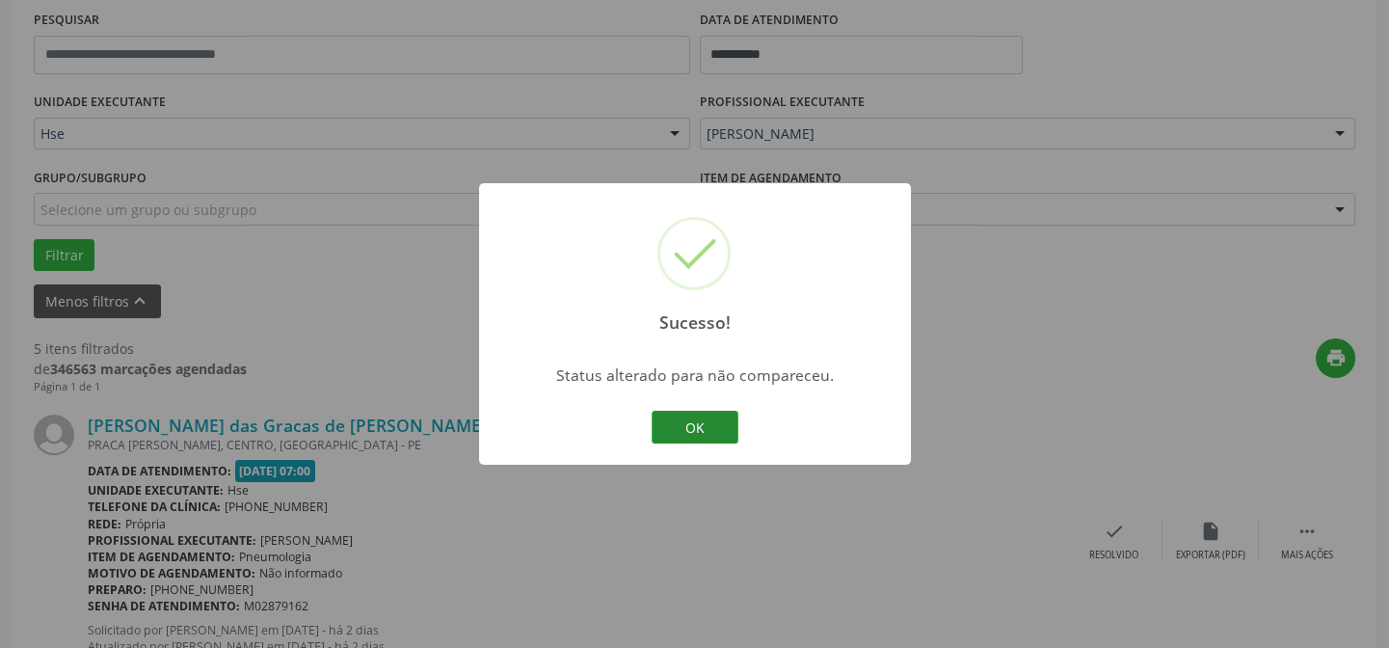
click at [710, 424] on button "OK" at bounding box center [695, 427] width 87 height 33
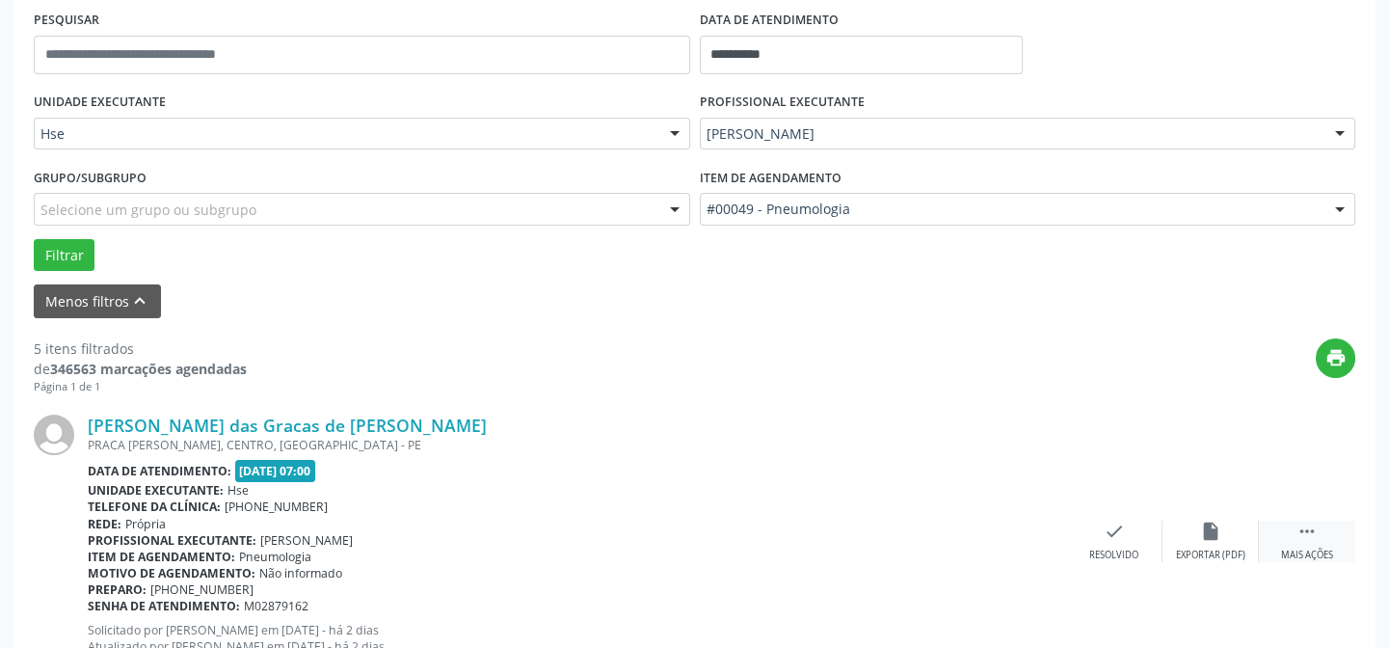
click at [1308, 528] on icon "" at bounding box center [1307, 531] width 21 height 21
click at [1205, 529] on icon "alarm_off" at bounding box center [1210, 531] width 21 height 21
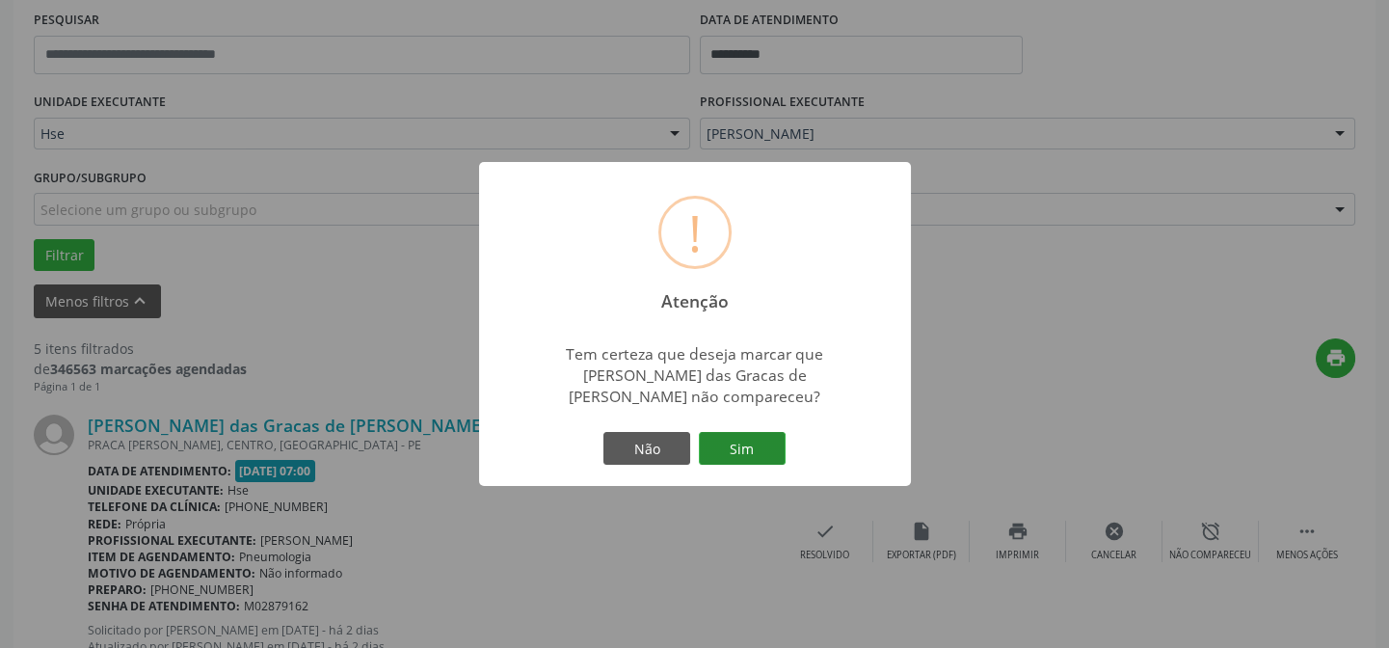
click at [744, 440] on button "Sim" at bounding box center [742, 448] width 87 height 33
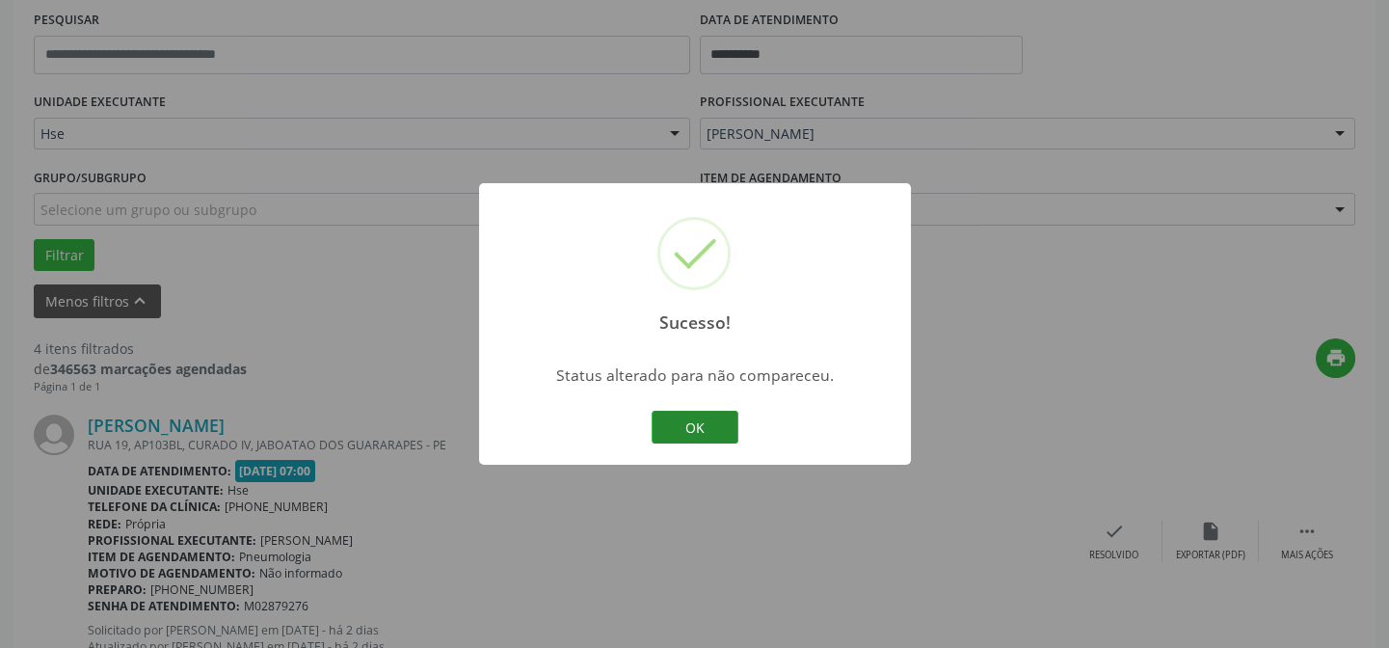
click at [704, 434] on button "OK" at bounding box center [695, 427] width 87 height 33
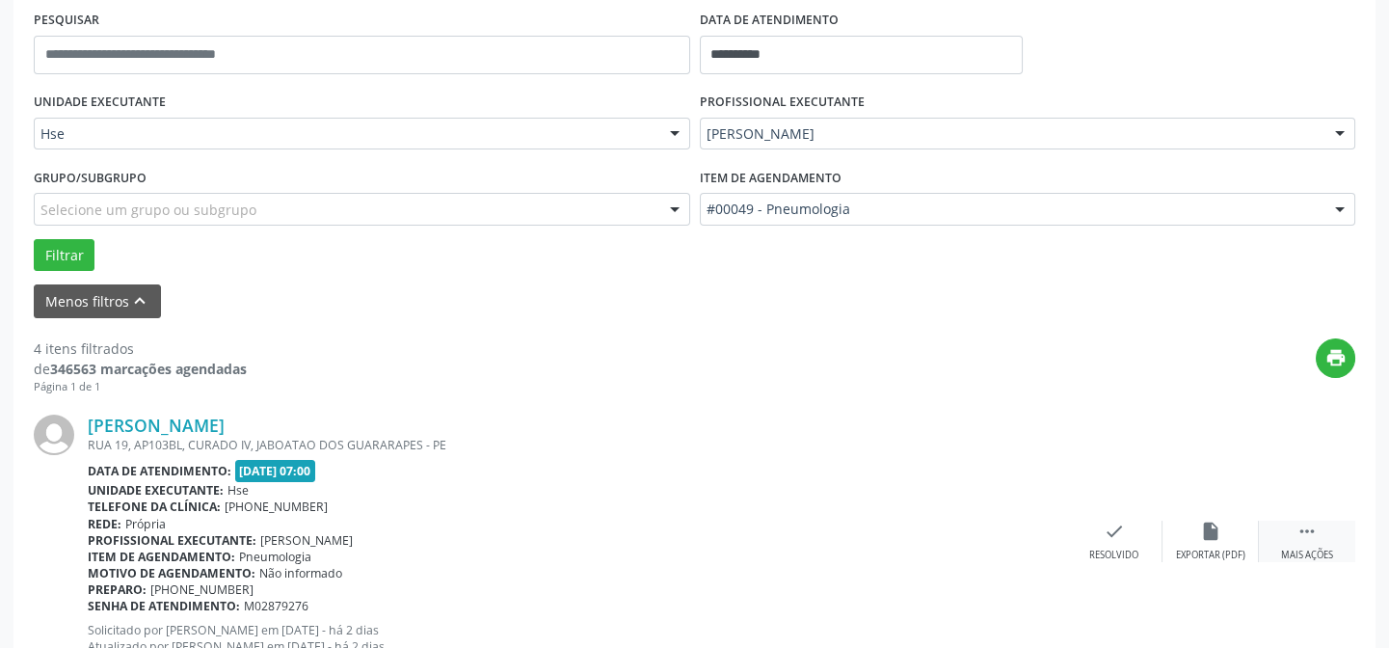
click at [1306, 529] on icon "" at bounding box center [1307, 531] width 21 height 21
click at [1213, 530] on icon "alarm_off" at bounding box center [1210, 531] width 21 height 21
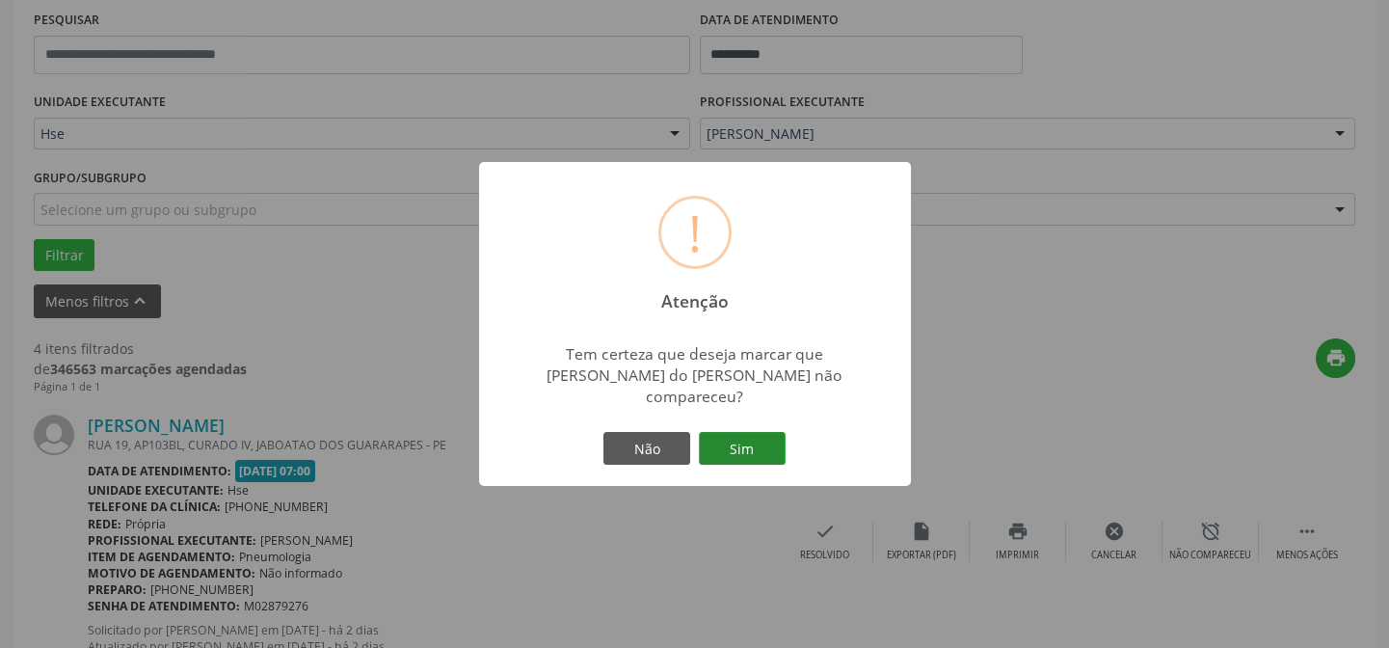
click at [735, 437] on button "Sim" at bounding box center [742, 448] width 87 height 33
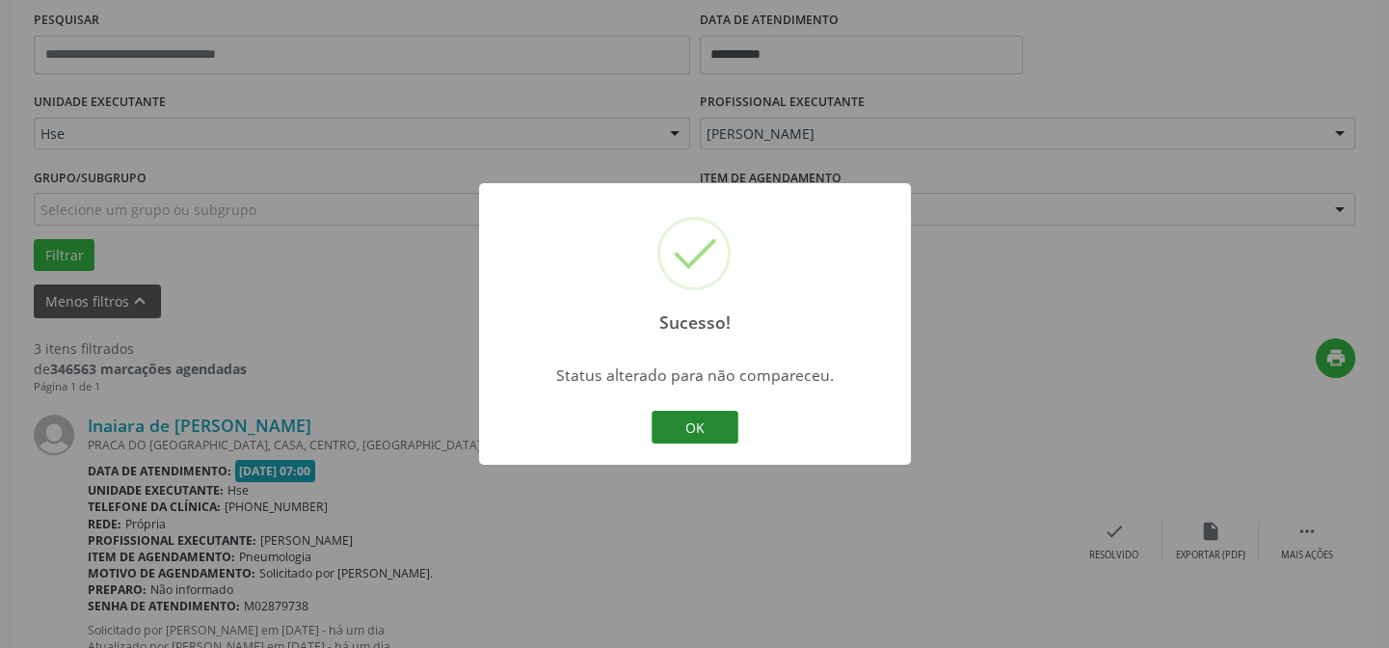
click at [694, 429] on button "OK" at bounding box center [695, 427] width 87 height 33
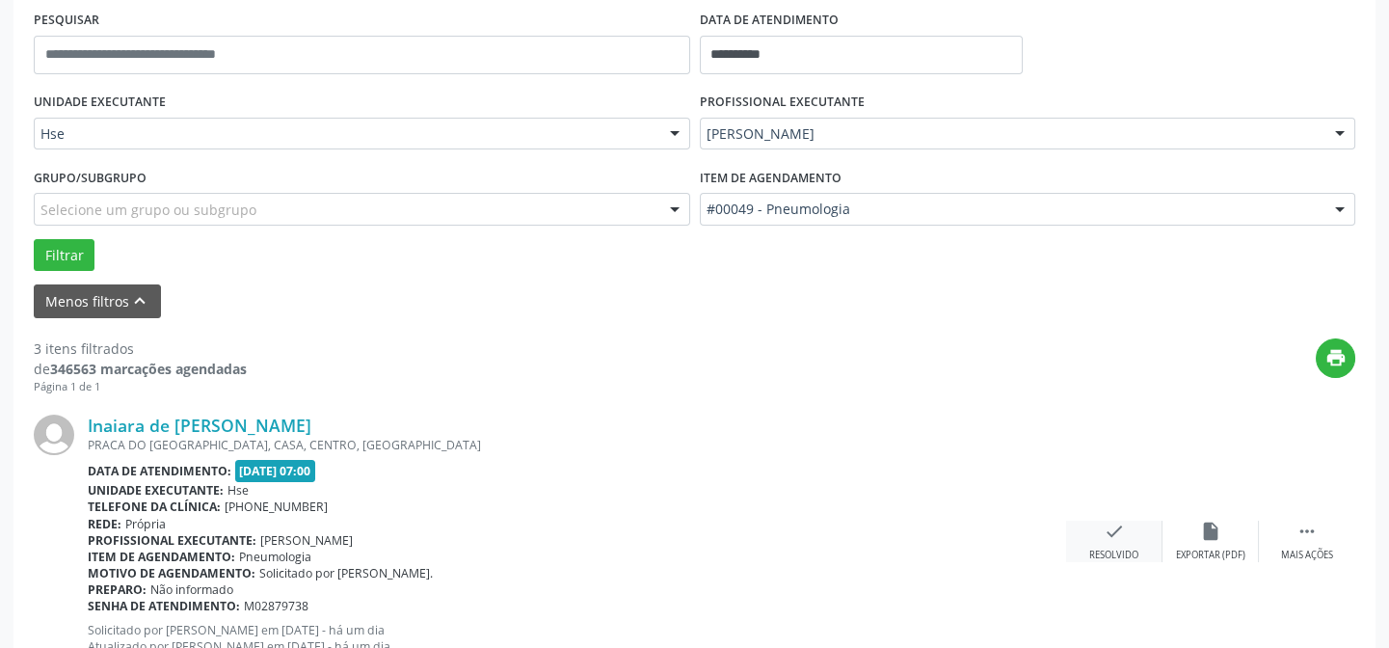
click at [1114, 528] on icon "check" at bounding box center [1114, 531] width 21 height 21
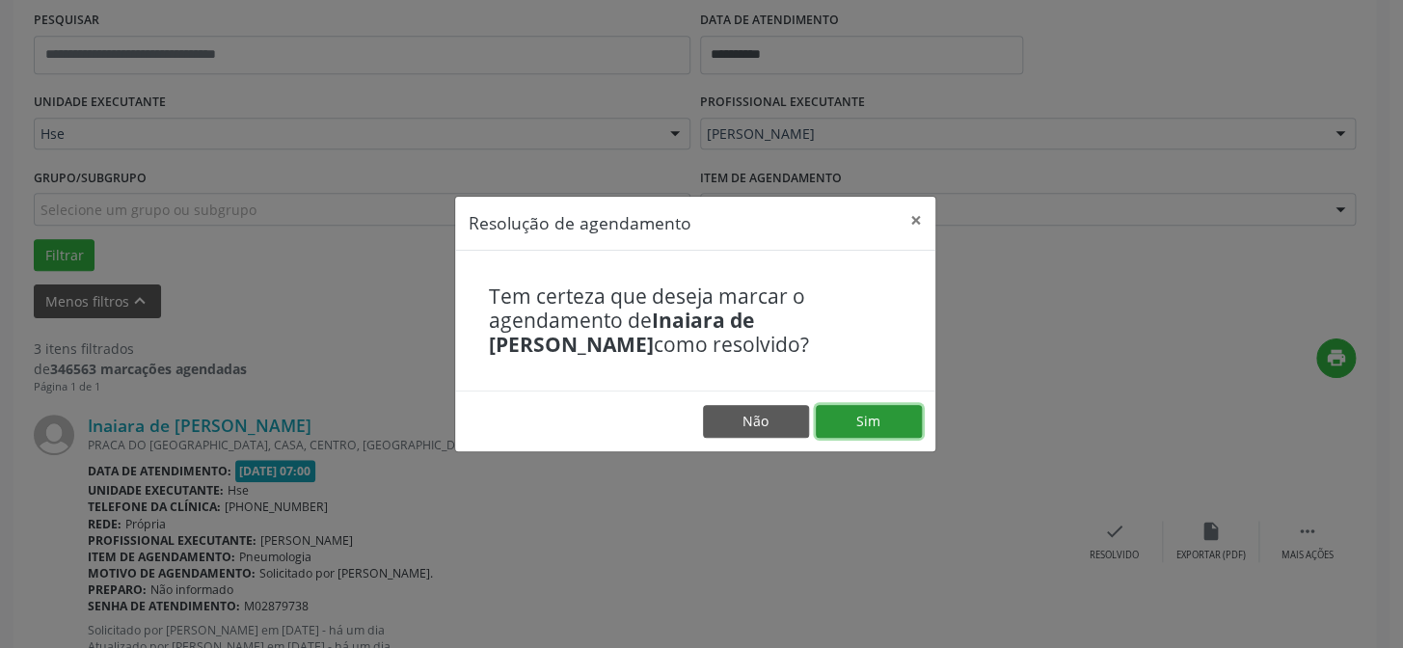
click at [878, 417] on button "Sim" at bounding box center [869, 421] width 106 height 33
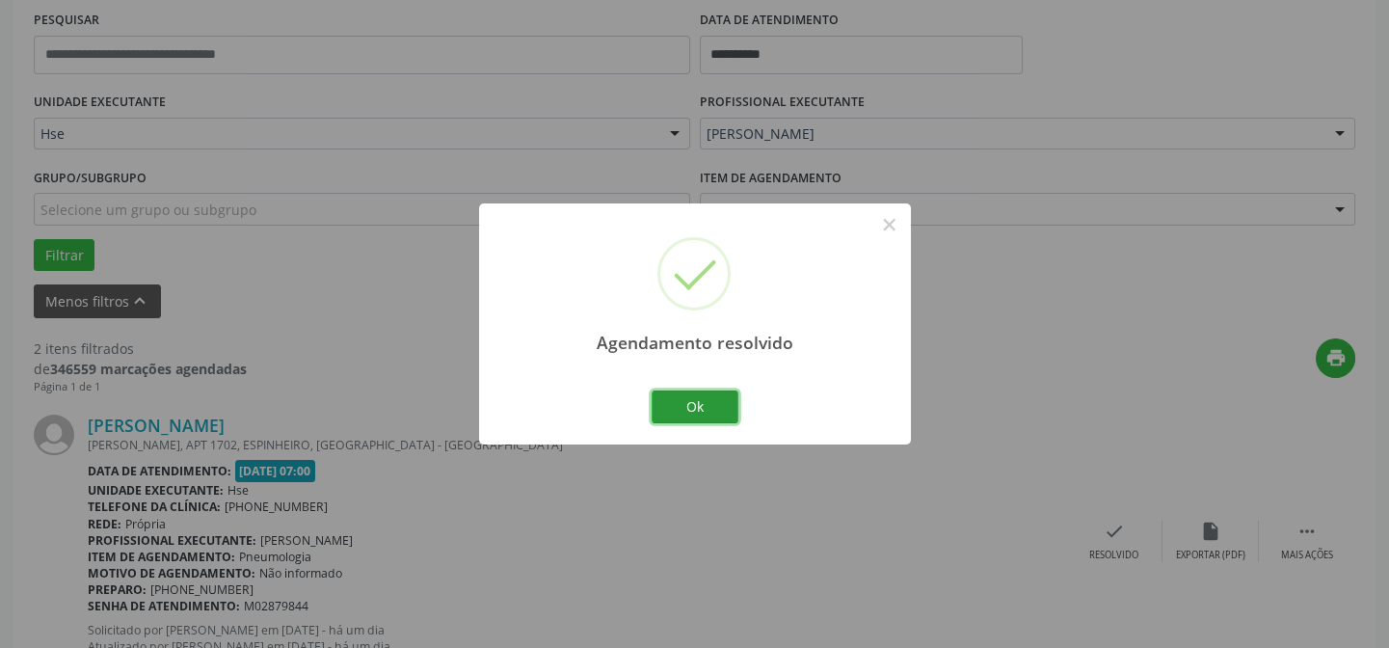
click at [685, 408] on button "Ok" at bounding box center [695, 407] width 87 height 33
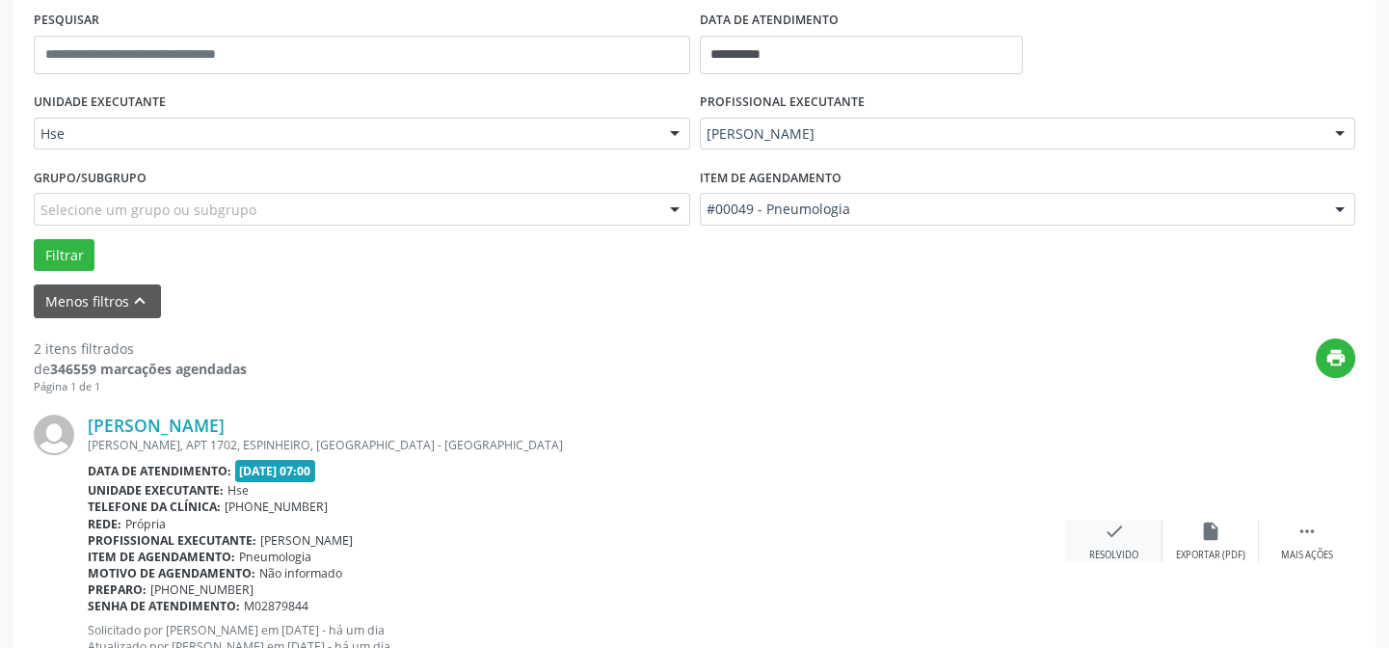
click at [1107, 528] on icon "check" at bounding box center [1114, 531] width 21 height 21
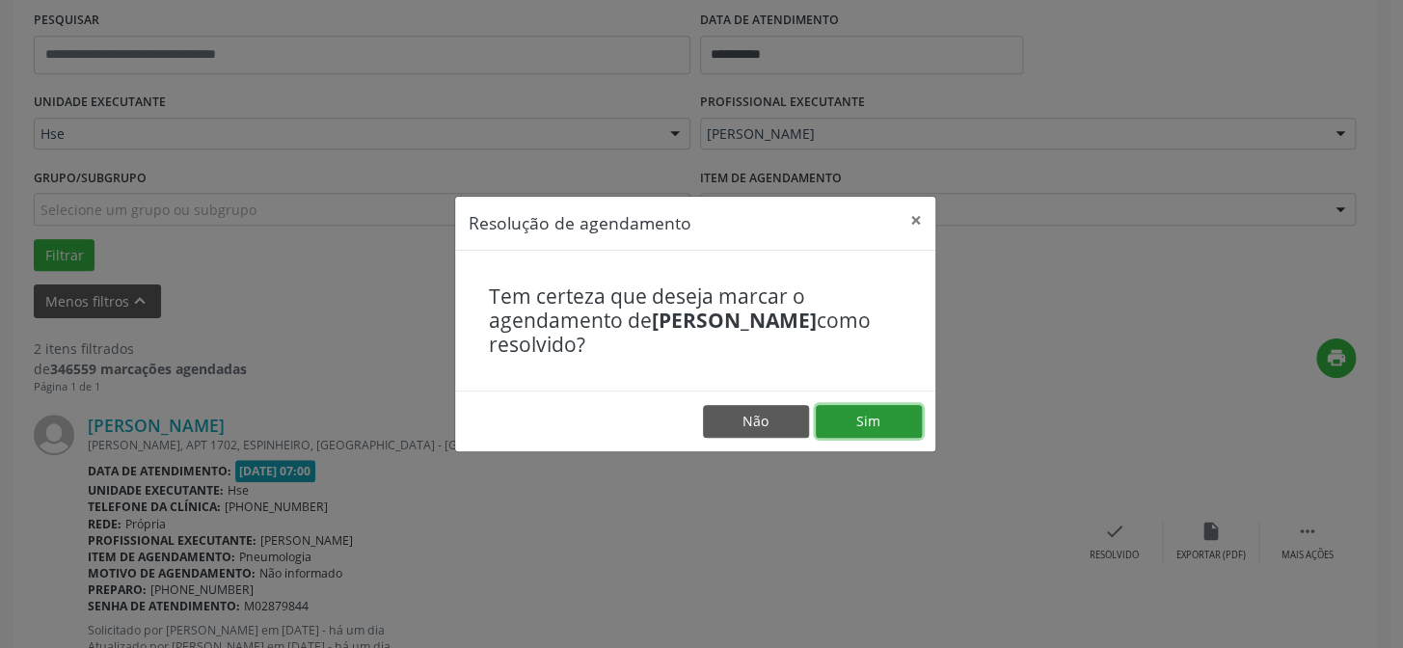
click at [861, 418] on button "Sim" at bounding box center [869, 421] width 106 height 33
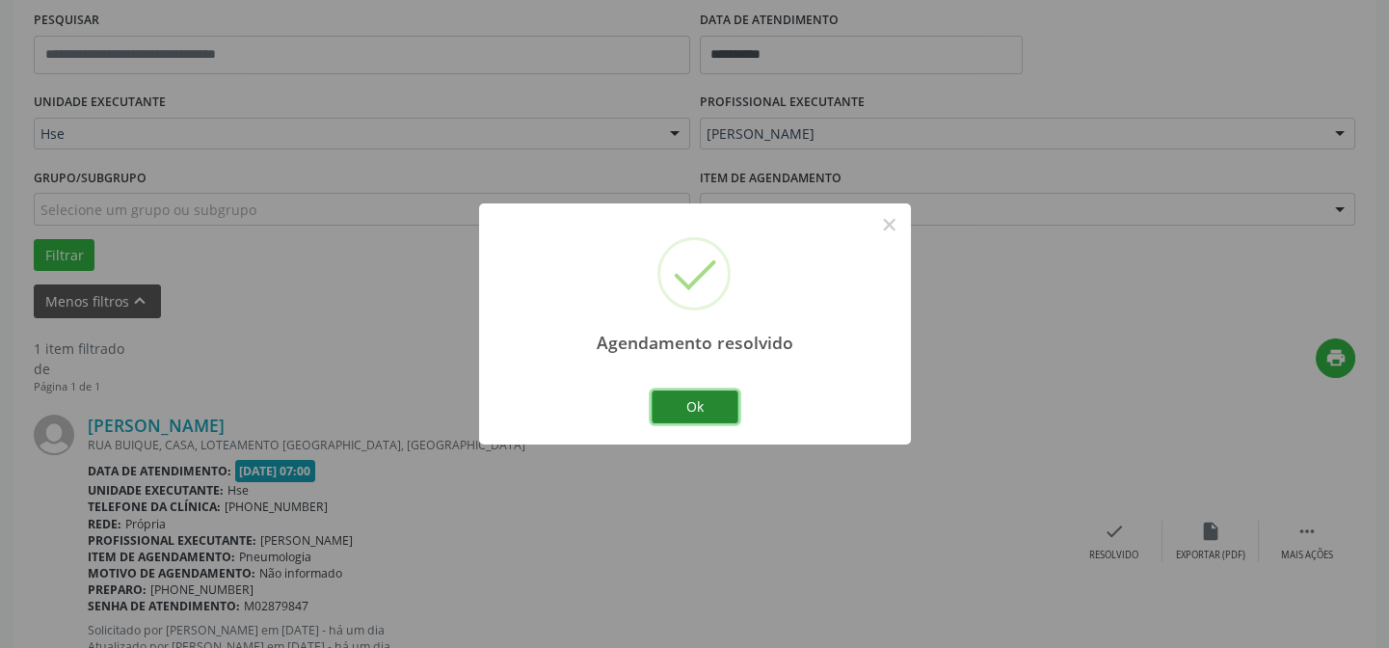
click at [704, 414] on button "Ok" at bounding box center [695, 407] width 87 height 33
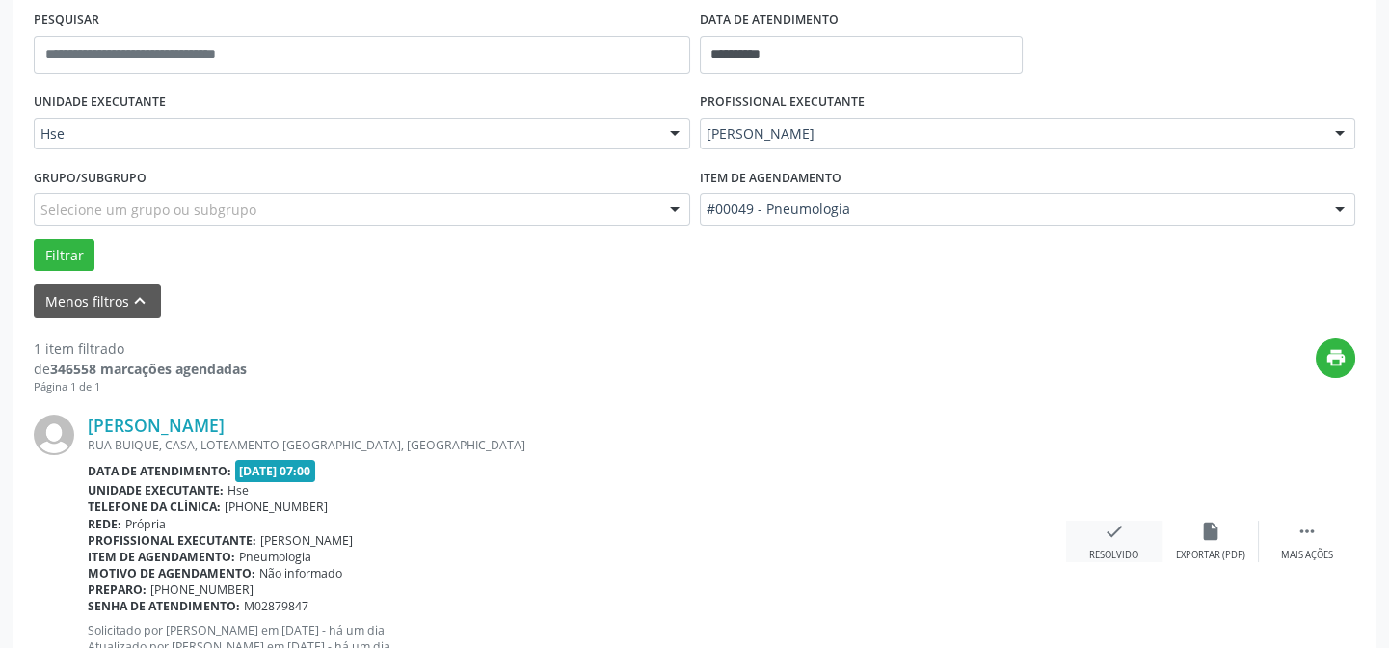
click at [1112, 525] on icon "check" at bounding box center [1114, 531] width 21 height 21
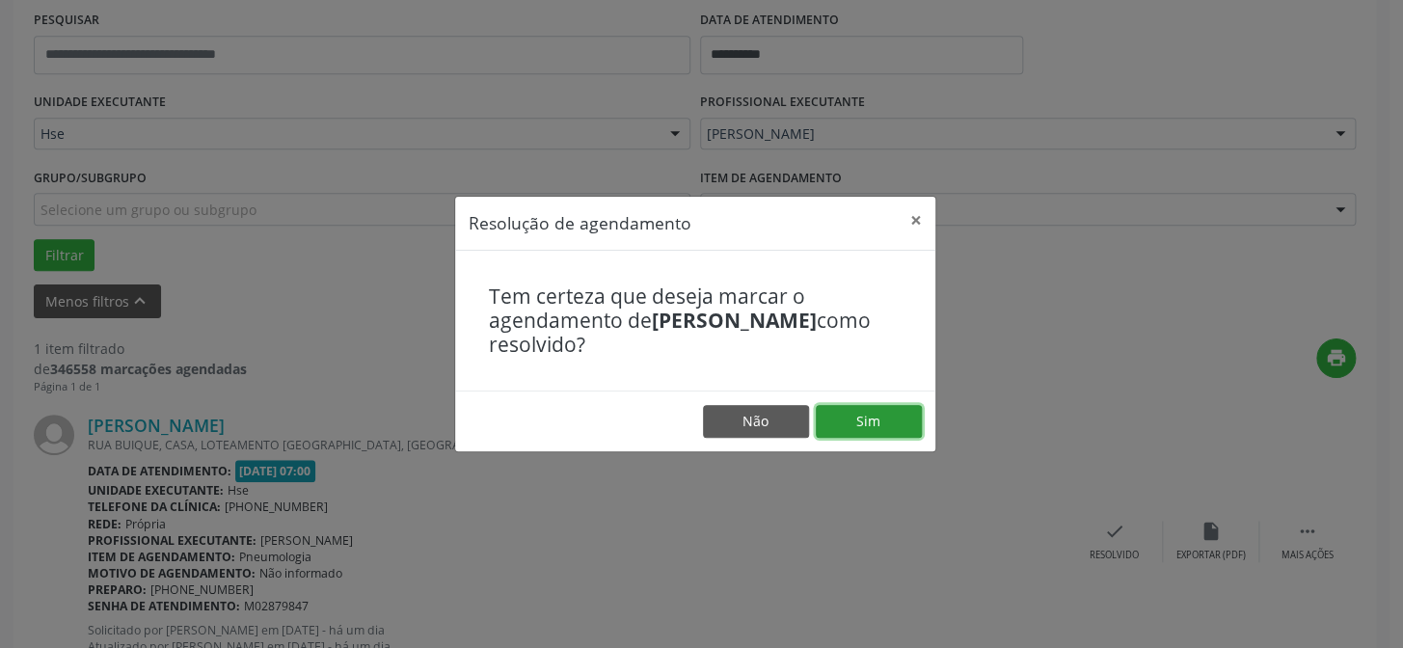
click at [877, 424] on button "Sim" at bounding box center [869, 421] width 106 height 33
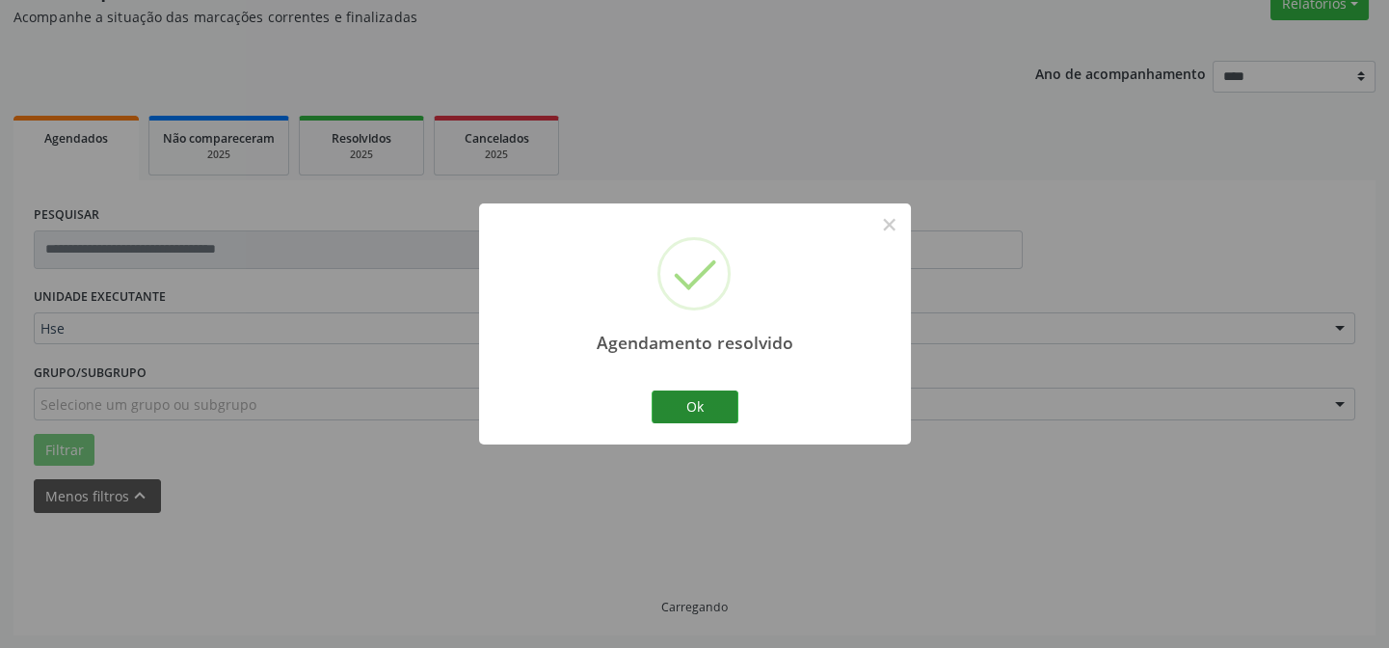
scroll to position [130, 0]
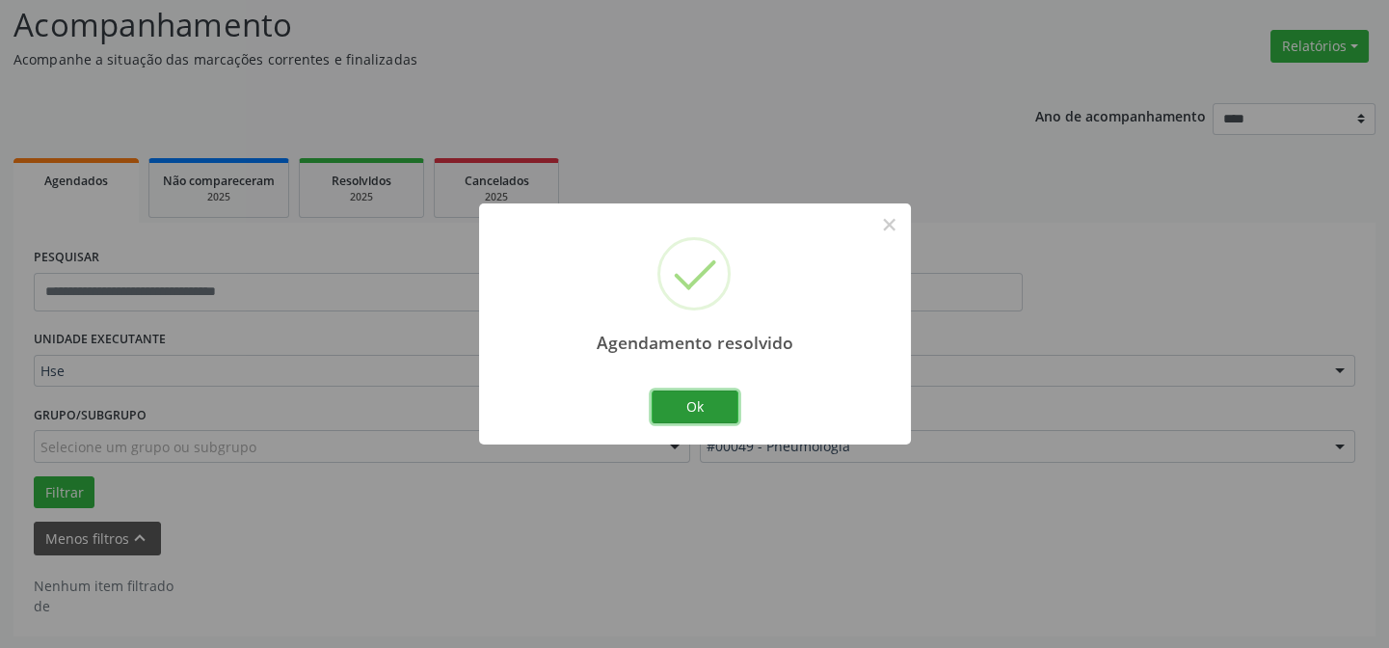
click at [696, 403] on button "Ok" at bounding box center [695, 407] width 87 height 33
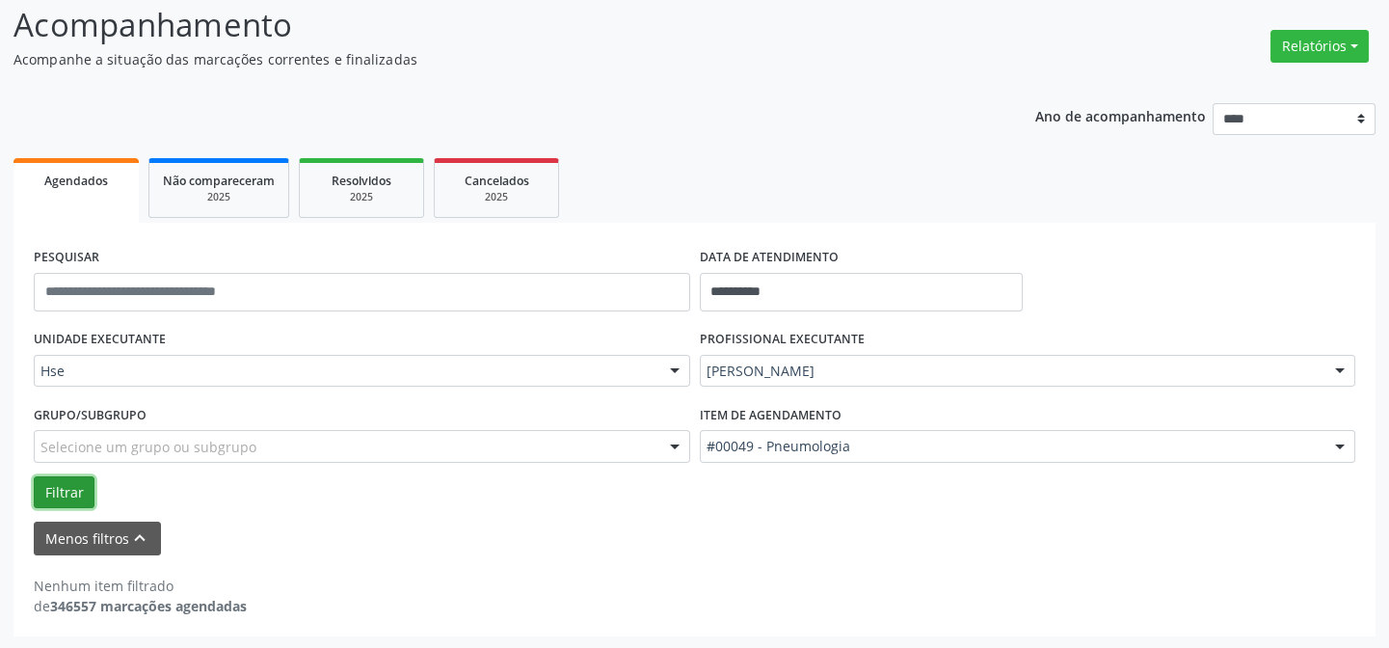
click at [87, 487] on button "Filtrar" at bounding box center [64, 492] width 61 height 33
click at [76, 477] on button "Filtrar" at bounding box center [64, 492] width 61 height 33
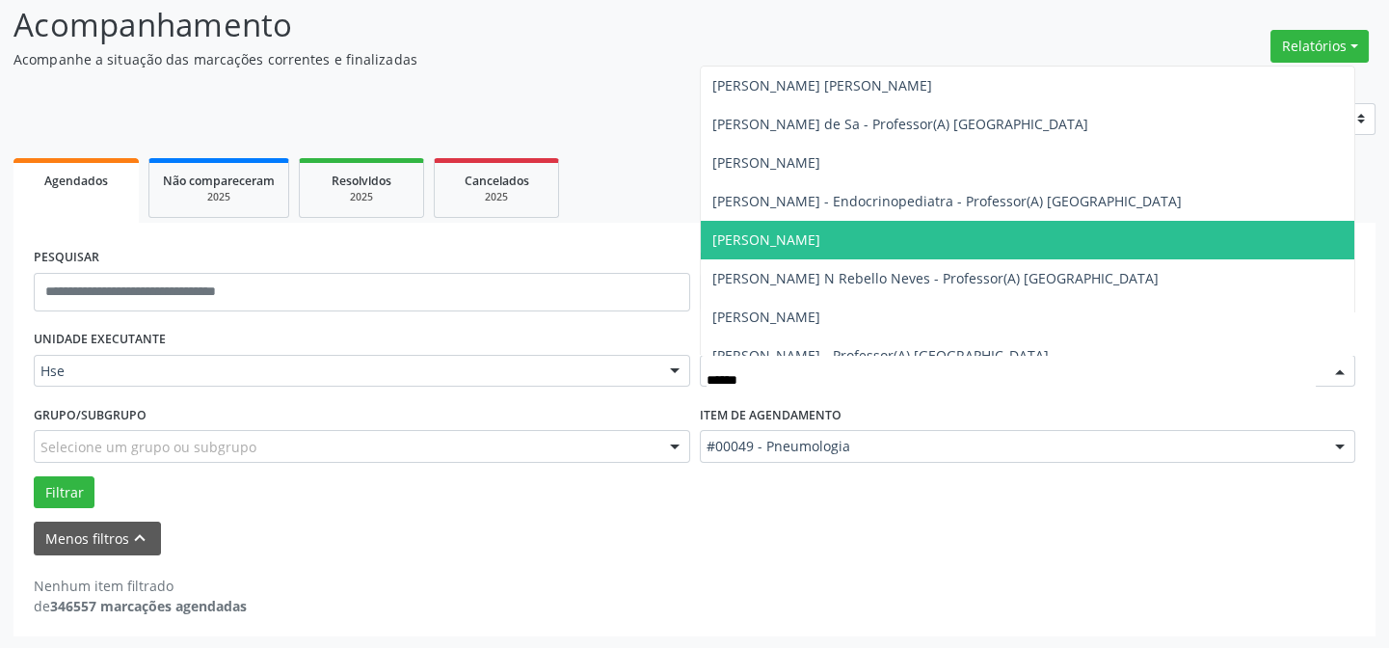
type input "*******"
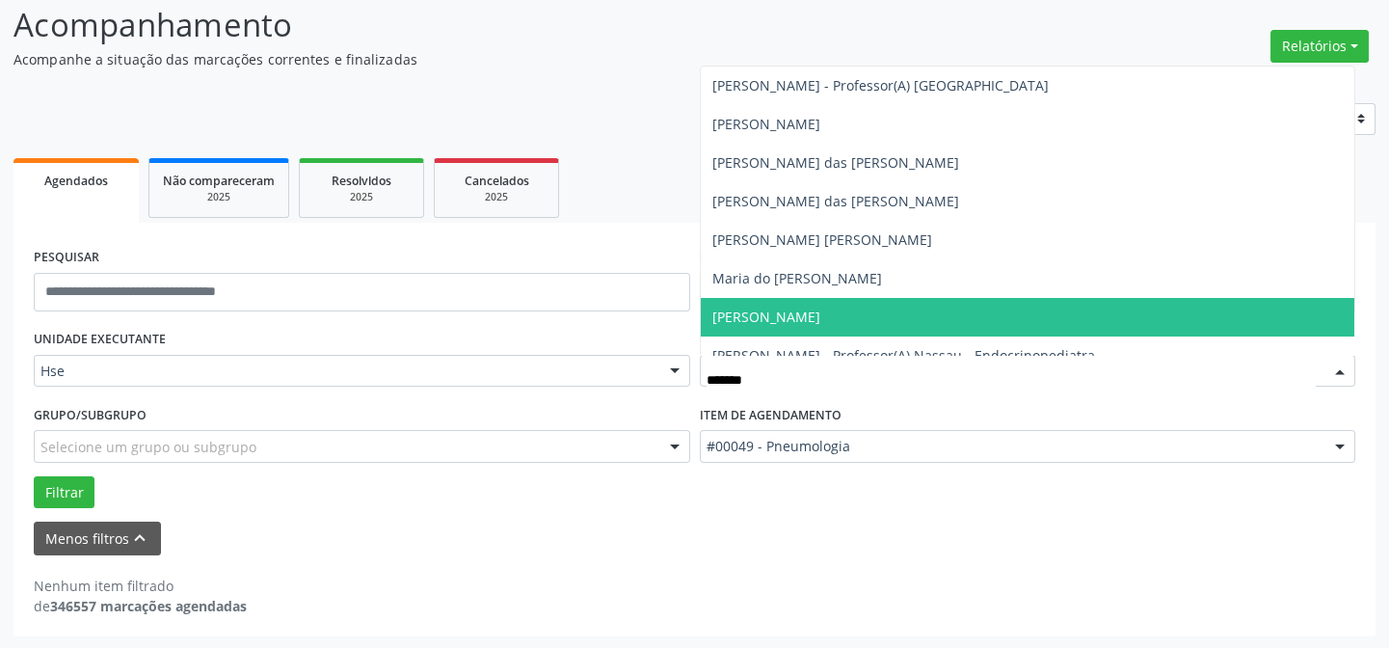
click at [821, 315] on span "[PERSON_NAME]" at bounding box center [767, 317] width 108 height 18
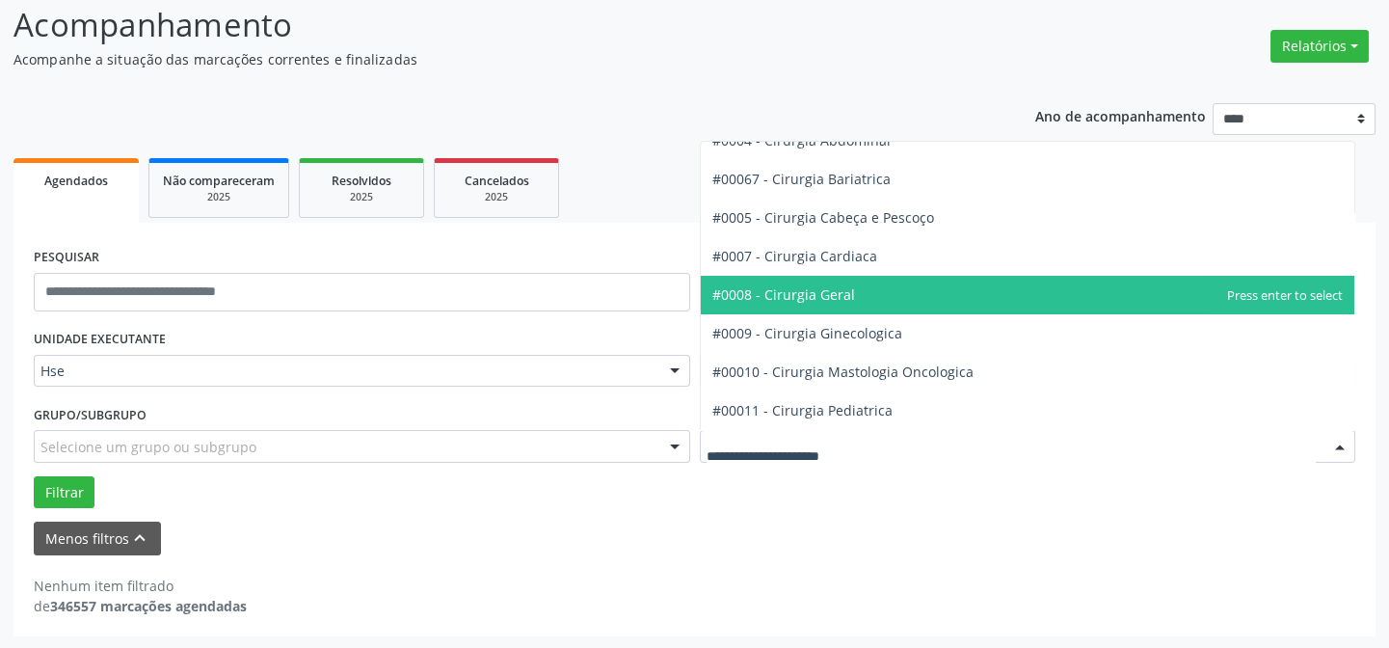
scroll to position [0, 0]
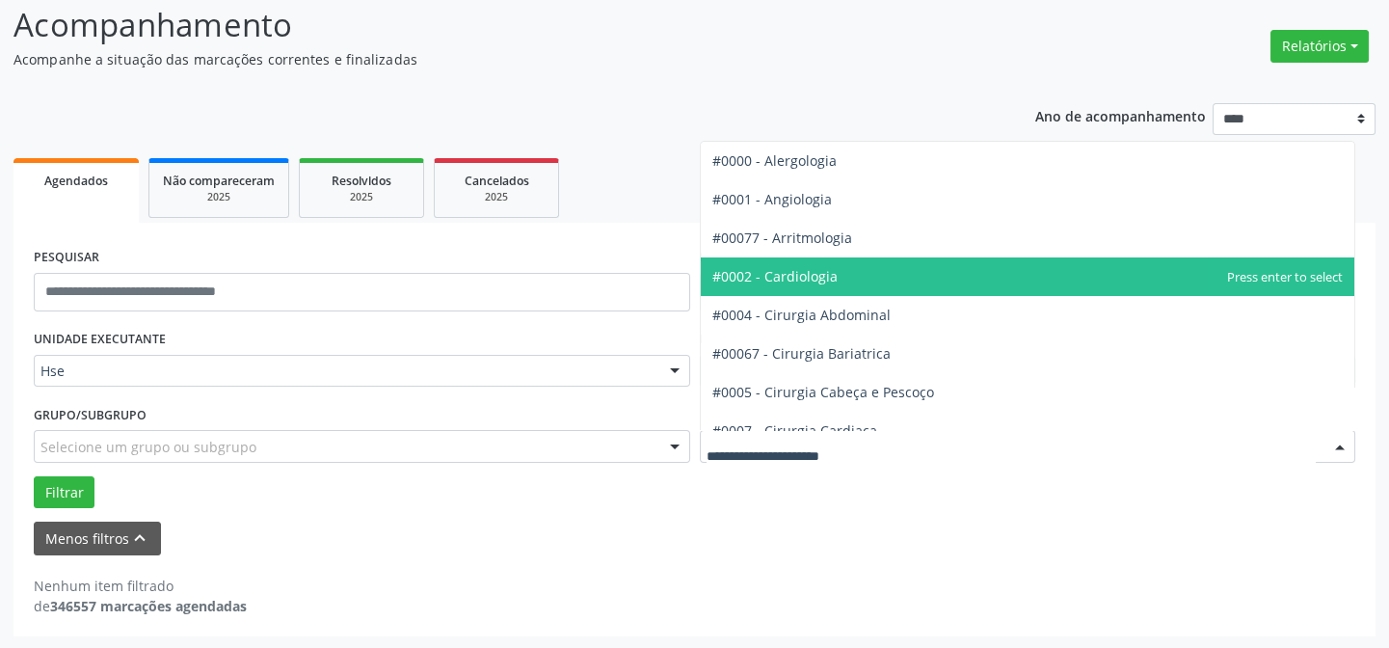
click at [835, 293] on span "#0002 - Cardiologia" at bounding box center [1028, 276] width 655 height 39
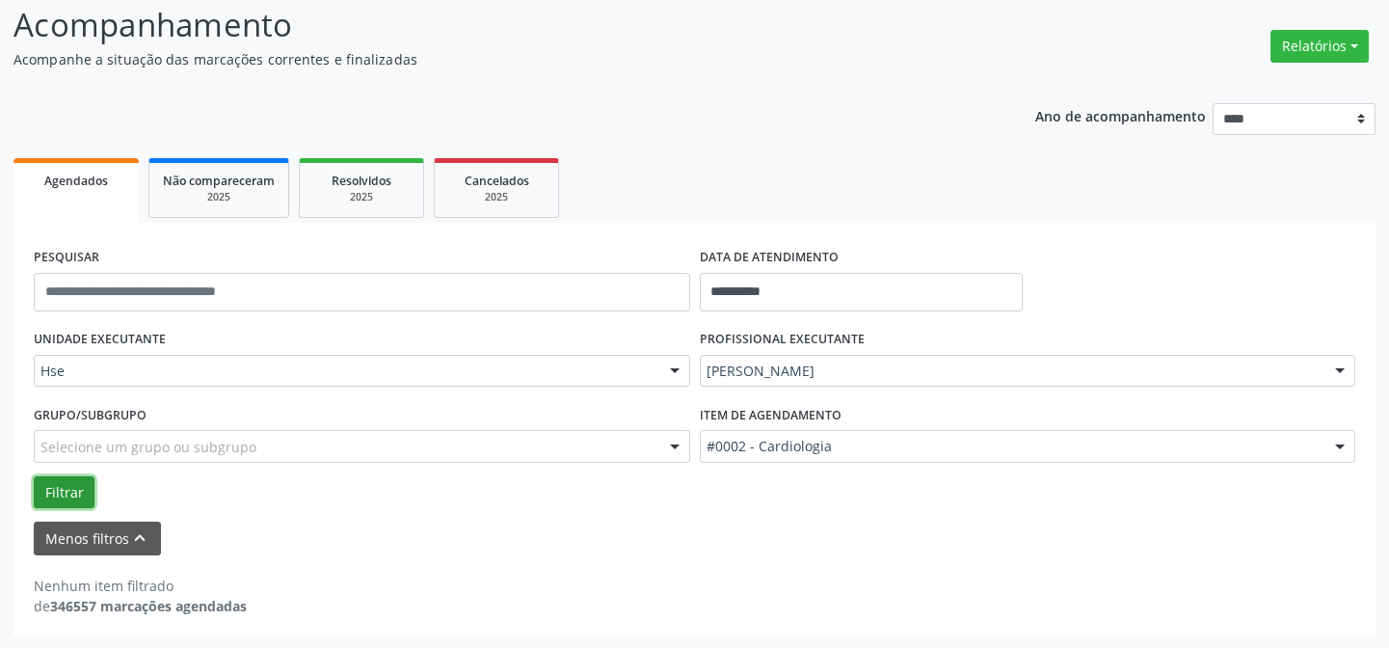
click at [61, 503] on button "Filtrar" at bounding box center [64, 492] width 61 height 33
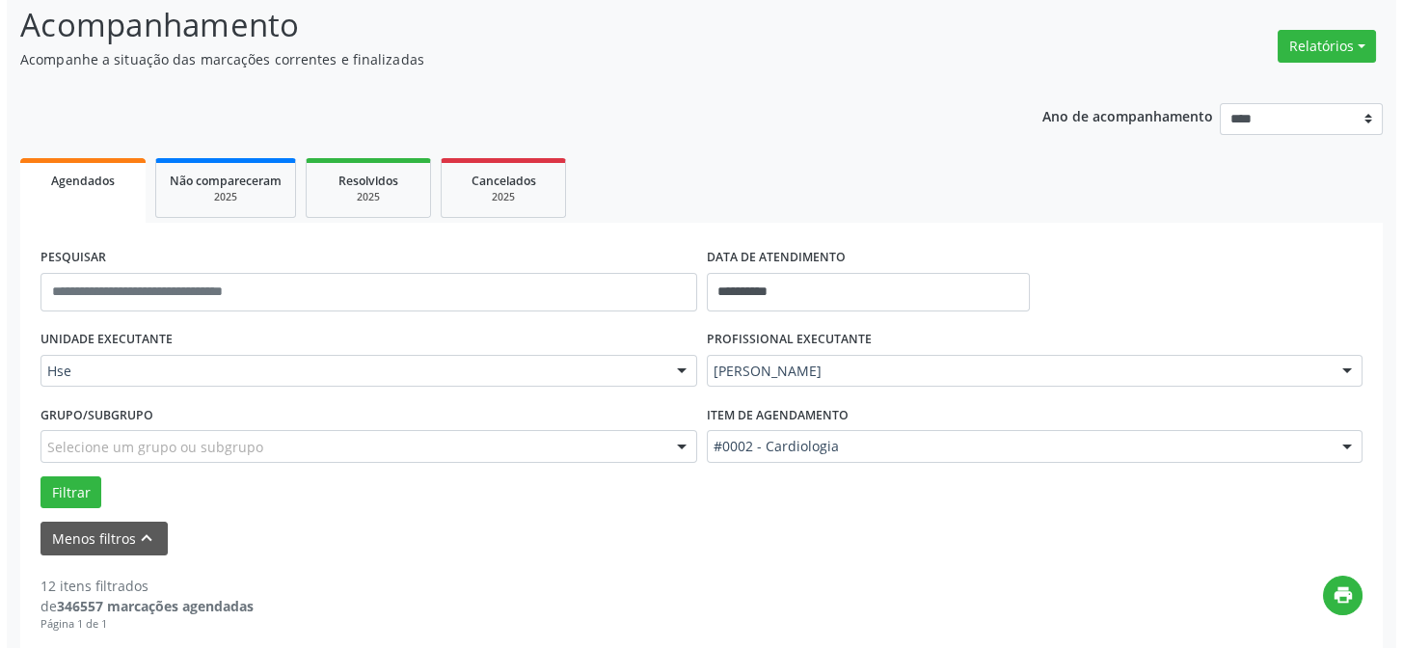
scroll to position [393, 0]
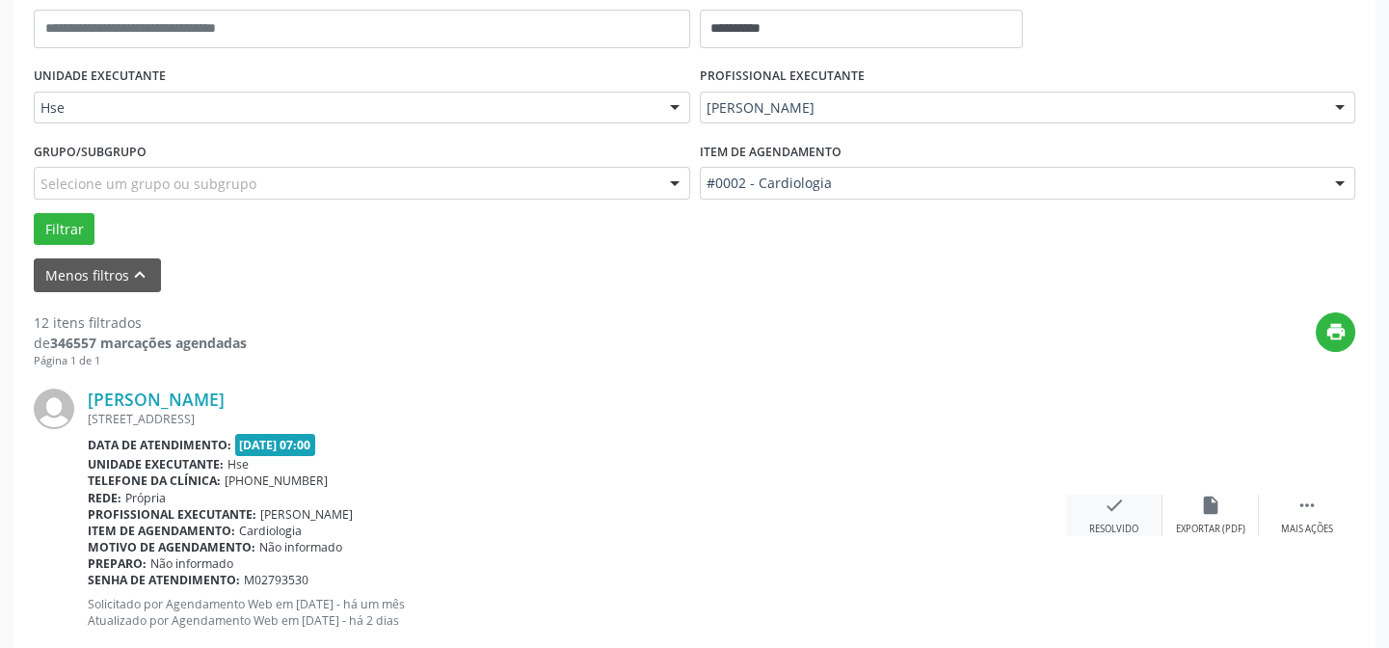
click at [1110, 511] on icon "check" at bounding box center [1114, 505] width 21 height 21
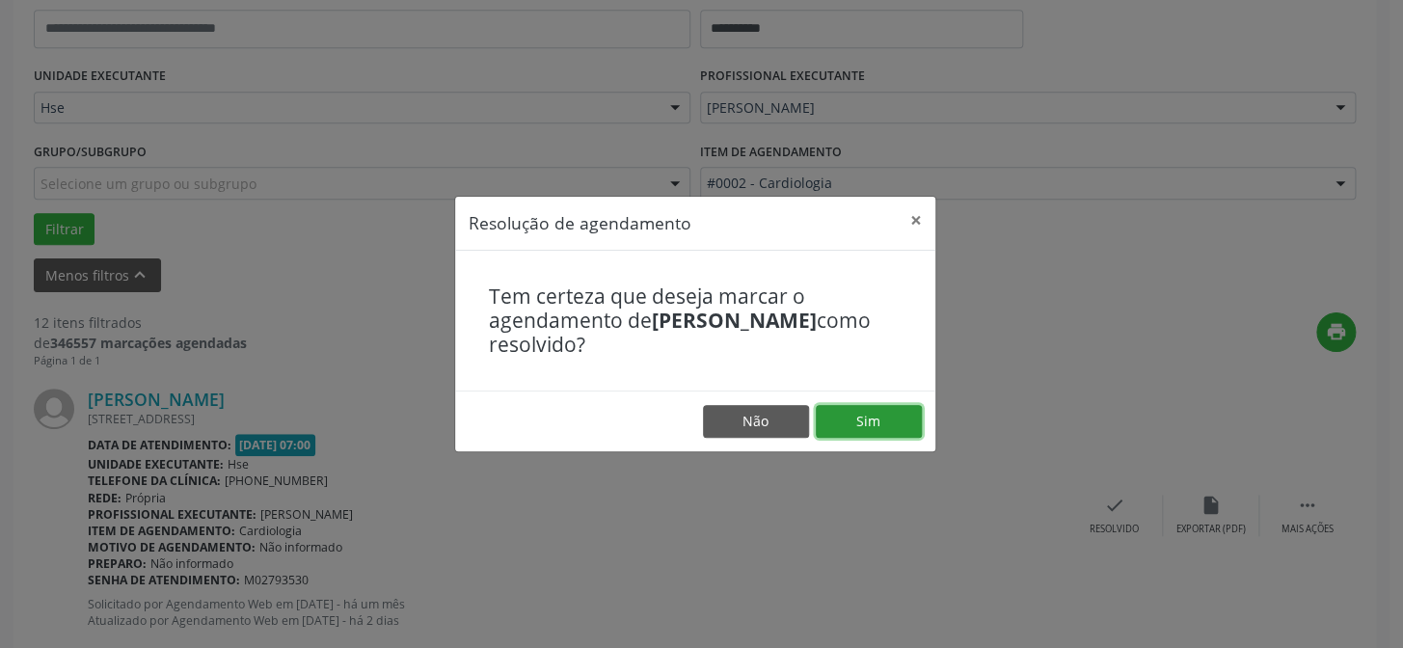
click at [856, 406] on button "Sim" at bounding box center [869, 421] width 106 height 33
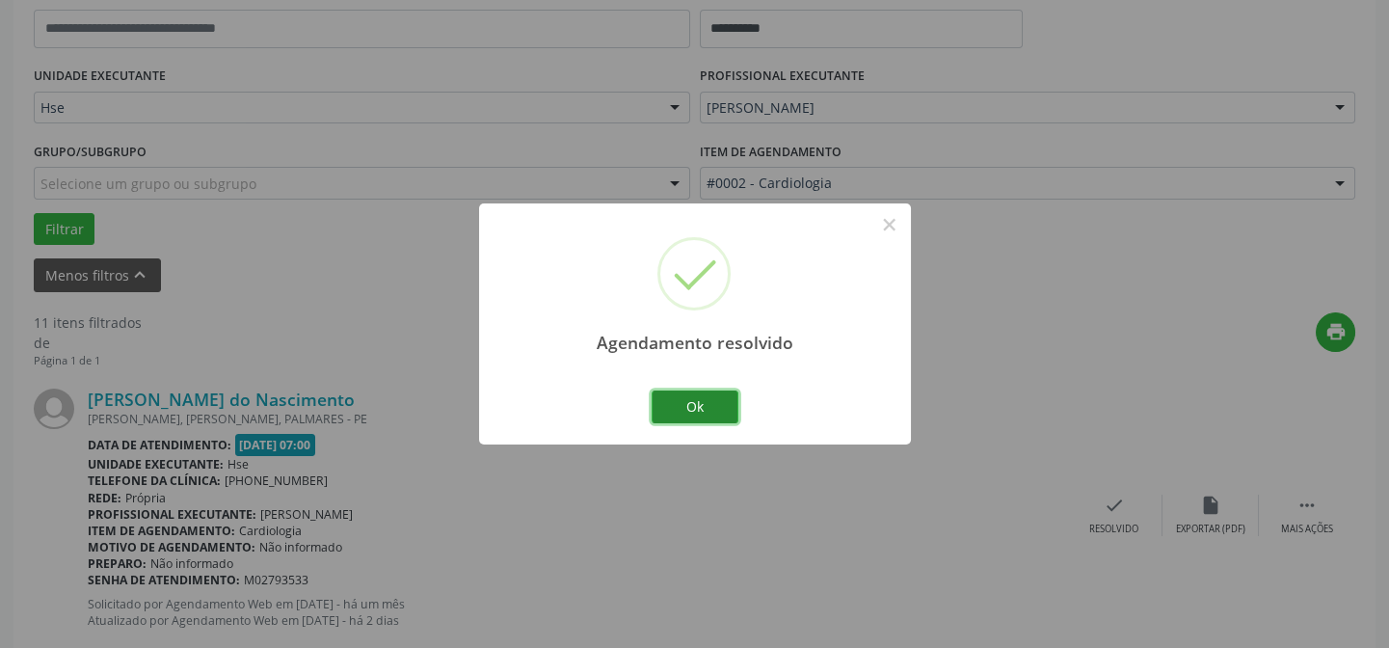
click at [696, 395] on button "Ok" at bounding box center [695, 407] width 87 height 33
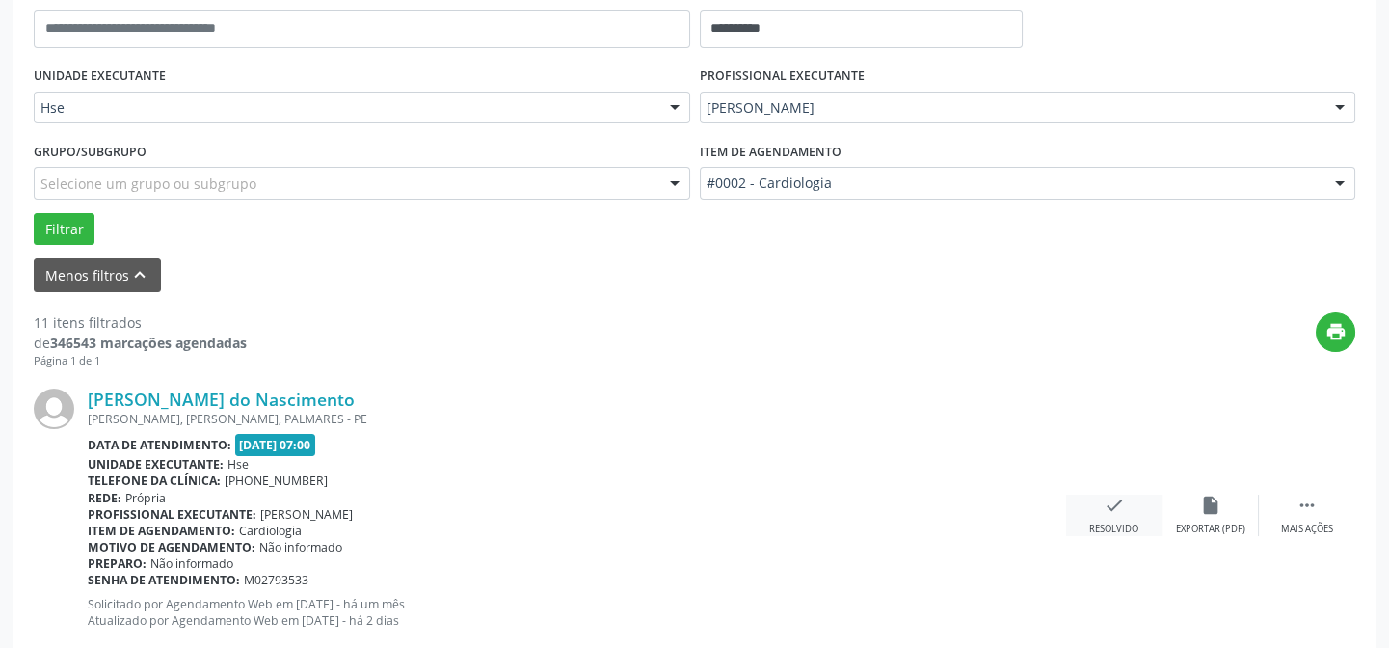
click at [1145, 515] on div "check Resolvido" at bounding box center [1114, 515] width 96 height 41
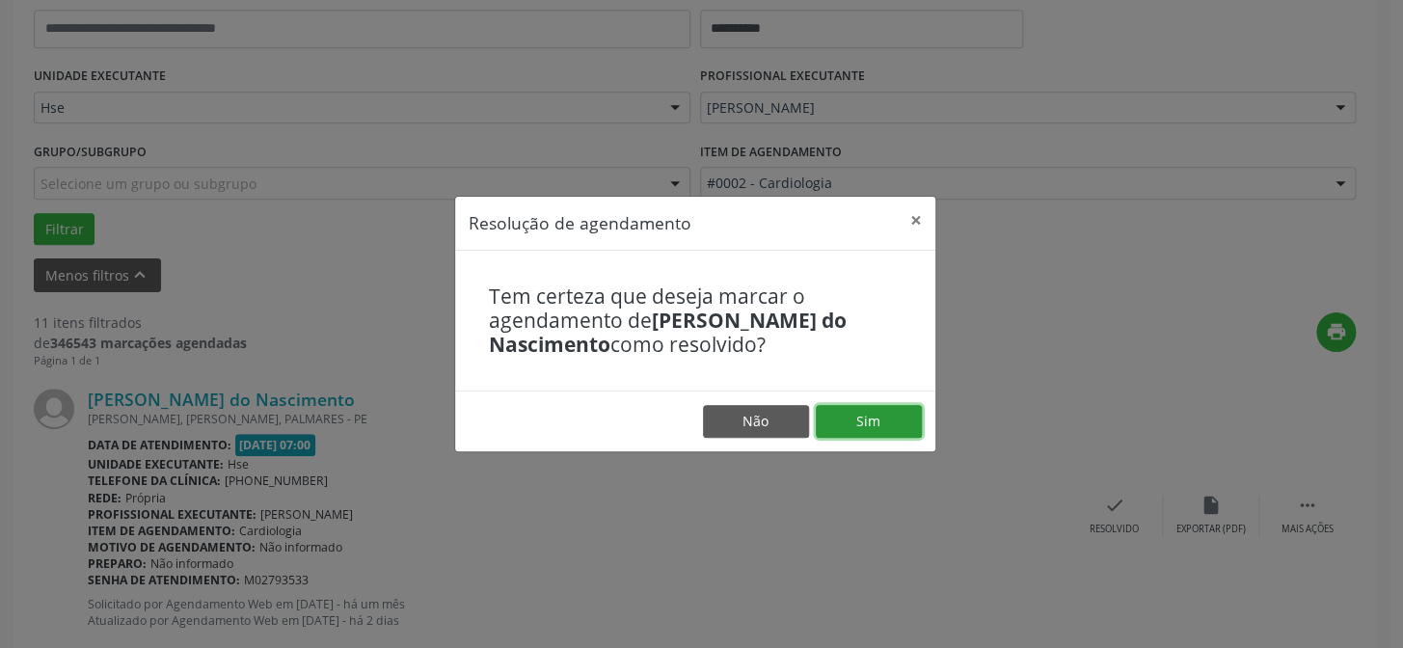
click at [864, 423] on button "Sim" at bounding box center [869, 421] width 106 height 33
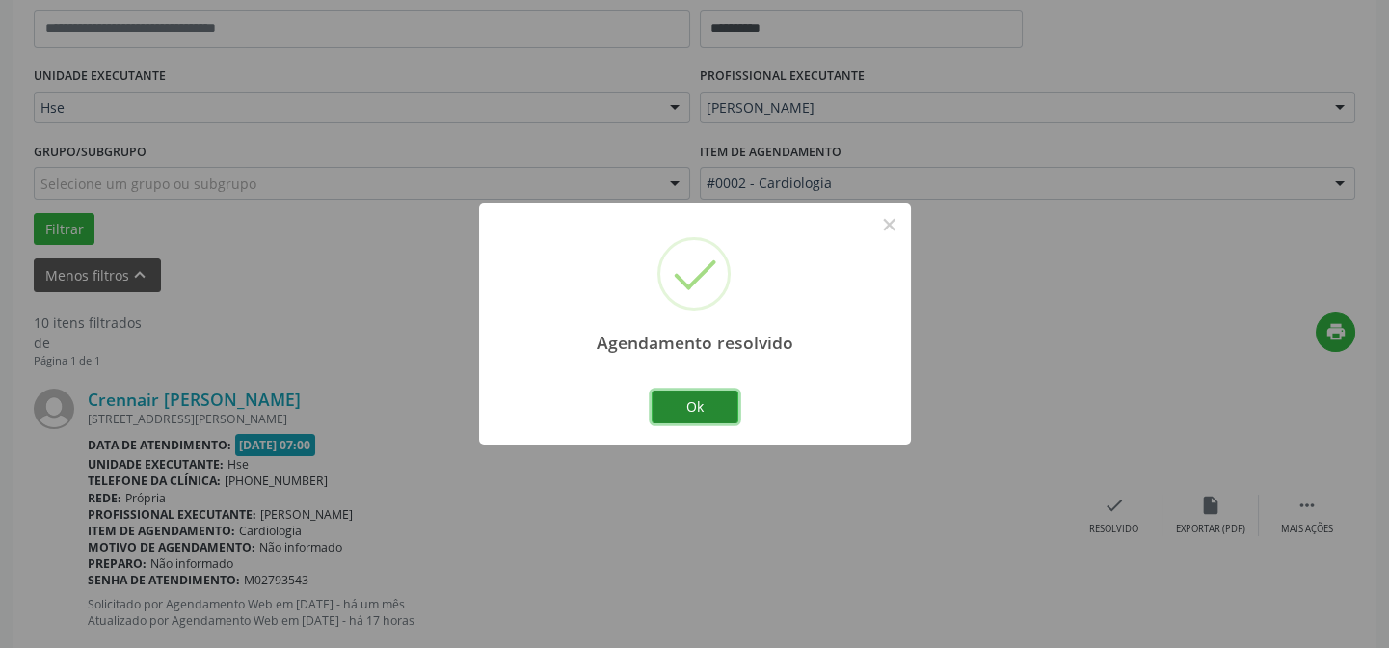
click at [711, 404] on button "Ok" at bounding box center [695, 407] width 87 height 33
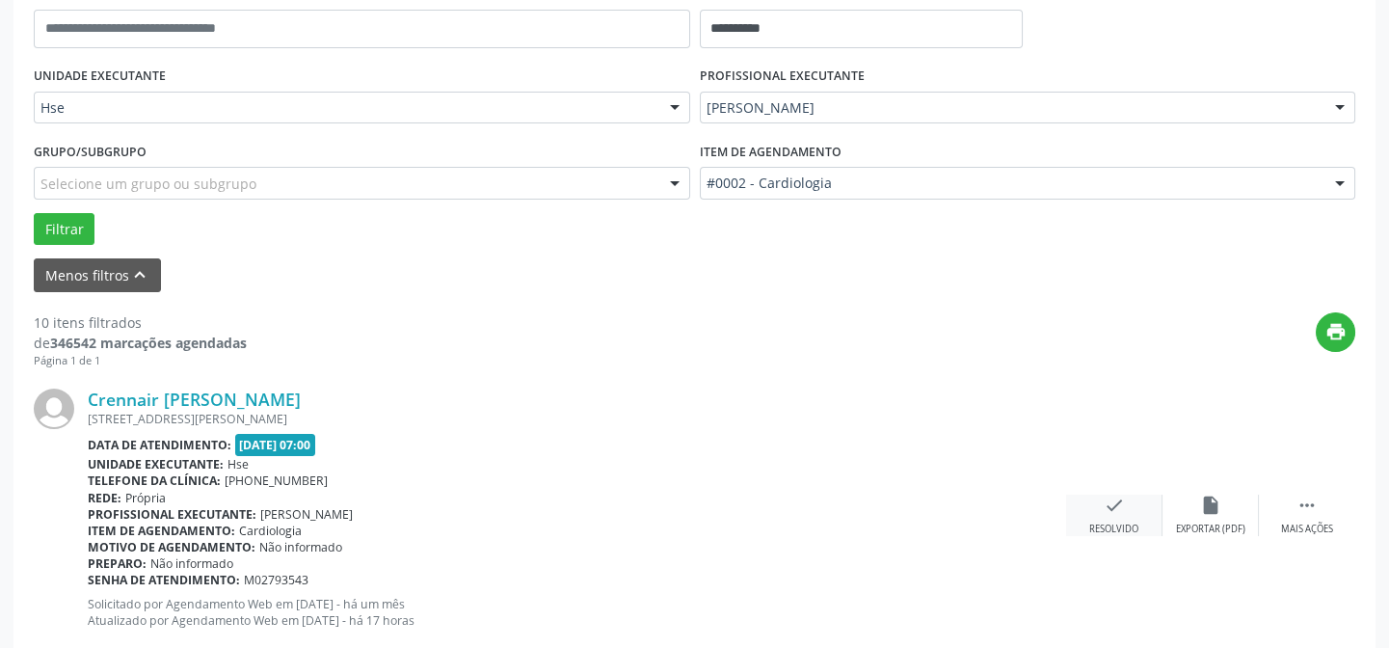
click at [1124, 525] on div "Resolvido" at bounding box center [1114, 529] width 49 height 13
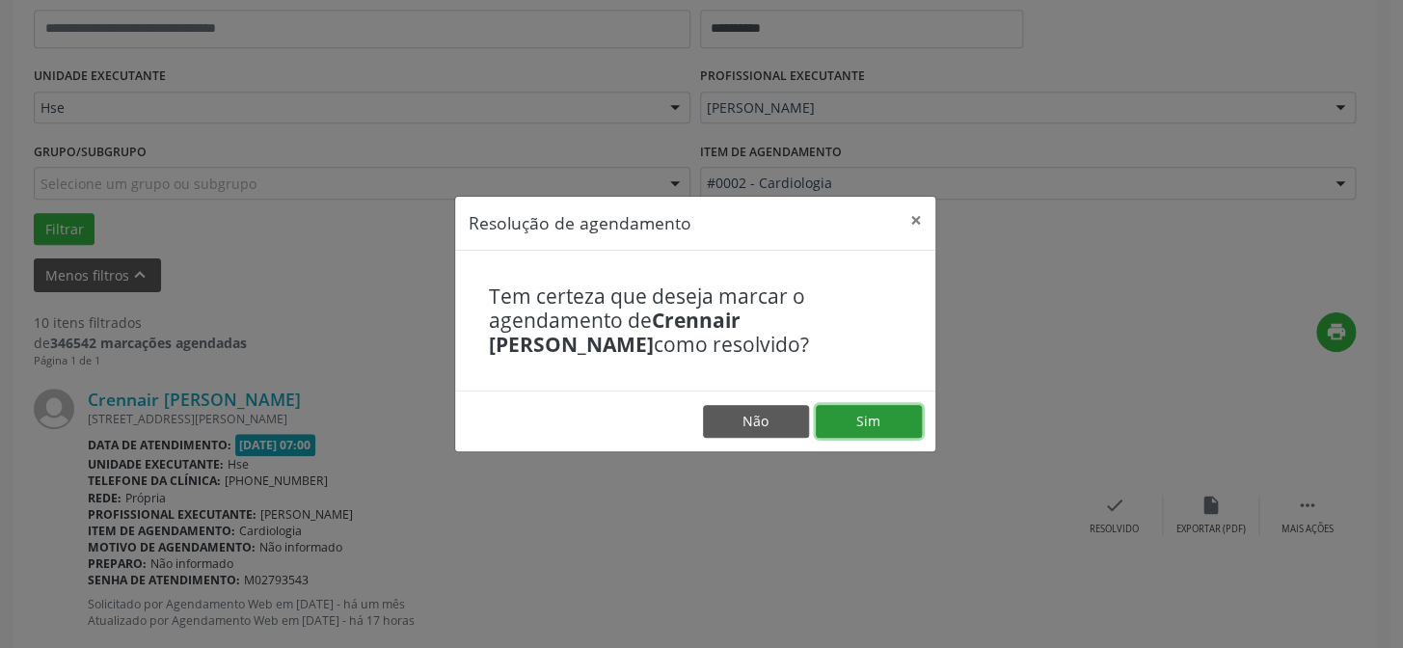
click at [886, 417] on button "Sim" at bounding box center [869, 421] width 106 height 33
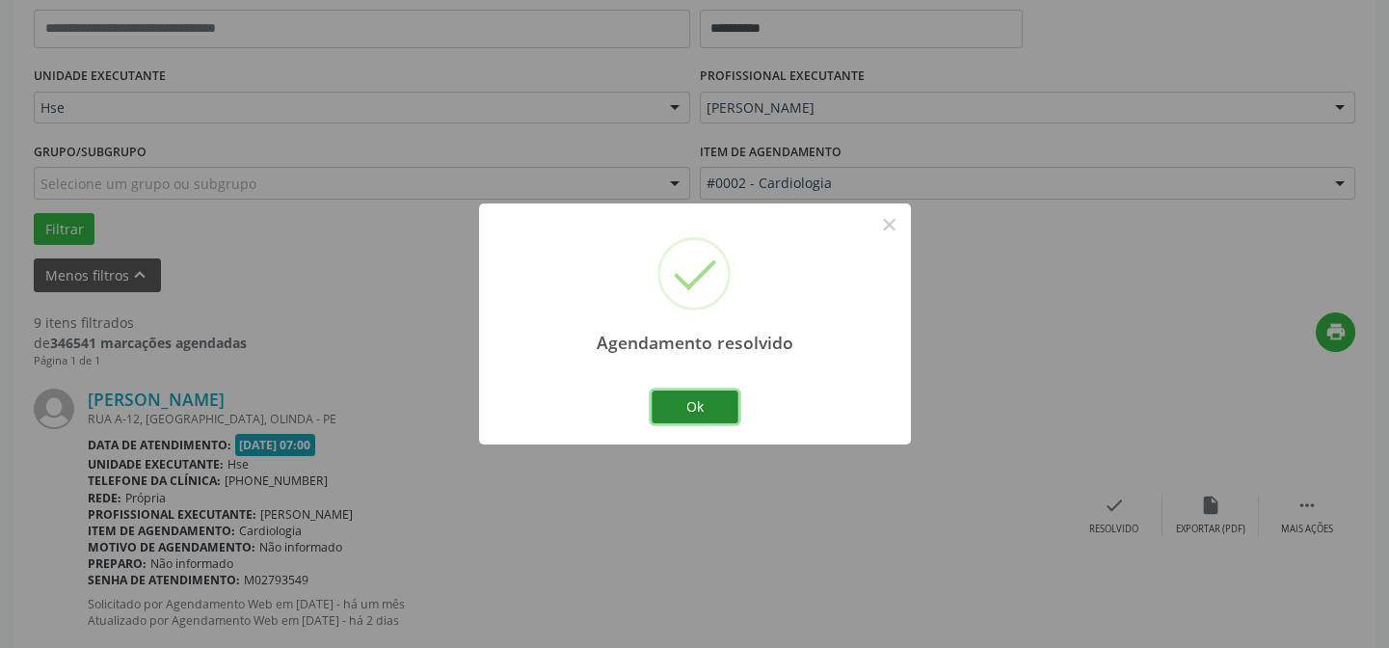
click at [691, 392] on button "Ok" at bounding box center [695, 407] width 87 height 33
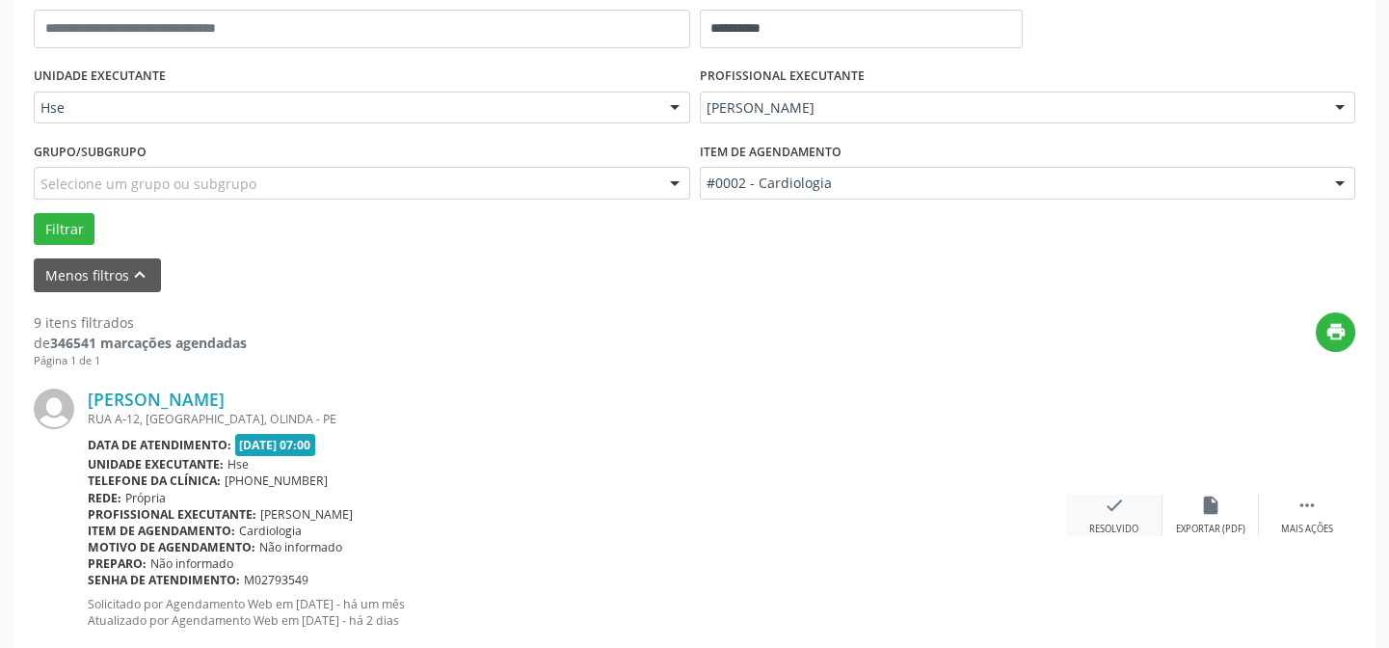
click at [1127, 501] on div "check Resolvido" at bounding box center [1114, 515] width 96 height 41
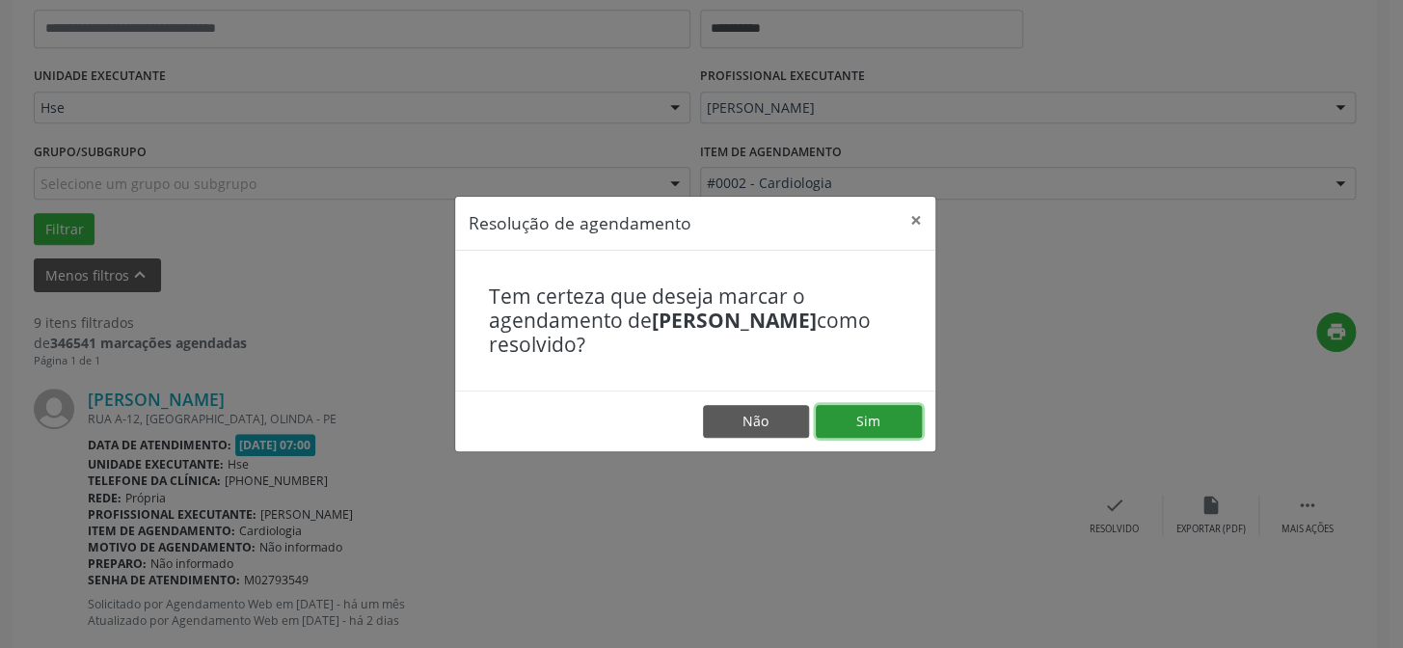
click at [902, 424] on button "Sim" at bounding box center [869, 421] width 106 height 33
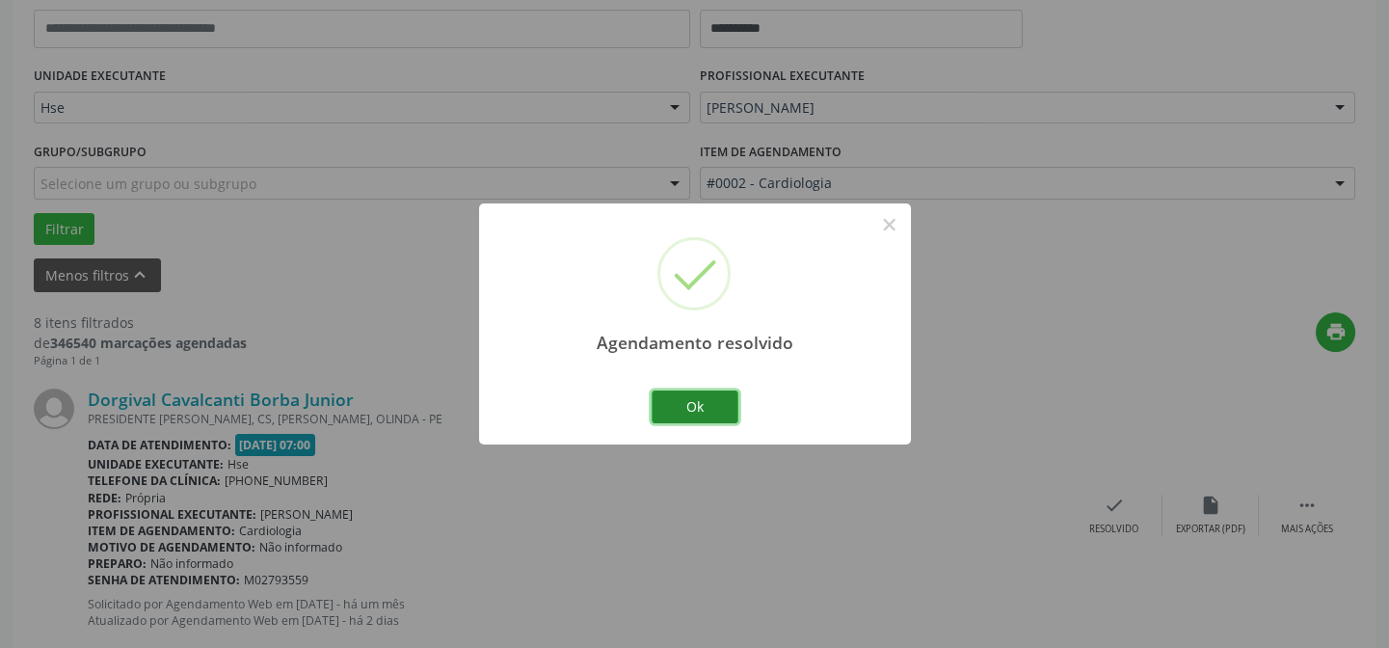
click at [699, 395] on button "Ok" at bounding box center [695, 407] width 87 height 33
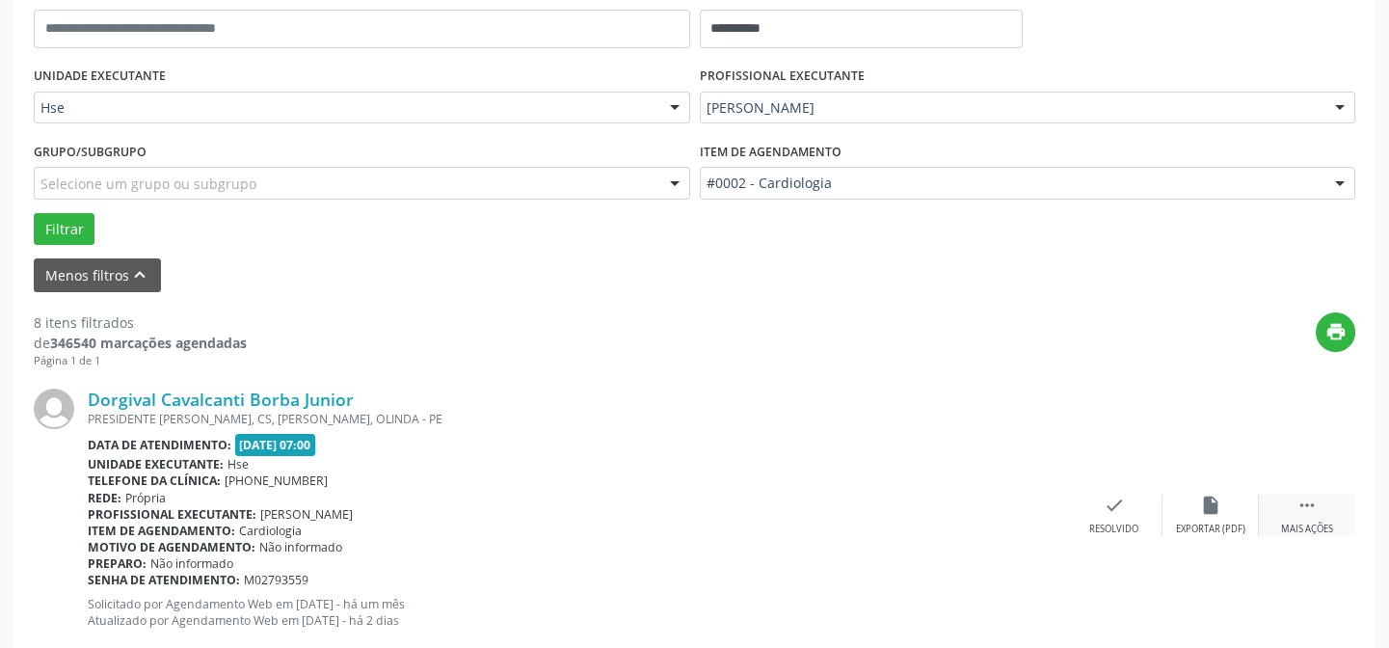
click at [1299, 516] on div " Mais ações" at bounding box center [1307, 515] width 96 height 41
click at [1223, 505] on div "alarm_off Não compareceu" at bounding box center [1211, 515] width 96 height 41
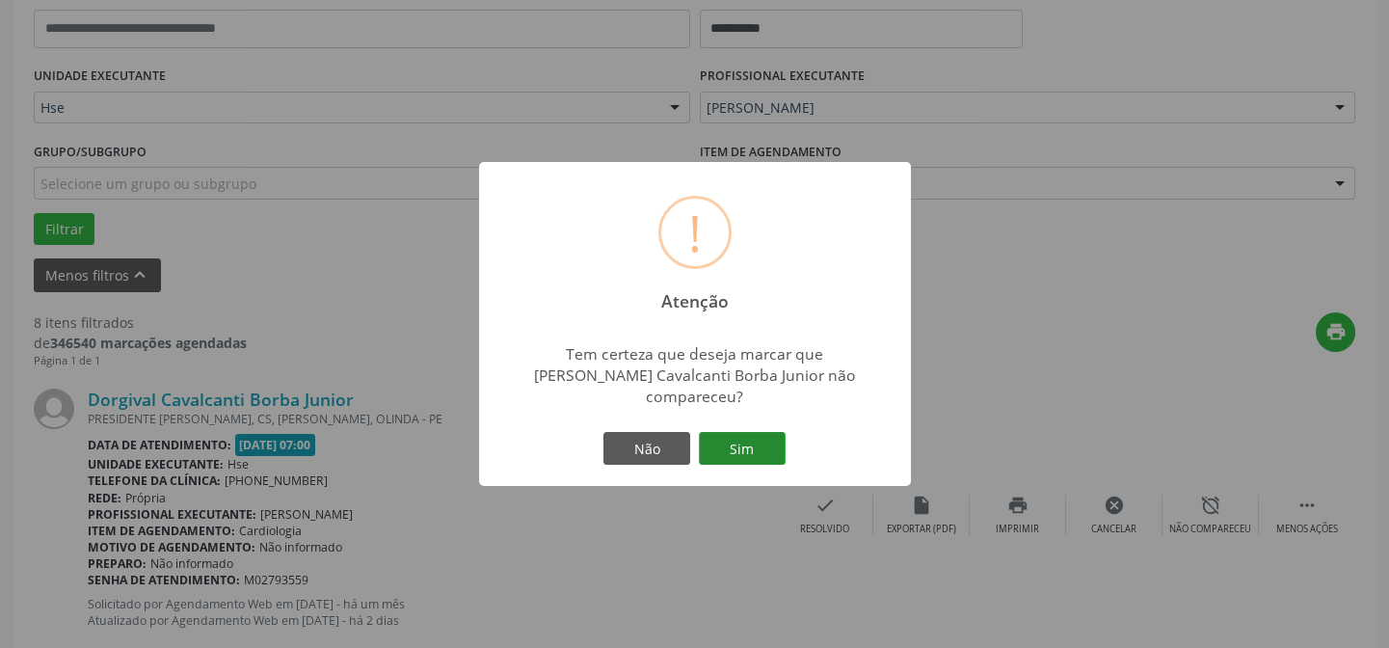
click at [781, 447] on button "Sim" at bounding box center [742, 448] width 87 height 33
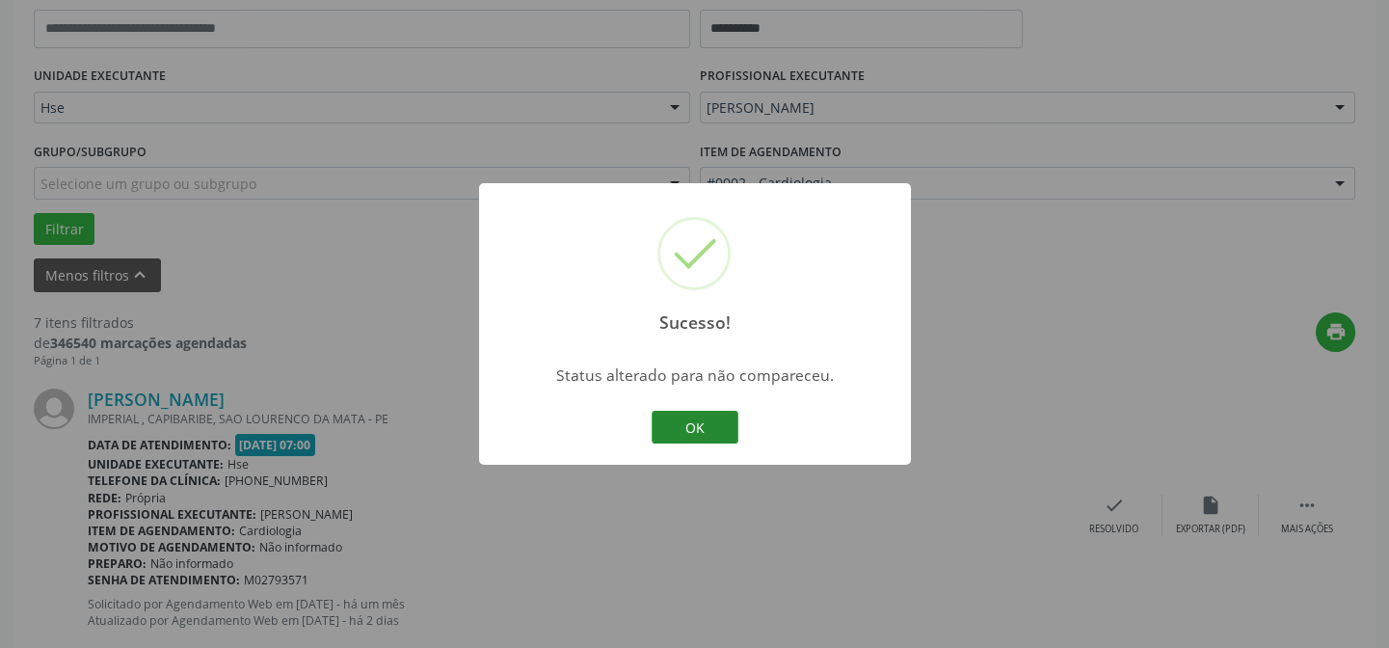
click at [700, 421] on button "OK" at bounding box center [695, 427] width 87 height 33
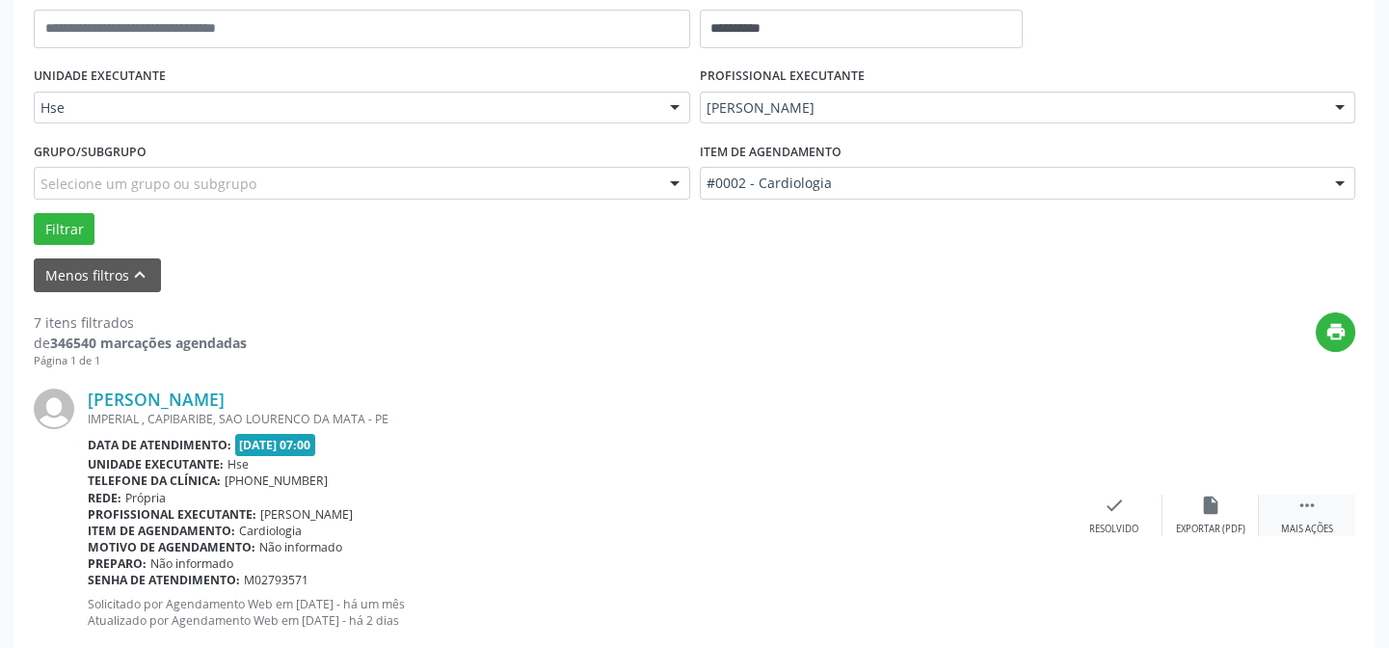
click at [1301, 507] on icon "" at bounding box center [1307, 505] width 21 height 21
click at [1203, 505] on icon "alarm_off" at bounding box center [1210, 505] width 21 height 21
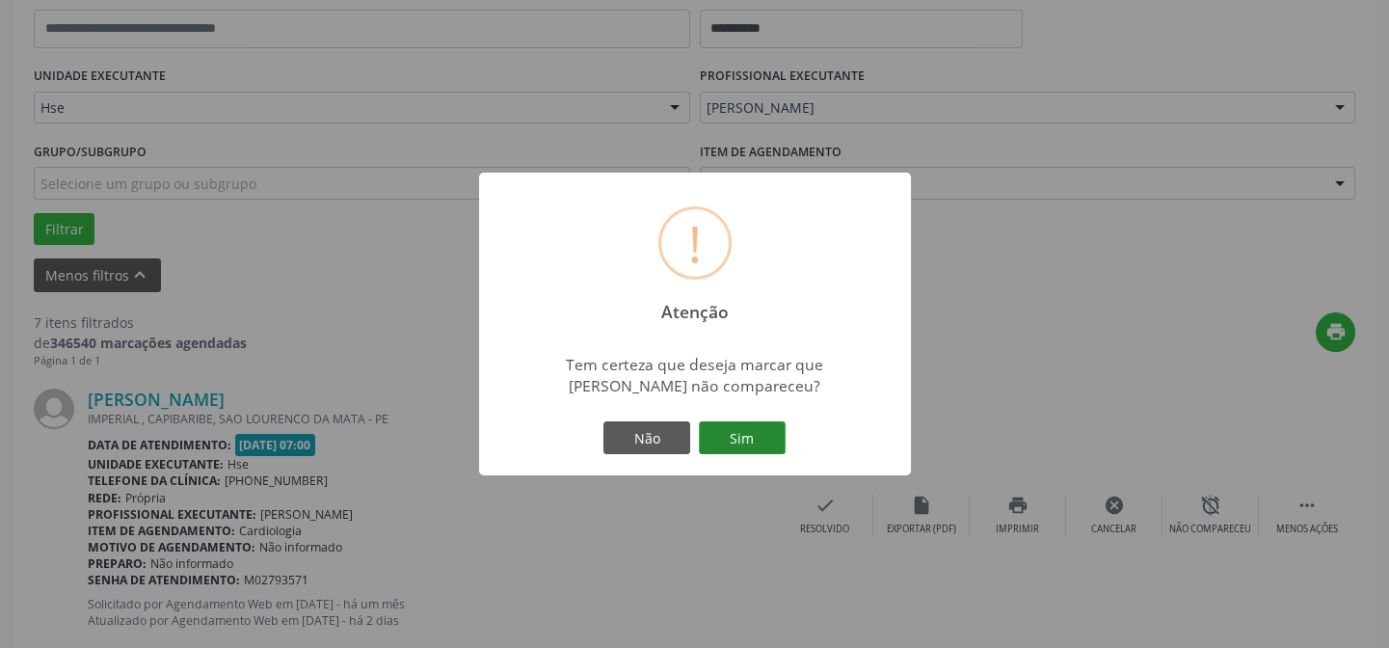
click at [764, 439] on button "Sim" at bounding box center [742, 437] width 87 height 33
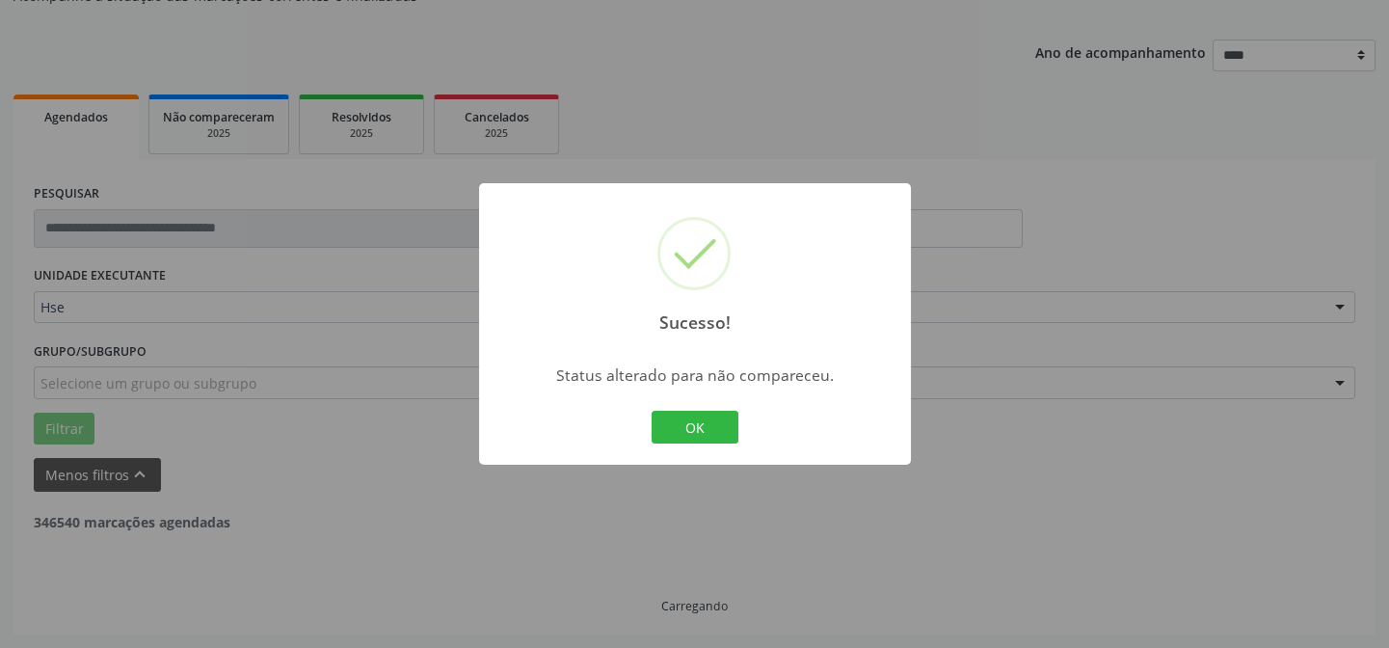
scroll to position [193, 0]
click at [723, 423] on button "OK" at bounding box center [695, 427] width 87 height 33
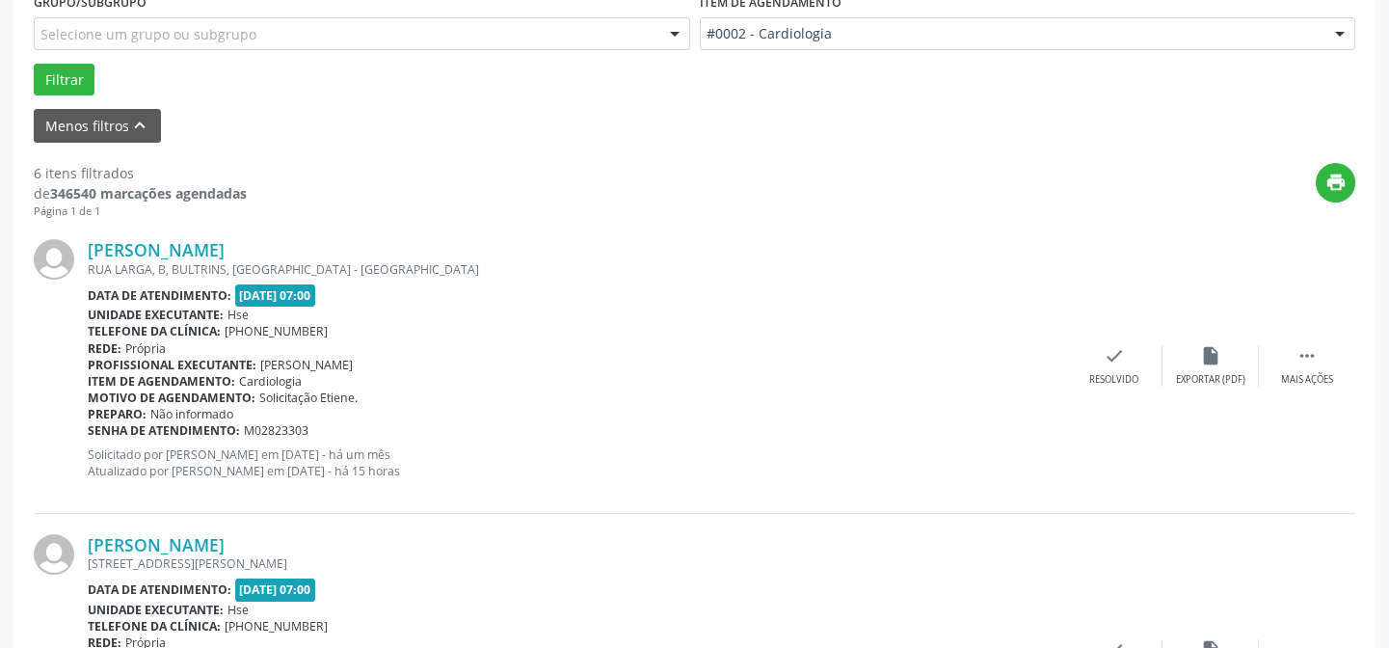
scroll to position [631, 0]
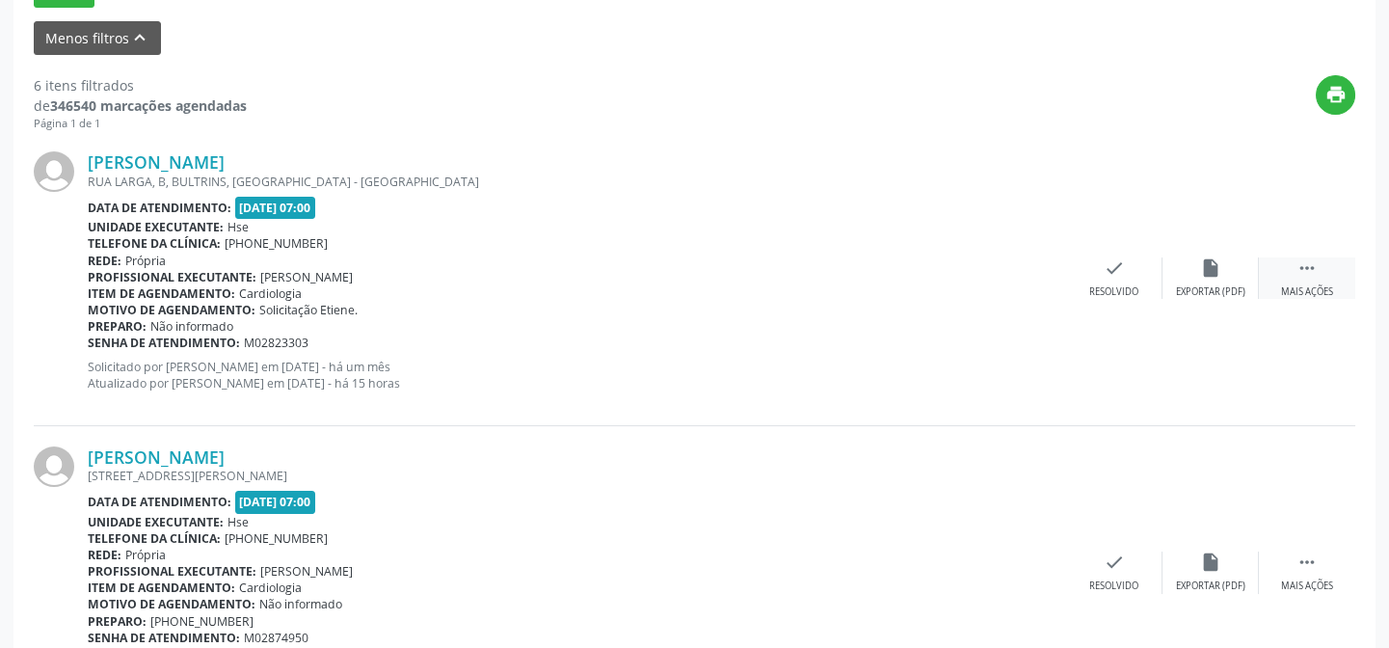
click at [1302, 262] on icon "" at bounding box center [1307, 267] width 21 height 21
click at [1234, 279] on div "alarm_off Não compareceu" at bounding box center [1211, 277] width 96 height 41
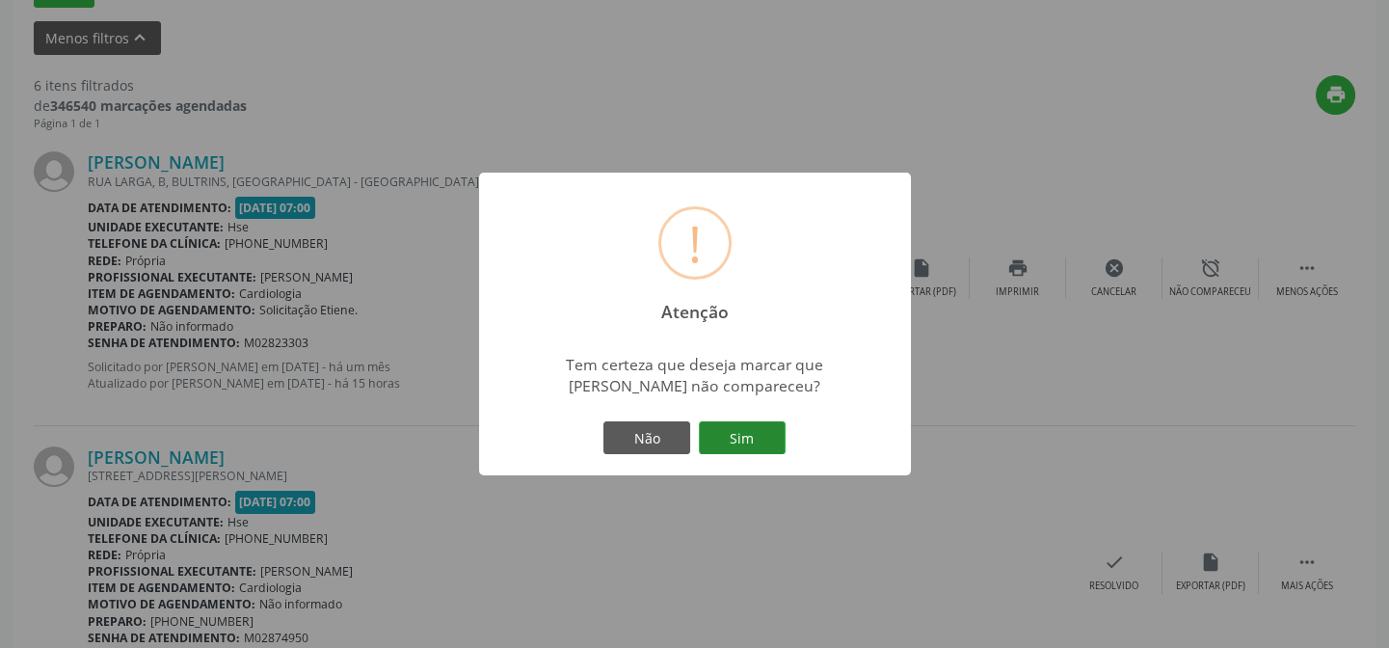
click at [749, 446] on button "Sim" at bounding box center [742, 437] width 87 height 33
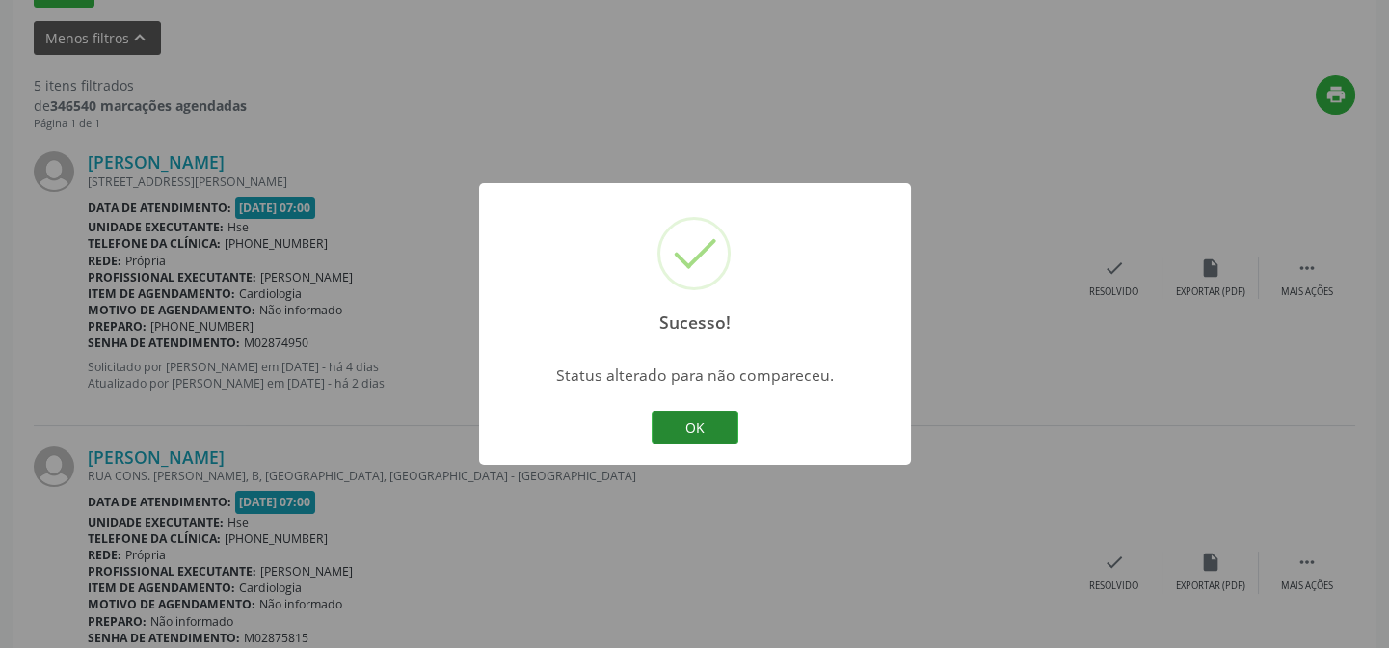
click at [716, 428] on button "OK" at bounding box center [695, 427] width 87 height 33
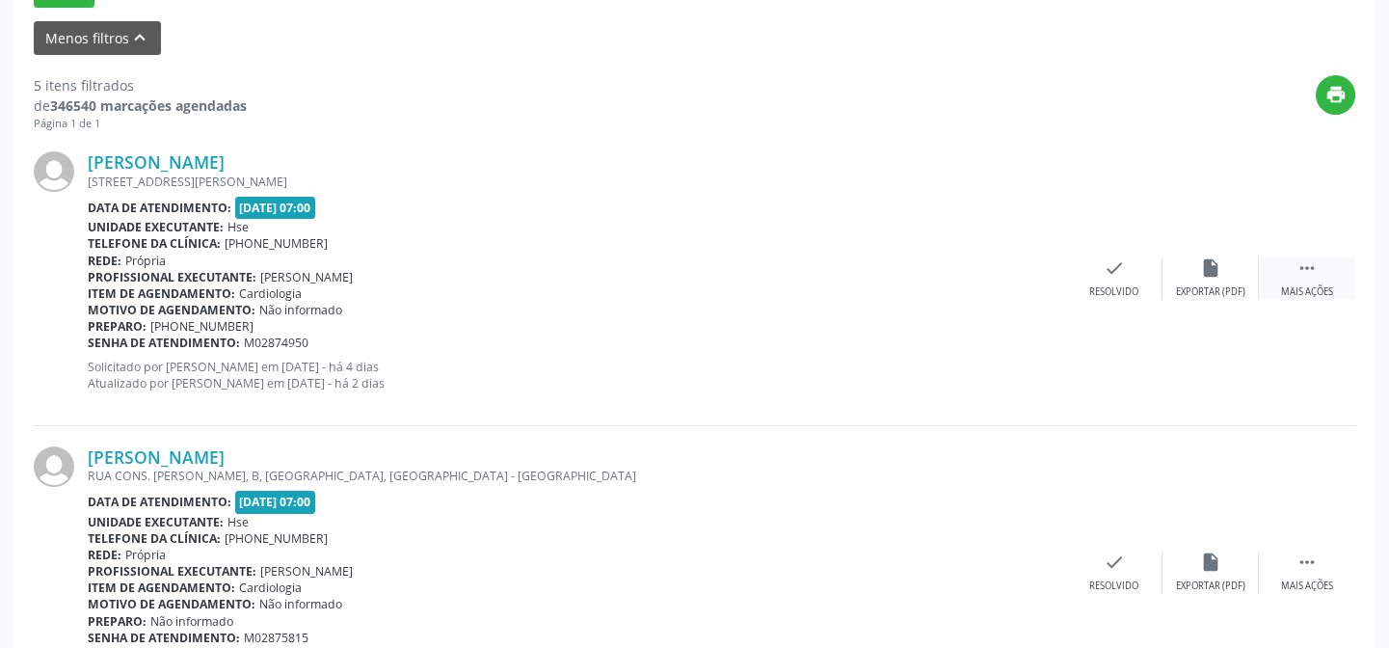
click at [1311, 264] on icon "" at bounding box center [1307, 267] width 21 height 21
click at [1196, 280] on div "alarm_off Não compareceu" at bounding box center [1211, 277] width 96 height 41
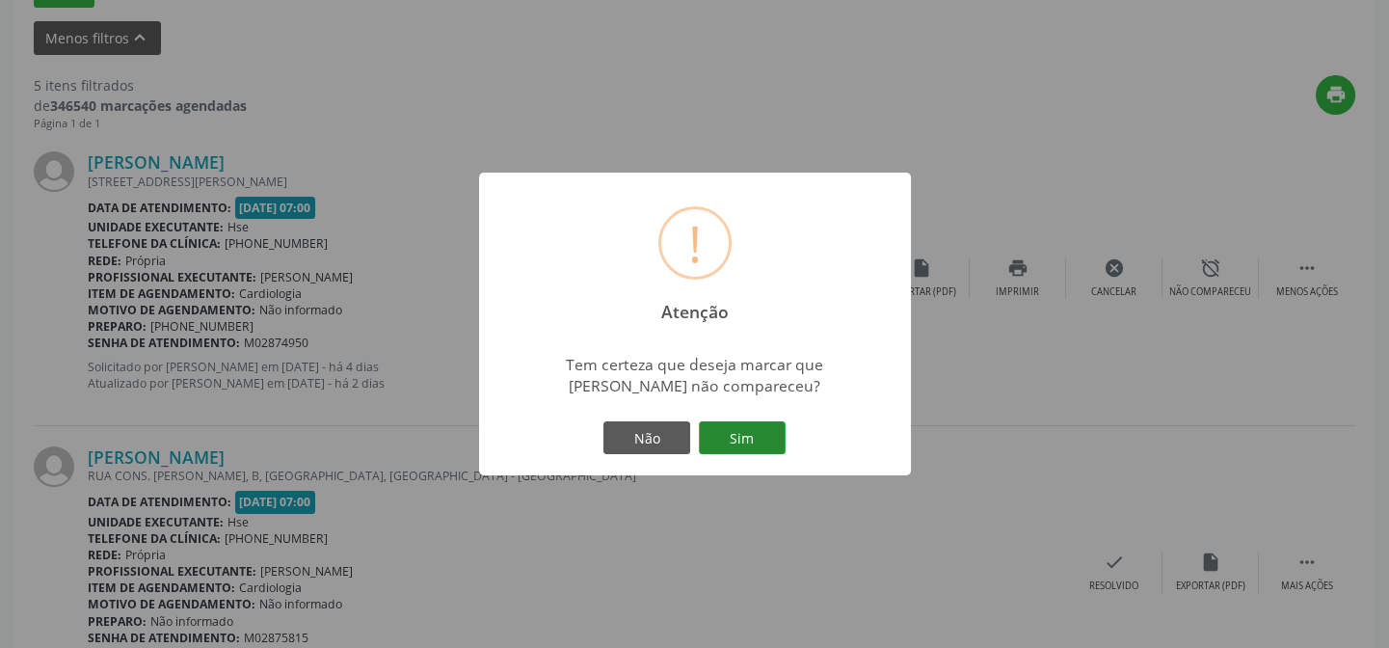
click at [765, 442] on button "Sim" at bounding box center [742, 437] width 87 height 33
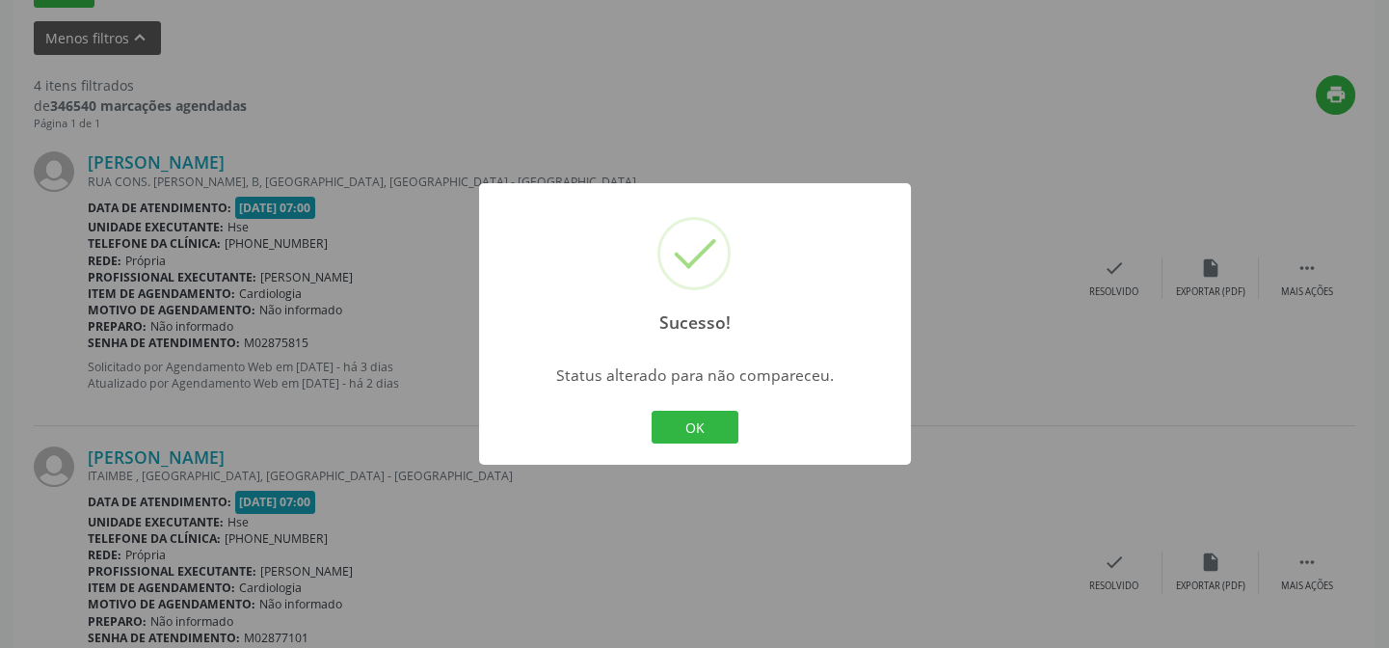
click at [698, 442] on button "OK" at bounding box center [695, 427] width 87 height 33
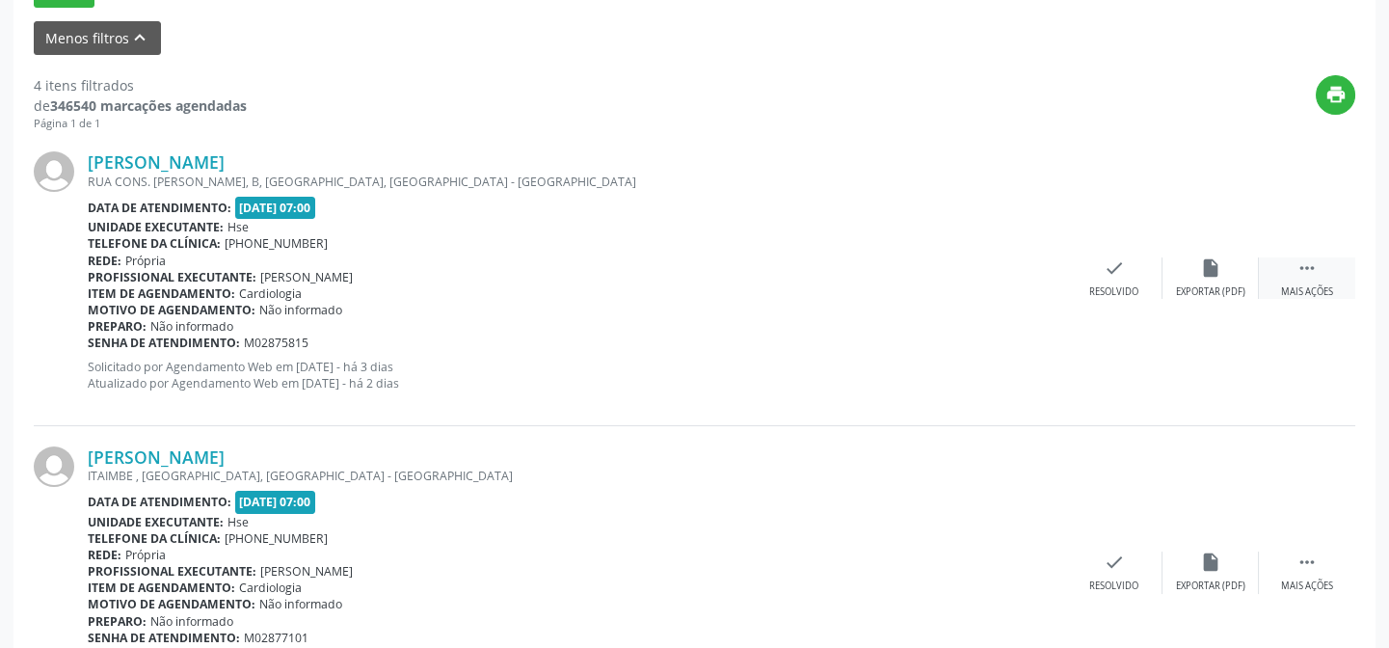
drag, startPoint x: 1302, startPoint y: 263, endPoint x: 1255, endPoint y: 306, distance: 62.8
click at [1303, 264] on icon "" at bounding box center [1307, 267] width 21 height 21
click at [1219, 282] on div "alarm_off Não compareceu" at bounding box center [1211, 277] width 96 height 41
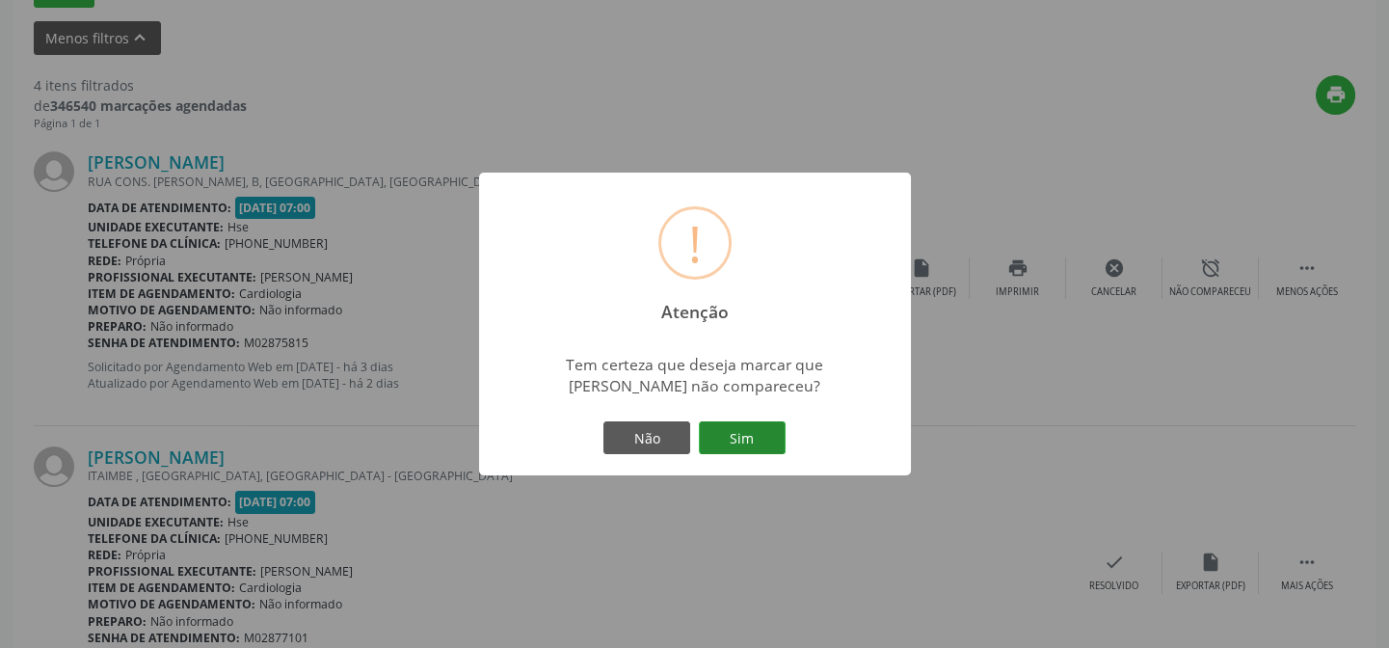
click at [766, 434] on button "Sim" at bounding box center [742, 437] width 87 height 33
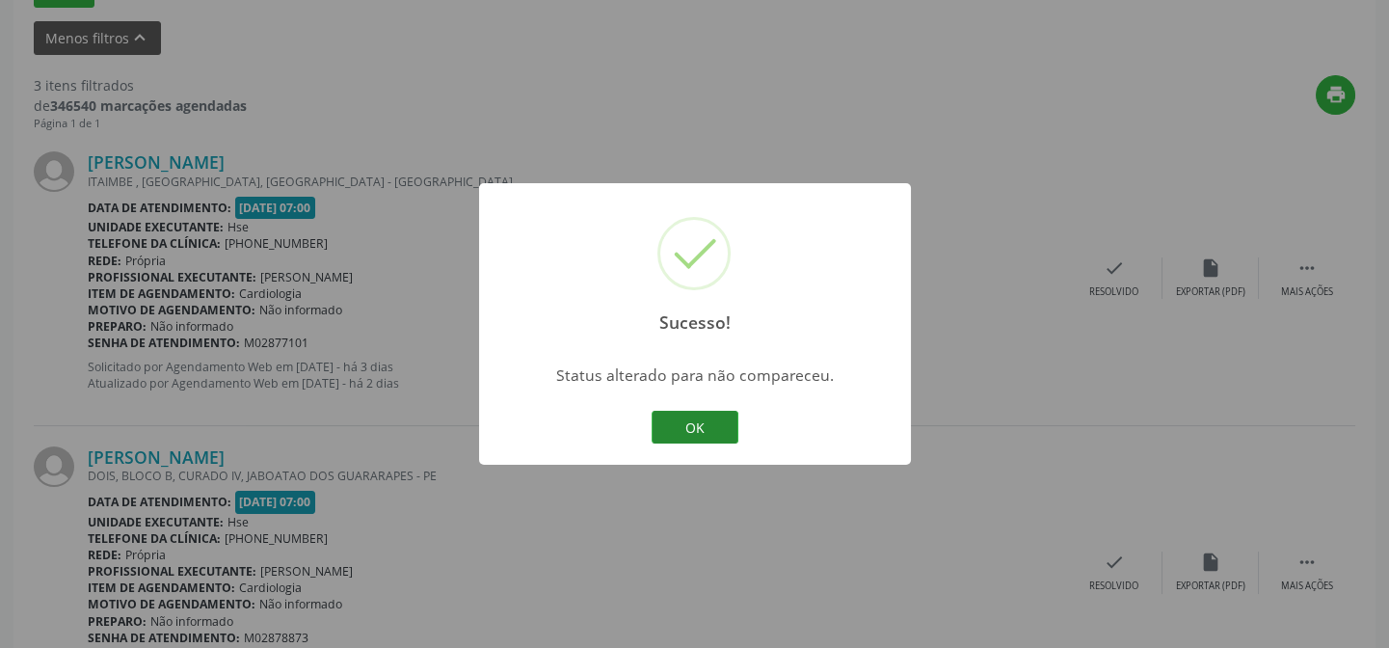
click at [685, 423] on button "OK" at bounding box center [695, 427] width 87 height 33
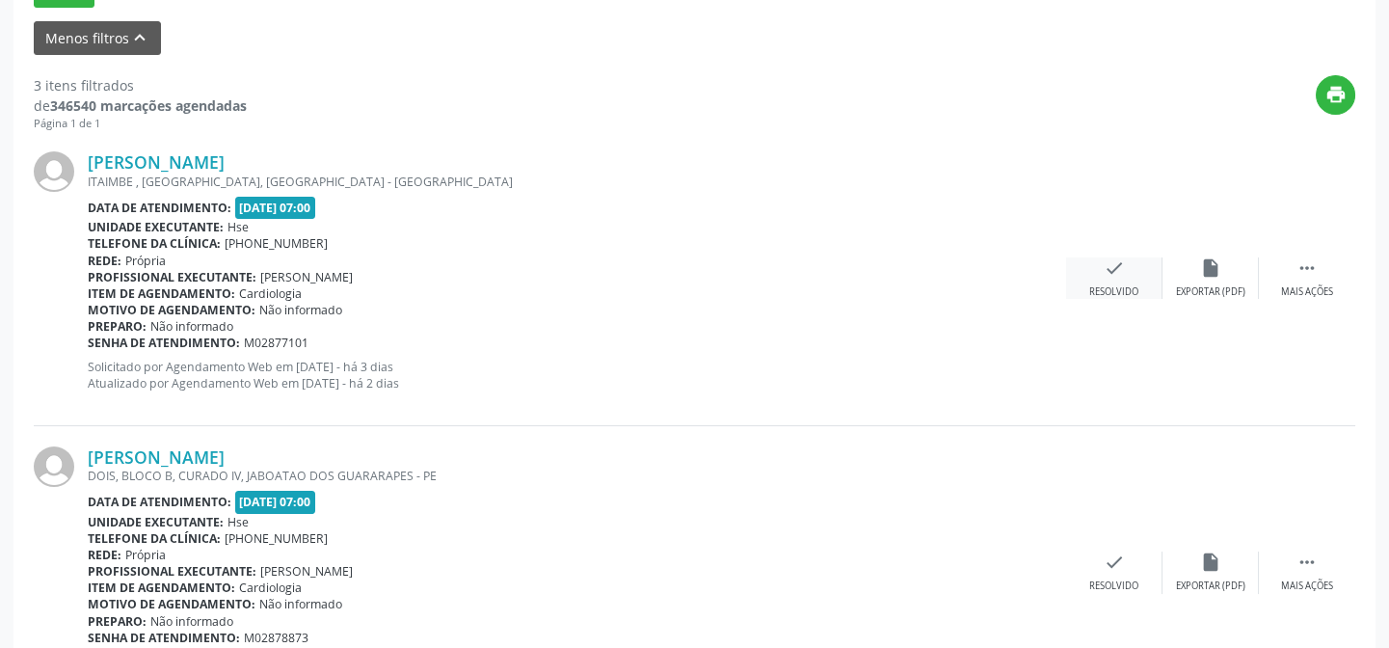
click at [1109, 268] on icon "check" at bounding box center [1114, 267] width 21 height 21
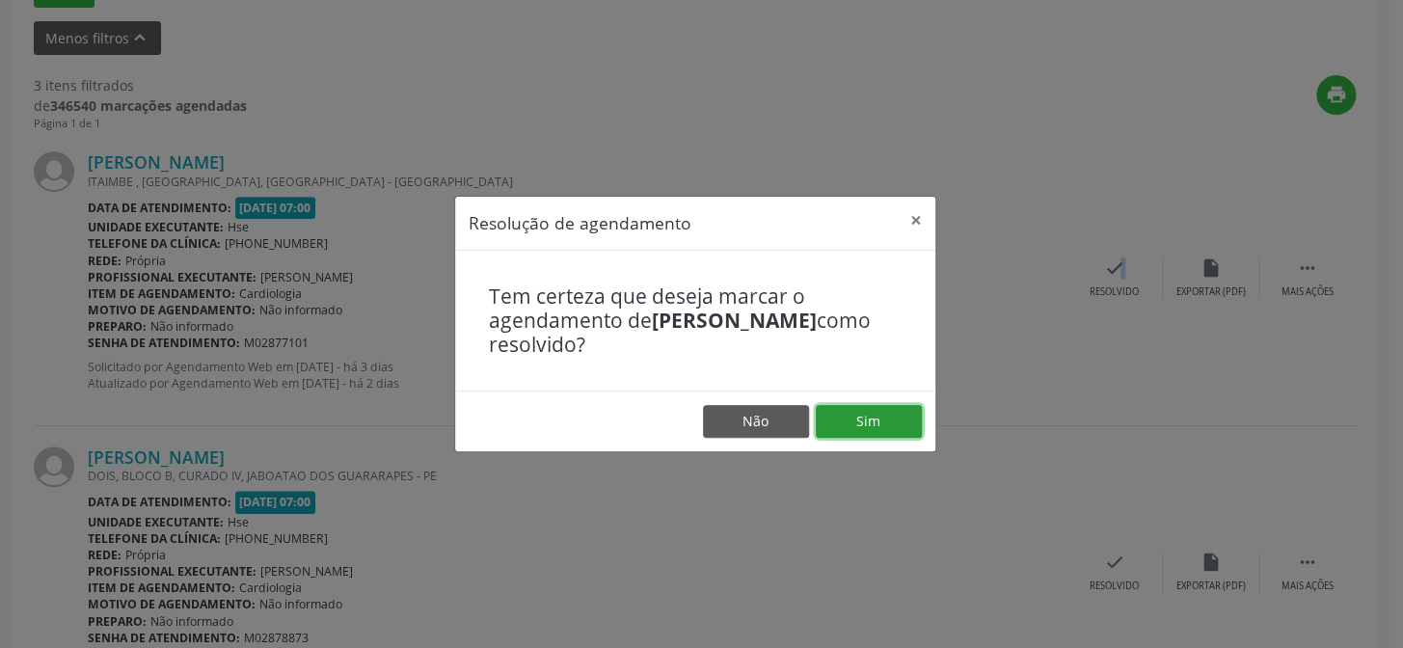
click at [855, 418] on button "Sim" at bounding box center [869, 421] width 106 height 33
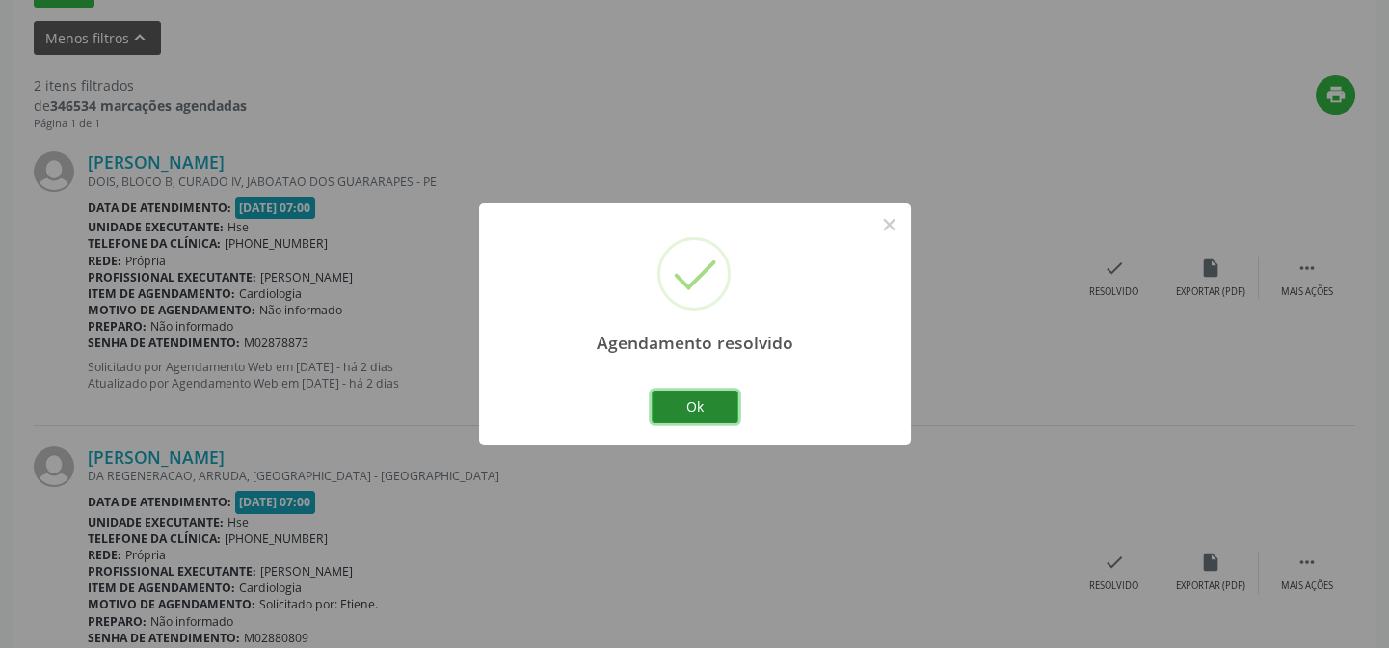
click at [684, 396] on button "Ok" at bounding box center [695, 407] width 87 height 33
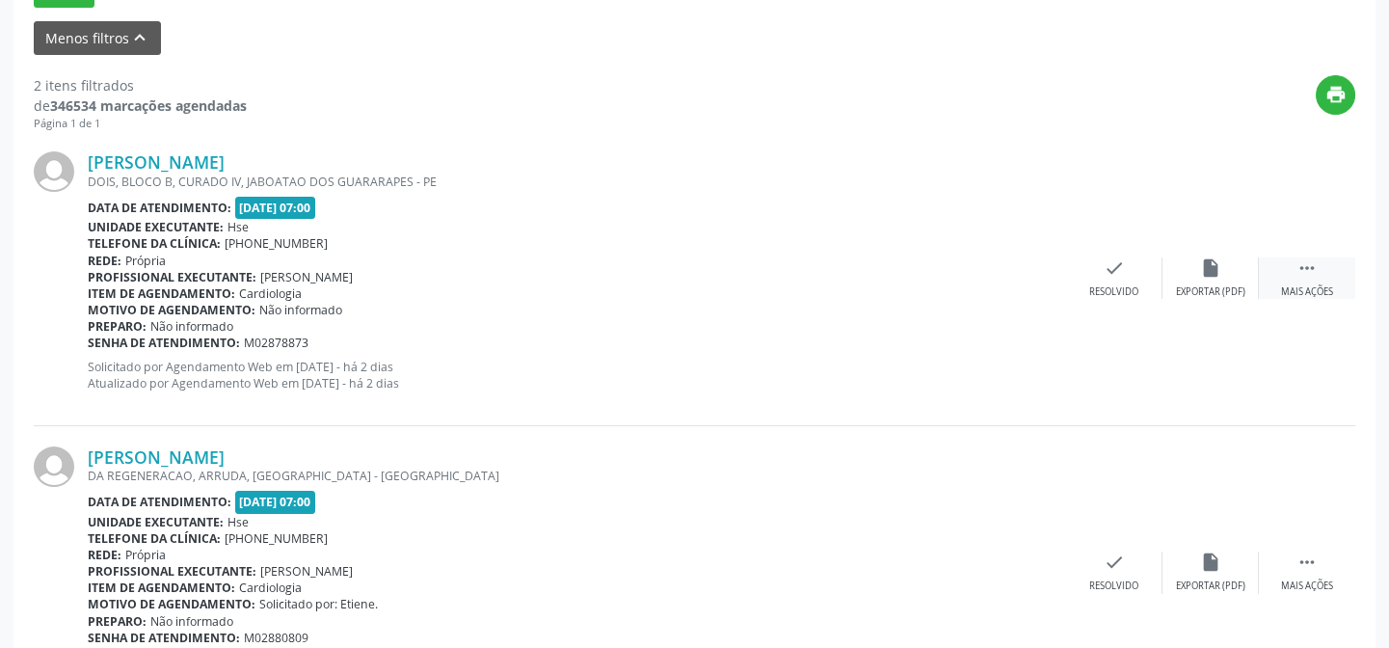
click at [1314, 262] on icon "" at bounding box center [1307, 267] width 21 height 21
click at [1302, 269] on icon "" at bounding box center [1307, 267] width 21 height 21
click at [1214, 279] on div "alarm_off Não compareceu" at bounding box center [1211, 277] width 96 height 41
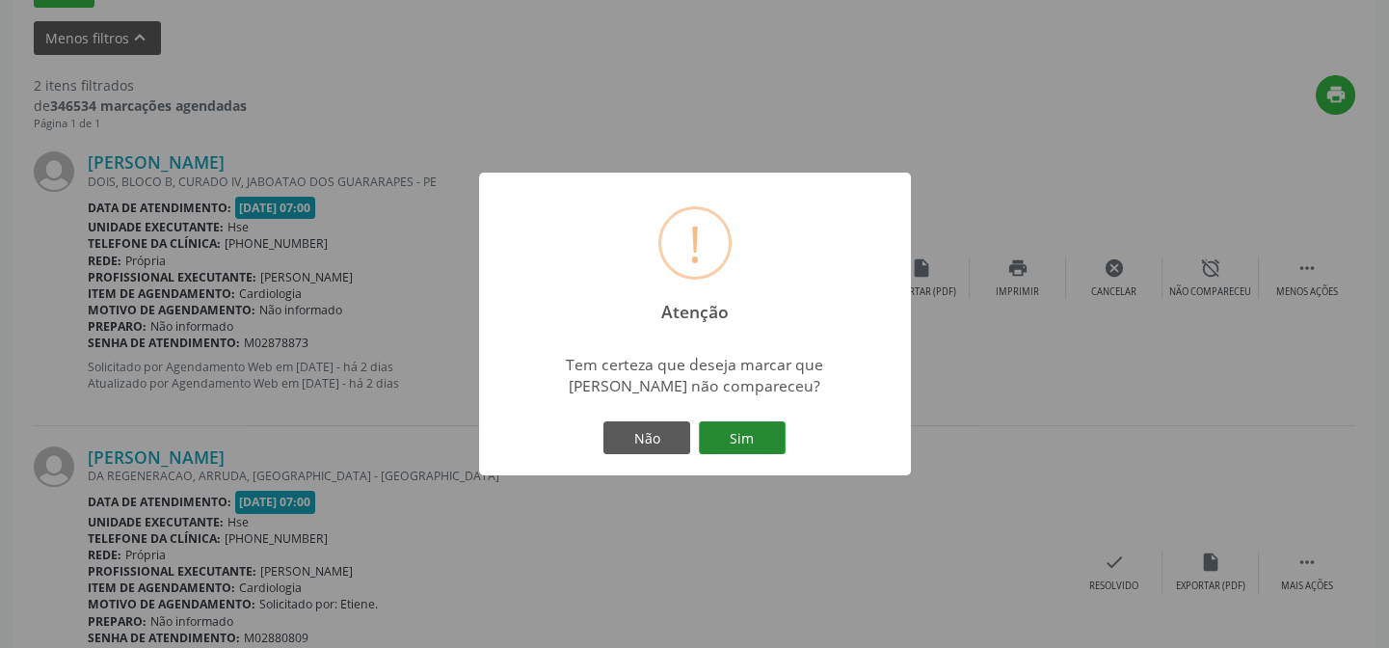
click at [715, 443] on button "Sim" at bounding box center [742, 437] width 87 height 33
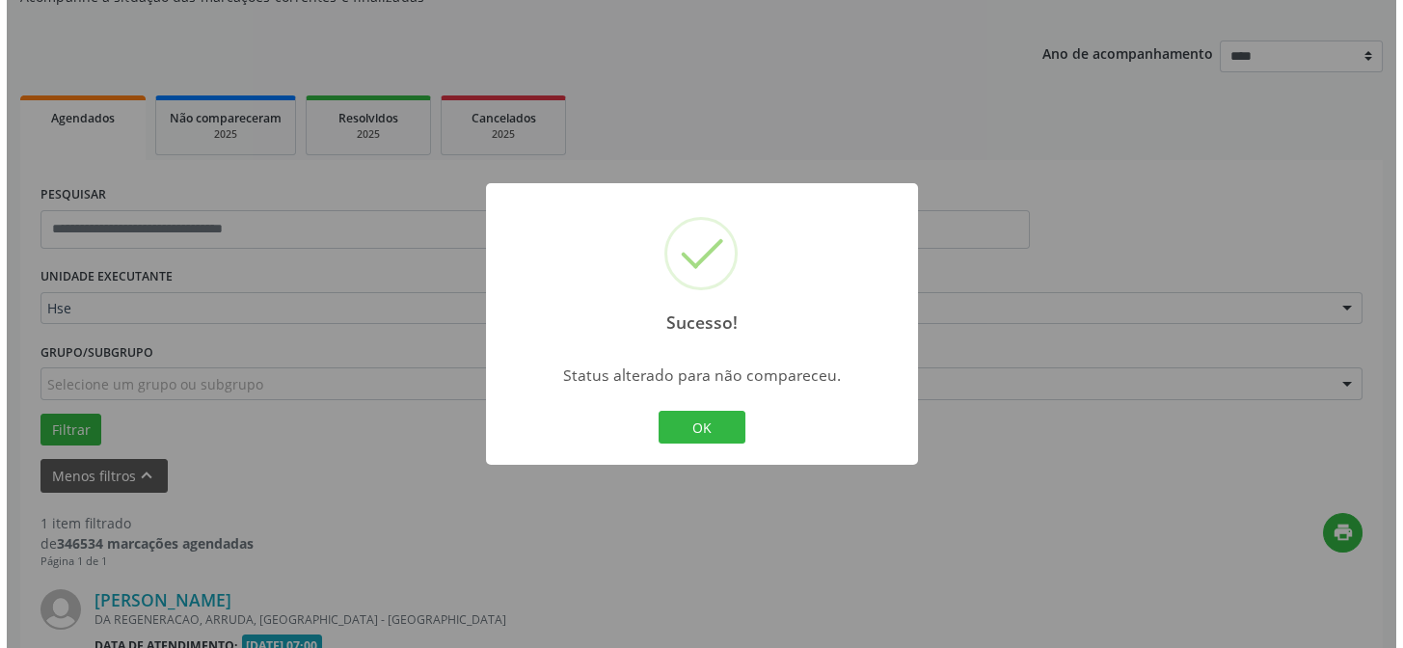
scroll to position [441, 0]
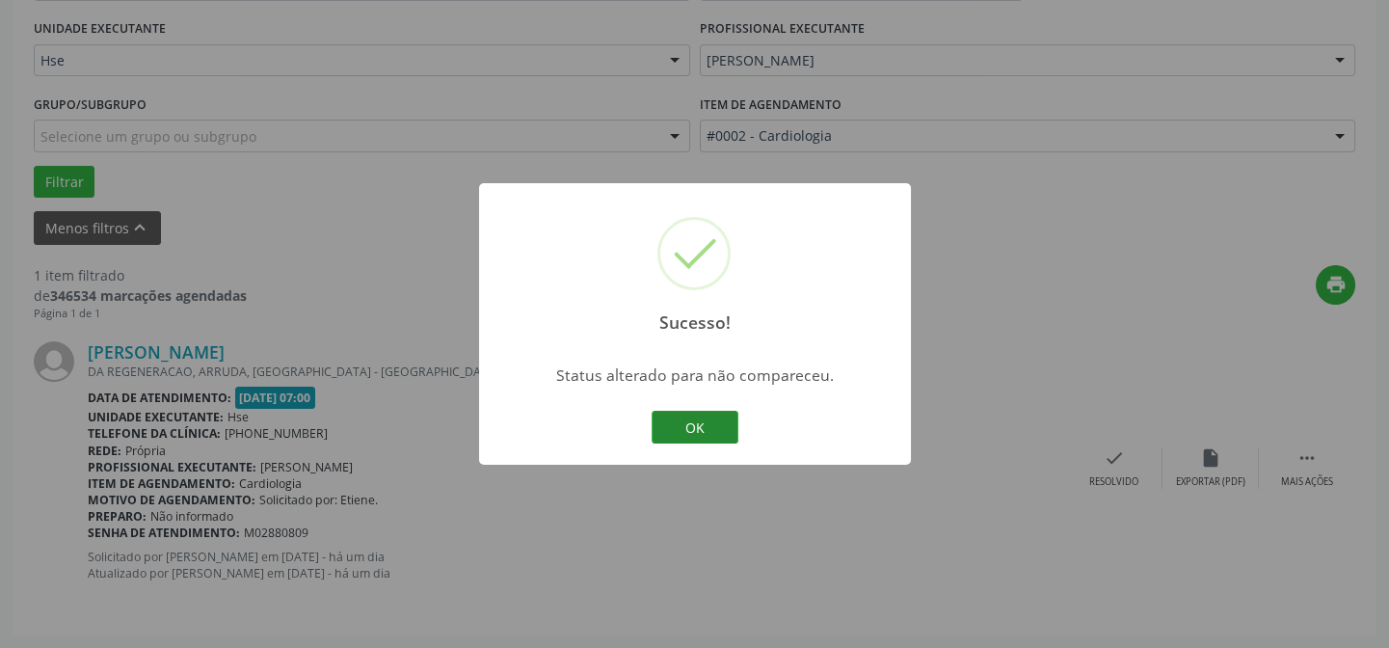
click at [675, 421] on button "OK" at bounding box center [695, 427] width 87 height 33
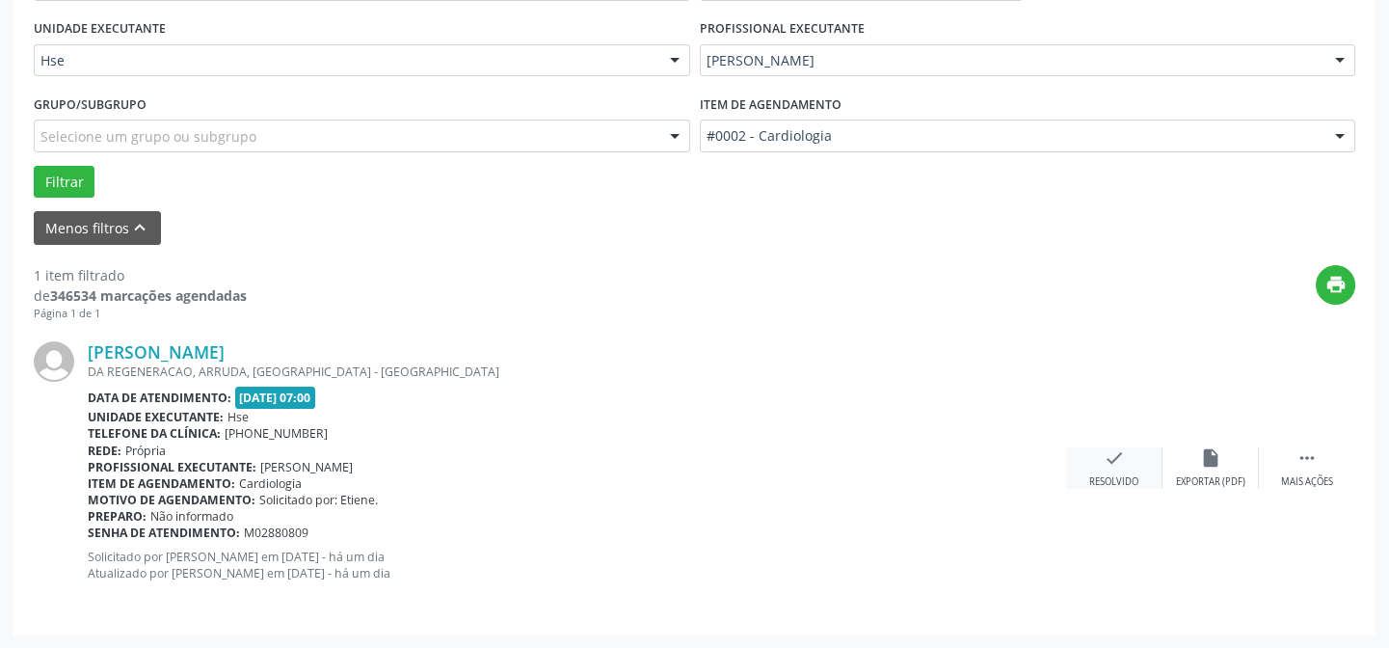
click at [1101, 471] on div "check Resolvido" at bounding box center [1114, 467] width 96 height 41
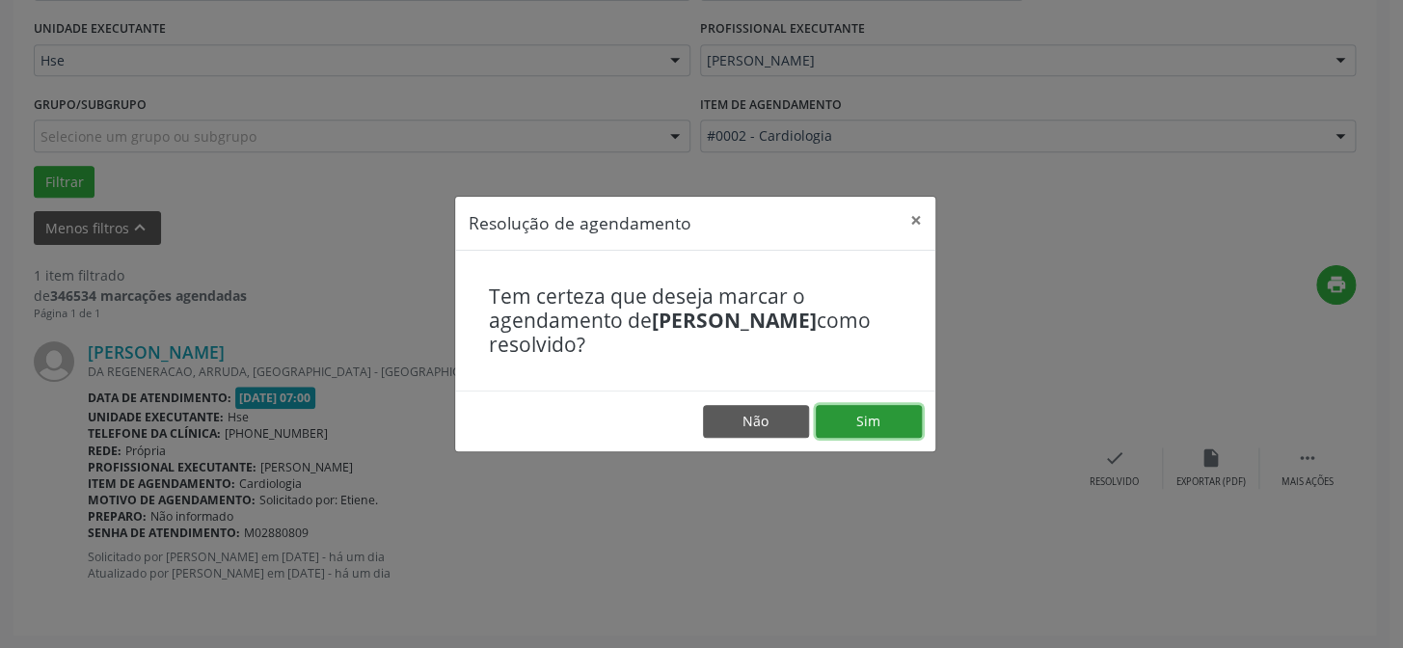
click at [898, 413] on button "Sim" at bounding box center [869, 421] width 106 height 33
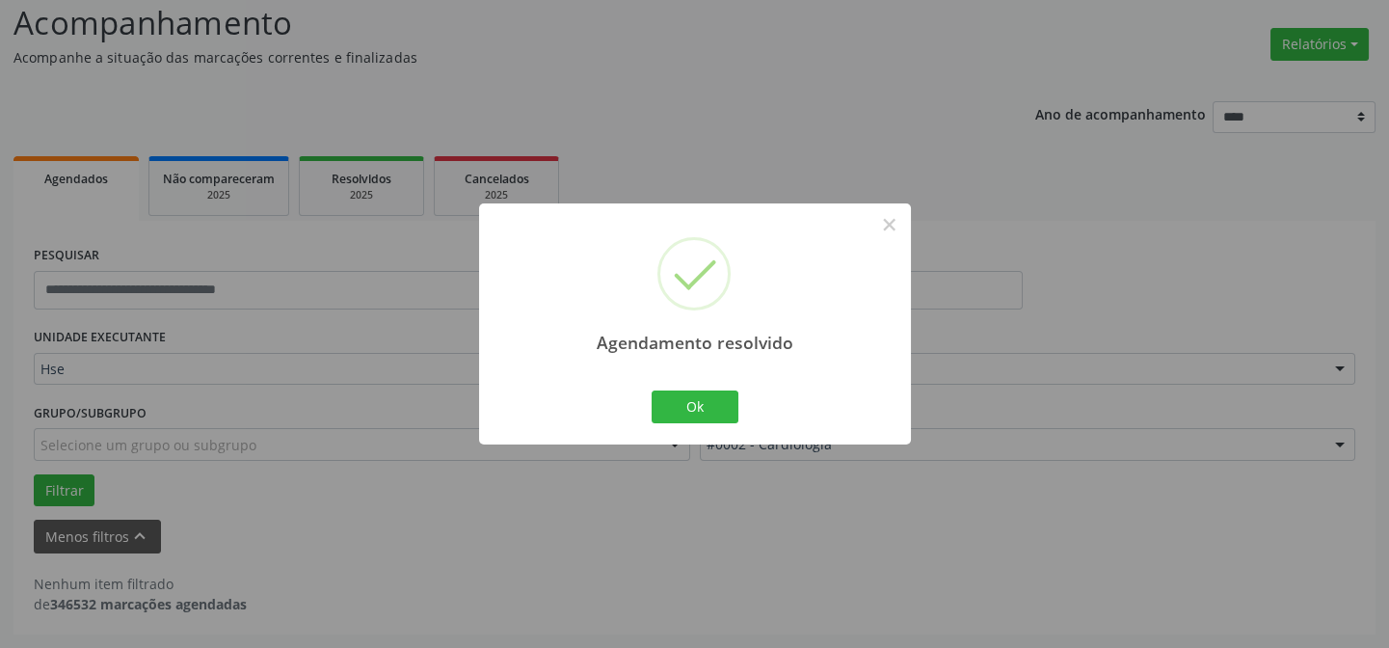
scroll to position [130, 0]
click at [887, 217] on button "×" at bounding box center [890, 224] width 33 height 33
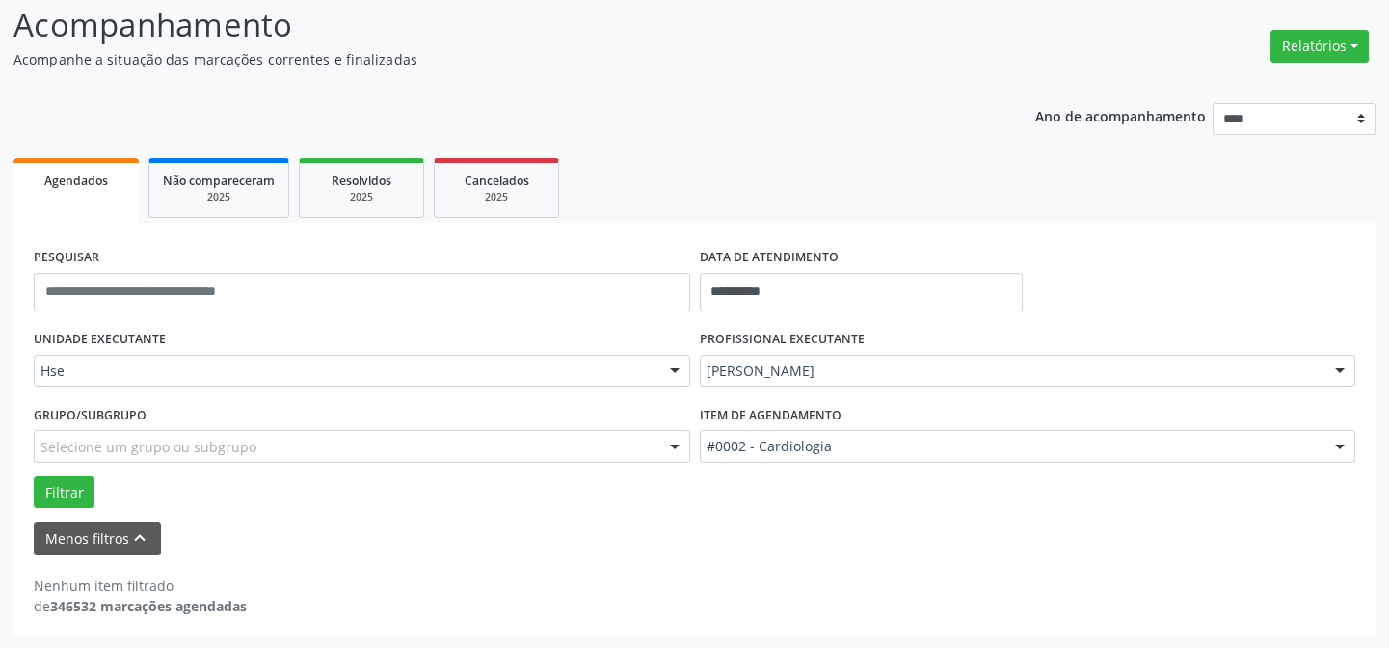
click at [863, 146] on div "**********" at bounding box center [694, 363] width 1362 height 547
click at [1032, 64] on header "Acompanhamento Acompanhe a situação das marcações correntes e finalizadas Relat…" at bounding box center [694, 35] width 1362 height 68
